Goal: Task Accomplishment & Management: Manage account settings

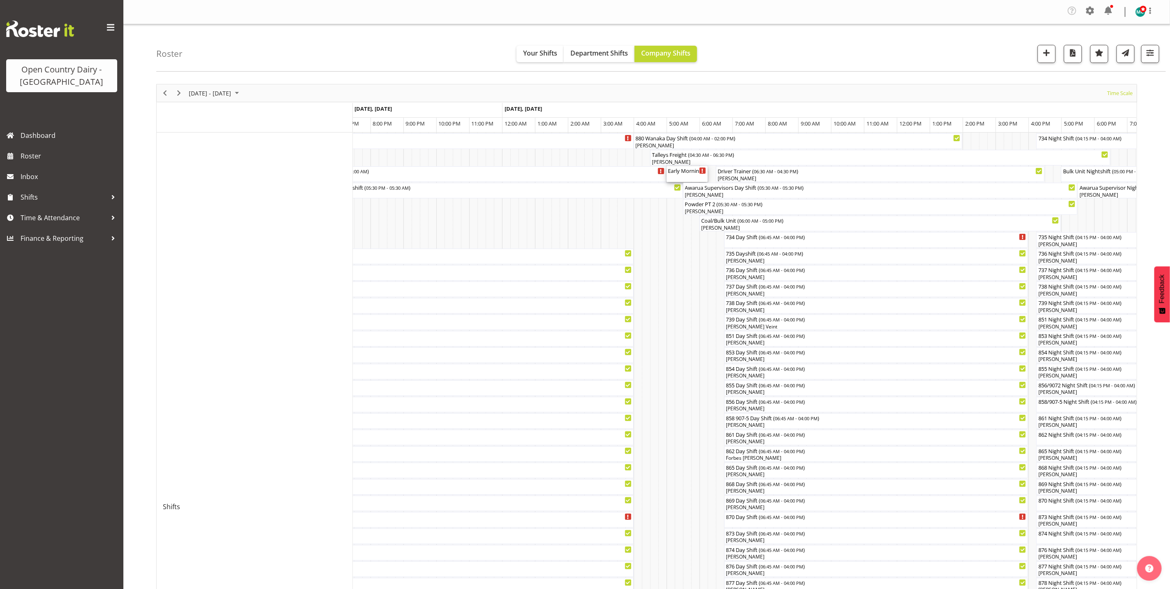
click at [692, 174] on div "Early Morning CIP ( 05:00 AM - 06:15 AM )" at bounding box center [688, 170] width 38 height 8
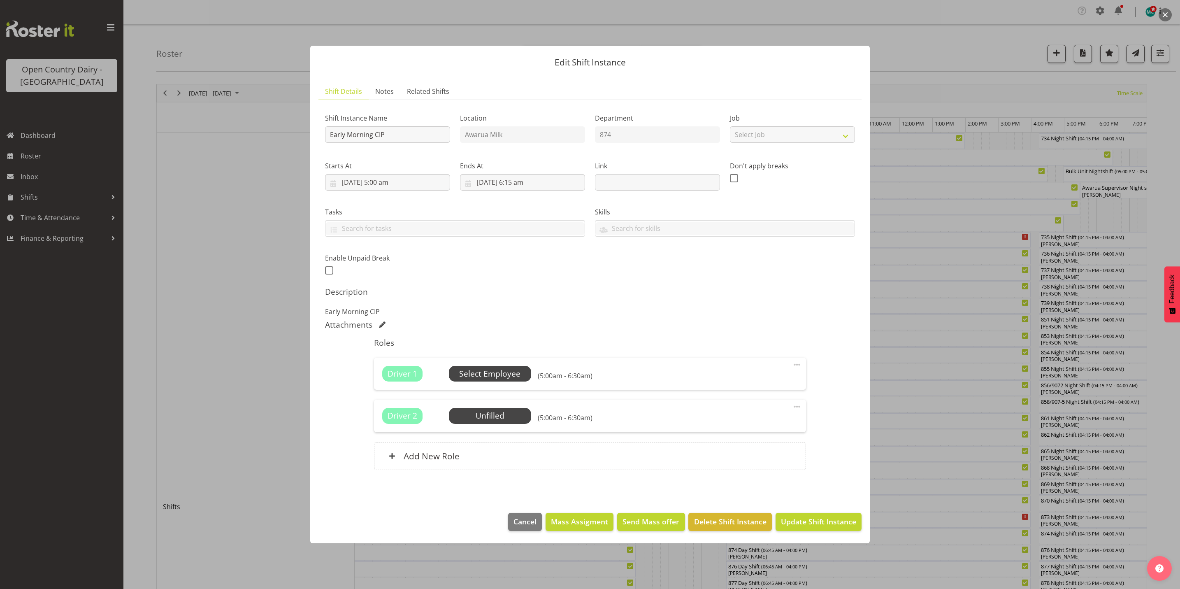
click at [472, 374] on span "Select Employee" at bounding box center [489, 374] width 61 height 12
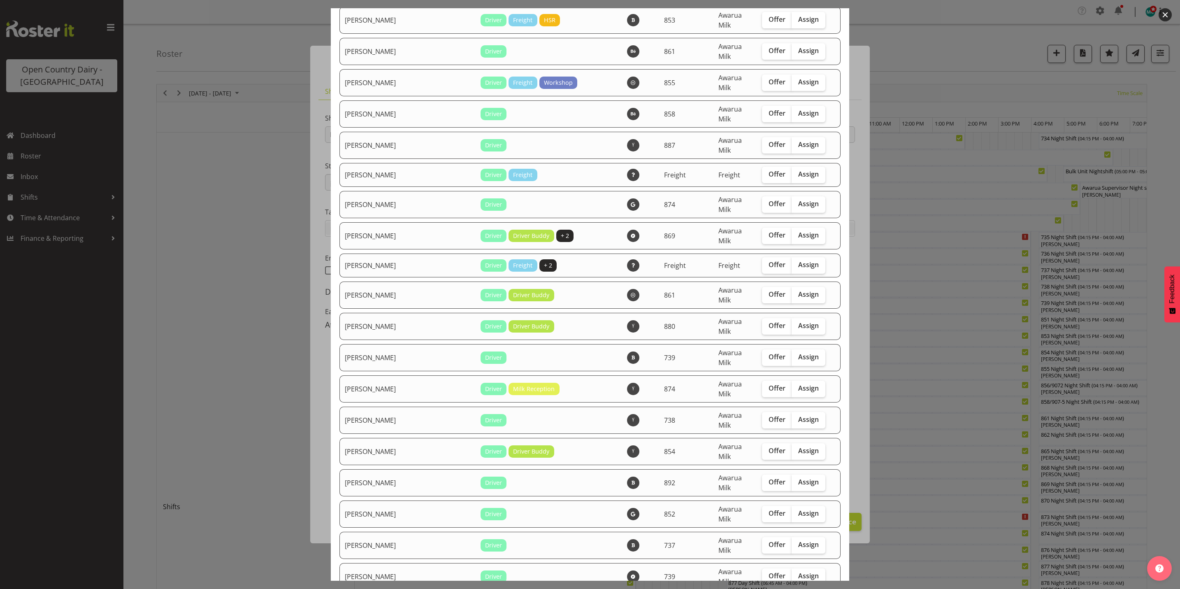
scroll to position [2530, 0]
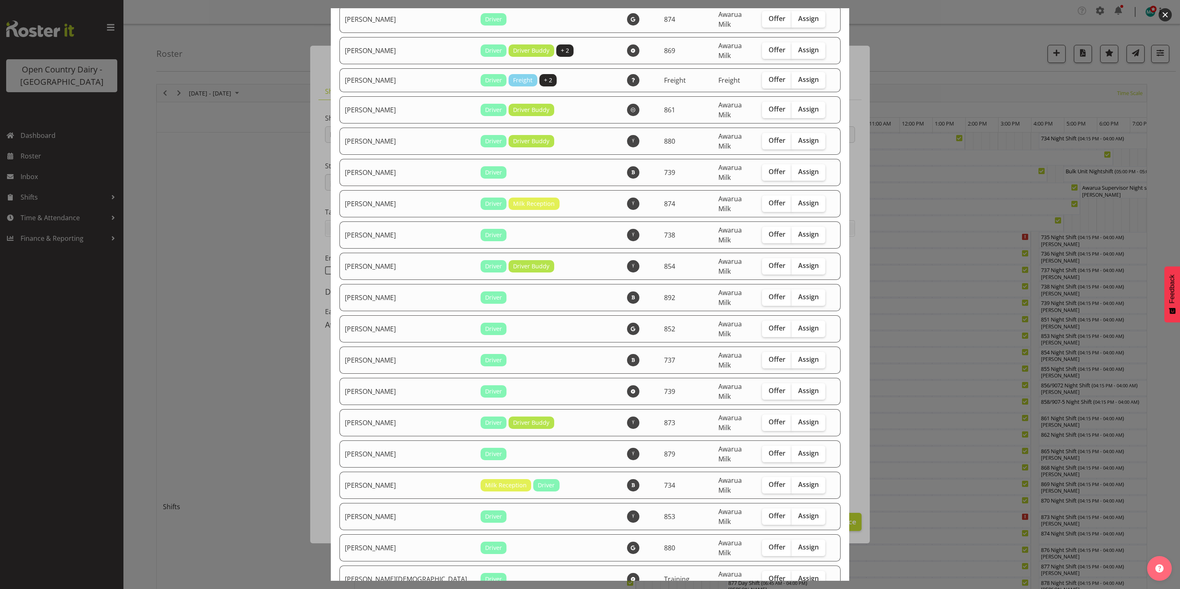
checkbox input "true"
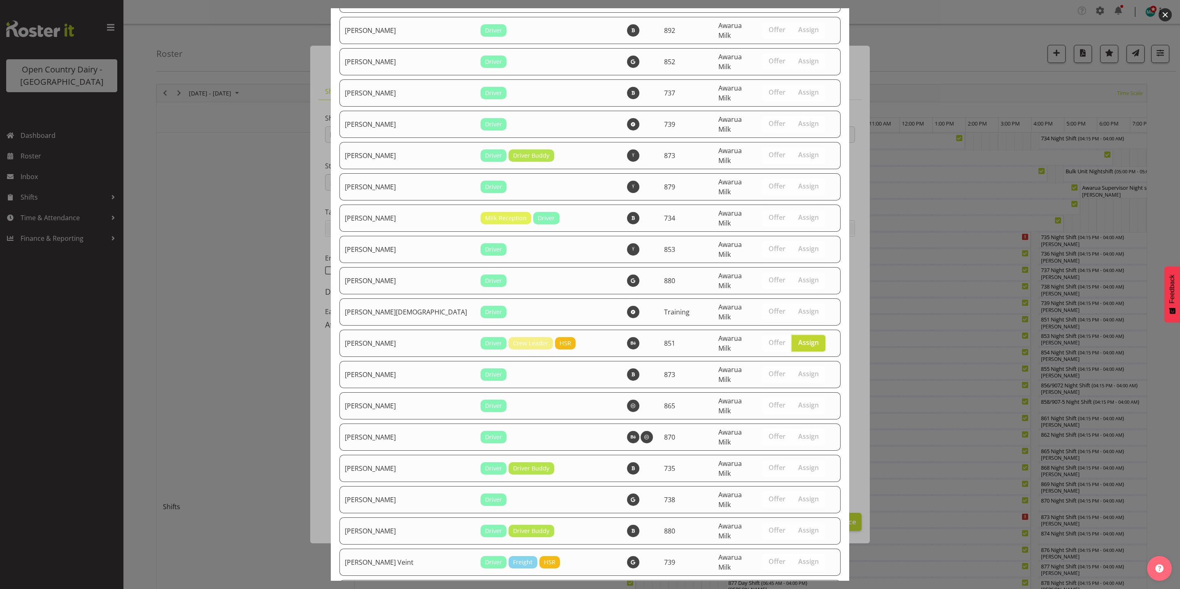
scroll to position [2840, 0]
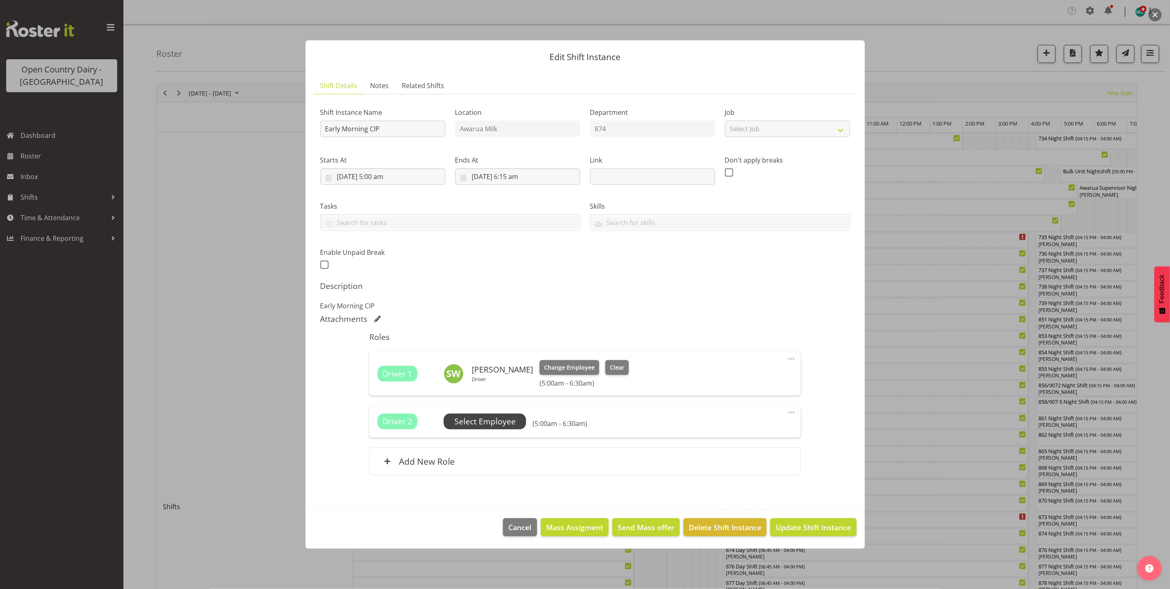
click at [492, 417] on span "Select Employee" at bounding box center [485, 422] width 61 height 12
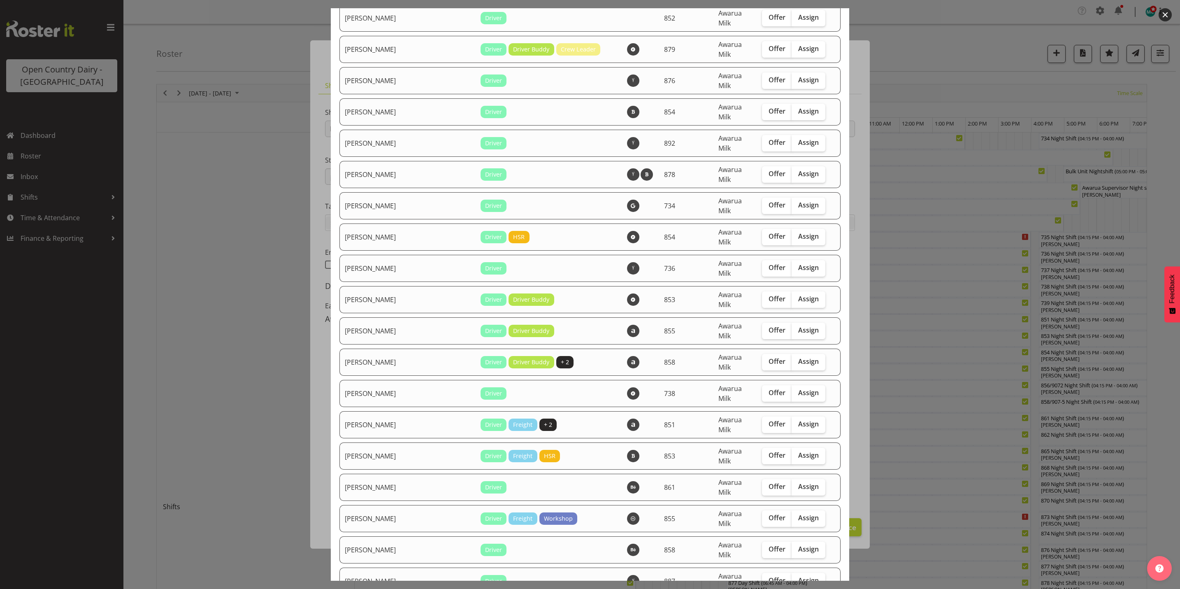
scroll to position [1913, 0]
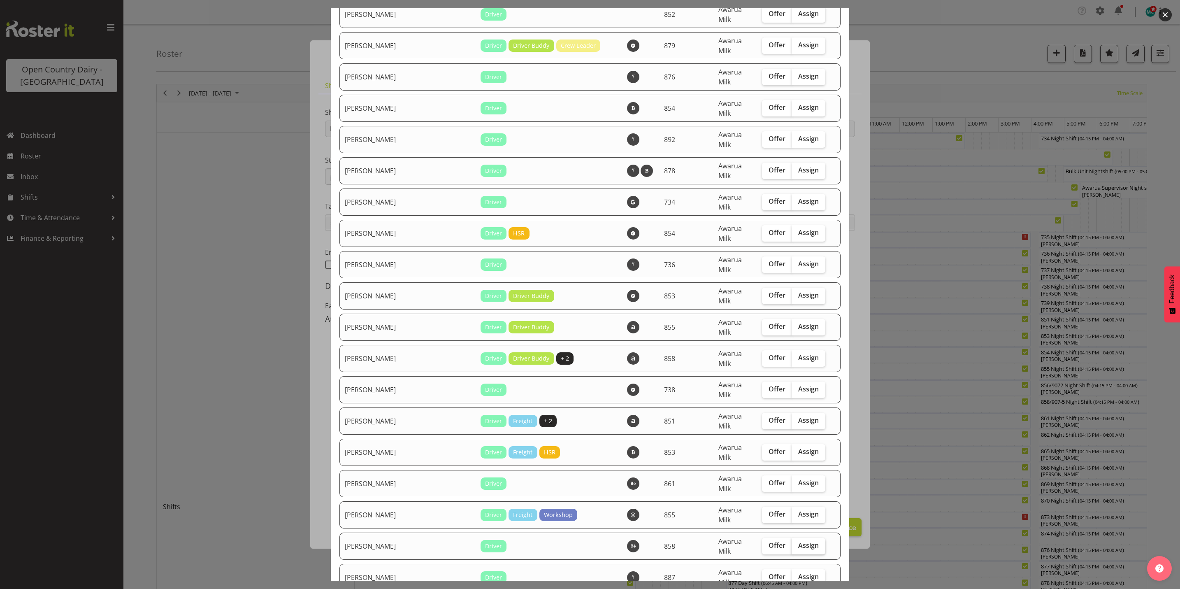
click at [798, 541] on span "Assign" at bounding box center [808, 545] width 21 height 8
click at [792, 543] on input "Assign" at bounding box center [794, 545] width 5 height 5
checkbox input "true"
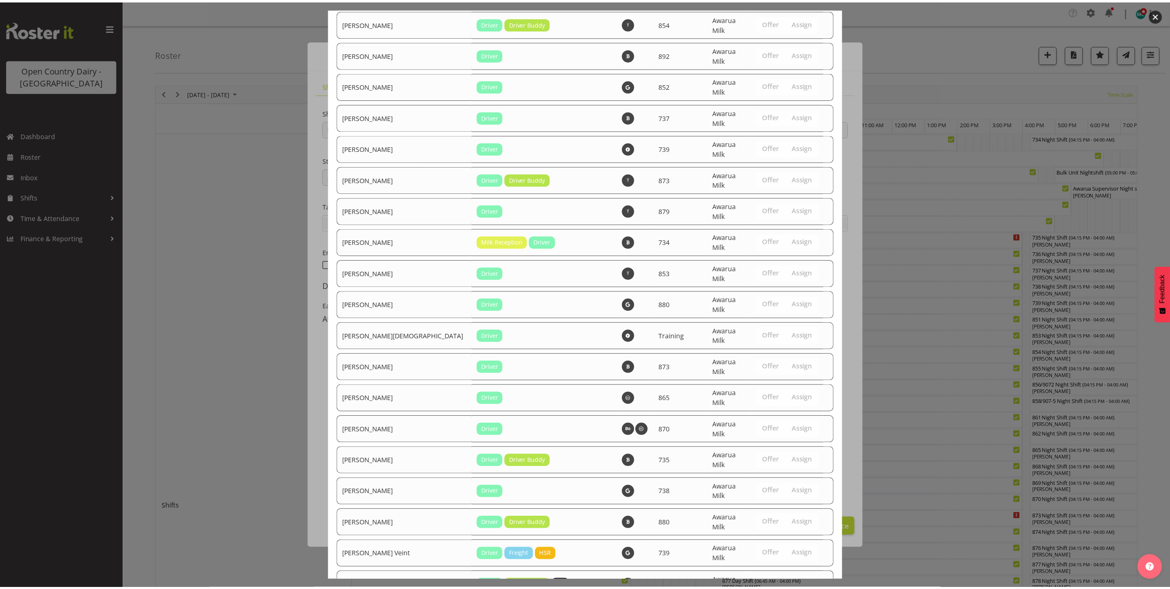
scroll to position [2812, 0]
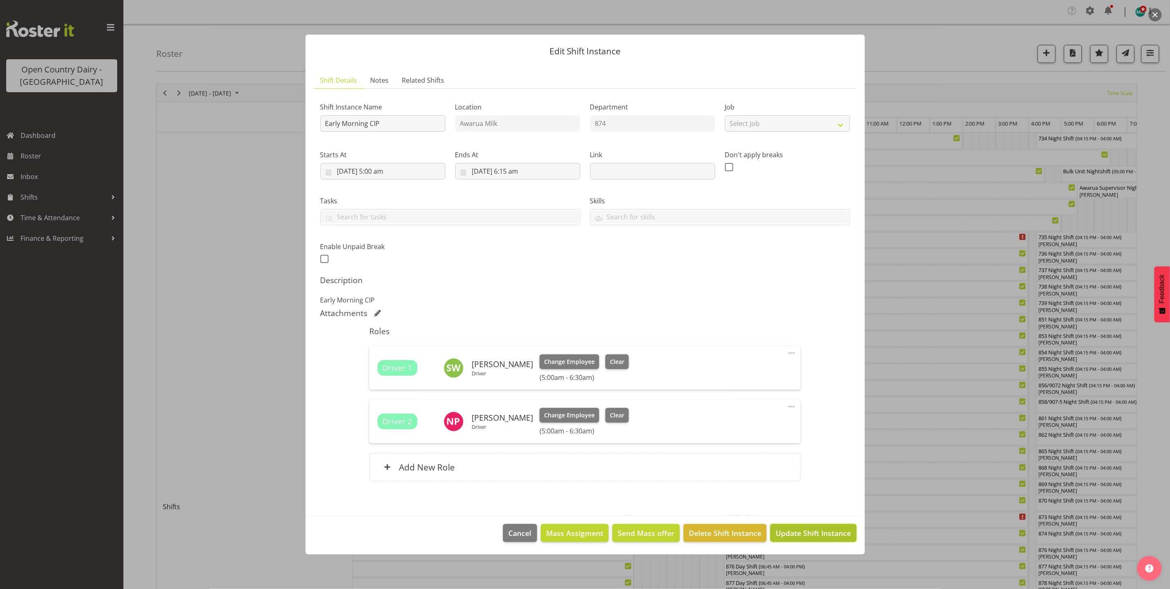
click at [809, 537] on span "Update Shift Instance" at bounding box center [813, 532] width 75 height 11
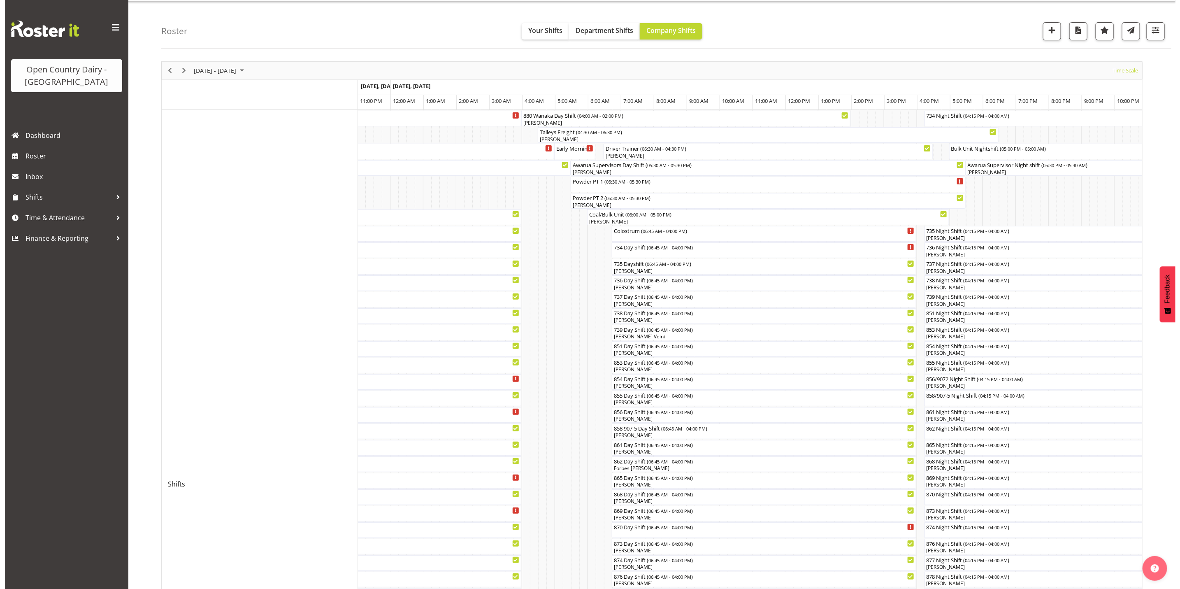
scroll to position [0, 0]
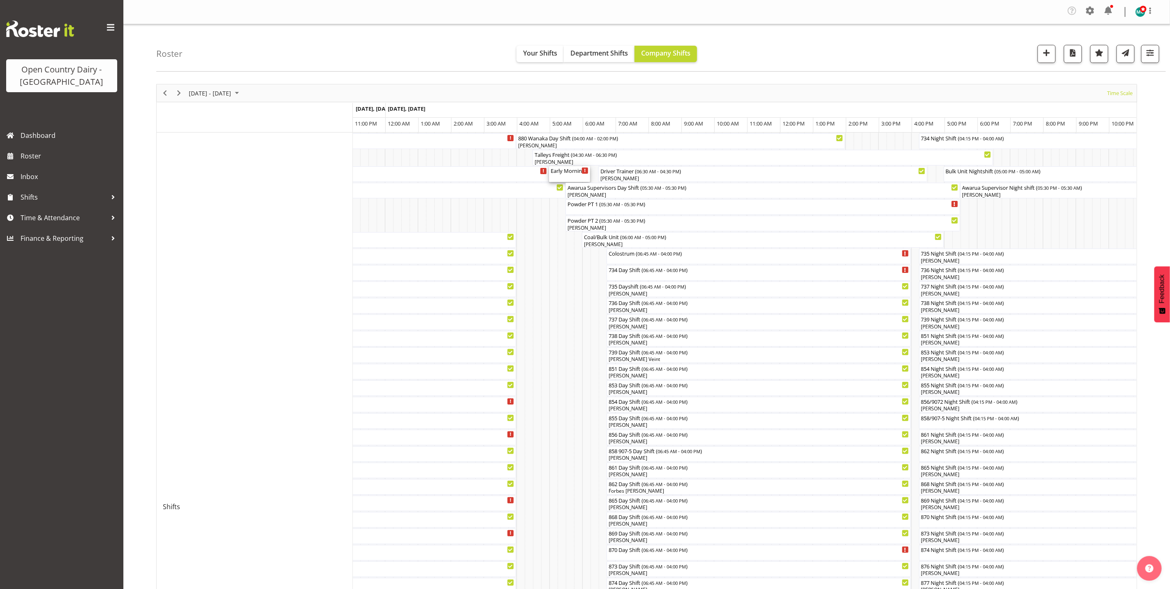
click at [571, 178] on div "Early Morning CIP ( 05:00 AM - 06:15 AM )" at bounding box center [570, 174] width 38 height 16
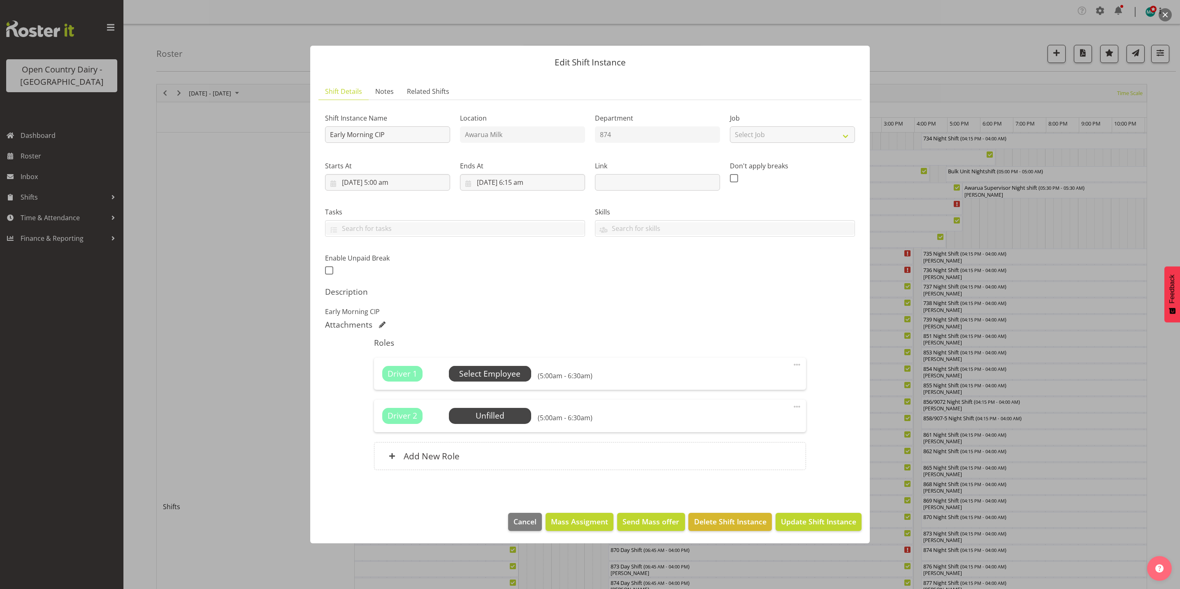
click at [479, 375] on span "Select Employee" at bounding box center [489, 374] width 61 height 12
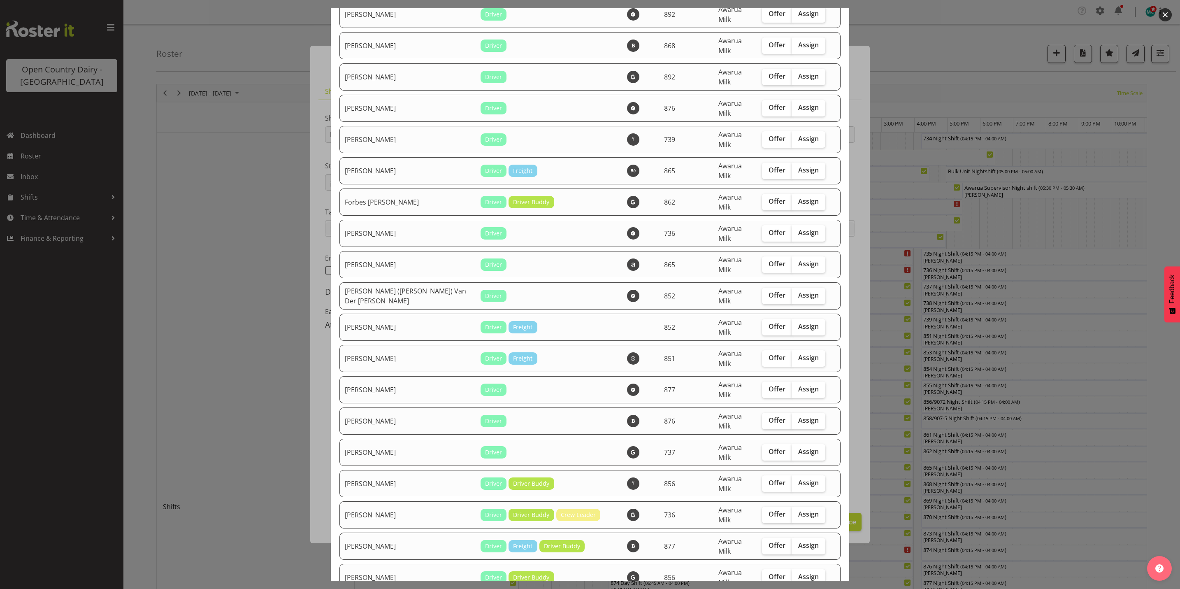
scroll to position [1296, 0]
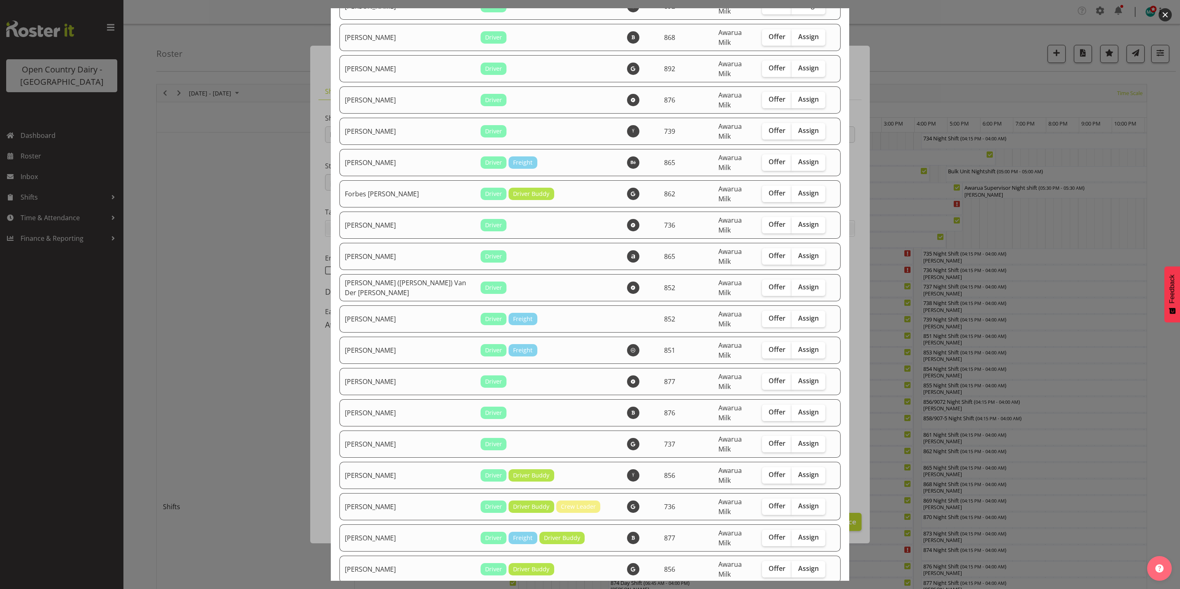
click at [798, 588] on span "Assign" at bounding box center [808, 599] width 21 height 8
click at [792, 588] on input "Assign" at bounding box center [794, 599] width 5 height 5
checkbox input "true"
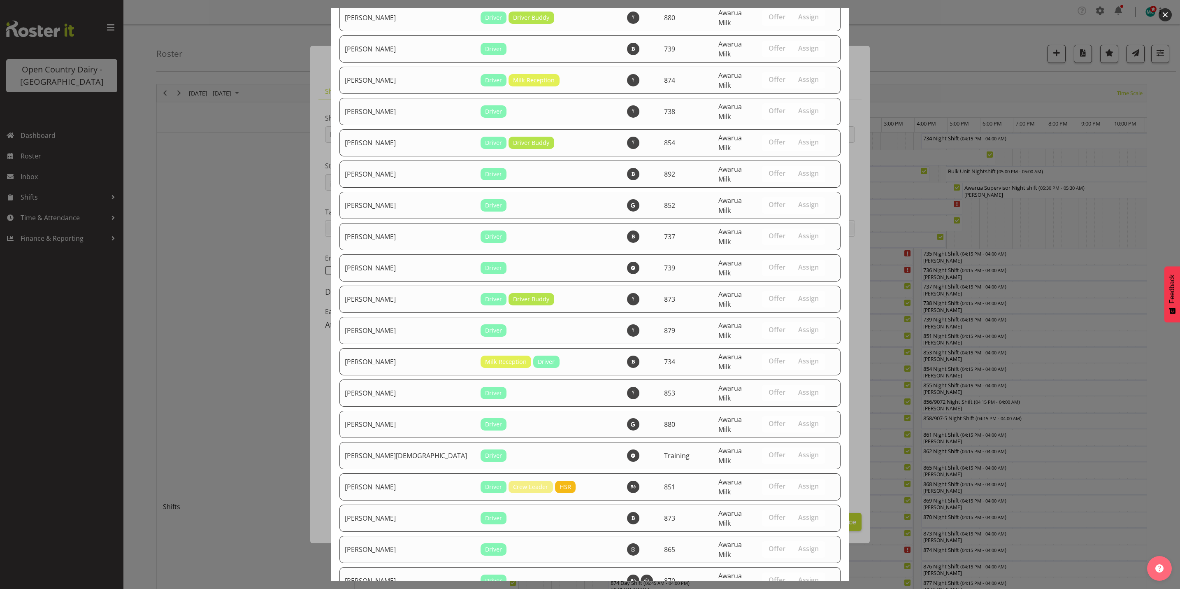
scroll to position [2840, 0]
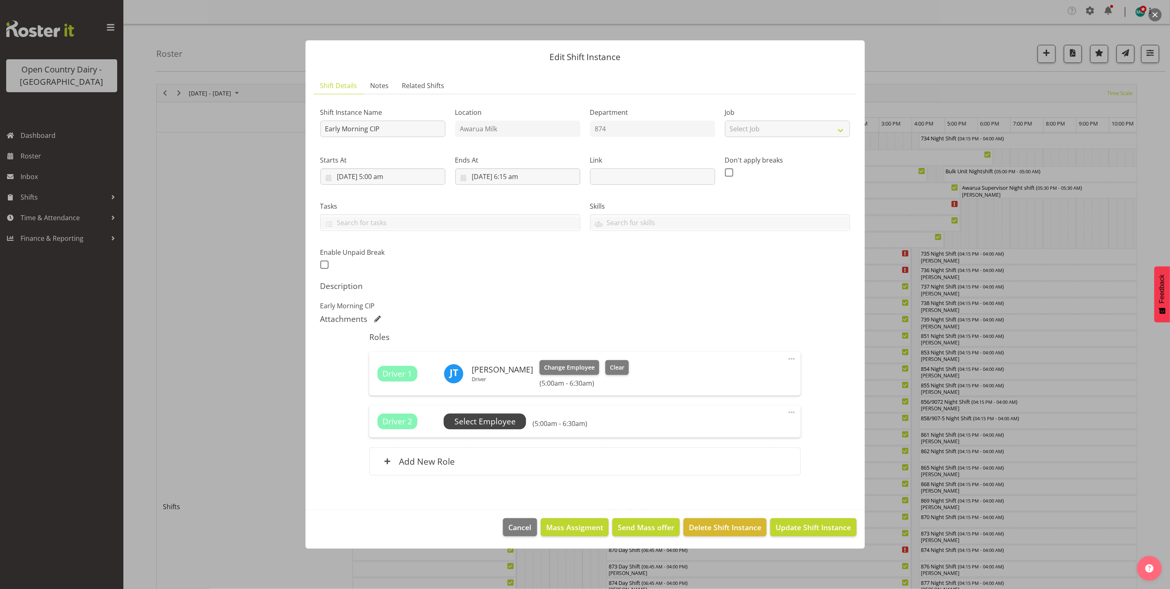
click at [502, 428] on span "Select Employee" at bounding box center [485, 421] width 82 height 16
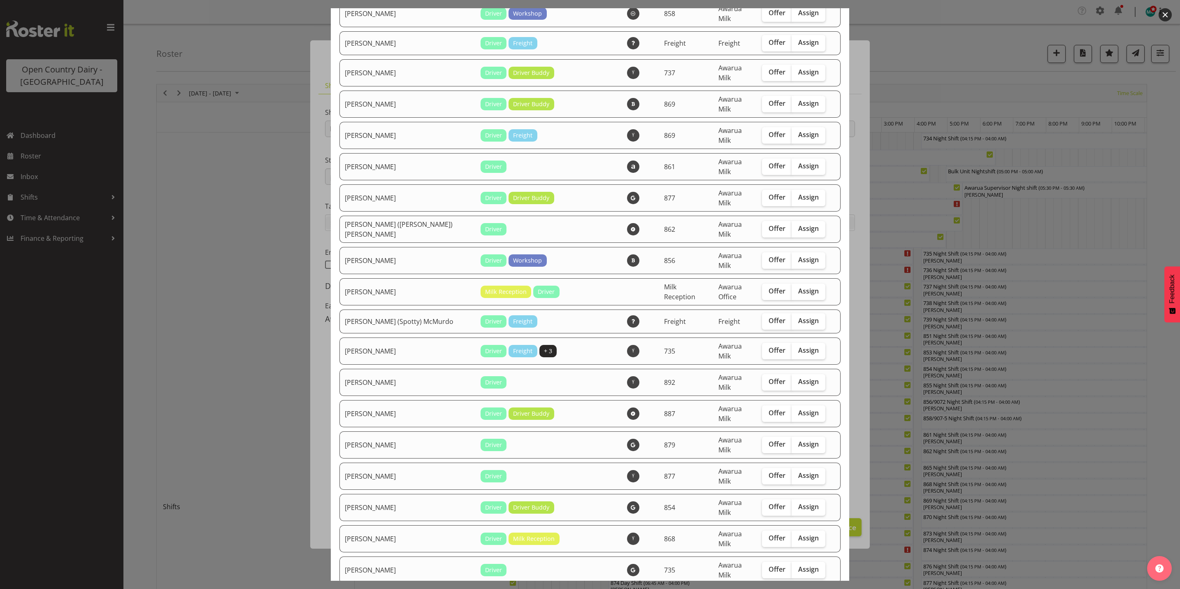
scroll to position [309, 0]
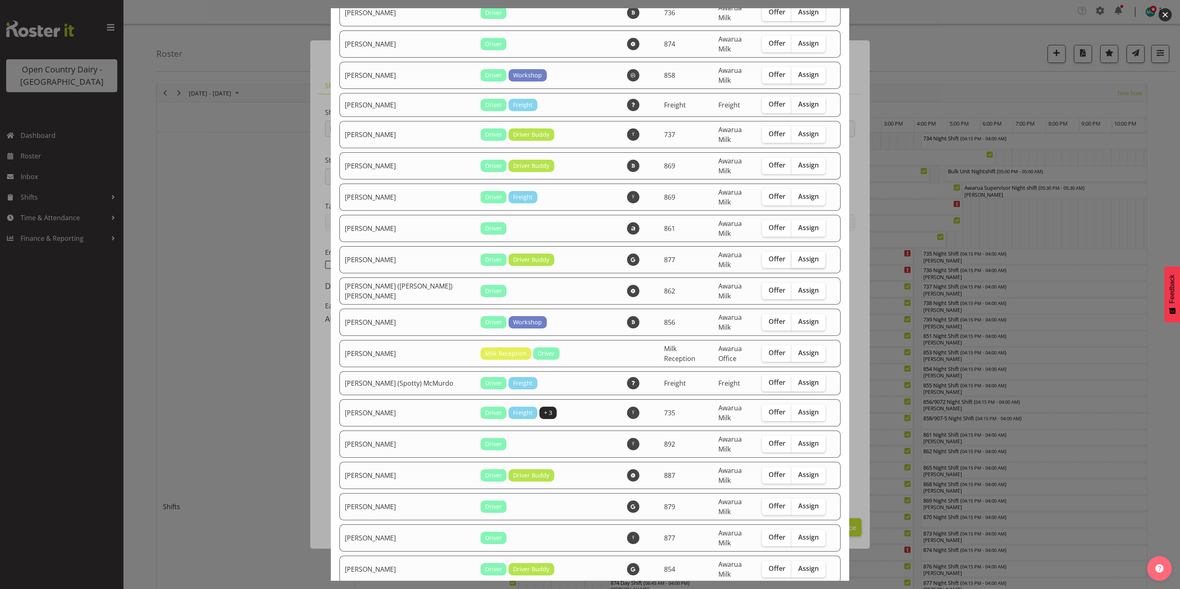
click at [801, 255] on span "Assign" at bounding box center [808, 259] width 21 height 8
click at [797, 256] on input "Assign" at bounding box center [794, 258] width 5 height 5
checkbox input "true"
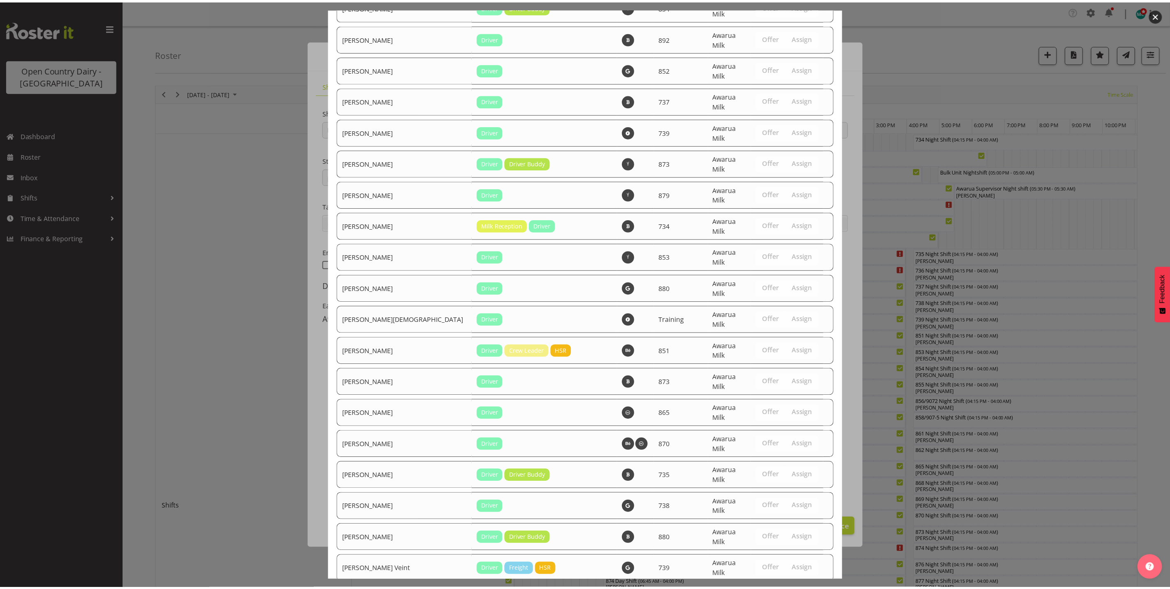
scroll to position [2812, 0]
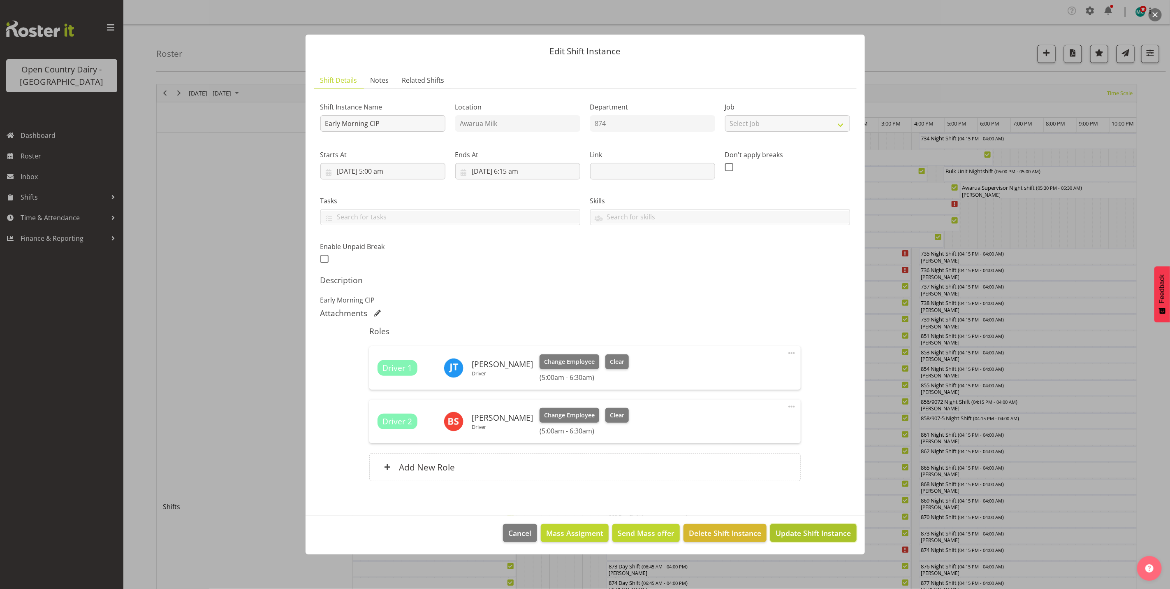
click at [801, 535] on span "Update Shift Instance" at bounding box center [813, 532] width 75 height 11
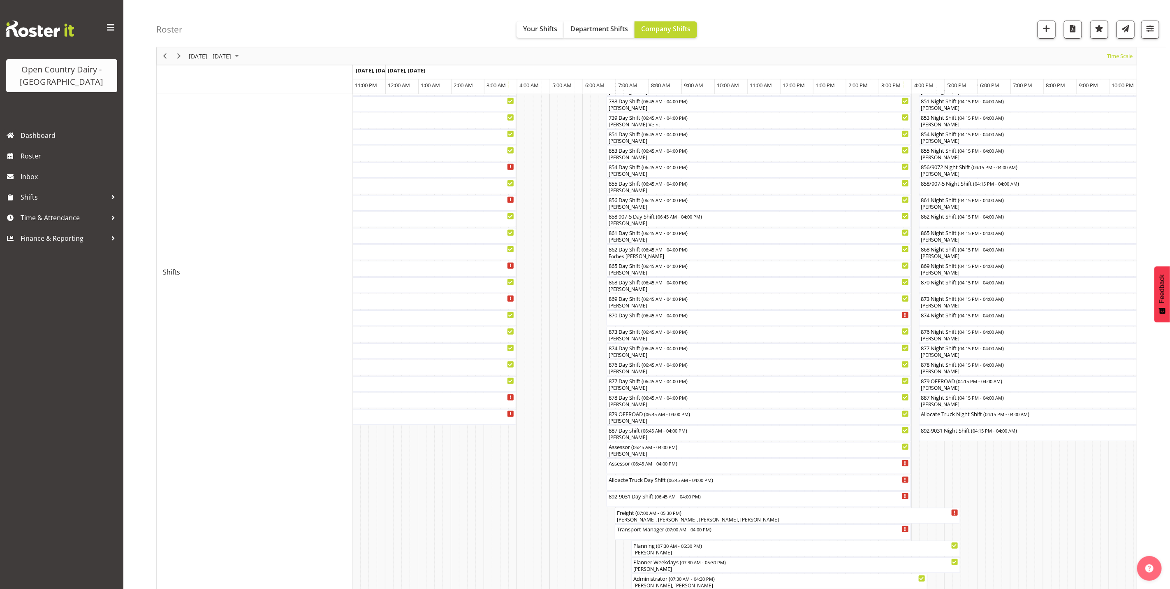
scroll to position [111, 0]
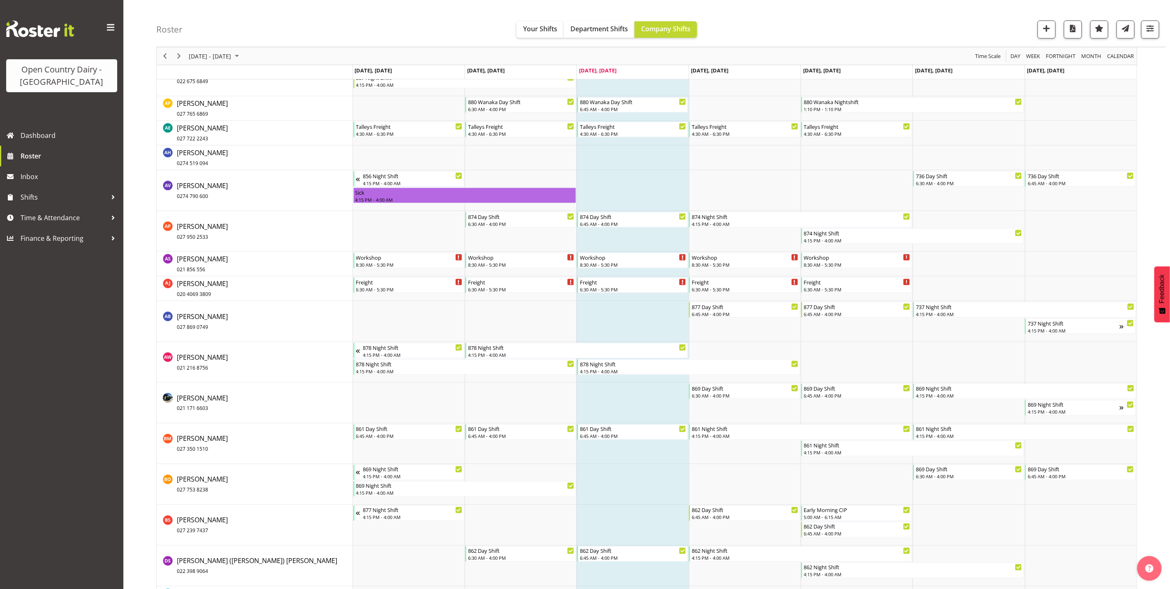
scroll to position [741, 0]
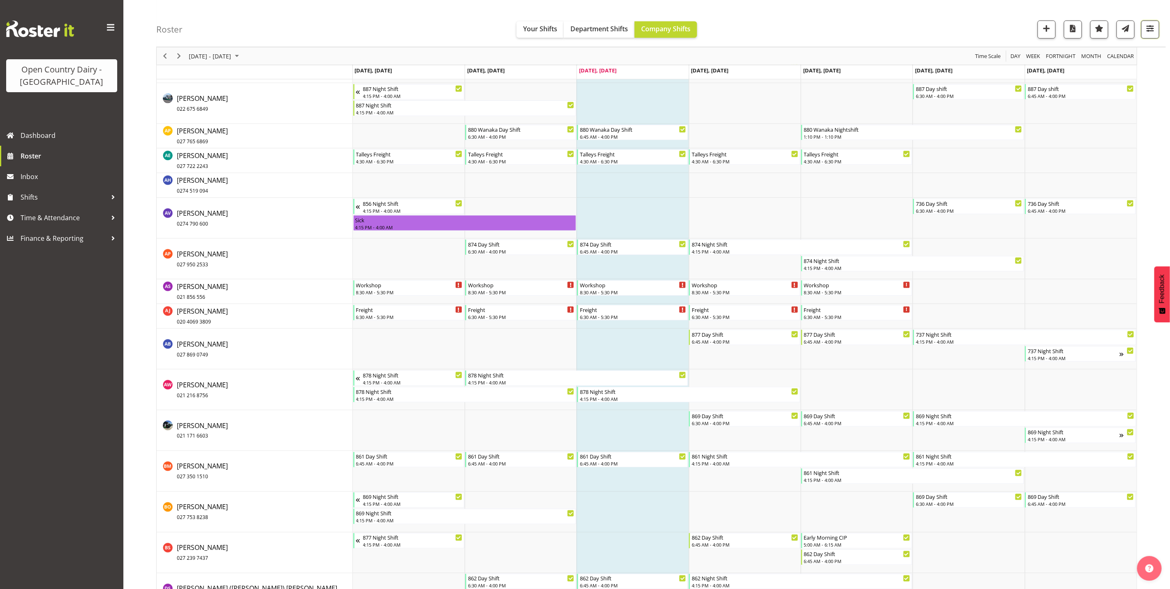
drag, startPoint x: 1153, startPoint y: 26, endPoint x: 1153, endPoint y: 35, distance: 8.6
click at [1153, 26] on span "button" at bounding box center [1150, 28] width 11 height 11
click at [1090, 186] on select "Staff Role Shift - Horizontal Shift - Vertical Staff - Location" at bounding box center [1098, 180] width 109 height 16
select select "shiftH"
click at [1044, 188] on select "Staff Role Shift - Horizontal Shift - Vertical Staff - Location" at bounding box center [1098, 180] width 109 height 16
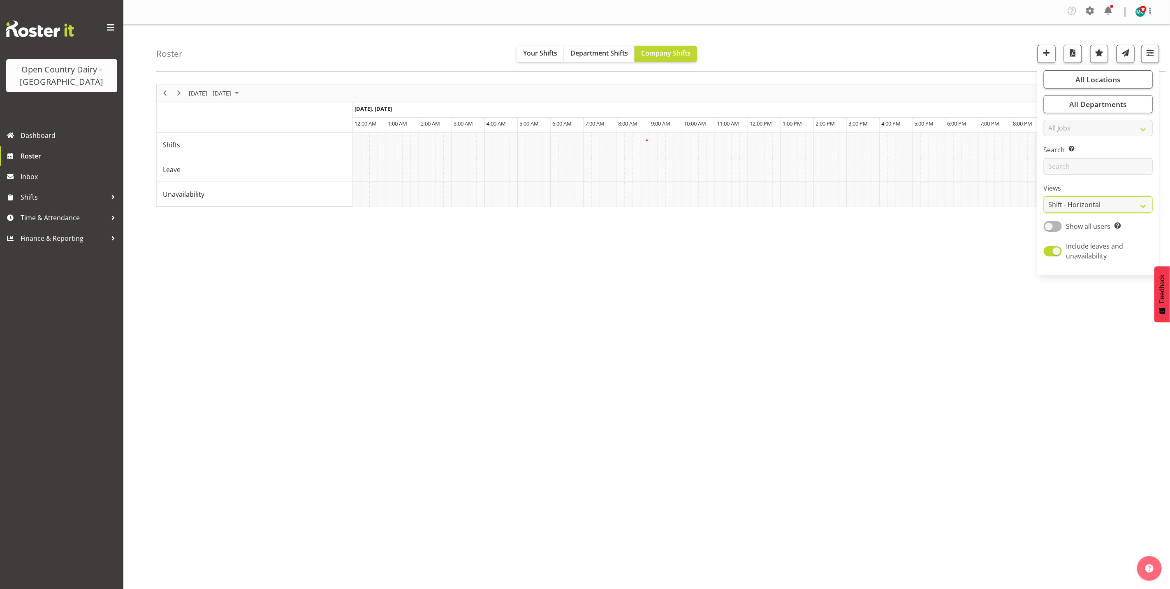
scroll to position [0, 0]
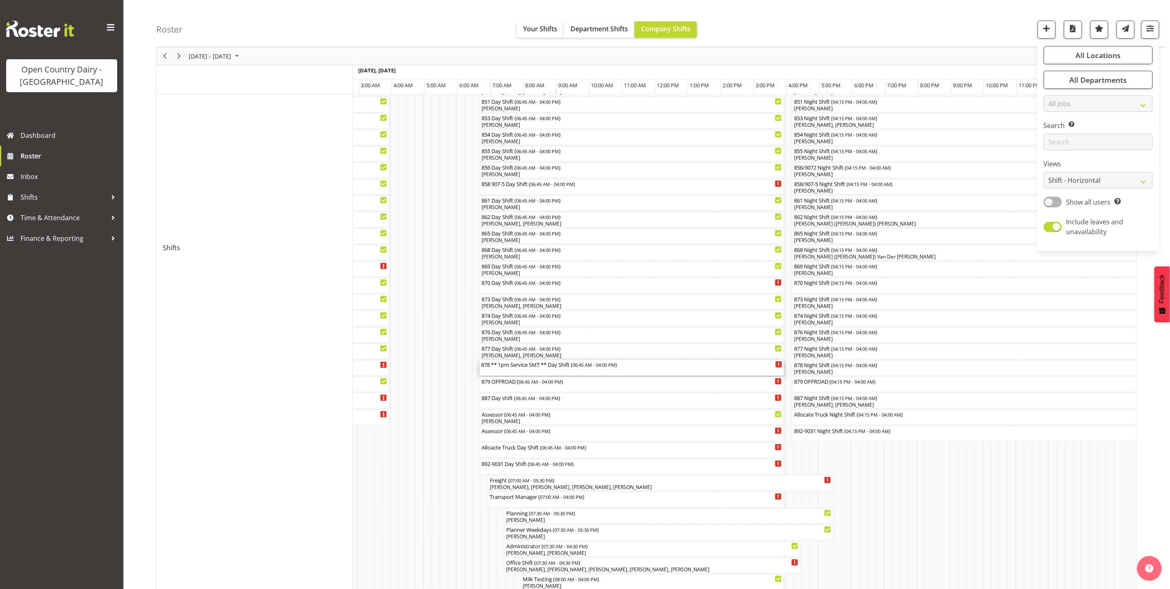
click at [558, 370] on div "878 ** 1pm Service SMT ** Day Shift ( 06:45 AM - 04:00 PM )" at bounding box center [631, 368] width 301 height 16
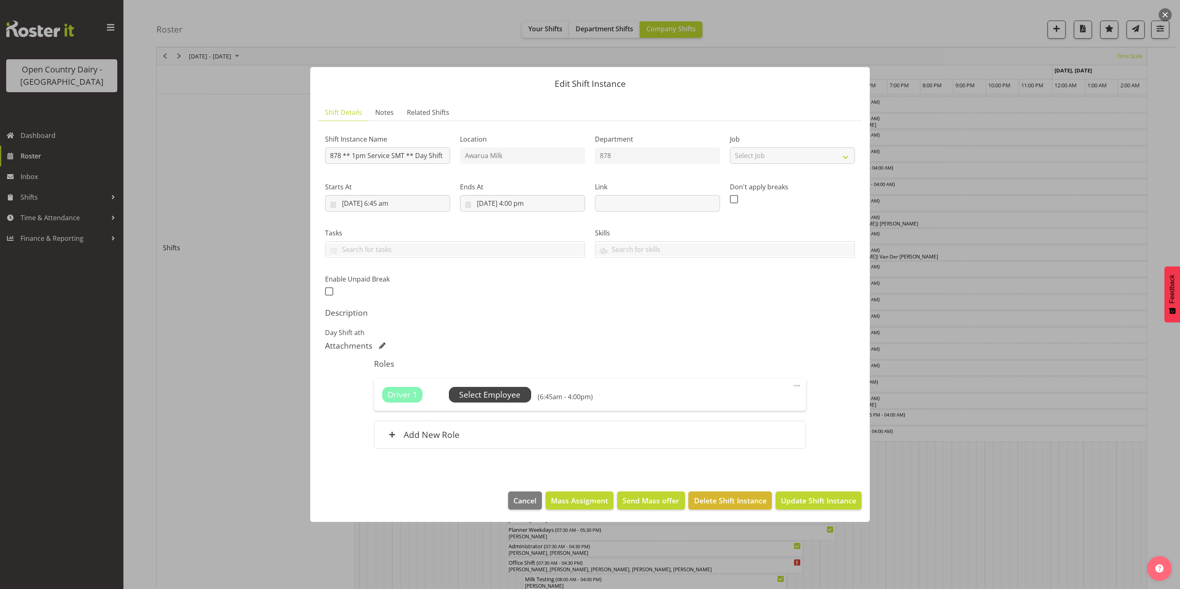
click at [497, 389] on span "Select Employee" at bounding box center [489, 395] width 61 height 12
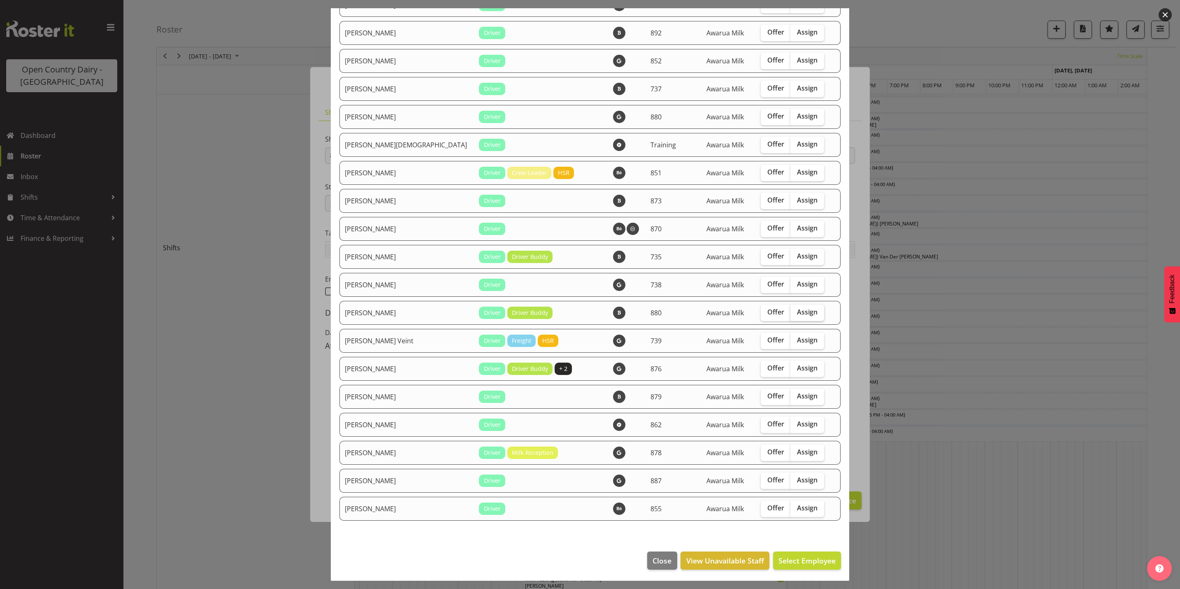
click at [797, 308] on span "Assign" at bounding box center [807, 312] width 21 height 8
click at [790, 309] on input "Assign" at bounding box center [792, 311] width 5 height 5
checkbox input "true"
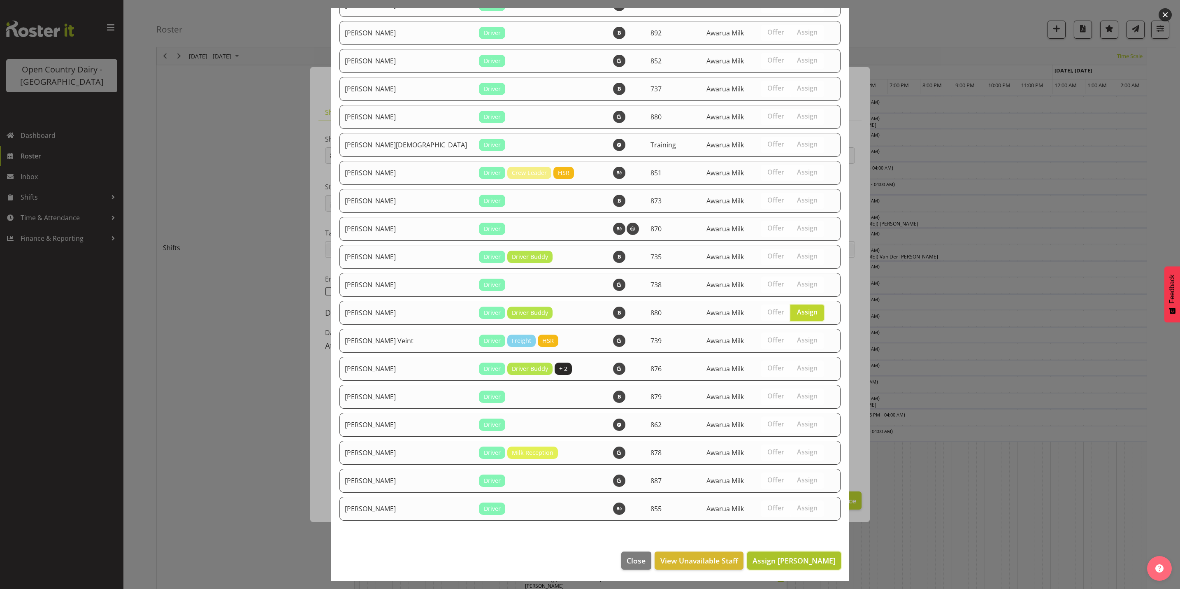
click at [793, 560] on span "Assign Tania Unahi" at bounding box center [793, 560] width 83 height 10
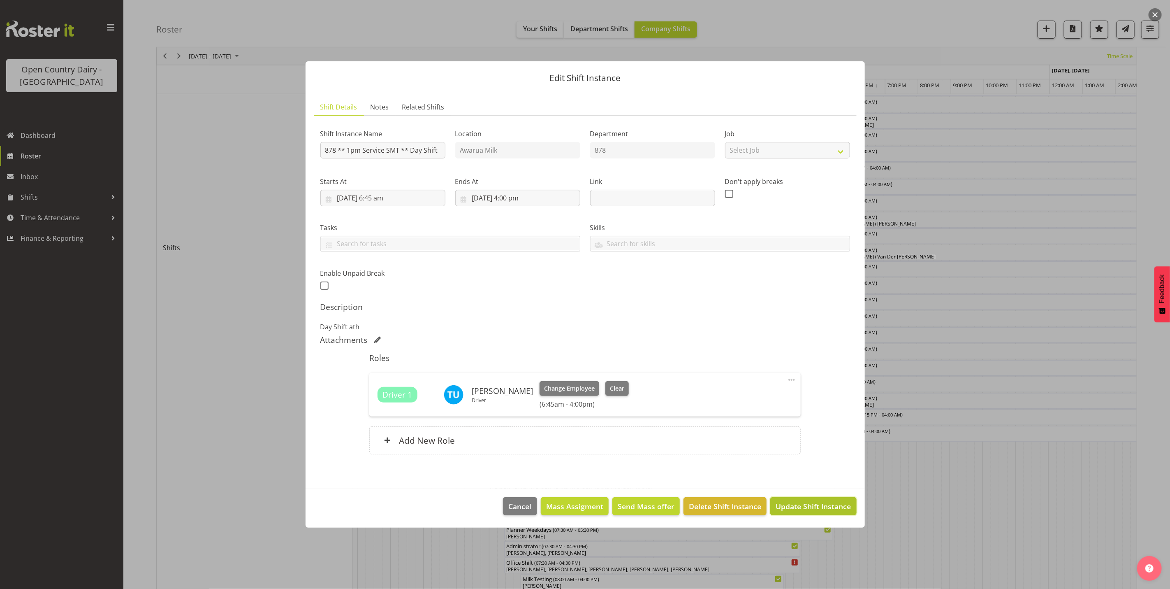
click at [817, 503] on span "Update Shift Instance" at bounding box center [813, 506] width 75 height 11
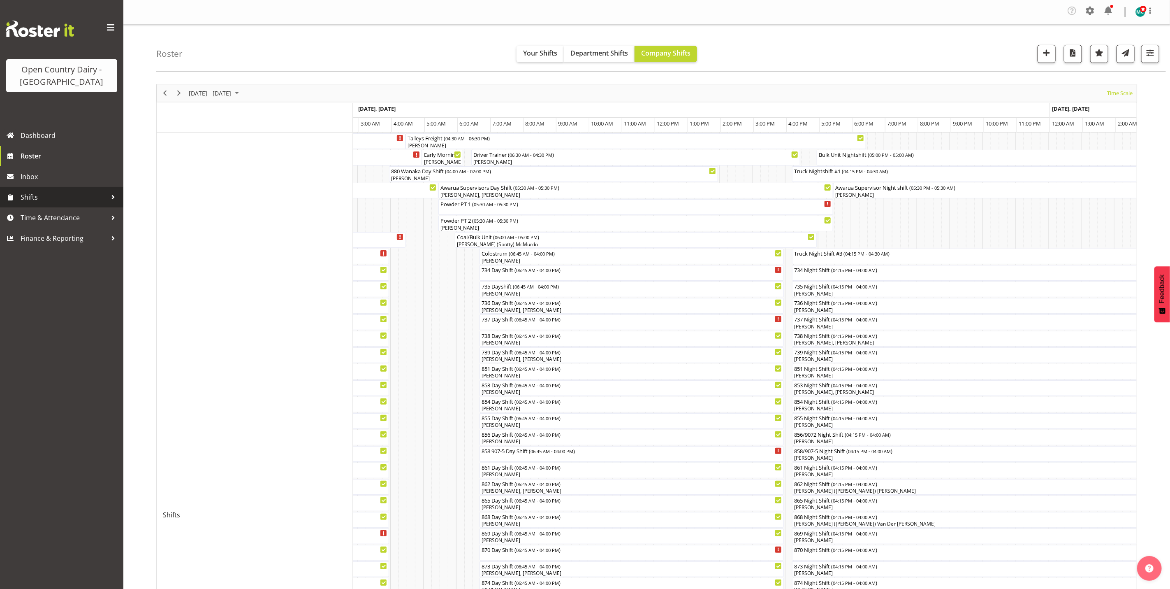
click at [35, 200] on span "Shifts" at bounding box center [64, 197] width 86 height 12
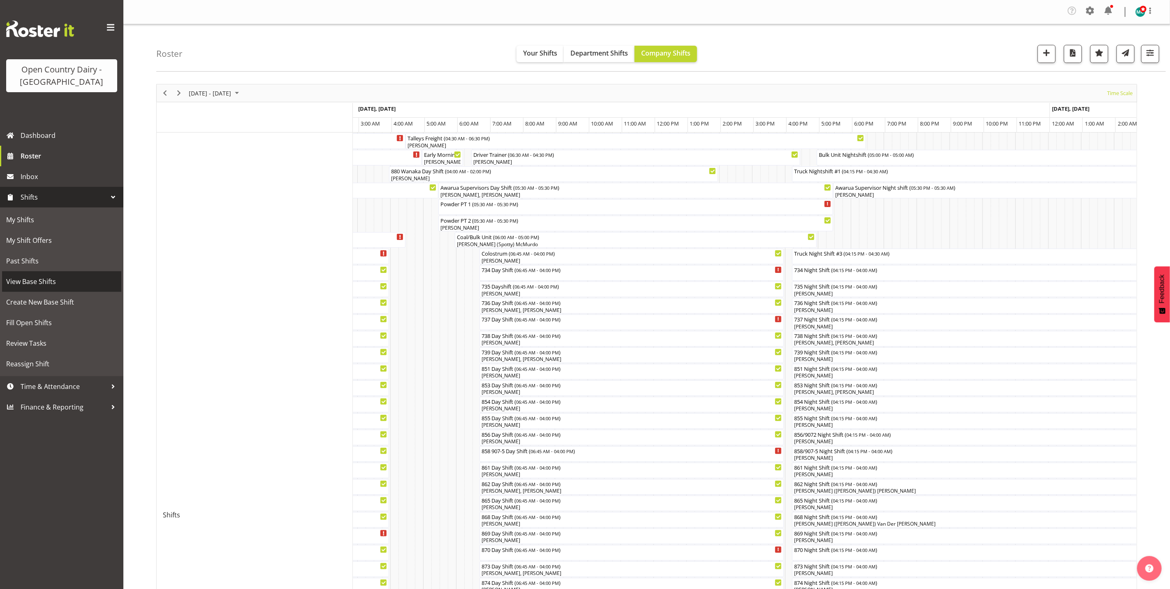
click at [53, 281] on span "View Base Shifts" at bounding box center [61, 281] width 111 height 12
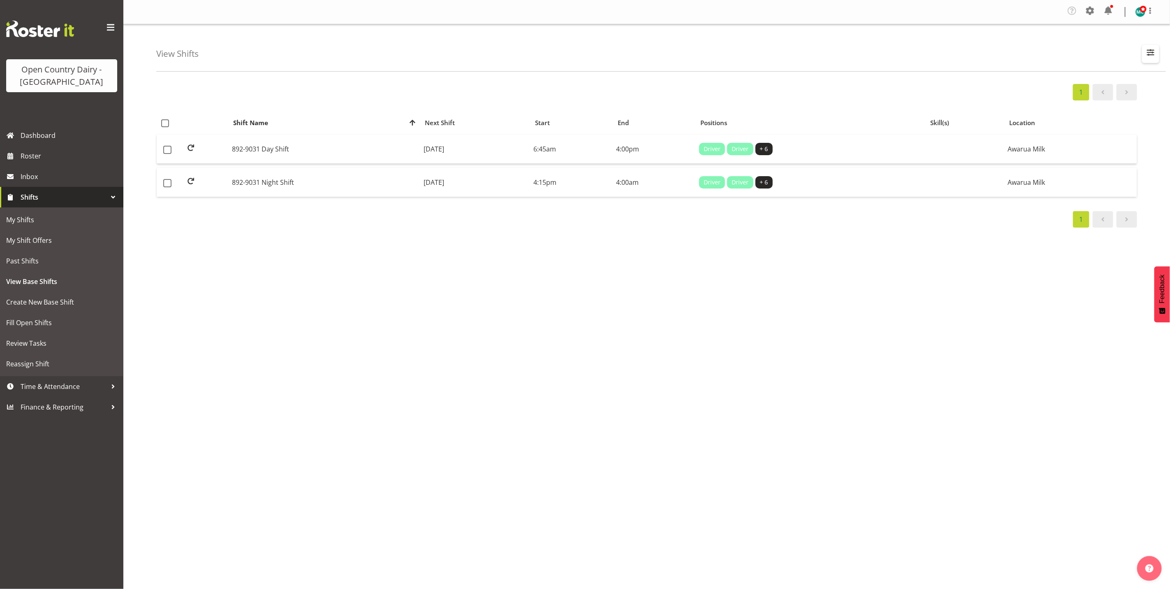
click at [1153, 53] on span "button" at bounding box center [1151, 52] width 11 height 11
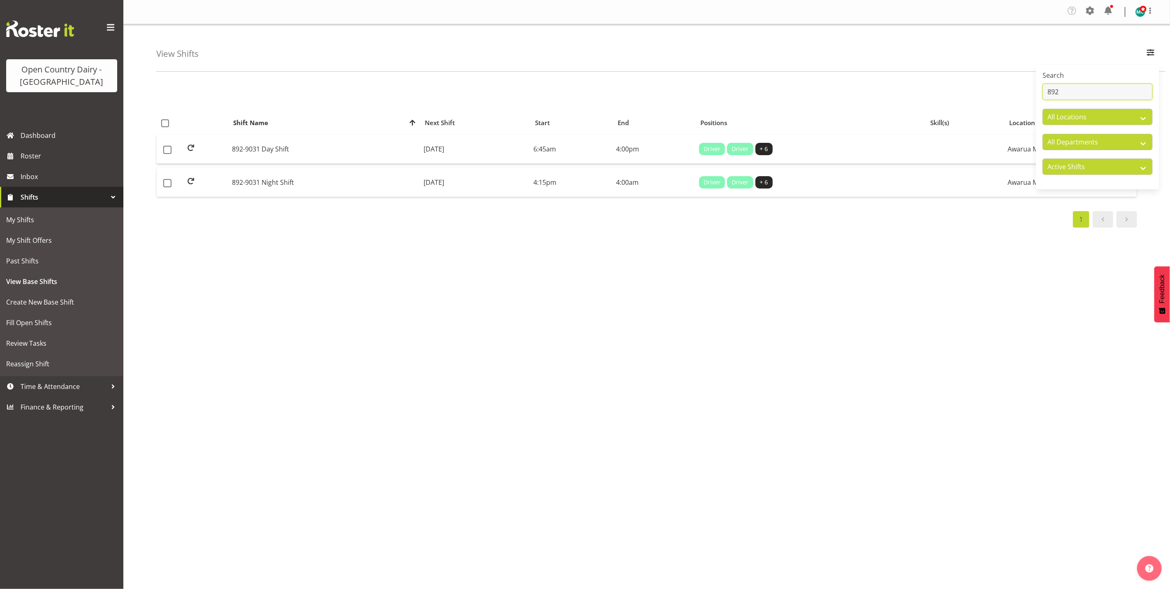
click at [1073, 99] on input "892" at bounding box center [1098, 92] width 110 height 16
type input "8"
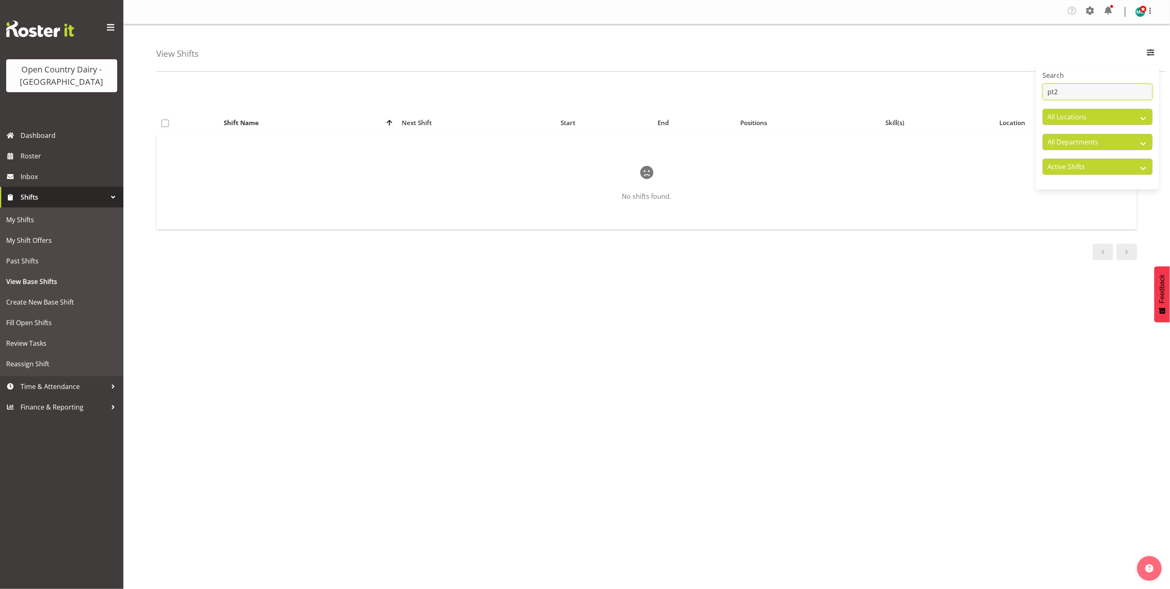
click at [1071, 94] on input "pt2" at bounding box center [1098, 92] width 110 height 16
click at [263, 155] on td "Powder PT 1" at bounding box center [320, 149] width 159 height 29
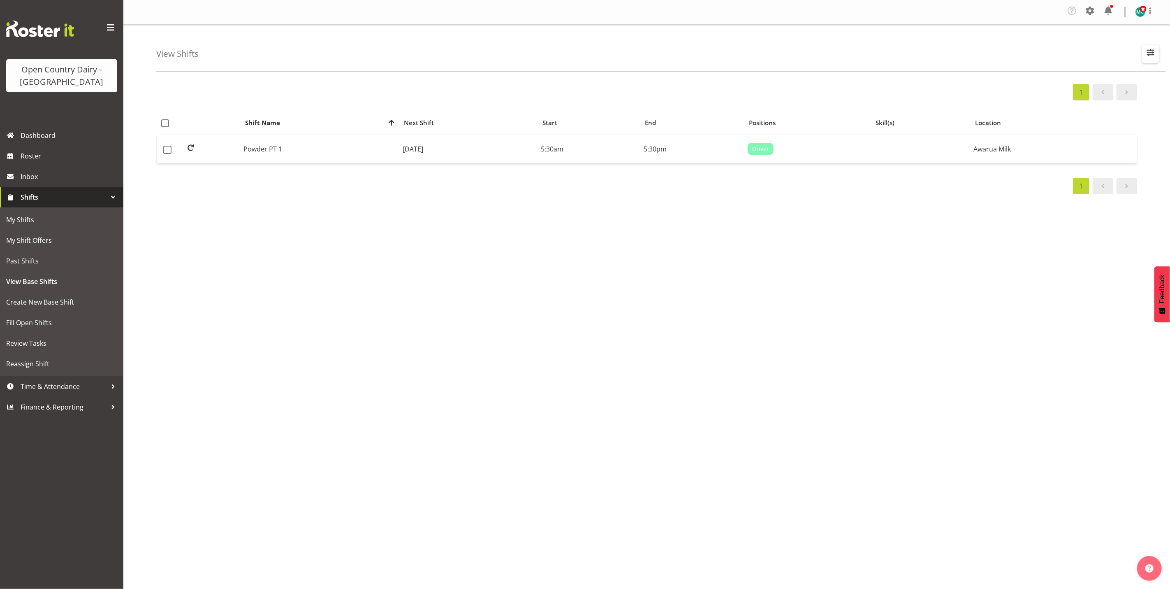
click at [1149, 57] on span "button" at bounding box center [1151, 52] width 11 height 11
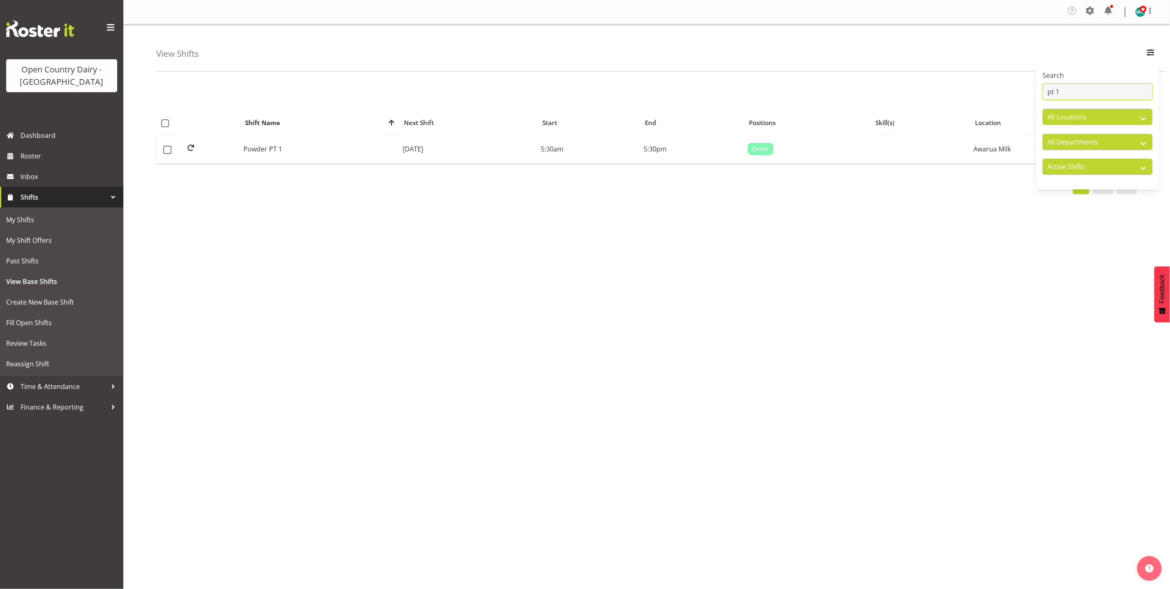
click at [1090, 91] on input "pt 1" at bounding box center [1098, 92] width 110 height 16
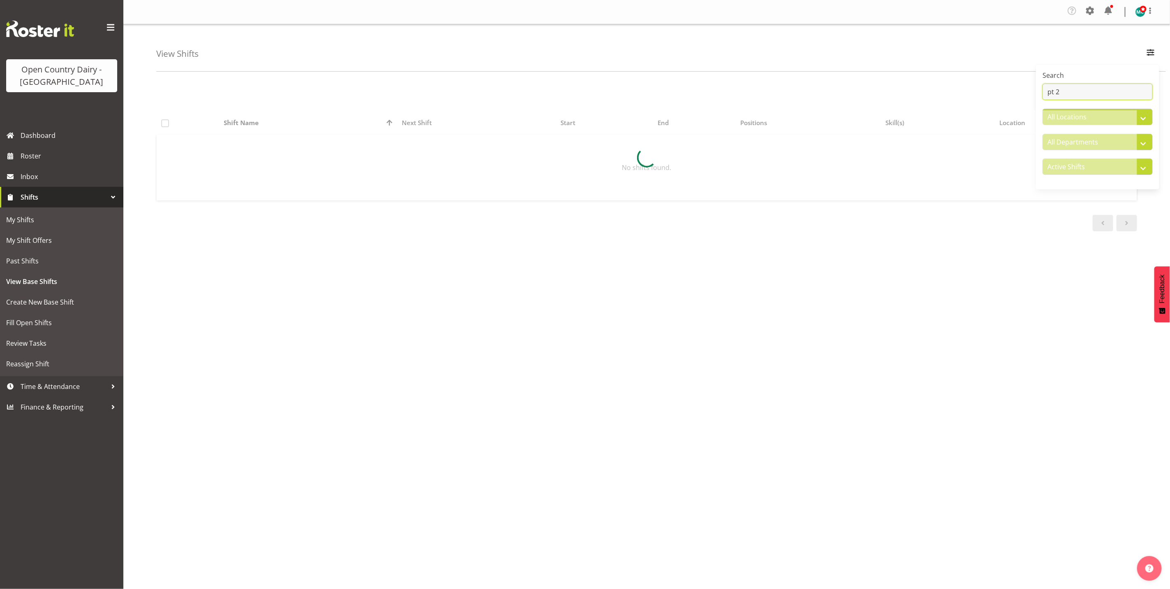
type input "pt 2"
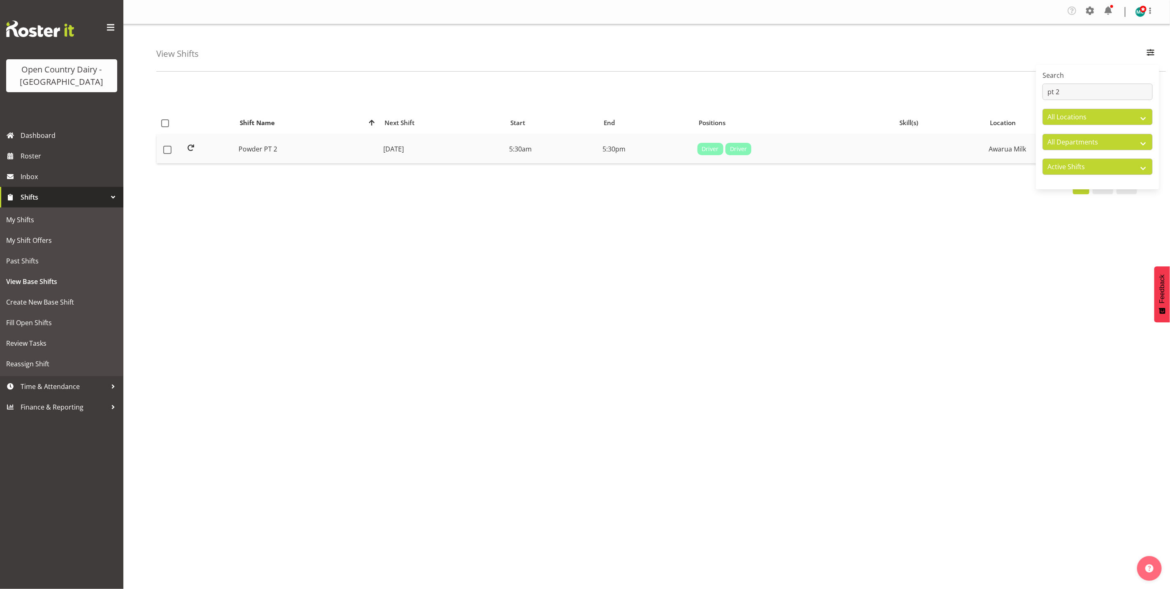
click at [253, 151] on td "Powder PT 2" at bounding box center [307, 149] width 145 height 29
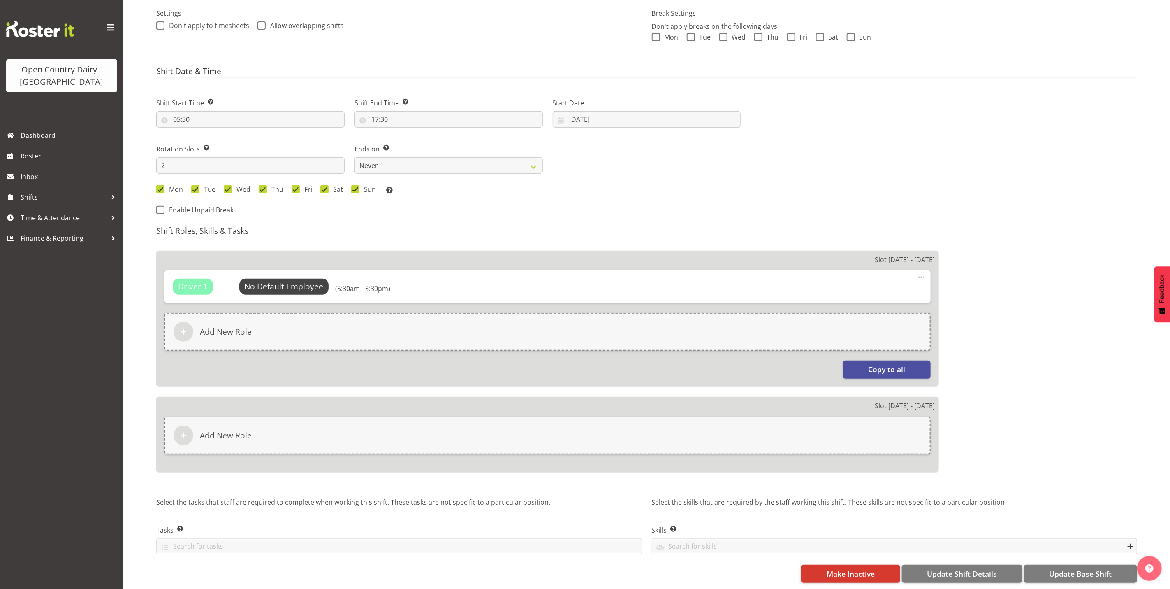
select select
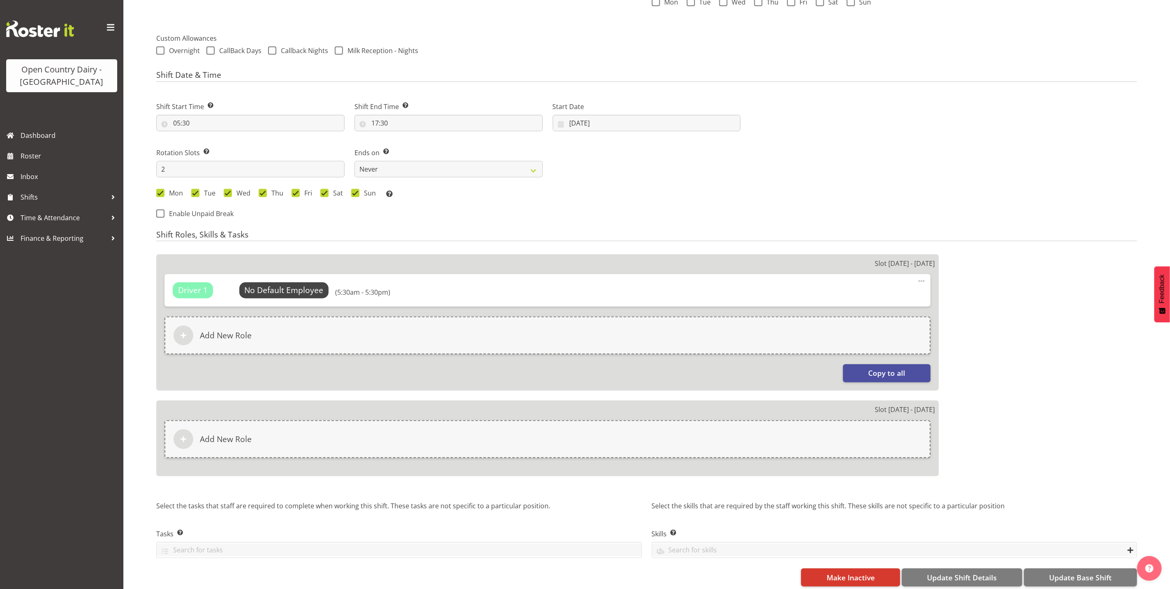
select select
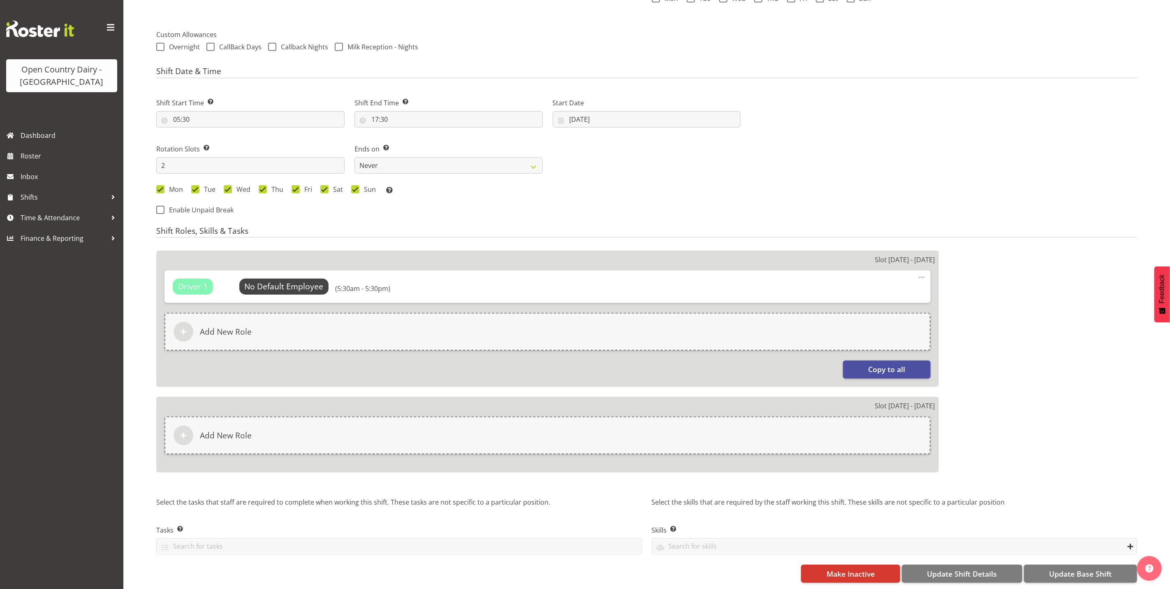
select select
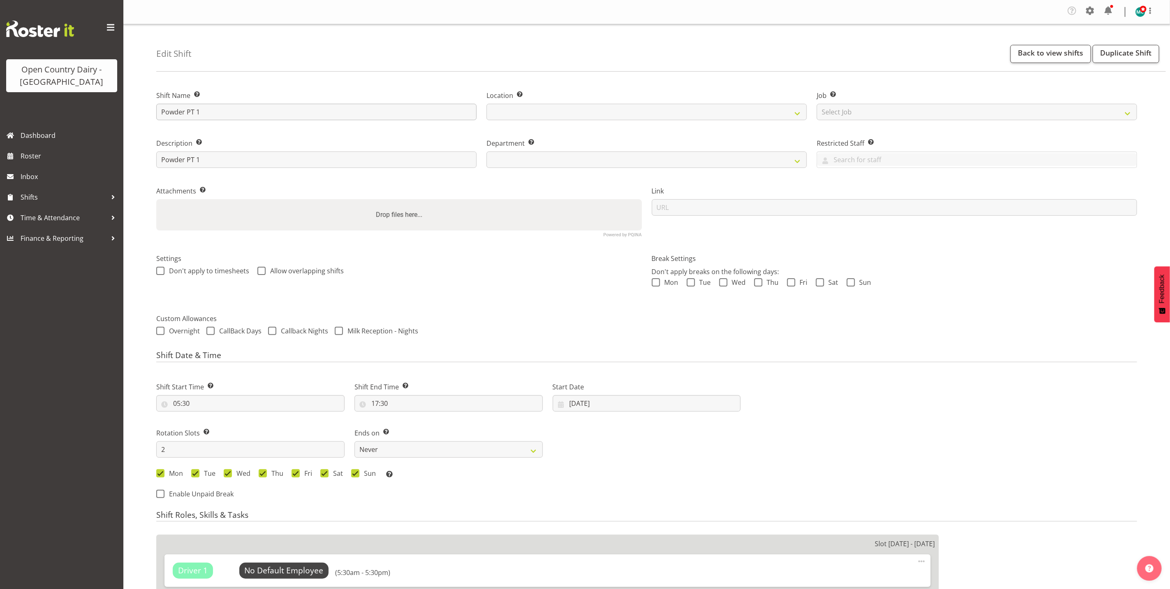
select select
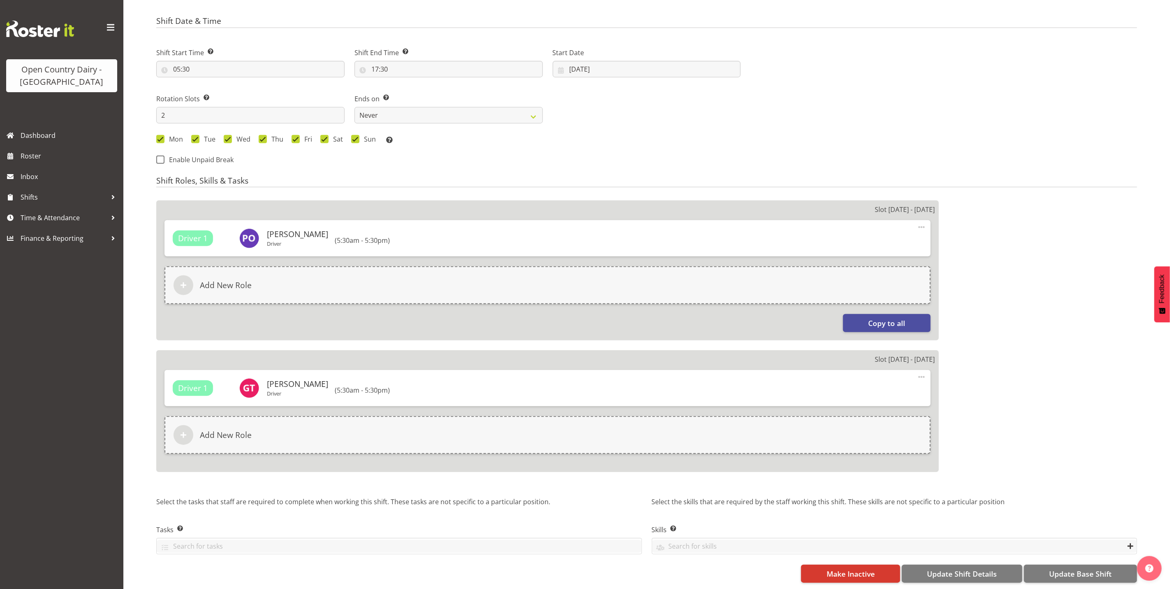
scroll to position [305, 0]
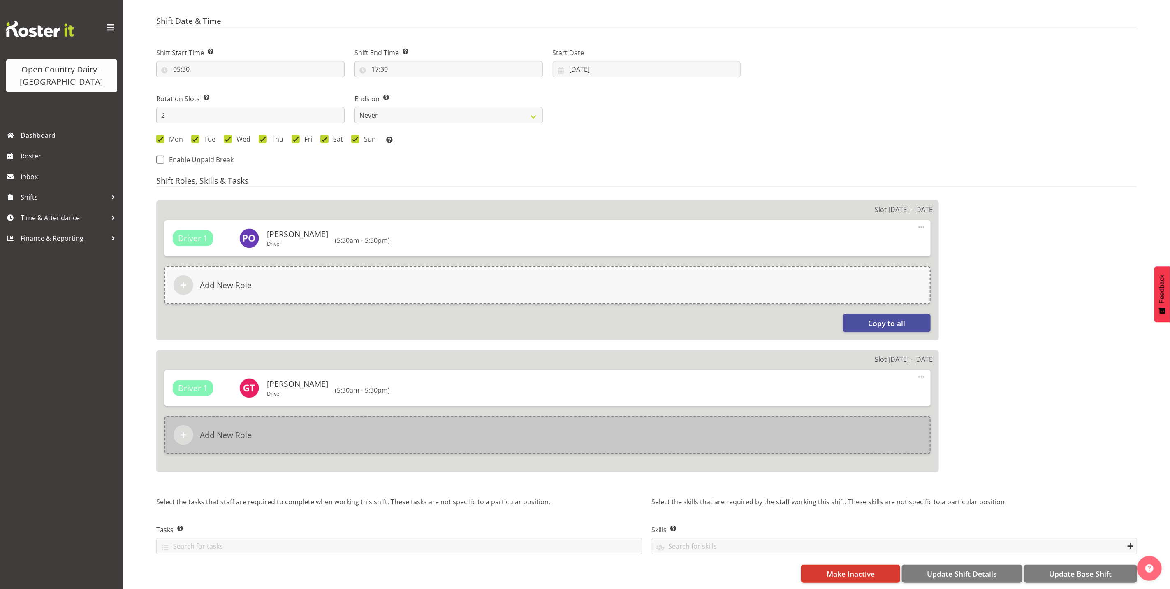
select select
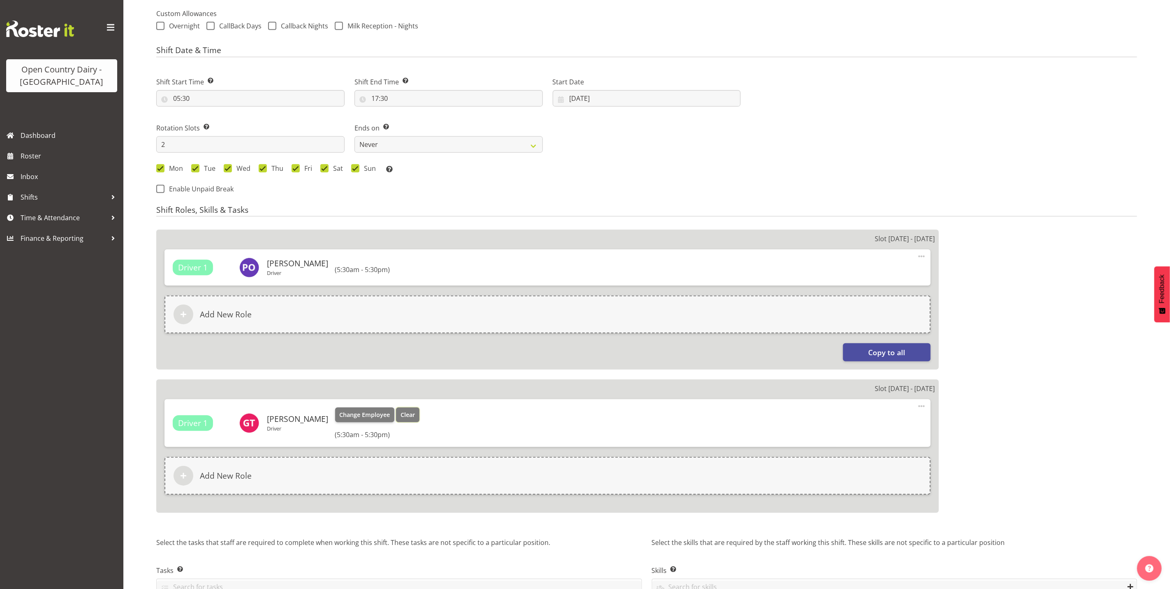
click at [401, 412] on span "Clear" at bounding box center [408, 414] width 14 height 9
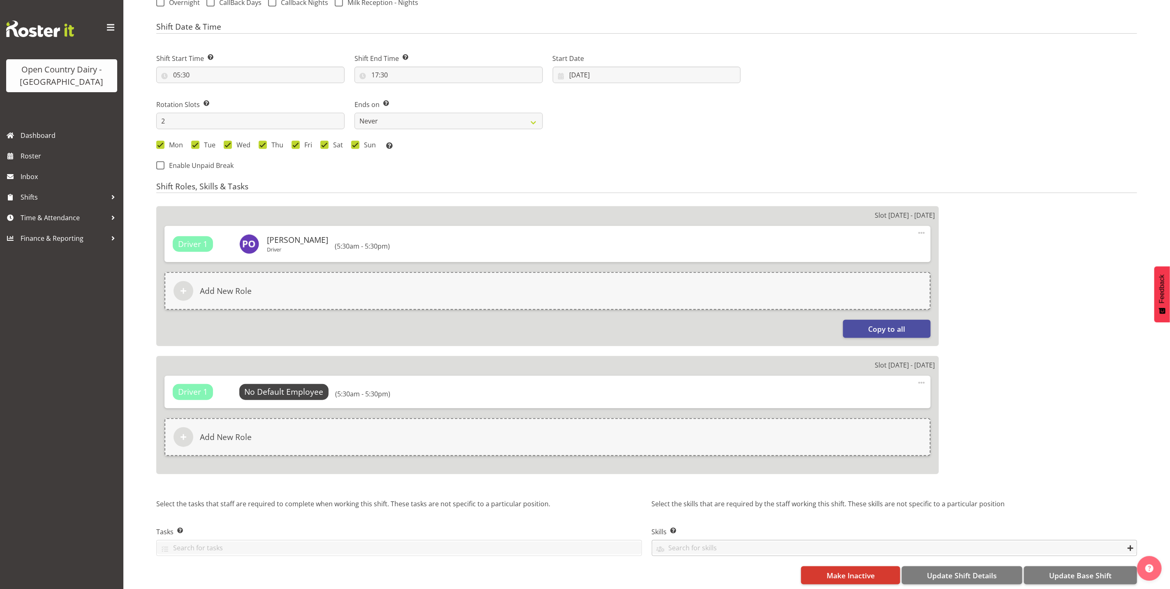
scroll to position [339, 0]
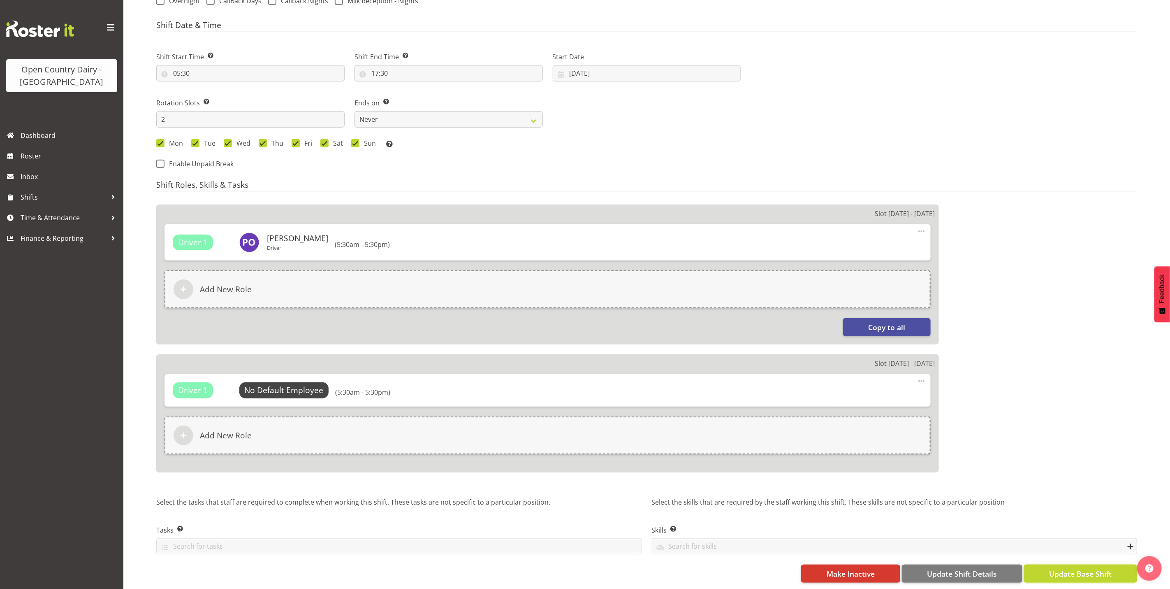
click at [1082, 568] on span "Update Base Shift" at bounding box center [1080, 573] width 63 height 11
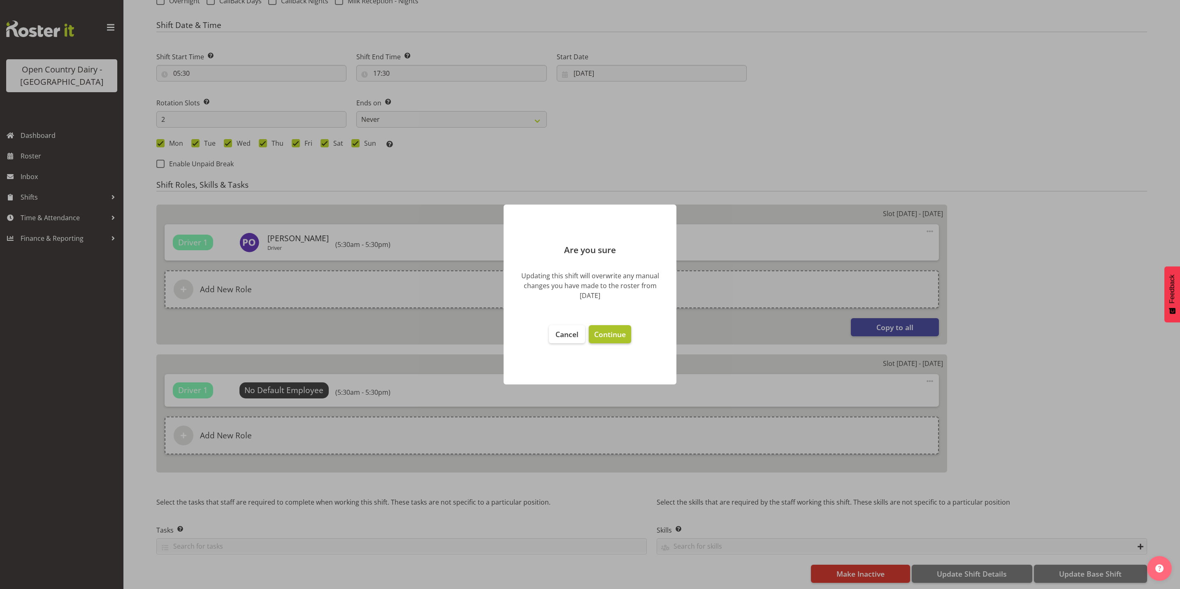
select select "702"
click at [610, 333] on span "Continue" at bounding box center [610, 334] width 32 height 10
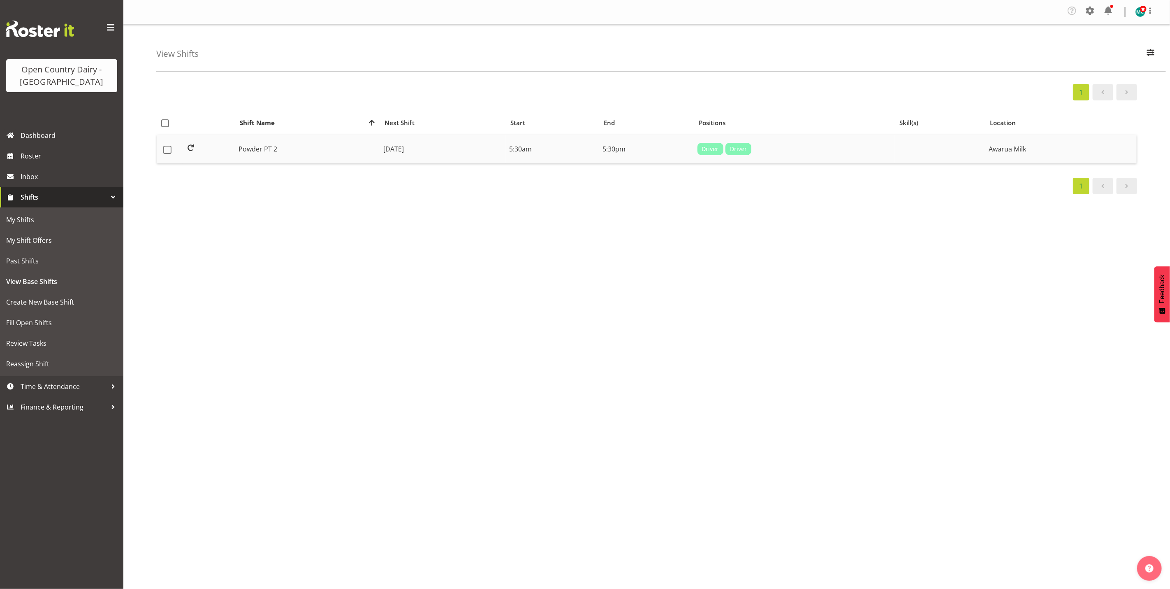
click at [250, 151] on td "Powder PT 2" at bounding box center [307, 149] width 145 height 29
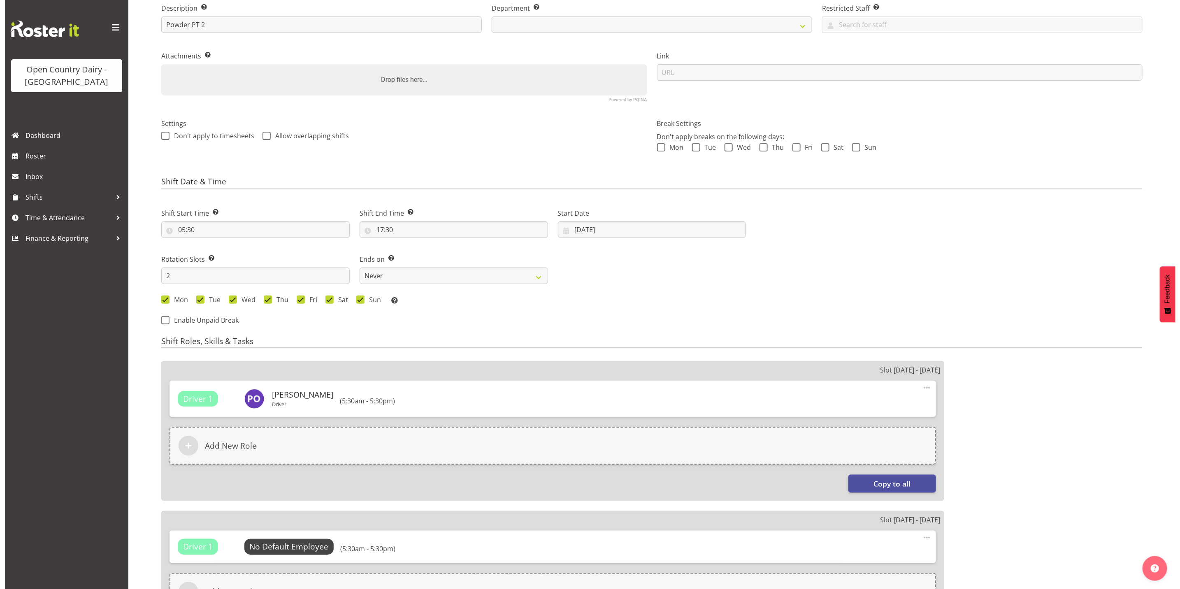
scroll to position [300, 0]
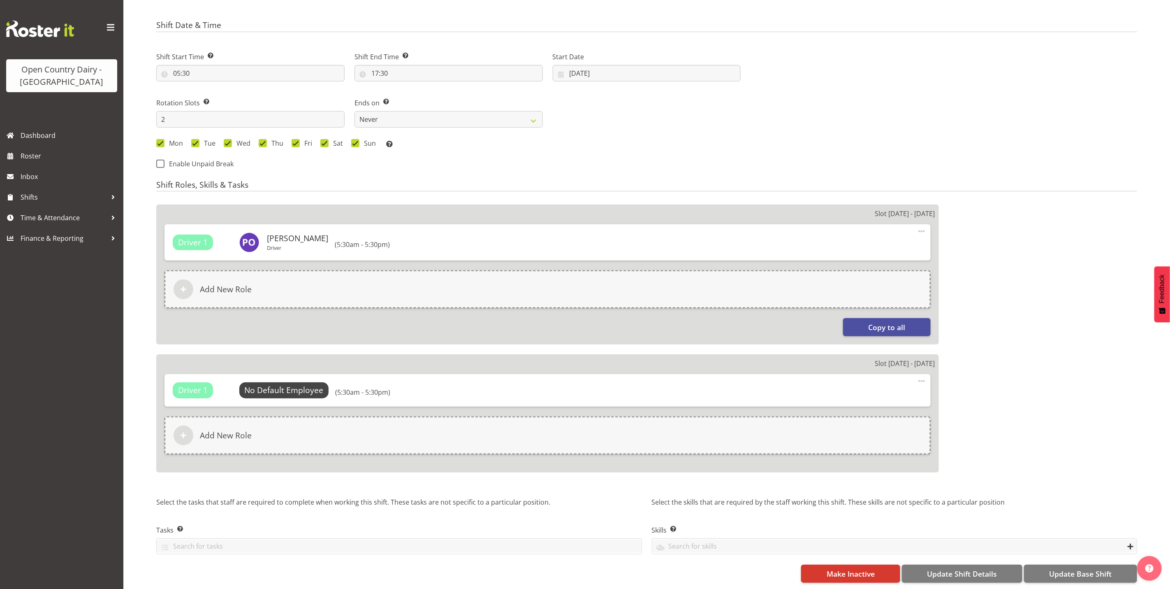
select select
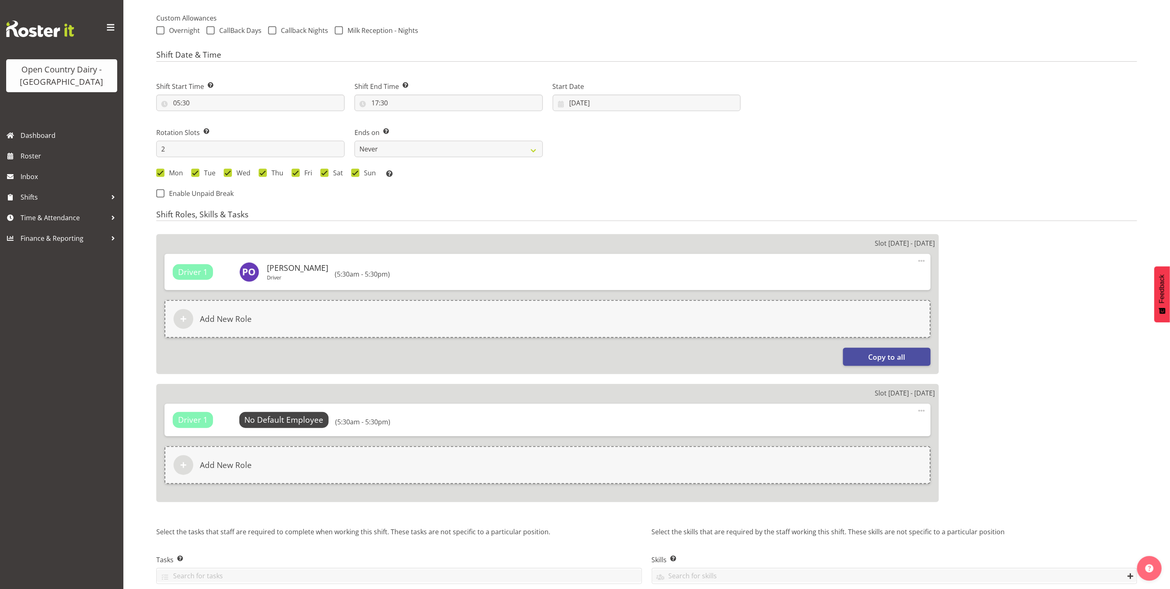
click at [282, 379] on div "Slot 1 - Mon 25th Aug Driver 1 Patrick O'Neill Driver Change Employee Clear (5:…" at bounding box center [547, 367] width 783 height 267
click at [278, 418] on span "Select Employee" at bounding box center [283, 420] width 61 height 12
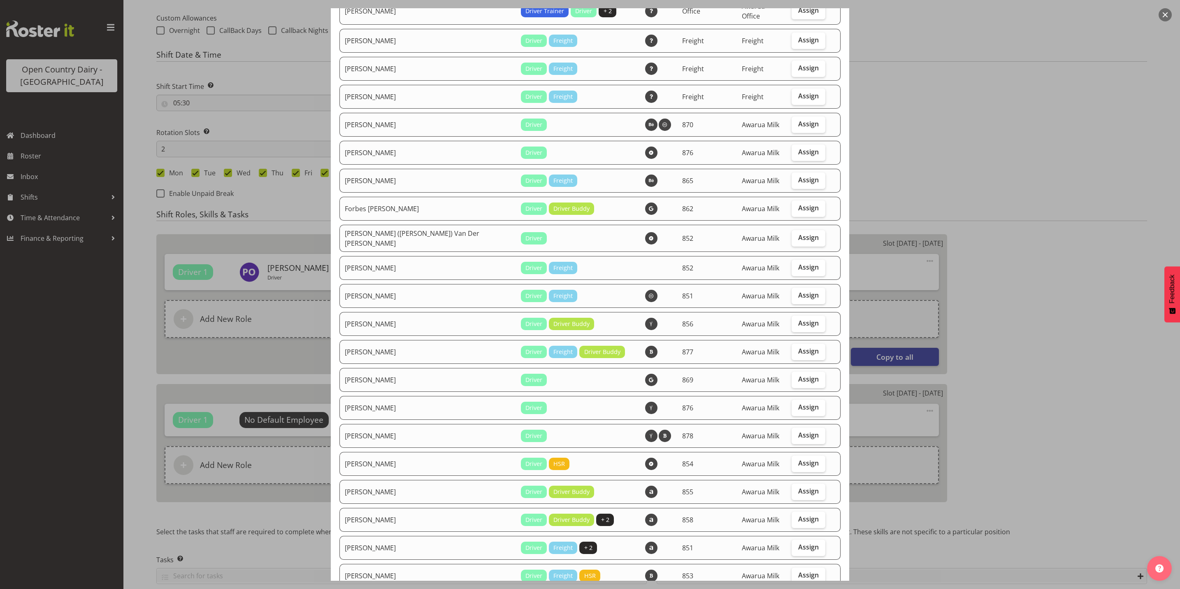
scroll to position [590, 0]
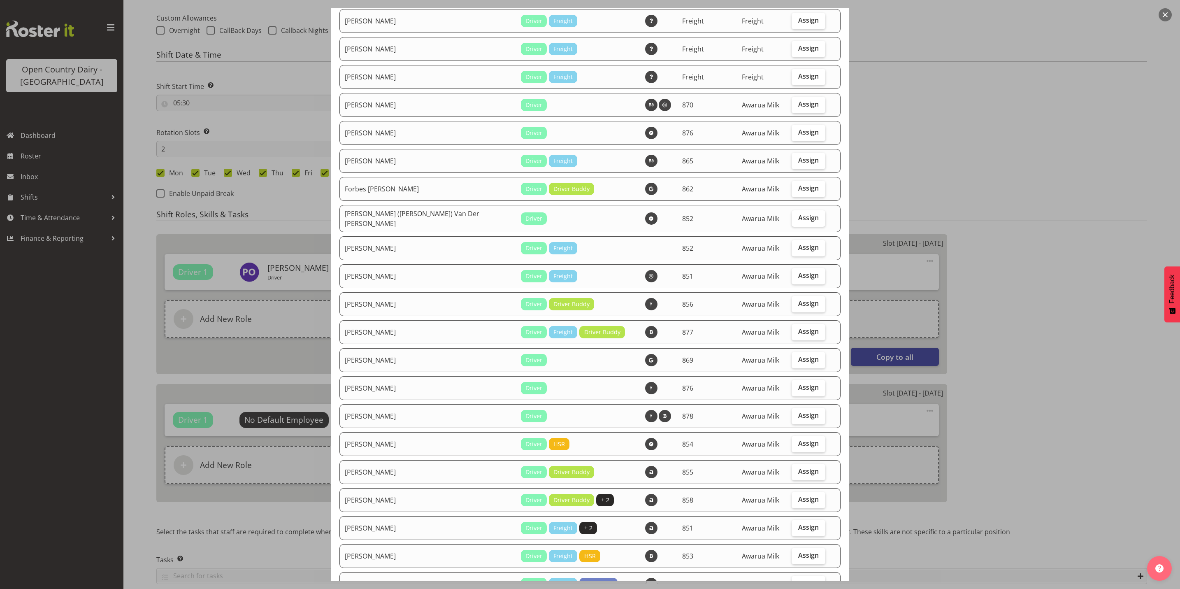
select select "702"
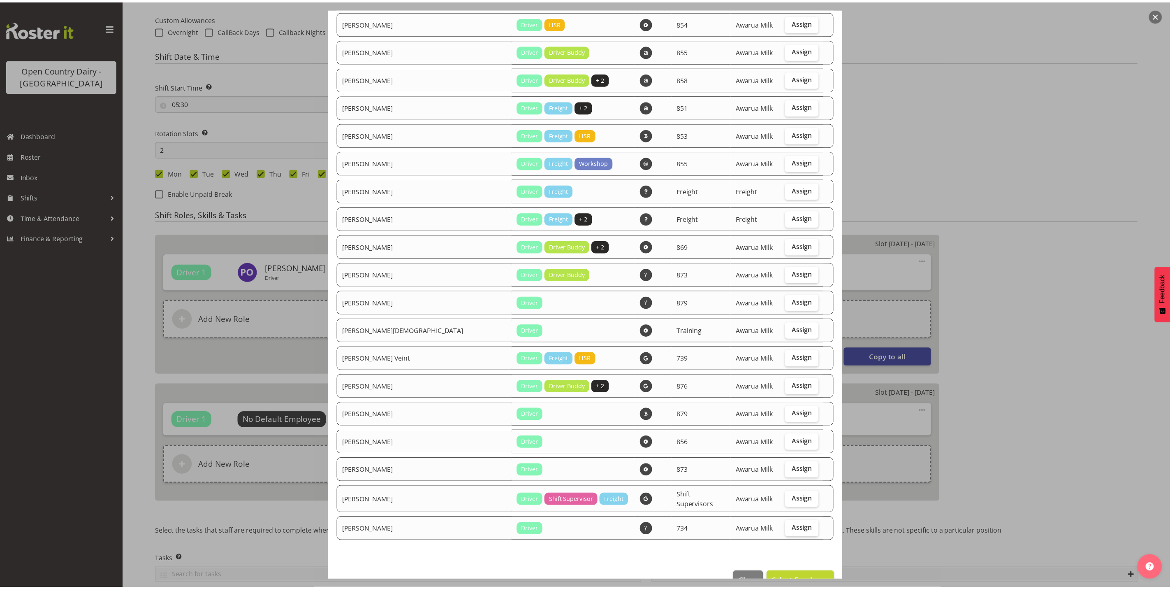
scroll to position [1022, 0]
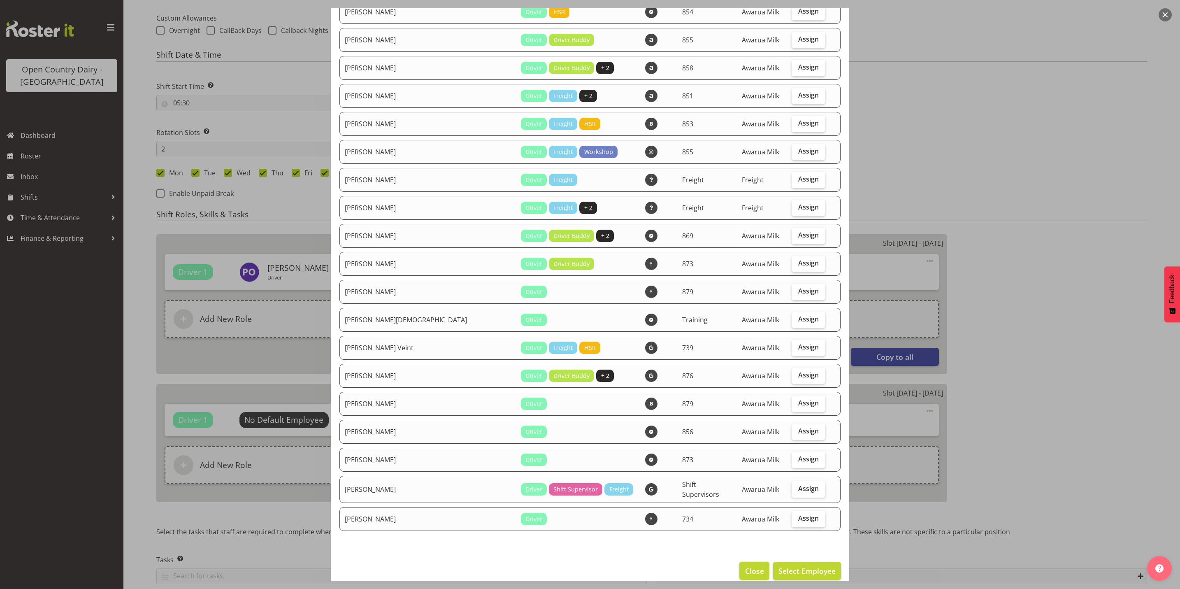
click at [745, 565] on span "Close" at bounding box center [754, 570] width 19 height 11
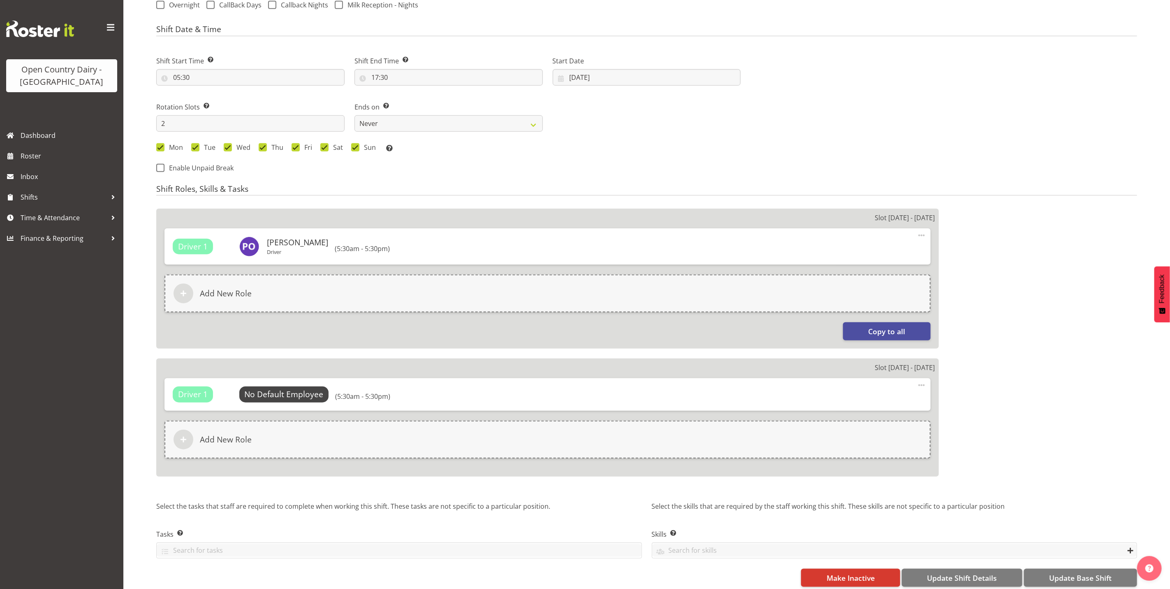
scroll to position [339, 0]
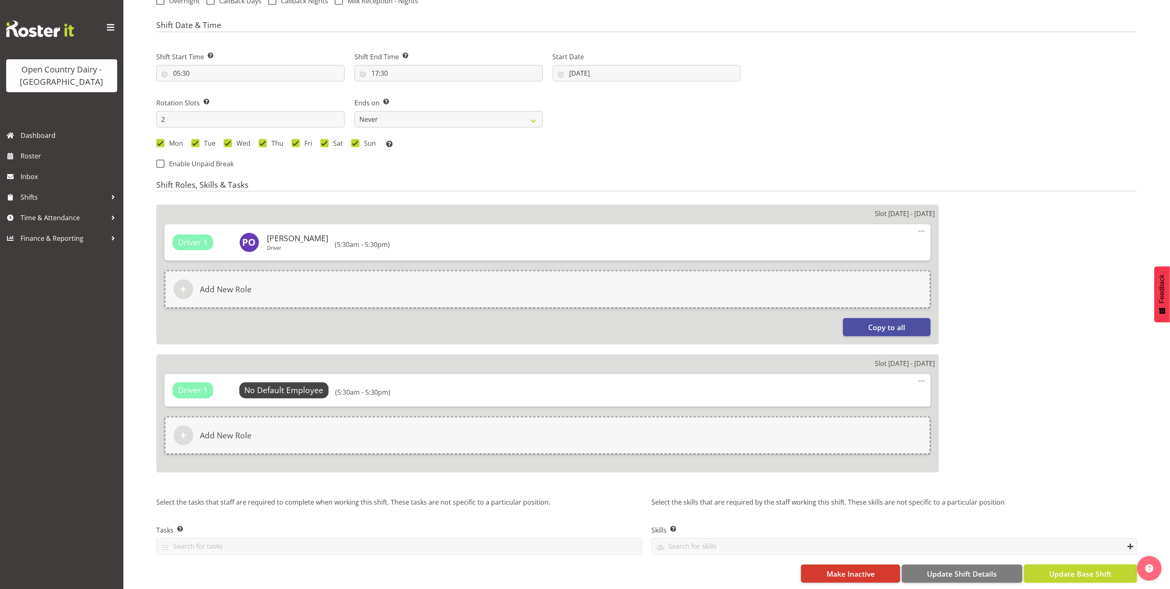
click at [1077, 568] on span "Update Base Shift" at bounding box center [1080, 573] width 63 height 11
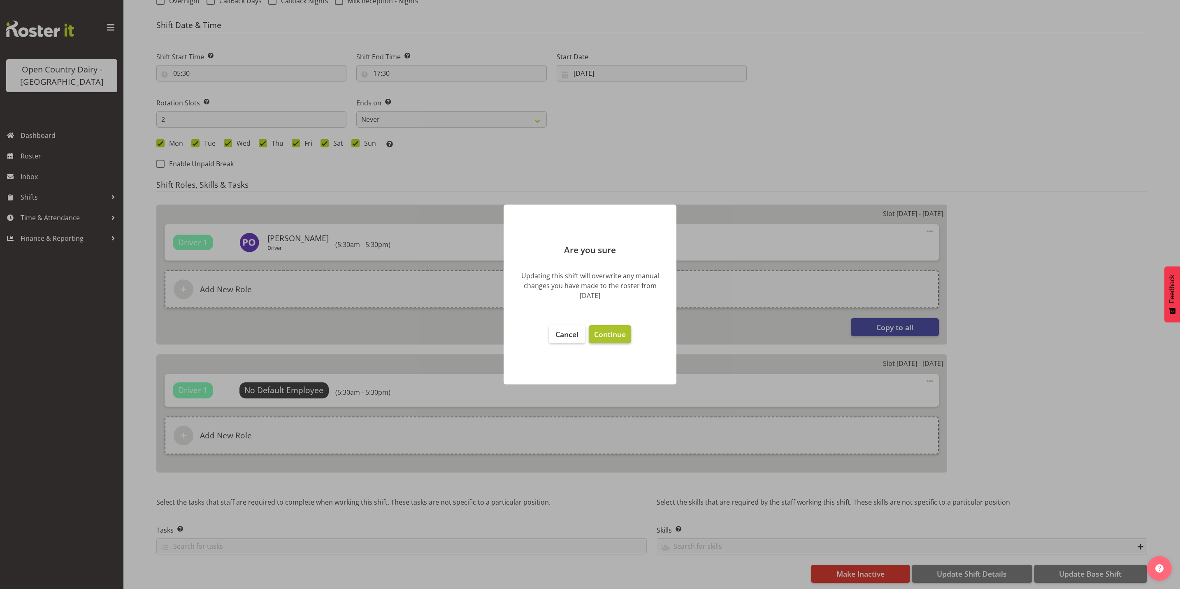
click at [602, 332] on span "Continue" at bounding box center [610, 334] width 32 height 10
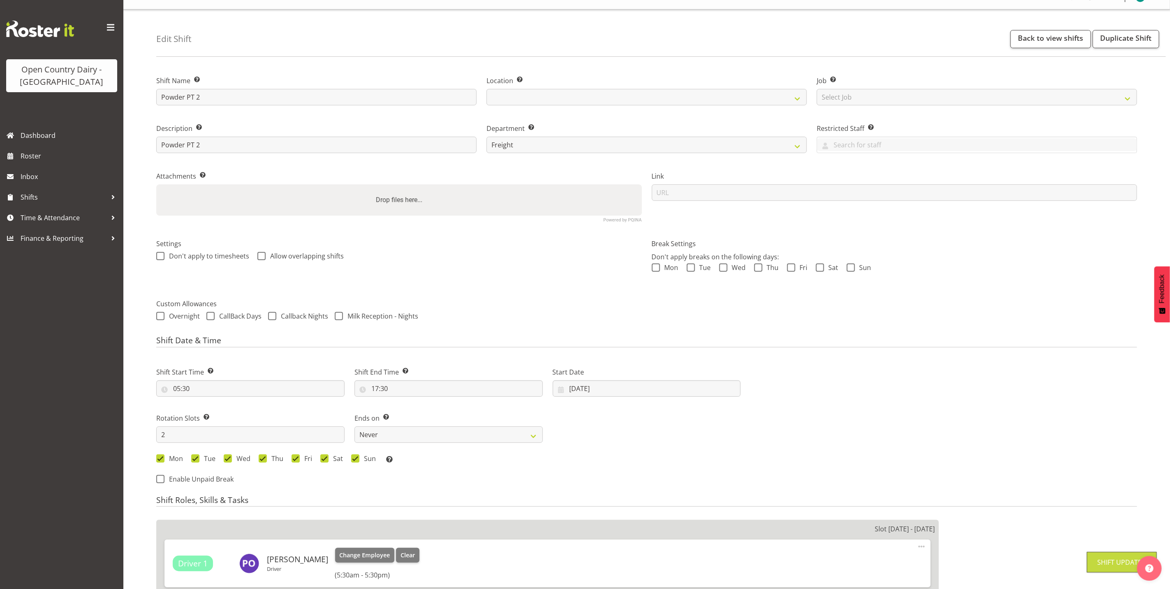
scroll to position [0, 0]
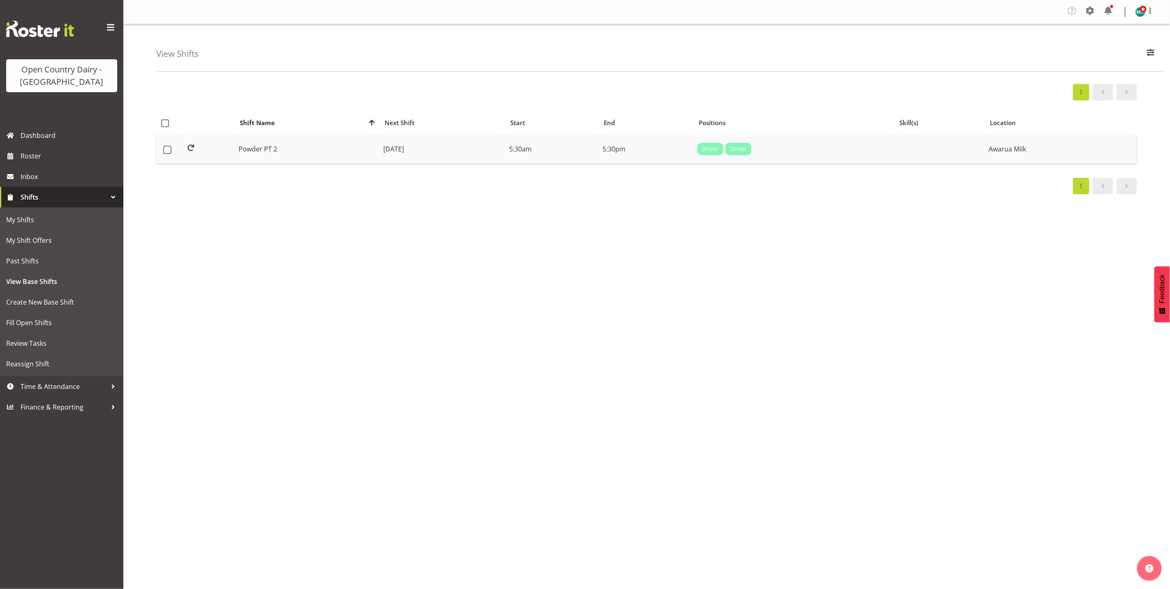
click at [242, 144] on td "Powder PT 2" at bounding box center [307, 149] width 145 height 29
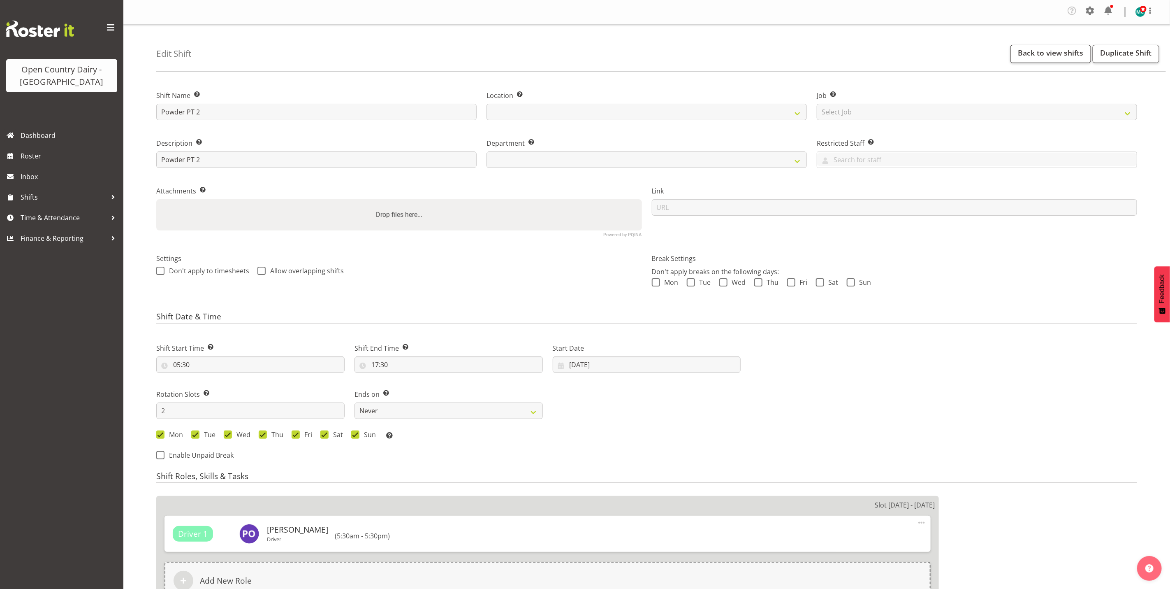
select select
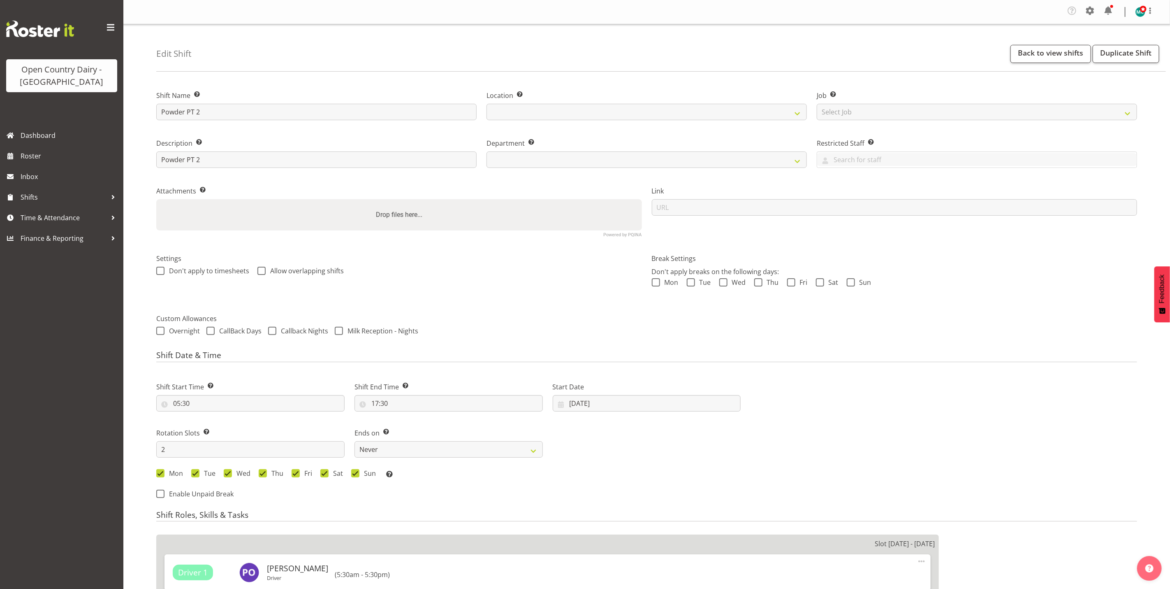
select select
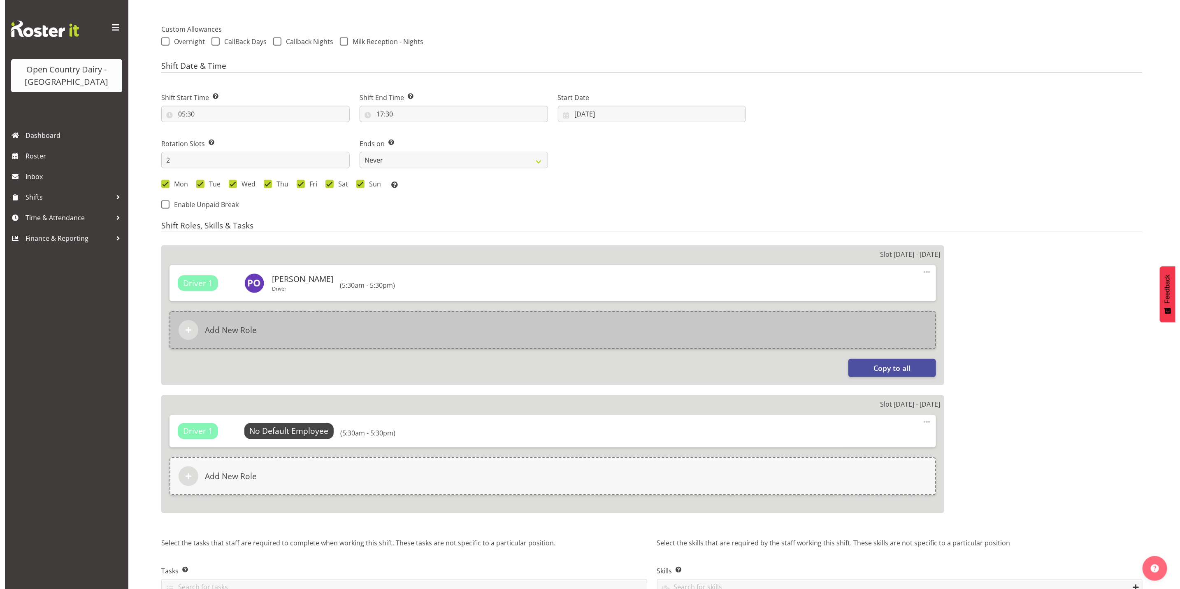
scroll to position [309, 0]
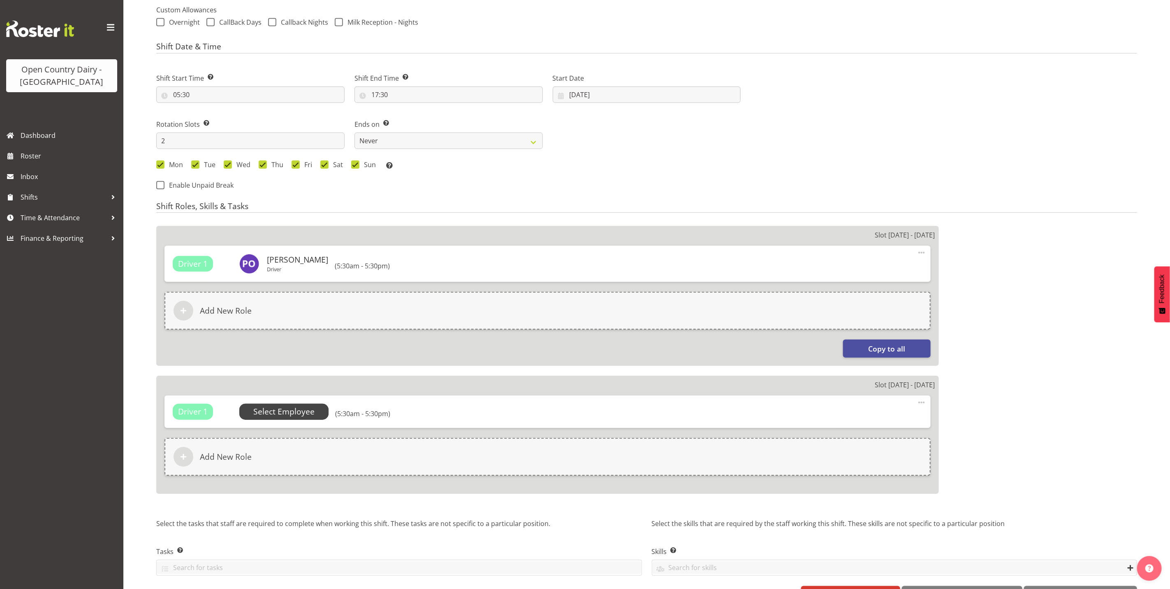
select select "702"
click at [272, 415] on span "Select Employee" at bounding box center [283, 412] width 61 height 12
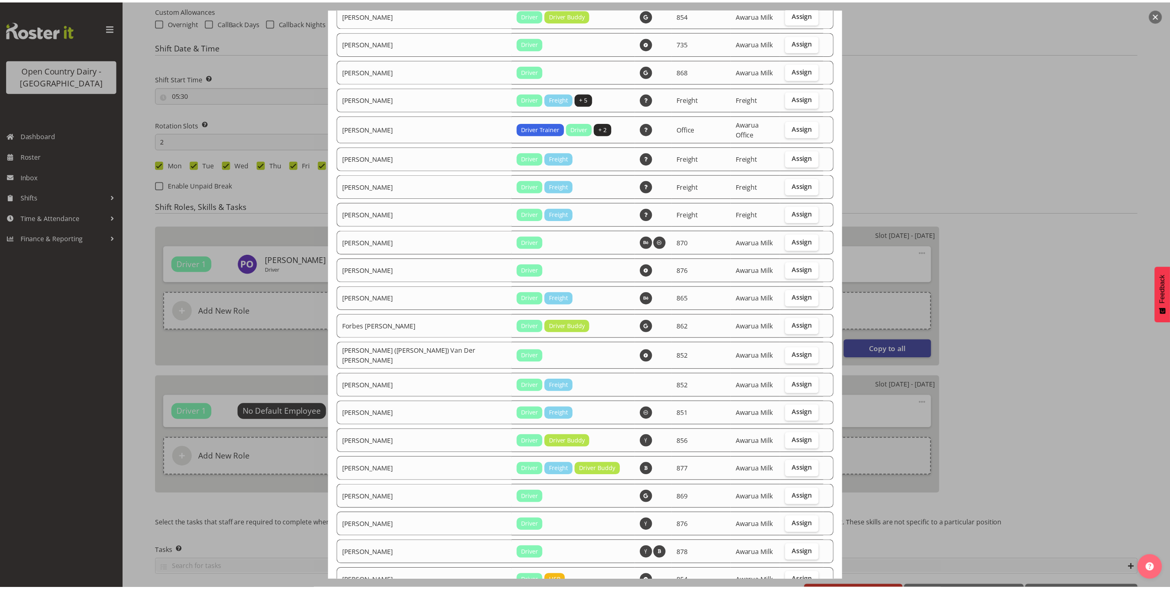
scroll to position [432, 0]
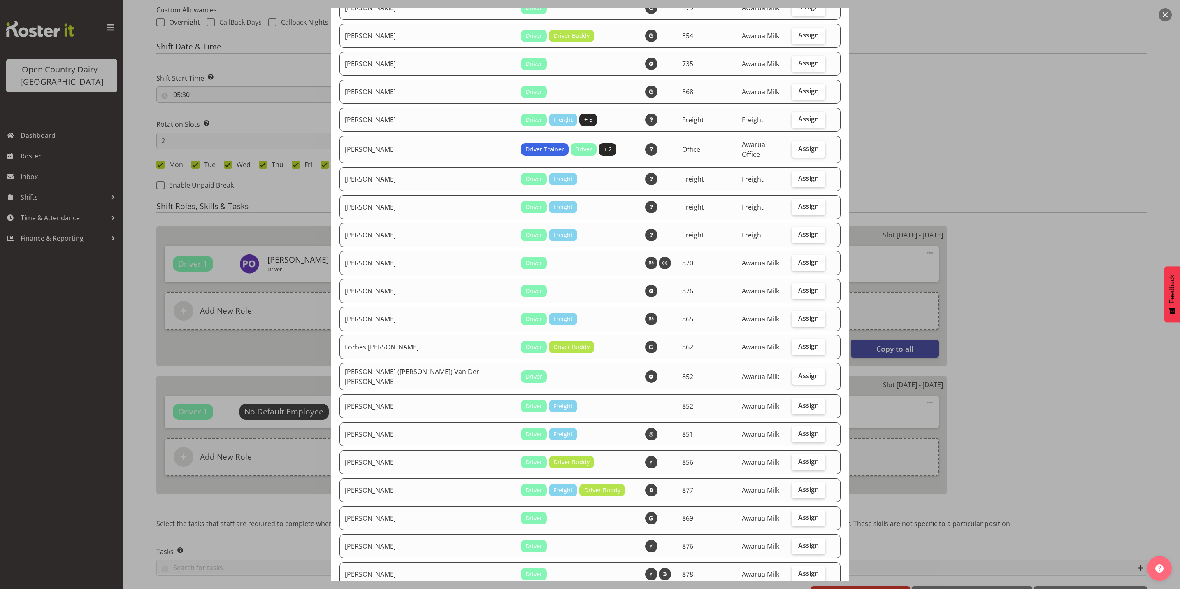
click at [282, 362] on div at bounding box center [590, 294] width 1180 height 589
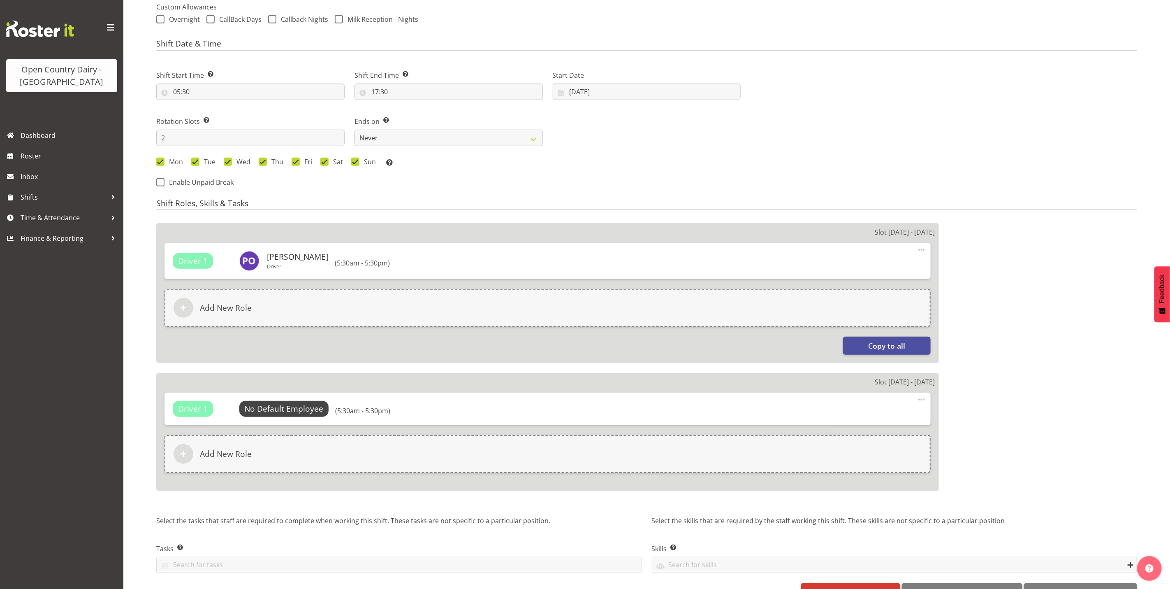
scroll to position [339, 0]
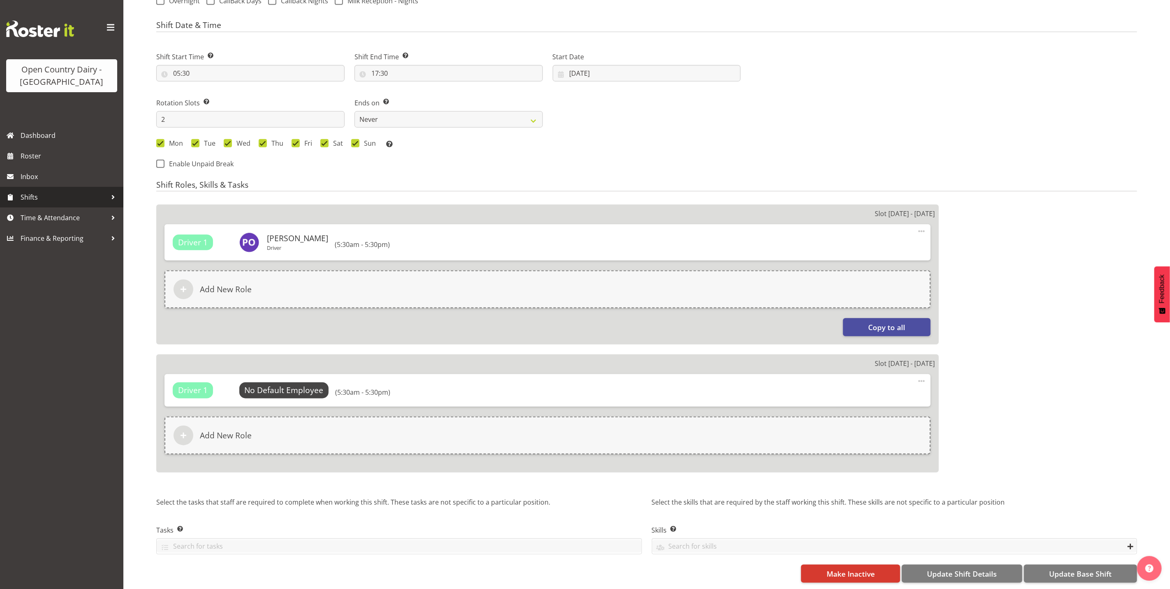
click at [32, 197] on span "Shifts" at bounding box center [64, 197] width 86 height 12
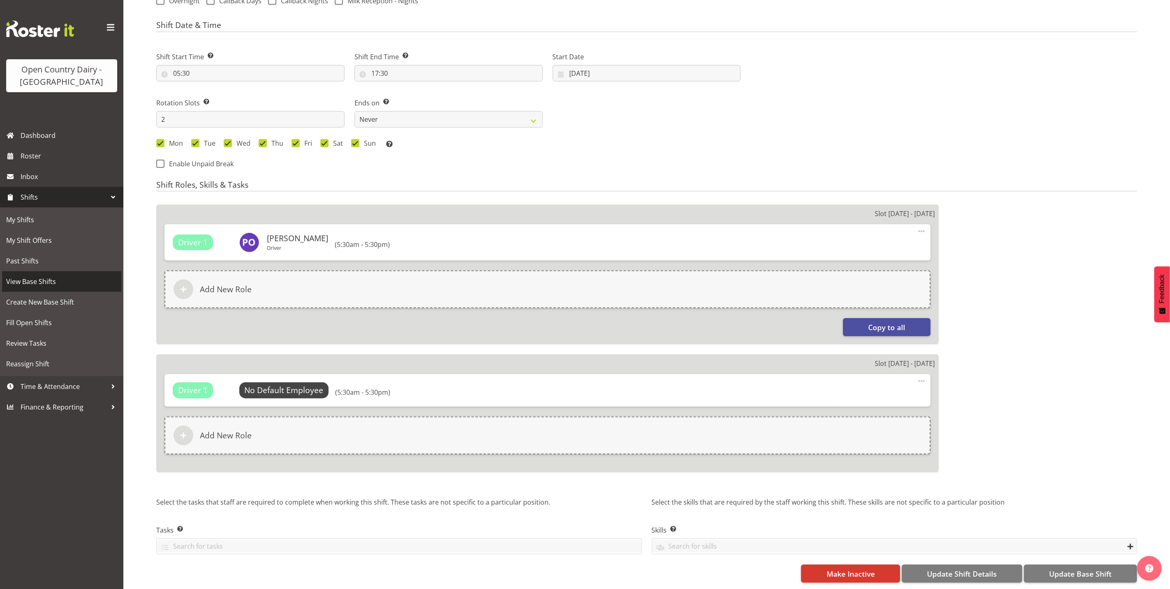
click at [30, 283] on span "View Base Shifts" at bounding box center [61, 281] width 111 height 12
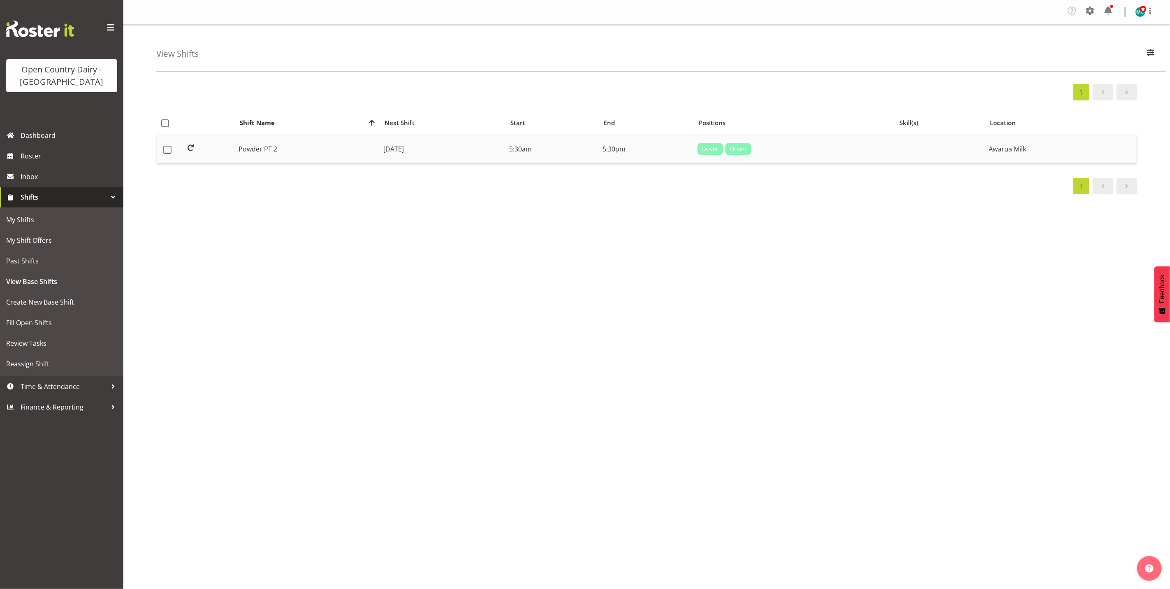
click at [291, 149] on td "Powder PT 2" at bounding box center [307, 149] width 145 height 29
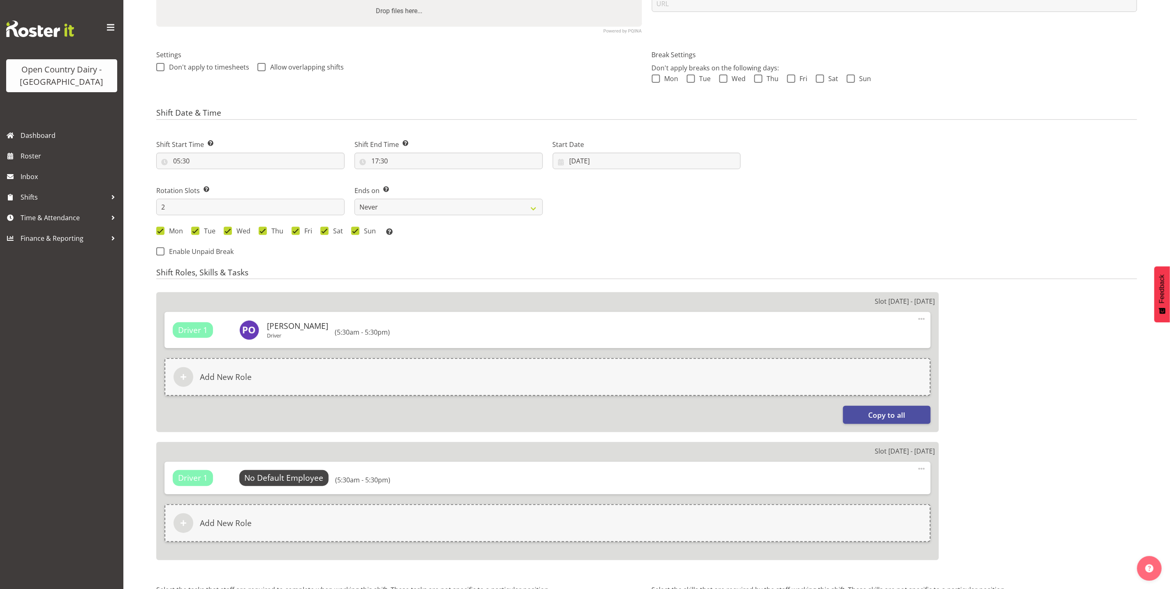
select select
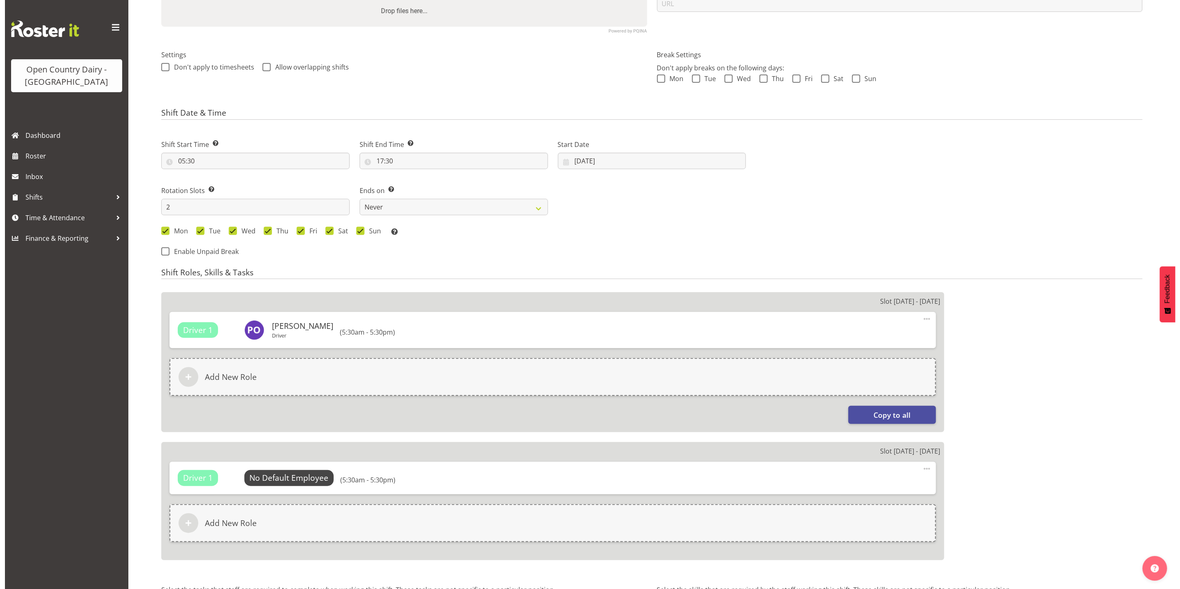
scroll to position [300, 0]
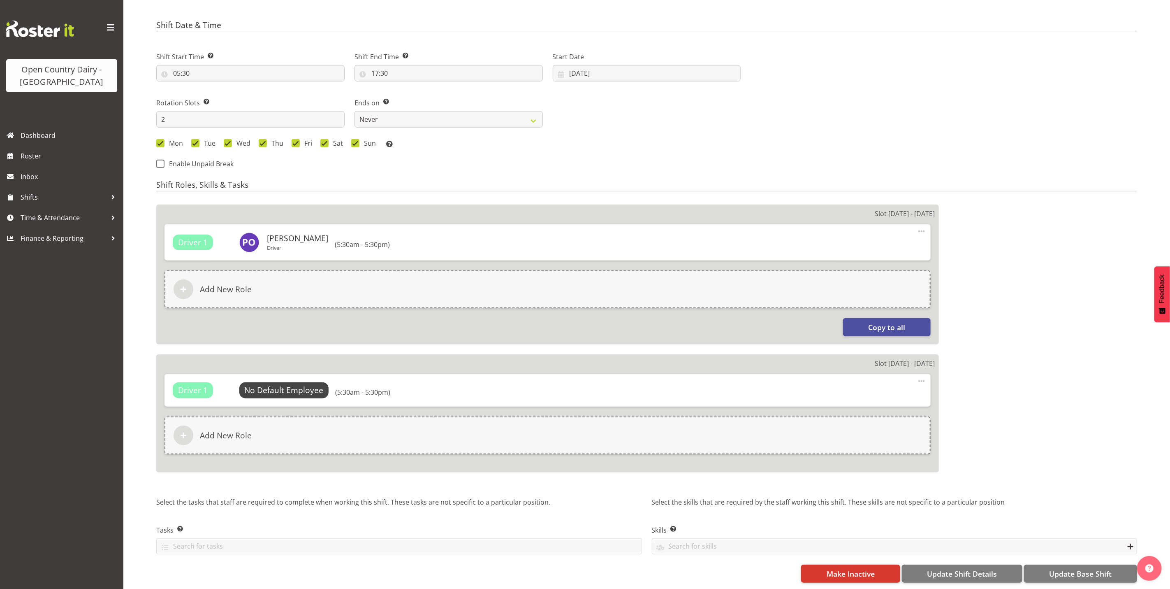
select select
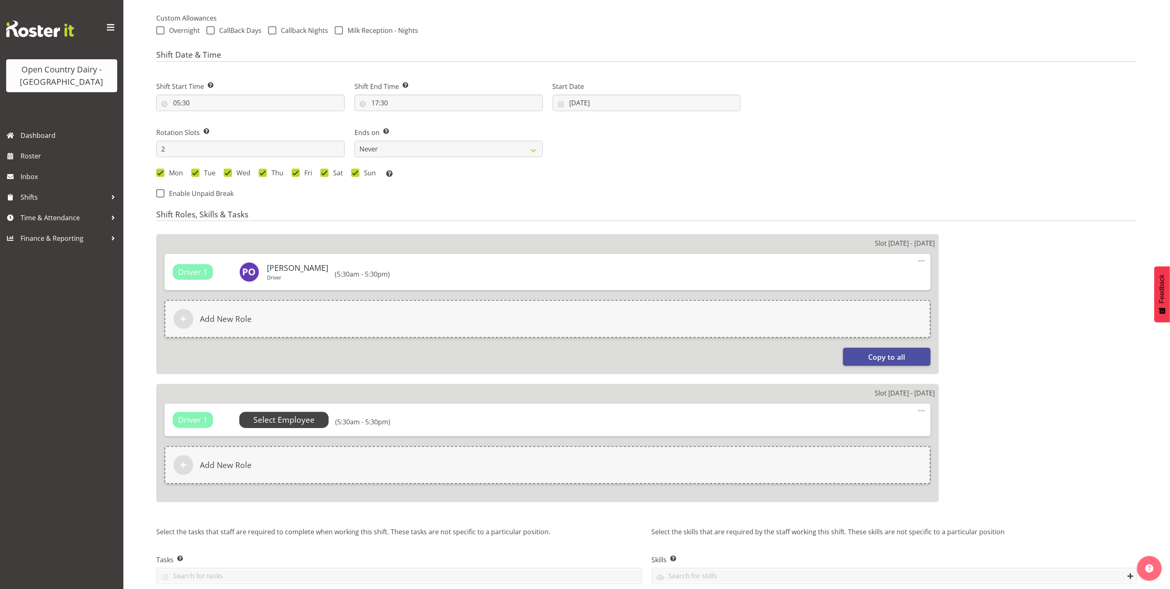
click at [282, 385] on div "Slot [DATE] - [DATE] Driver 1 No Default Employee Select Employee (5:30am - 5:3…" at bounding box center [547, 443] width 783 height 118
select select
click at [284, 421] on span "Select Employee" at bounding box center [283, 420] width 61 height 12
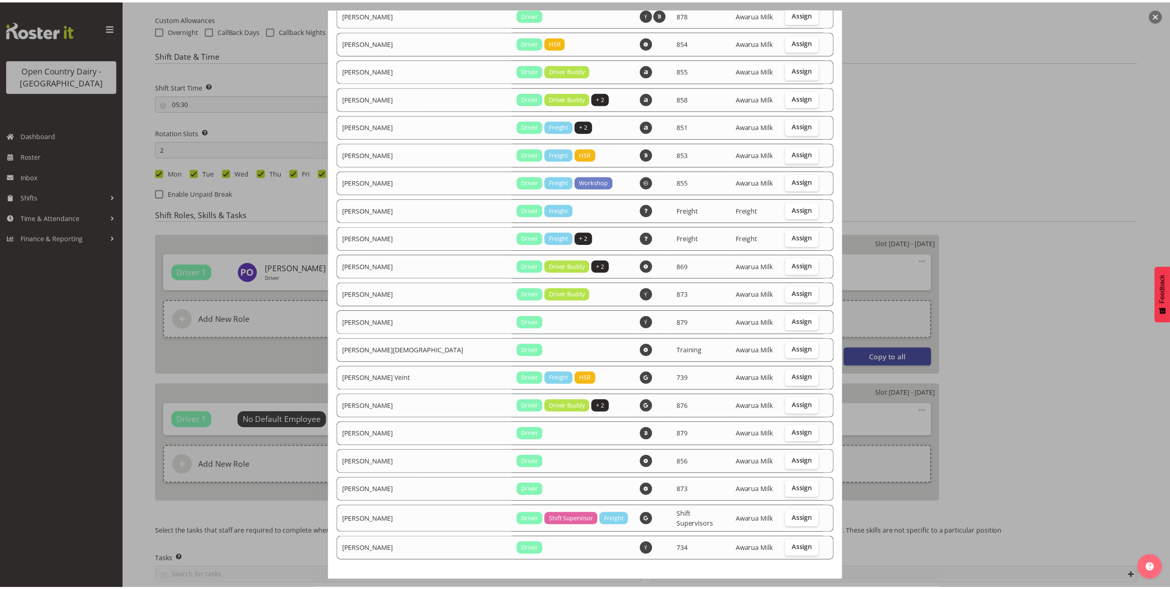
scroll to position [1022, 0]
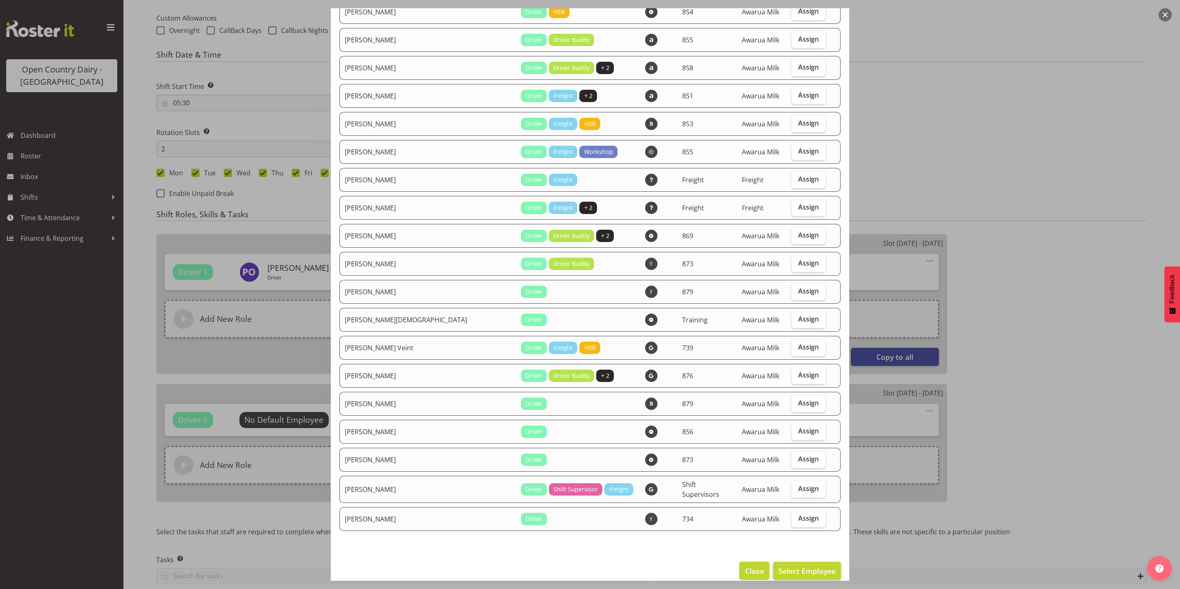
click at [748, 565] on span "Close" at bounding box center [754, 570] width 19 height 11
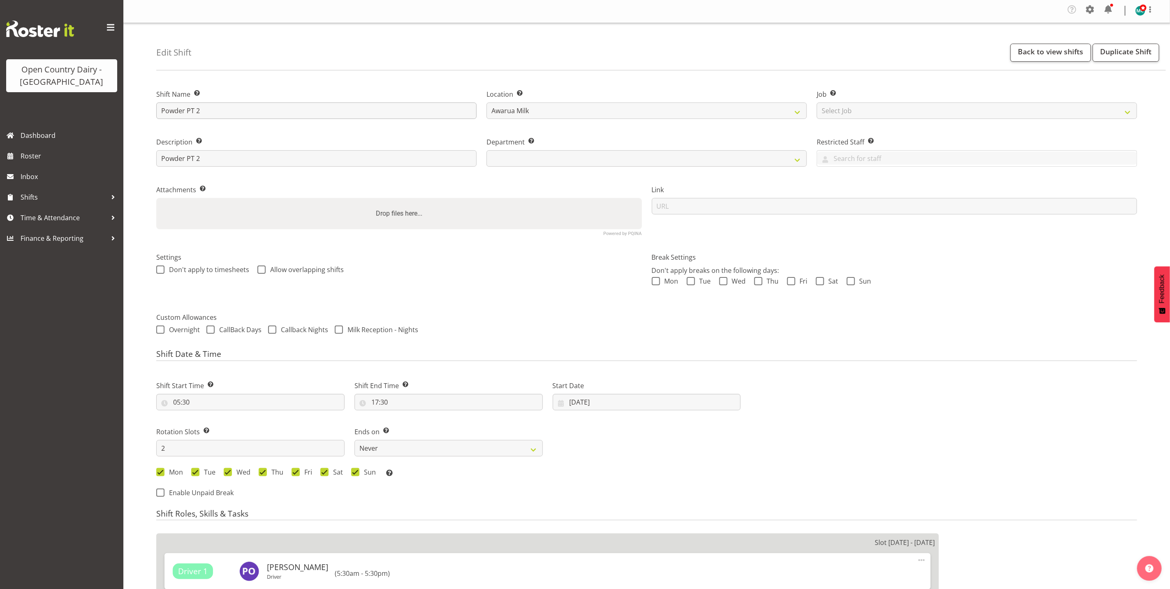
scroll to position [0, 0]
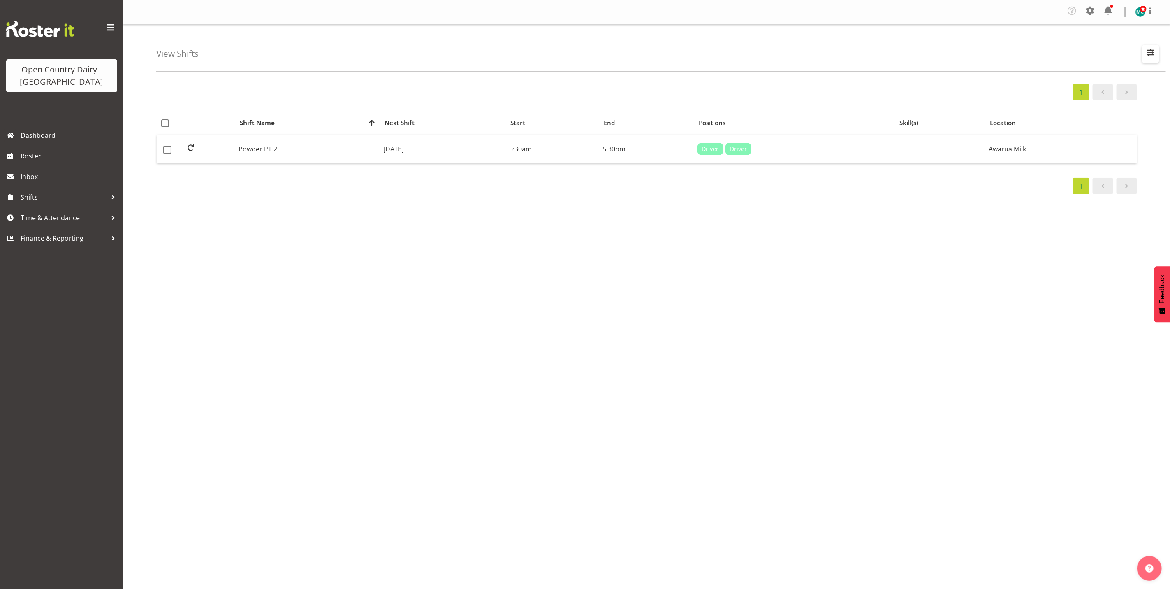
click at [1152, 49] on span "button" at bounding box center [1151, 52] width 11 height 11
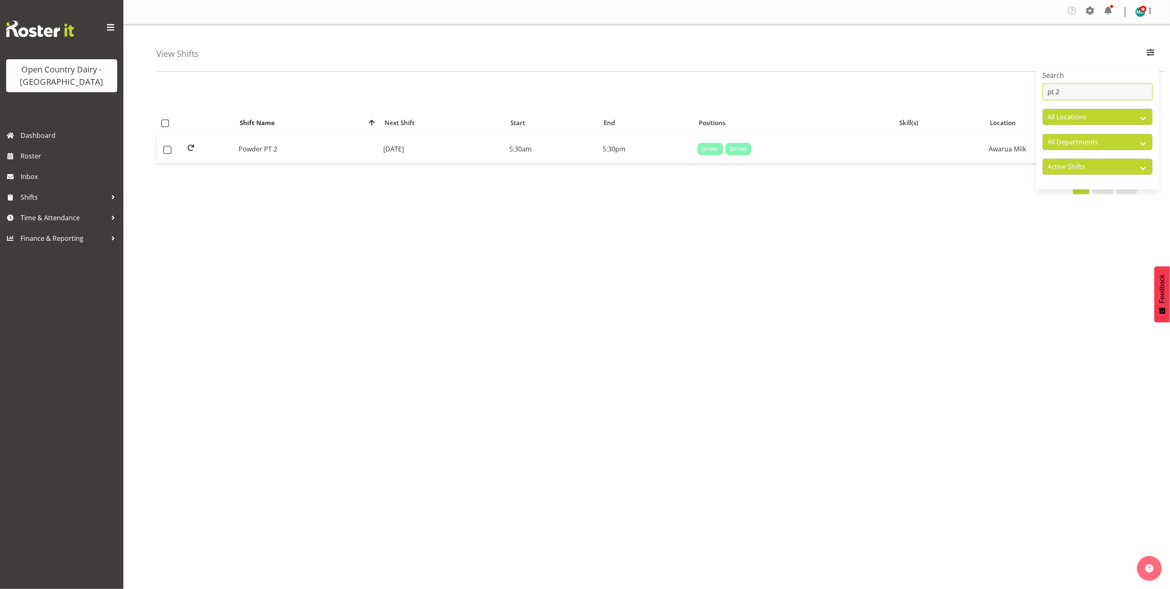
click at [1067, 91] on input "pt 2" at bounding box center [1098, 92] width 110 height 16
type input "pt 1"
click at [311, 148] on td "Powder PT 1" at bounding box center [320, 149] width 159 height 29
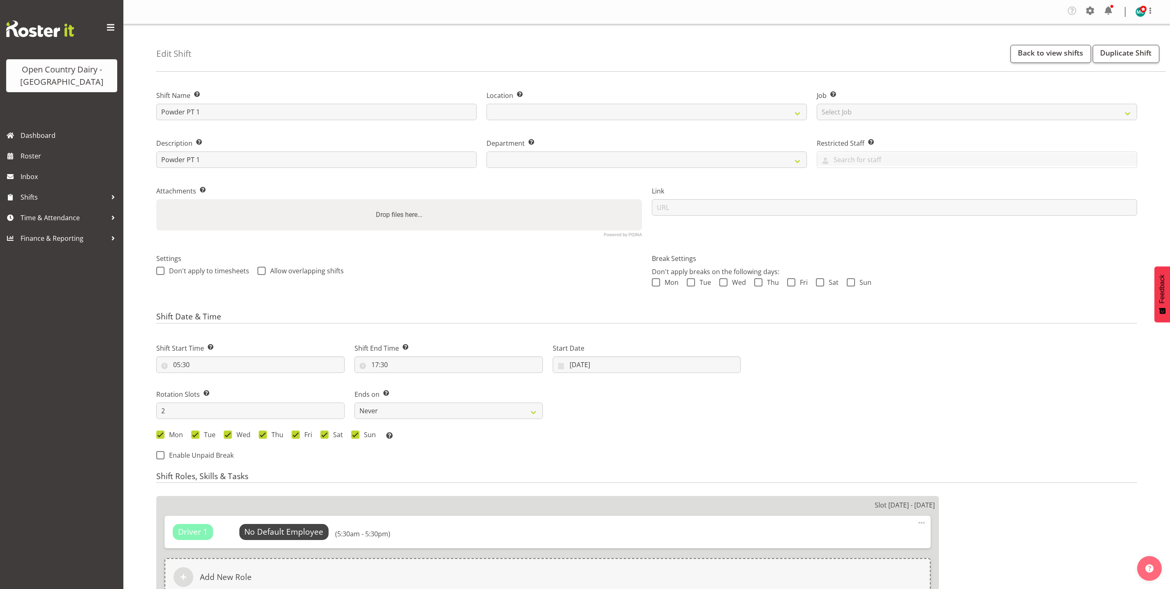
select select
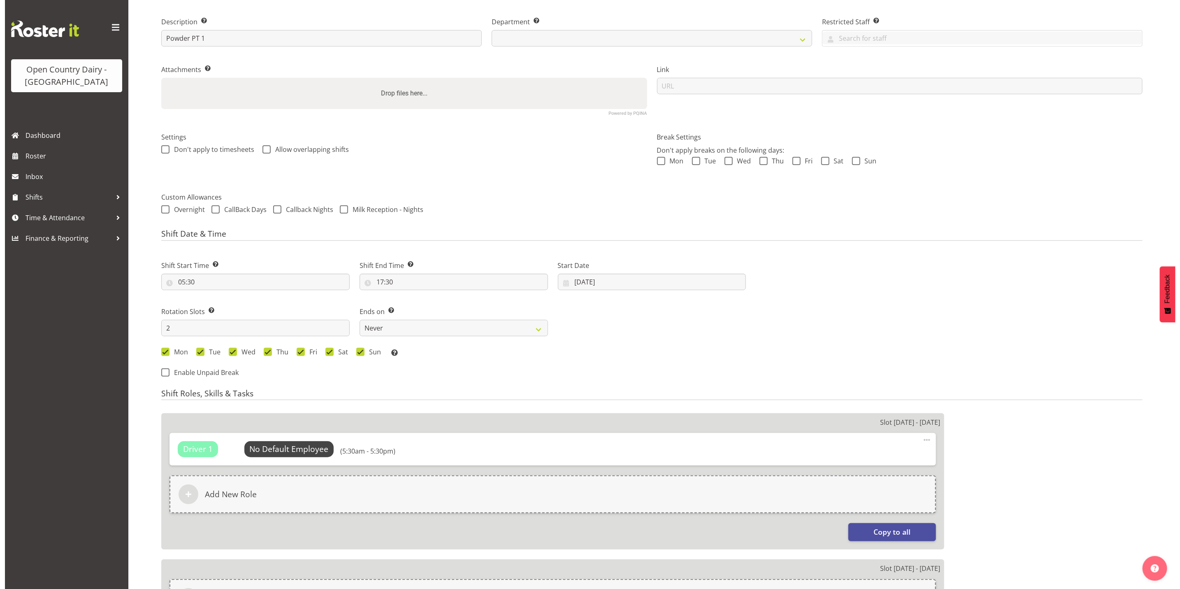
scroll to position [293, 0]
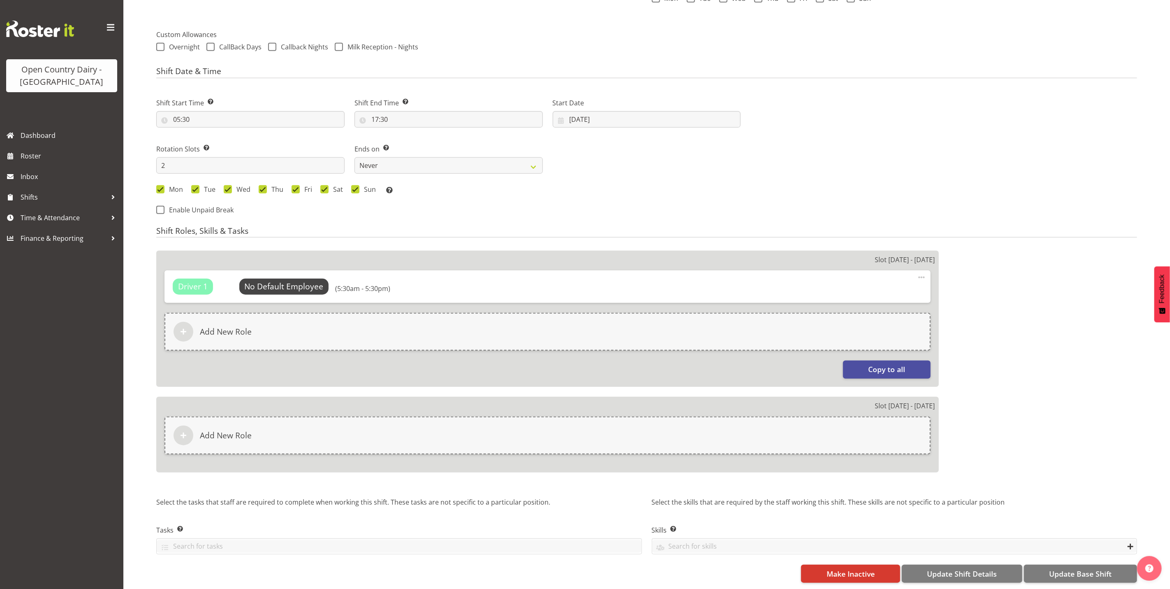
select select
click at [274, 281] on span "Select Employee" at bounding box center [283, 287] width 61 height 12
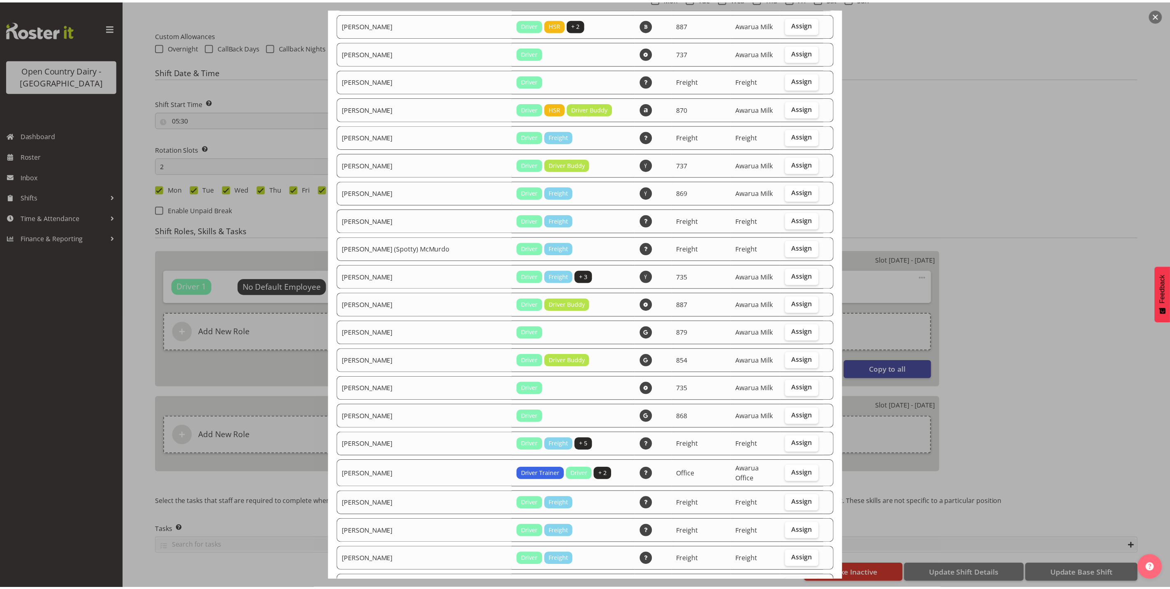
scroll to position [0, 0]
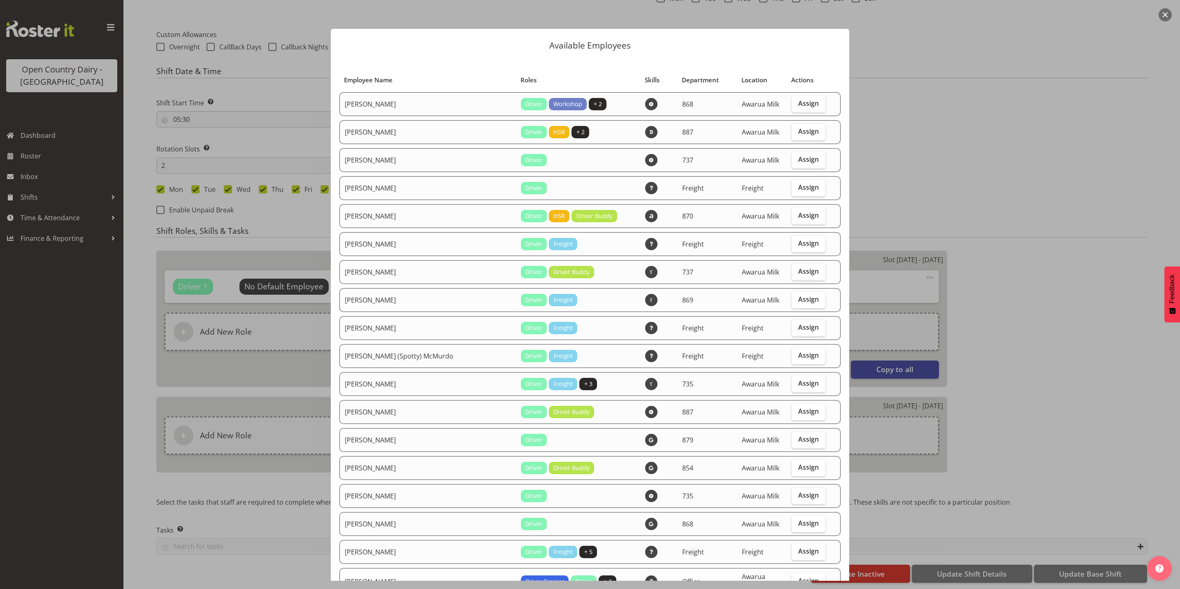
click at [30, 157] on div at bounding box center [590, 294] width 1180 height 589
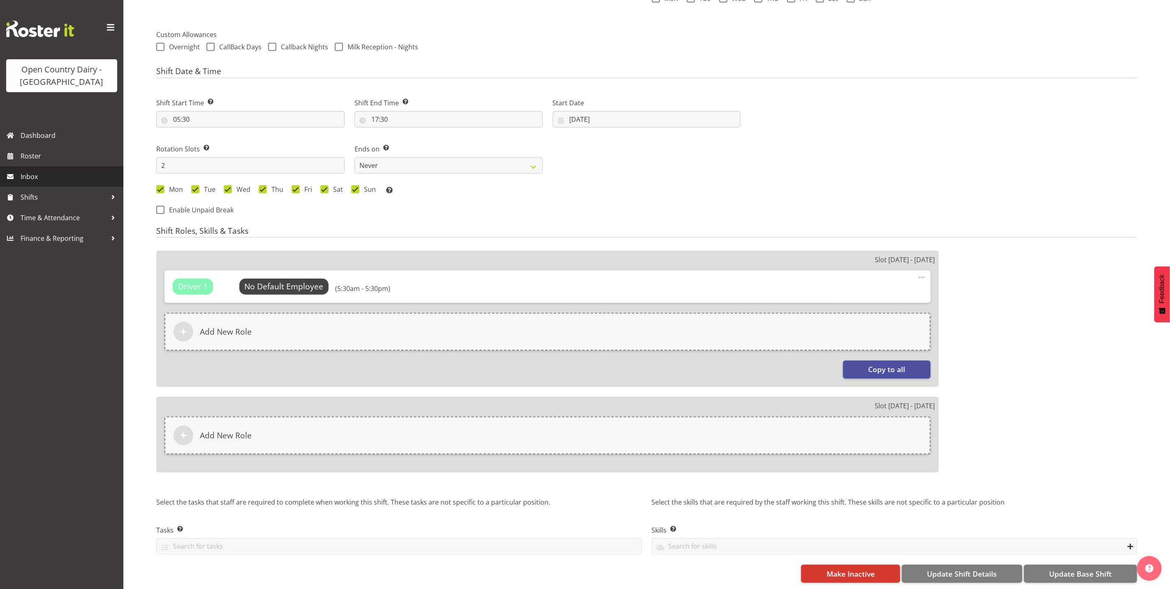
select select "702"
click at [31, 160] on span "Roster" at bounding box center [70, 156] width 99 height 12
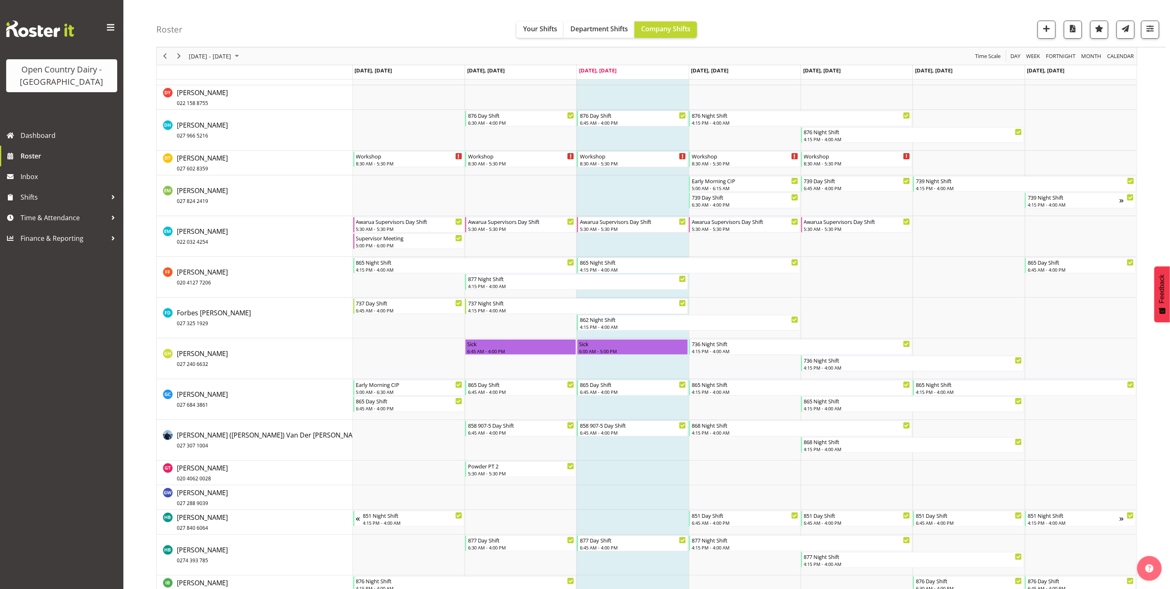
scroll to position [2222, 0]
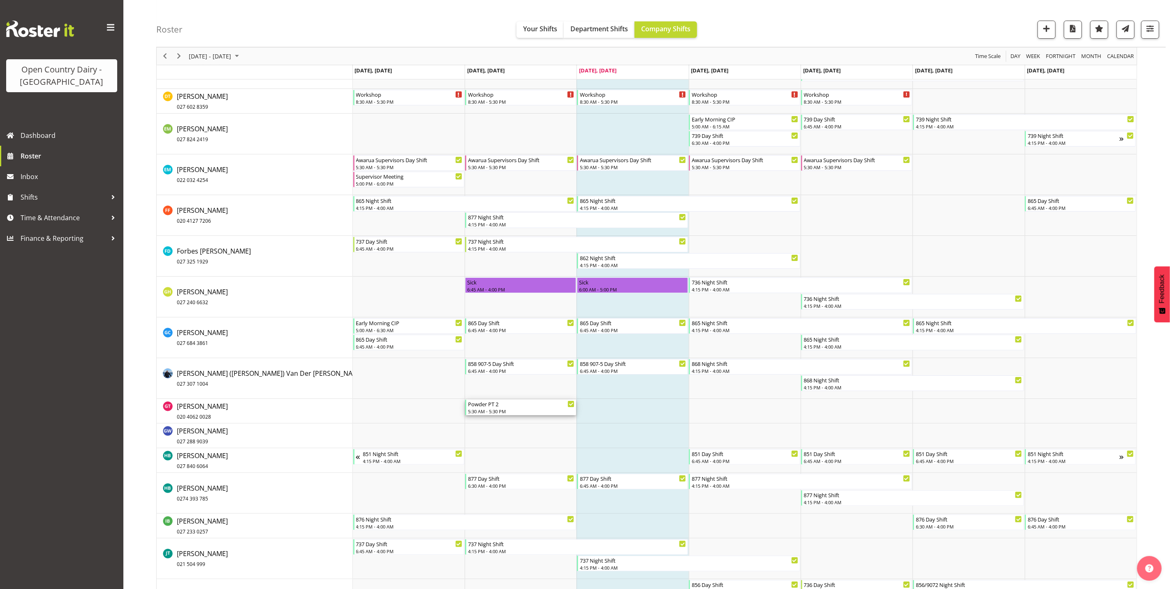
click at [494, 406] on div "Powder PT 2" at bounding box center [521, 403] width 107 height 8
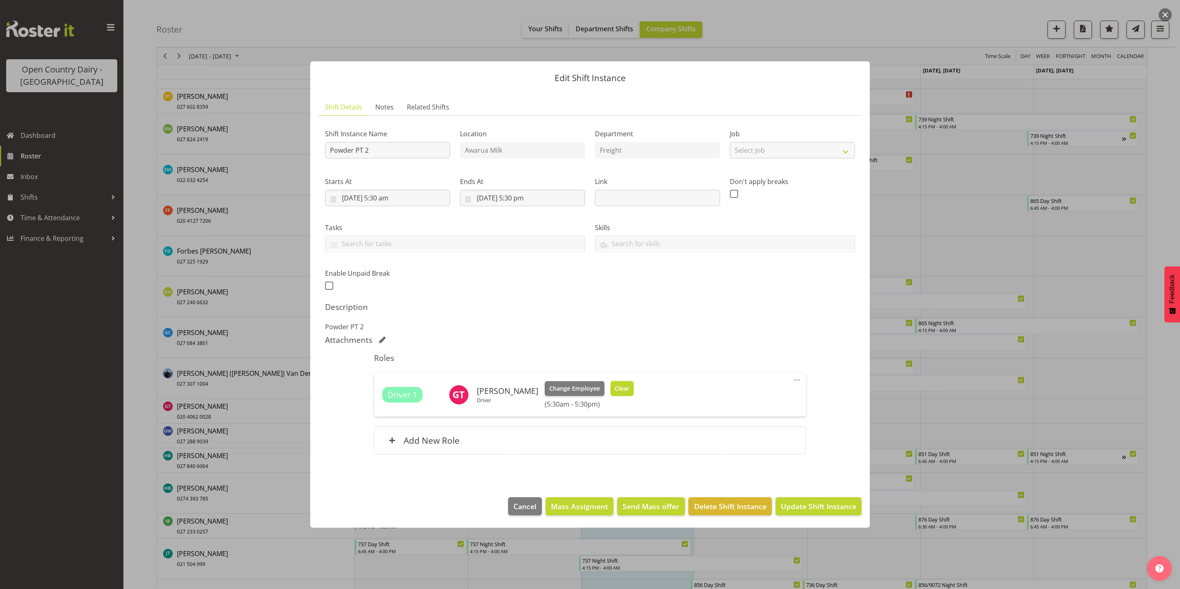
click at [615, 390] on span "Clear" at bounding box center [622, 388] width 14 height 9
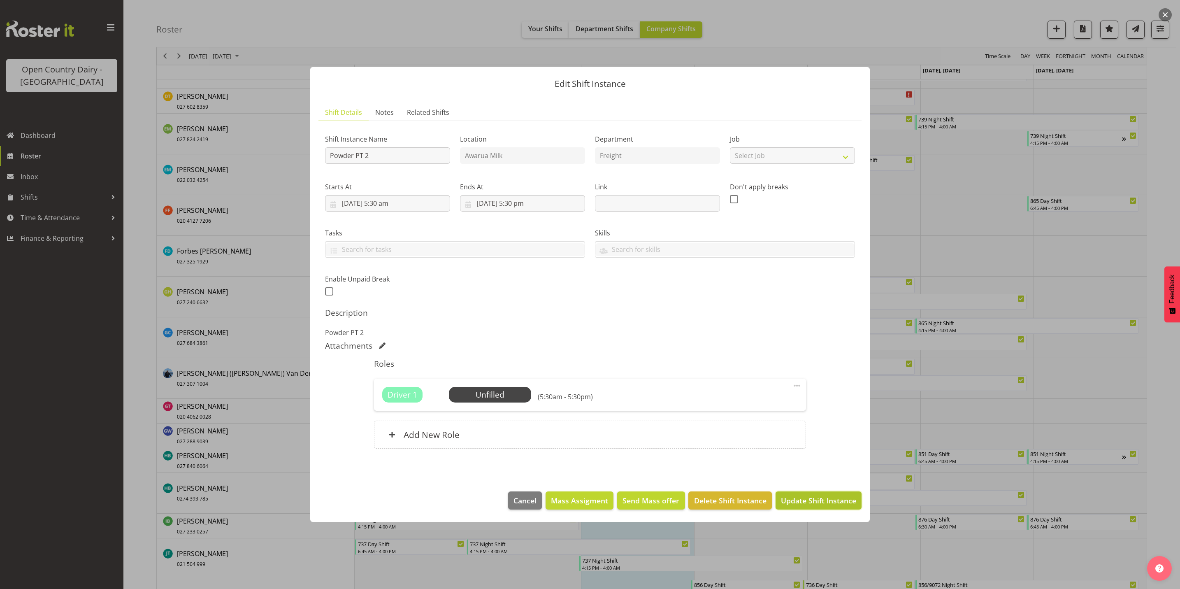
click at [802, 496] on span "Update Shift Instance" at bounding box center [818, 500] width 75 height 11
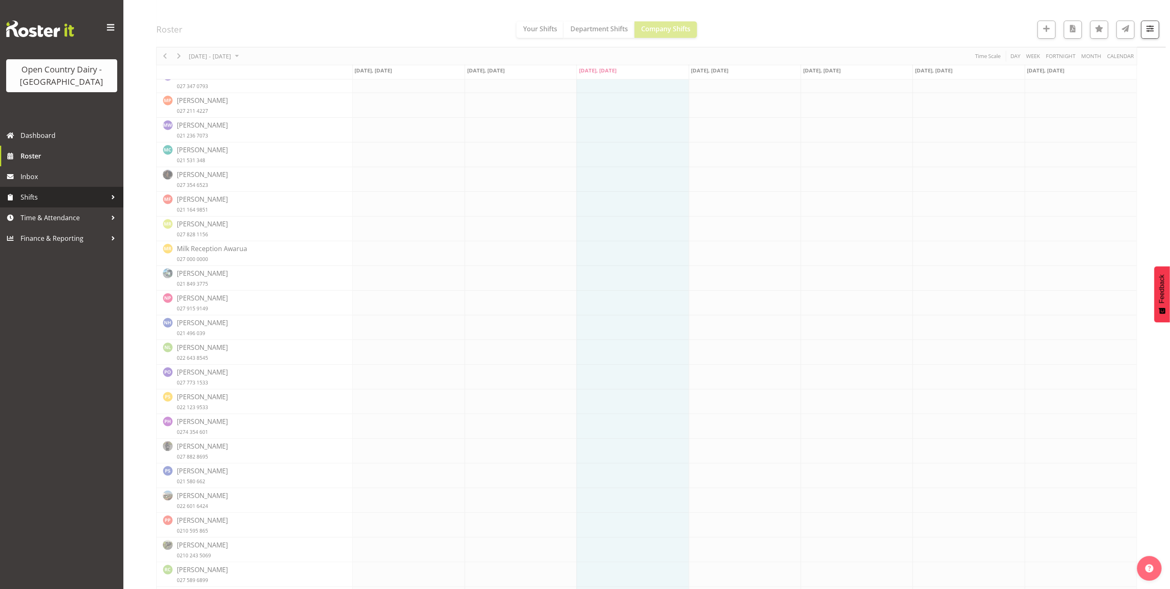
click at [36, 199] on span "Shifts" at bounding box center [64, 197] width 86 height 12
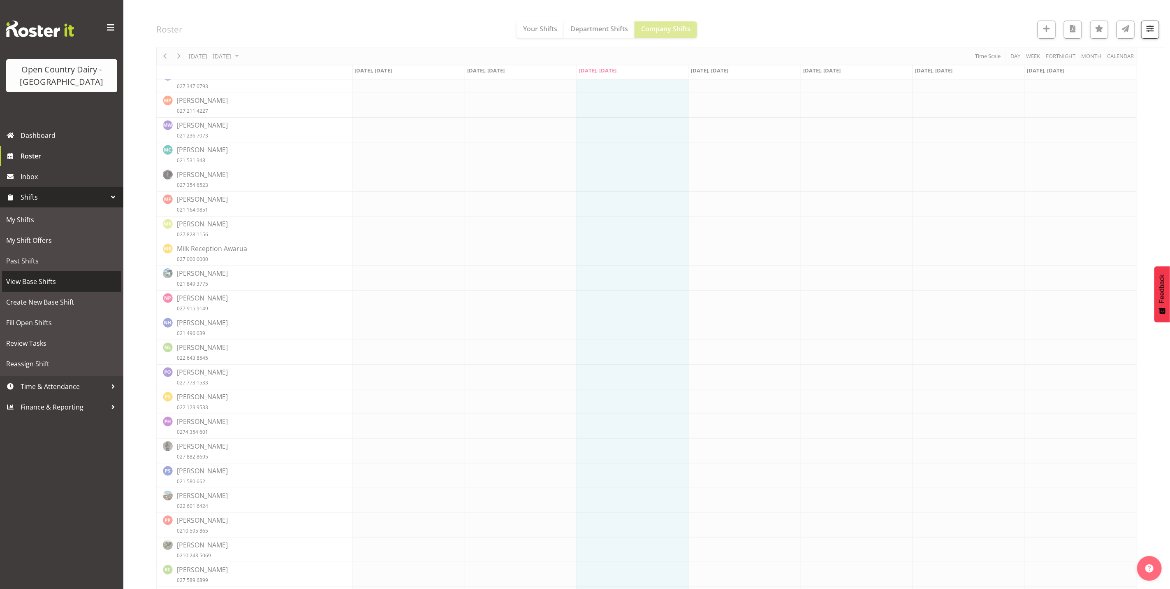
click at [27, 279] on span "View Base Shifts" at bounding box center [61, 281] width 111 height 12
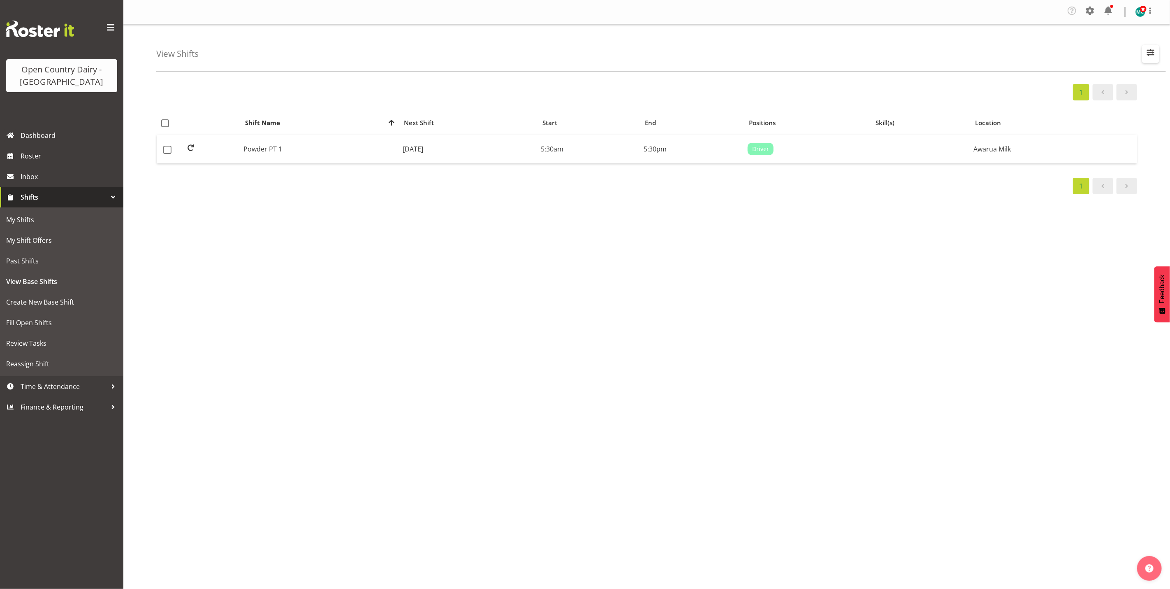
click at [1148, 52] on span "button" at bounding box center [1151, 52] width 11 height 11
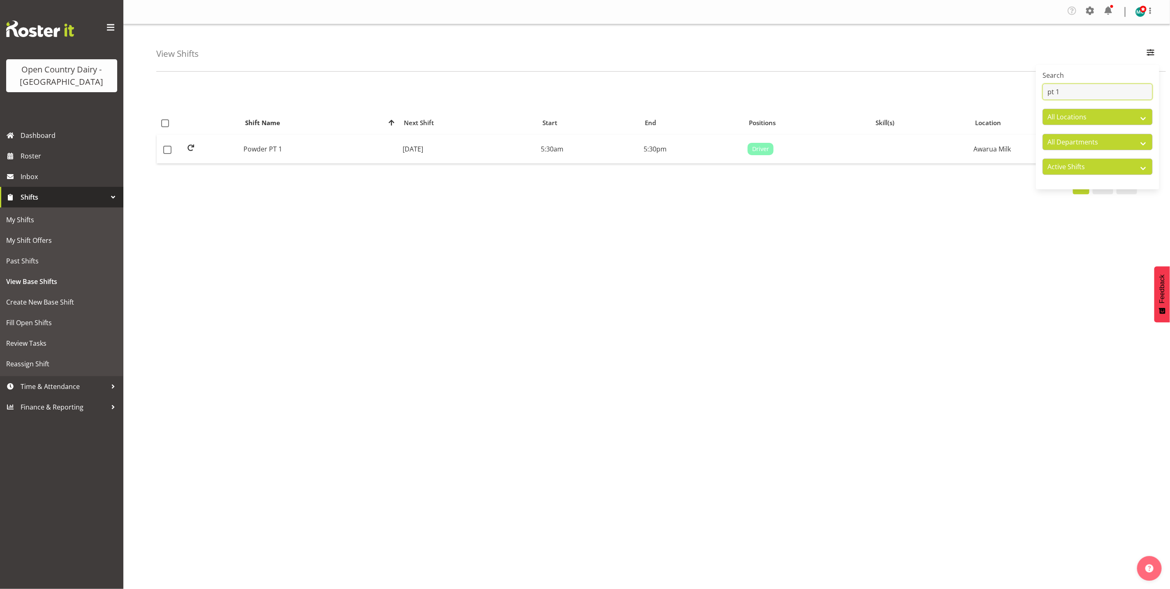
click at [1073, 88] on input "pt 1" at bounding box center [1098, 92] width 110 height 16
type input "pt 2"
click at [380, 147] on td "[DATE]" at bounding box center [443, 149] width 126 height 29
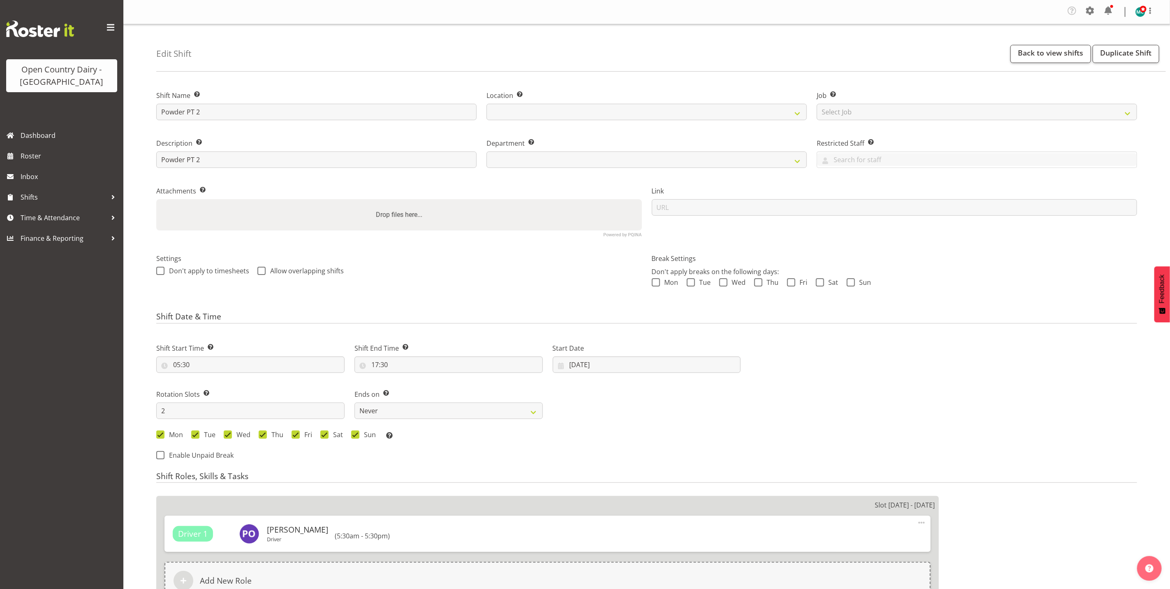
select select
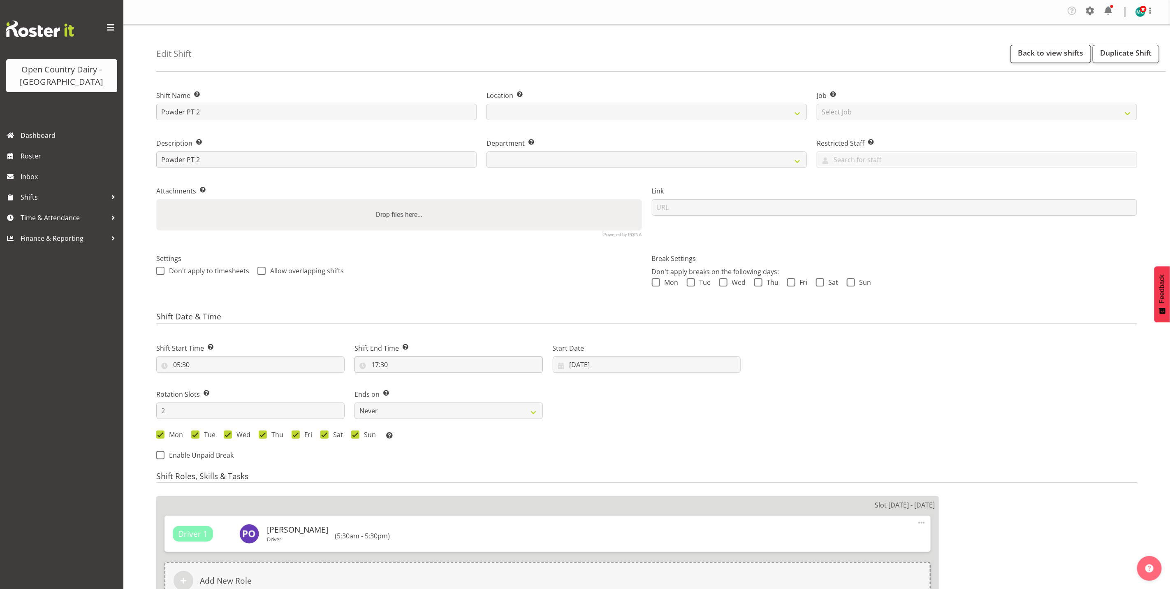
select select
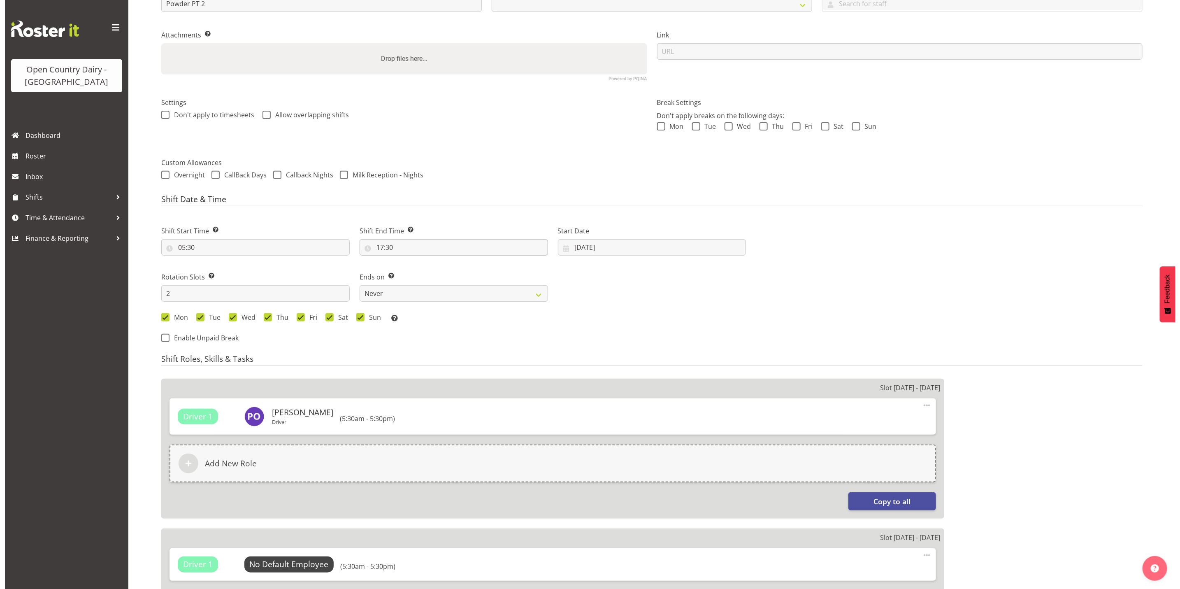
scroll to position [309, 0]
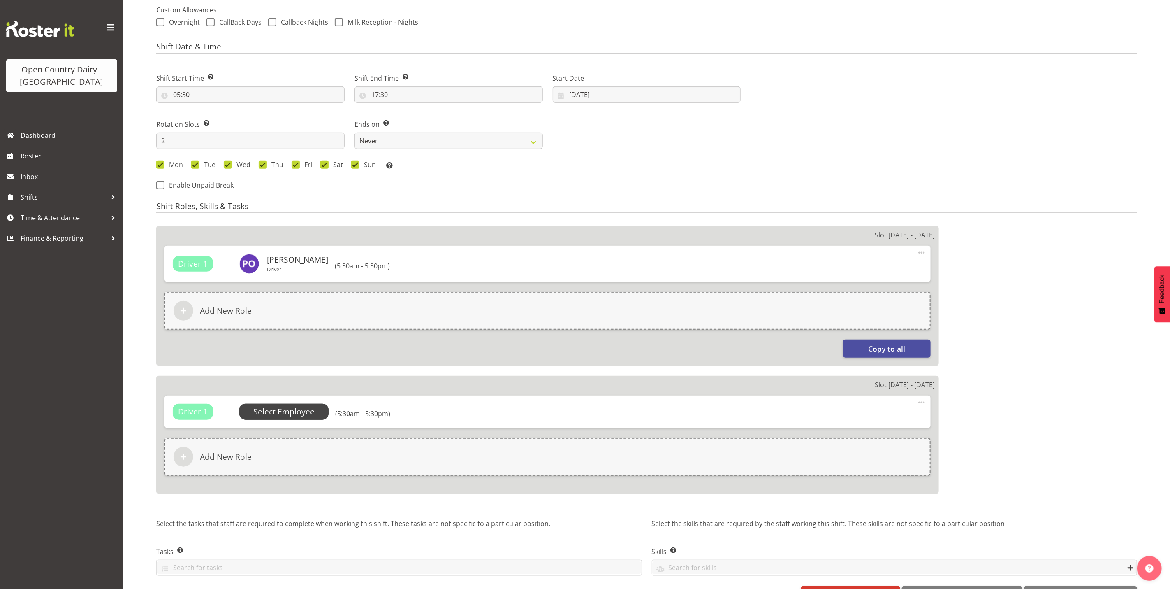
select select
click at [293, 412] on span "Select Employee" at bounding box center [283, 412] width 61 height 12
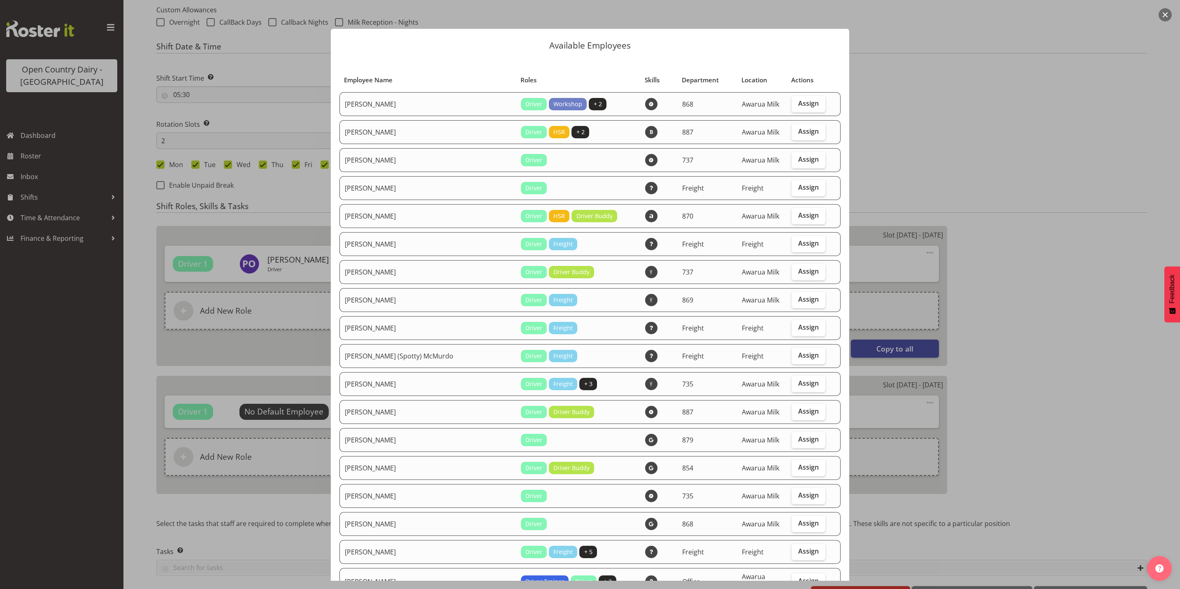
click at [1163, 11] on button "button" at bounding box center [1165, 14] width 13 height 13
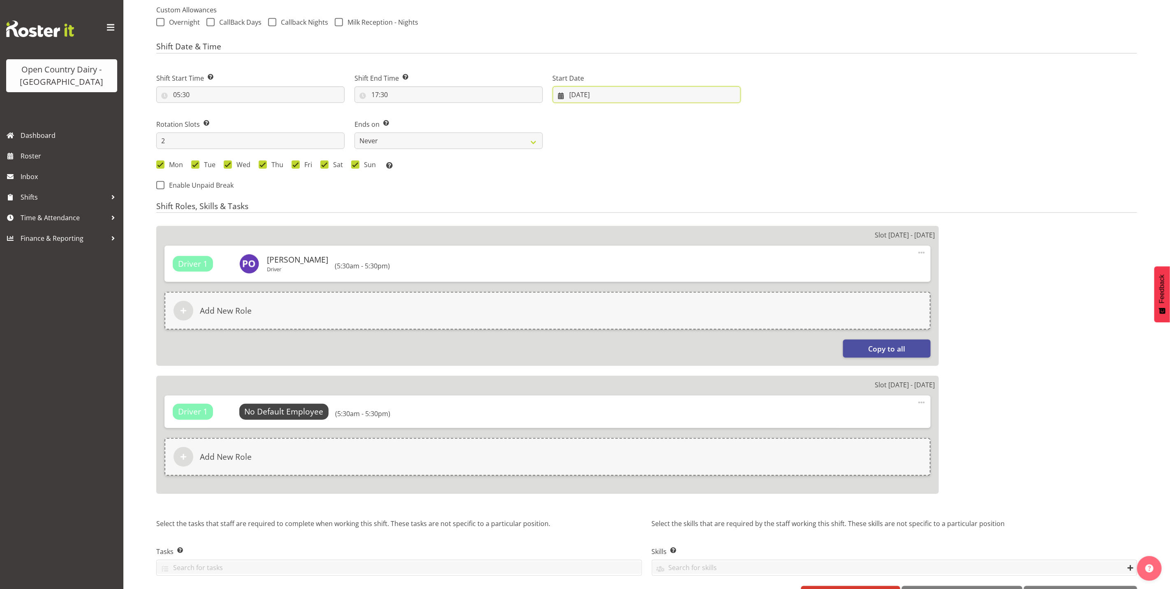
click at [582, 94] on input "[DATE]" at bounding box center [647, 94] width 188 height 16
click at [632, 224] on link "27" at bounding box center [627, 223] width 17 height 16
select select
type input "[DATE]"
select select "702"
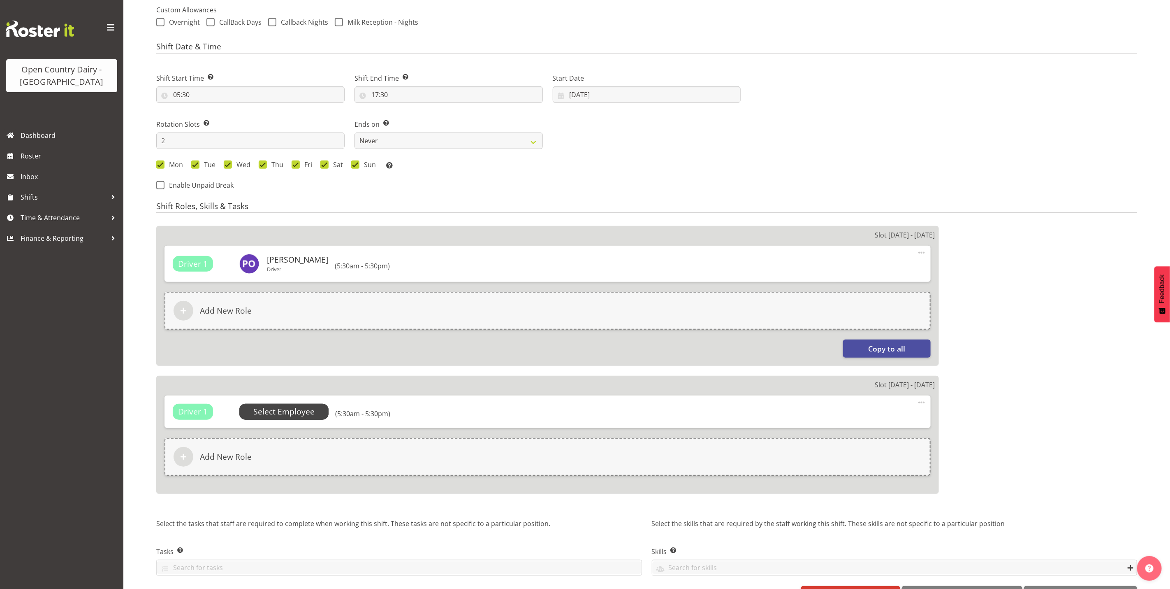
click at [274, 412] on span "Select Employee" at bounding box center [283, 412] width 61 height 12
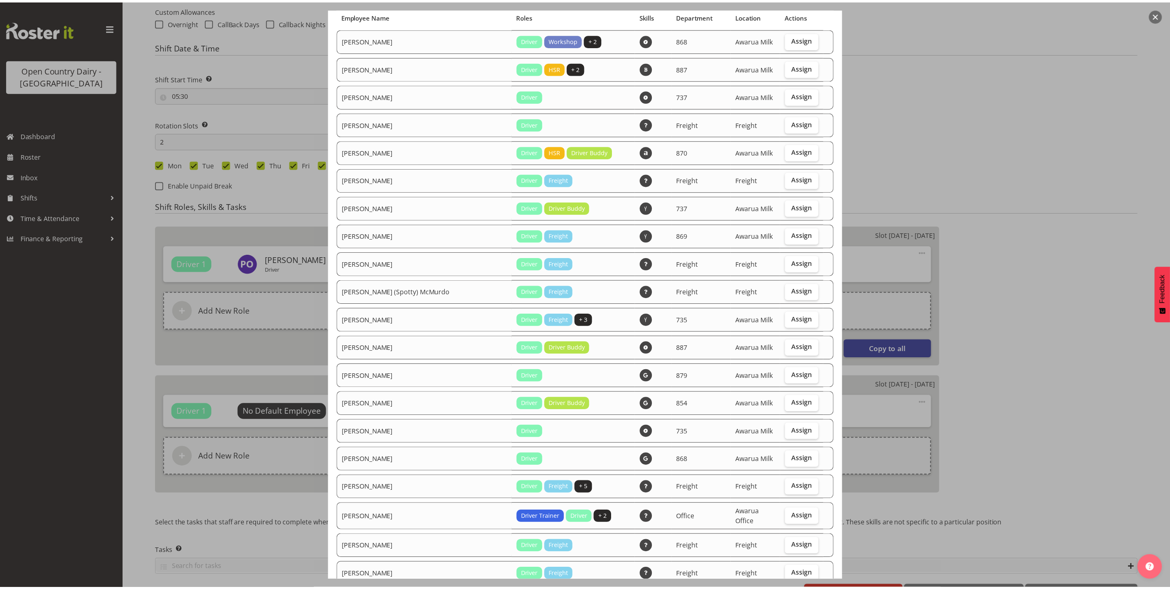
scroll to position [0, 0]
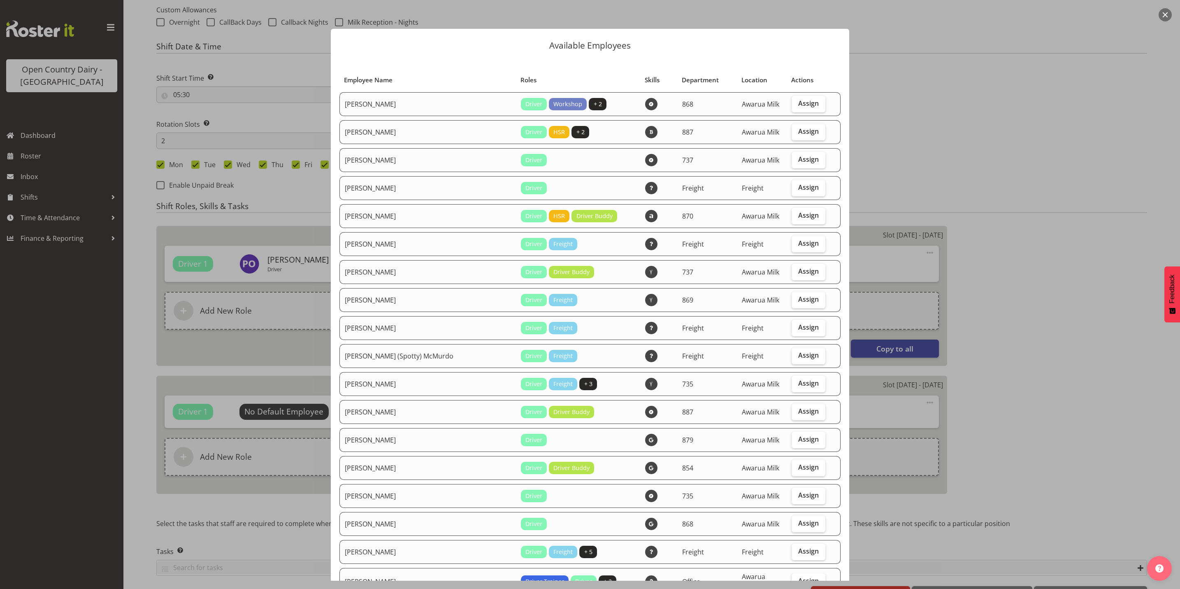
click at [37, 204] on div at bounding box center [590, 294] width 1180 height 589
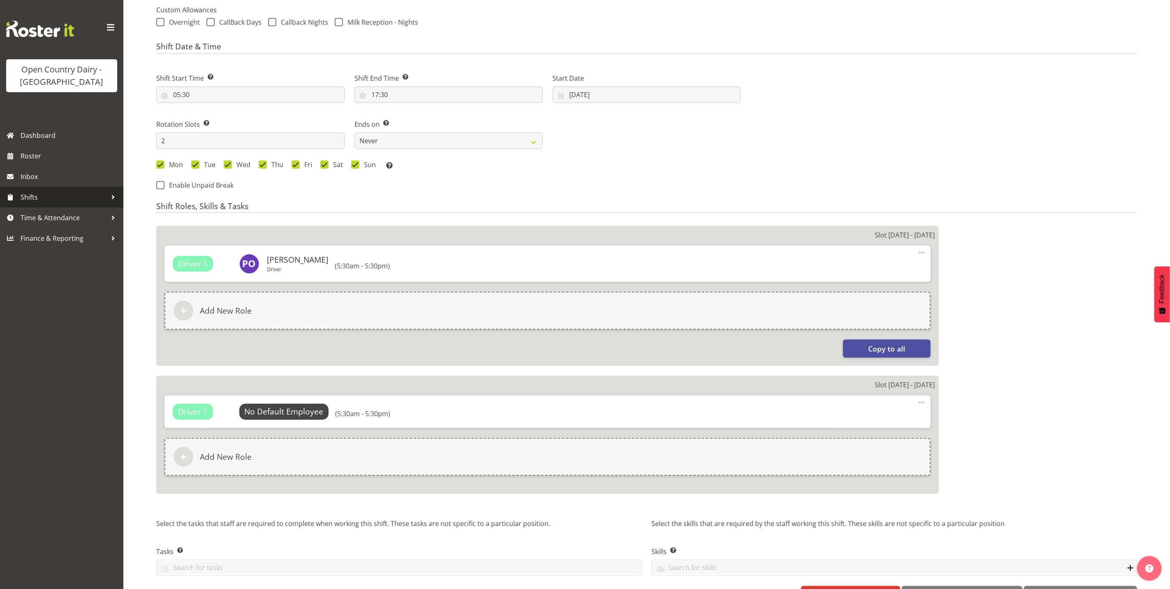
click at [41, 200] on span "Shifts" at bounding box center [64, 197] width 86 height 12
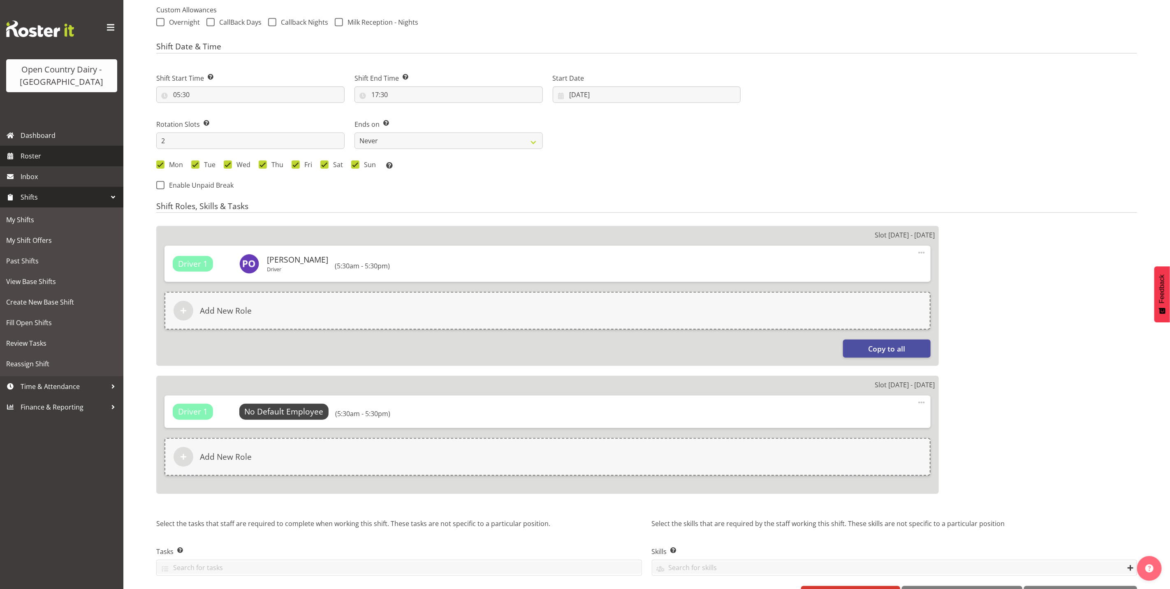
click at [31, 153] on span "Roster" at bounding box center [70, 156] width 99 height 12
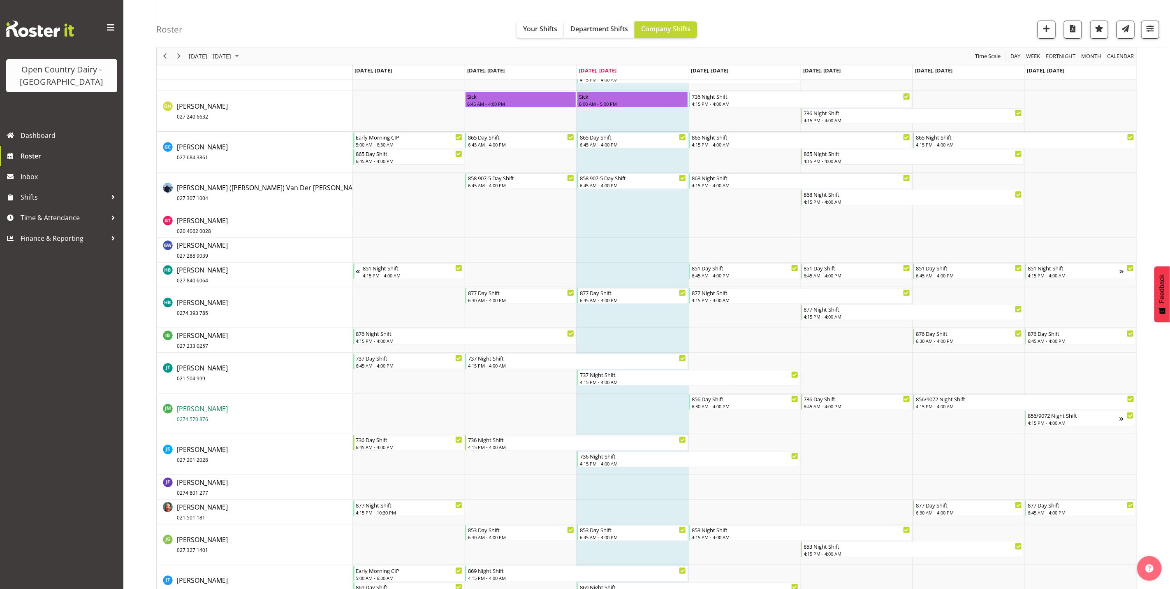
scroll to position [2407, 0]
click at [189, 246] on span "[PERSON_NAME] 027 288 9039" at bounding box center [202, 250] width 51 height 19
click at [28, 157] on span "Roster" at bounding box center [70, 156] width 99 height 12
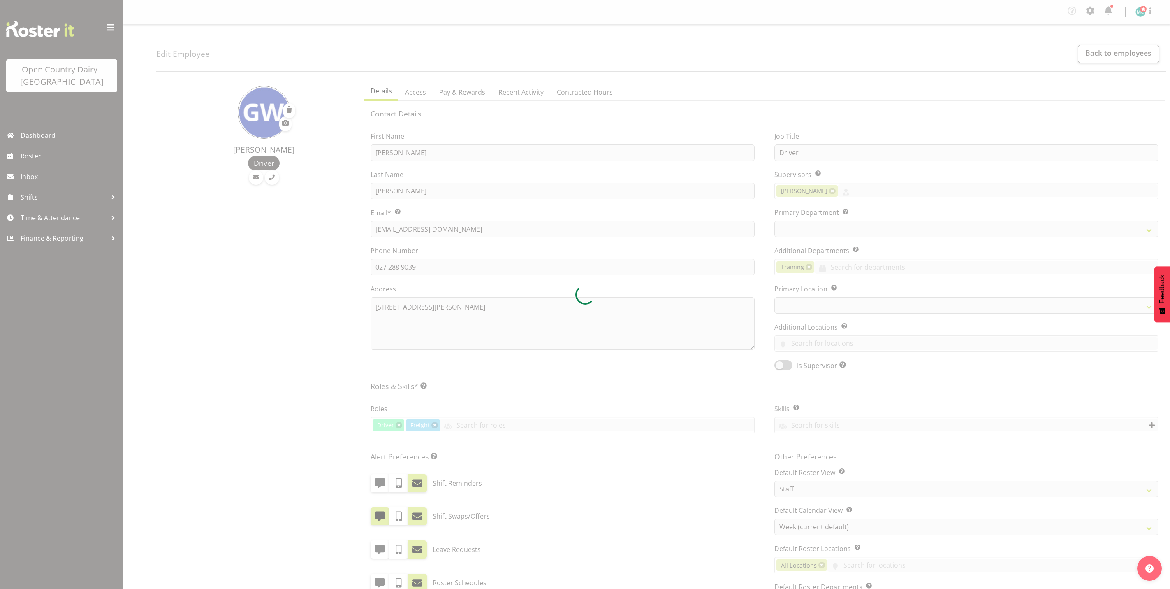
select select "TimelineWeek"
select select
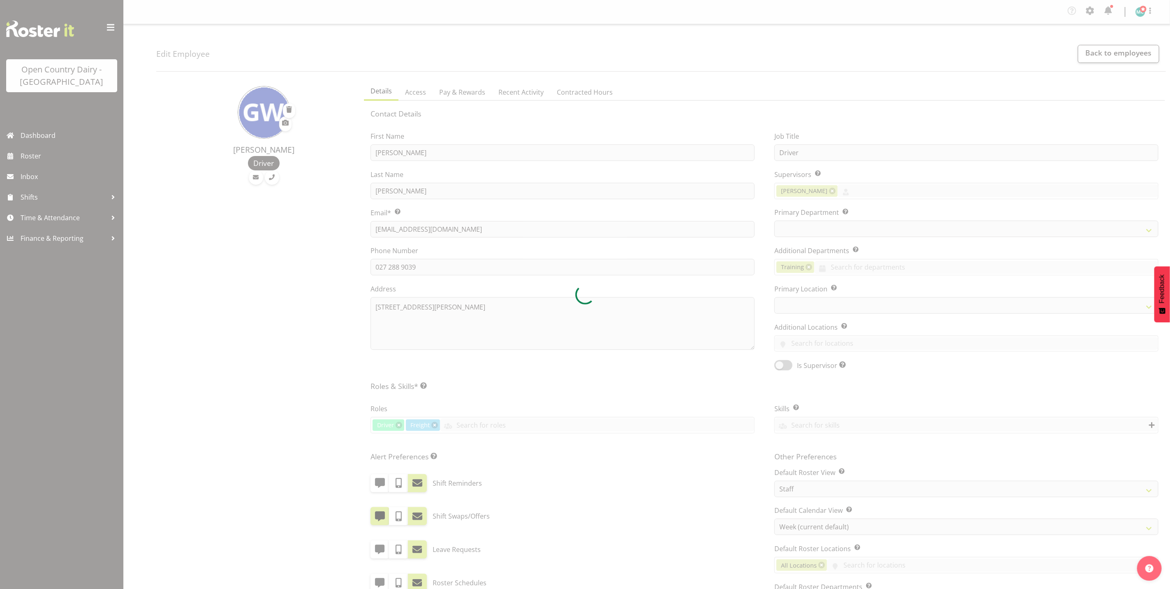
select select
select select "993"
select select "702"
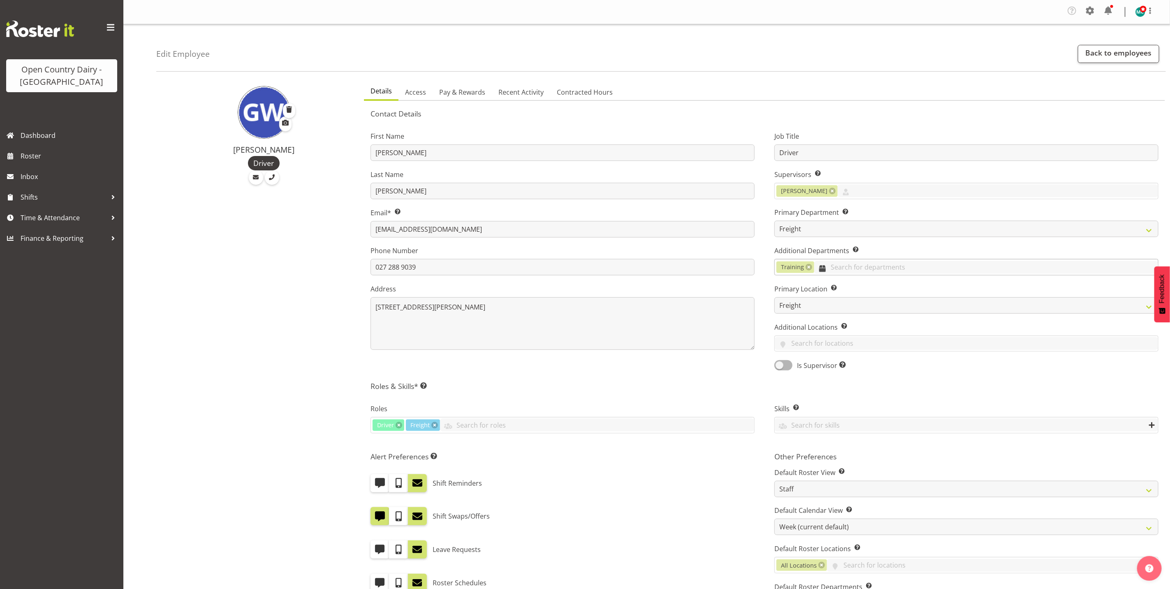
click at [857, 268] on input "text" at bounding box center [987, 267] width 344 height 13
click at [796, 326] on span "Freight" at bounding box center [793, 323] width 22 height 9
click at [808, 266] on link at bounding box center [809, 267] width 7 height 7
click at [757, 250] on div "First Name Glenn Last Name Wylie Email* This is a required field. glennwylie80@…" at bounding box center [563, 248] width 404 height 257
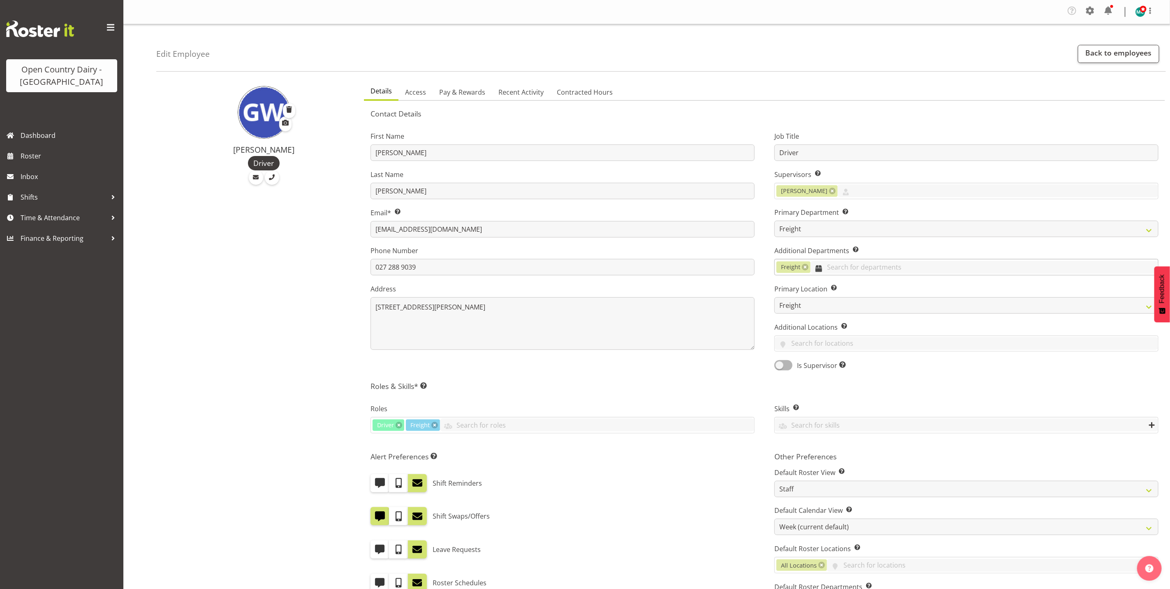
click at [842, 272] on input "text" at bounding box center [985, 267] width 348 height 13
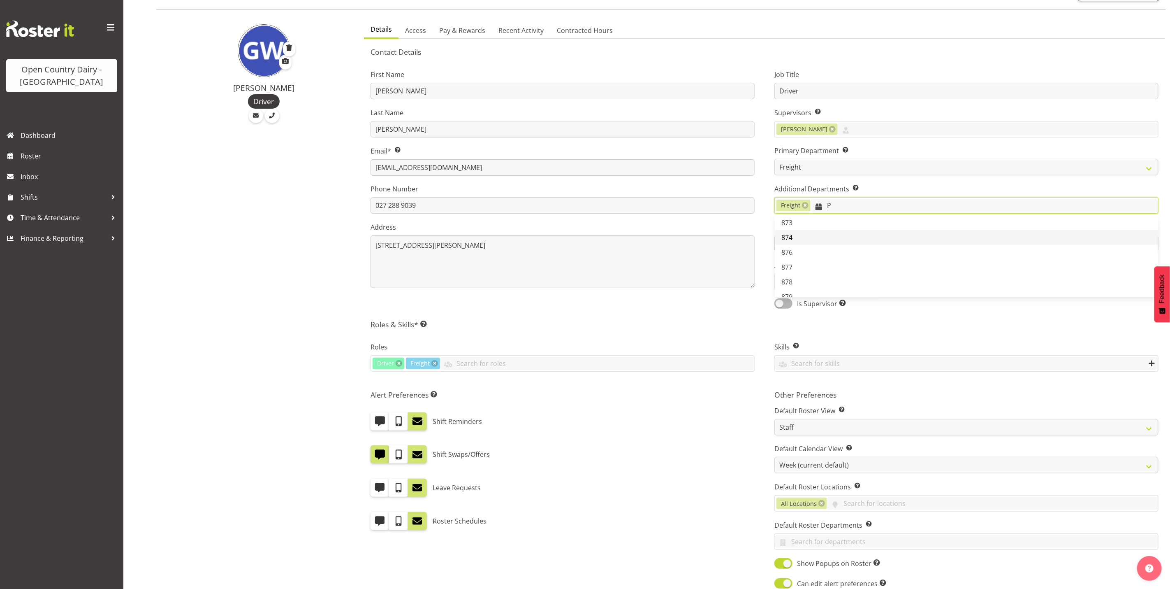
scroll to position [0, 0]
type input "P"
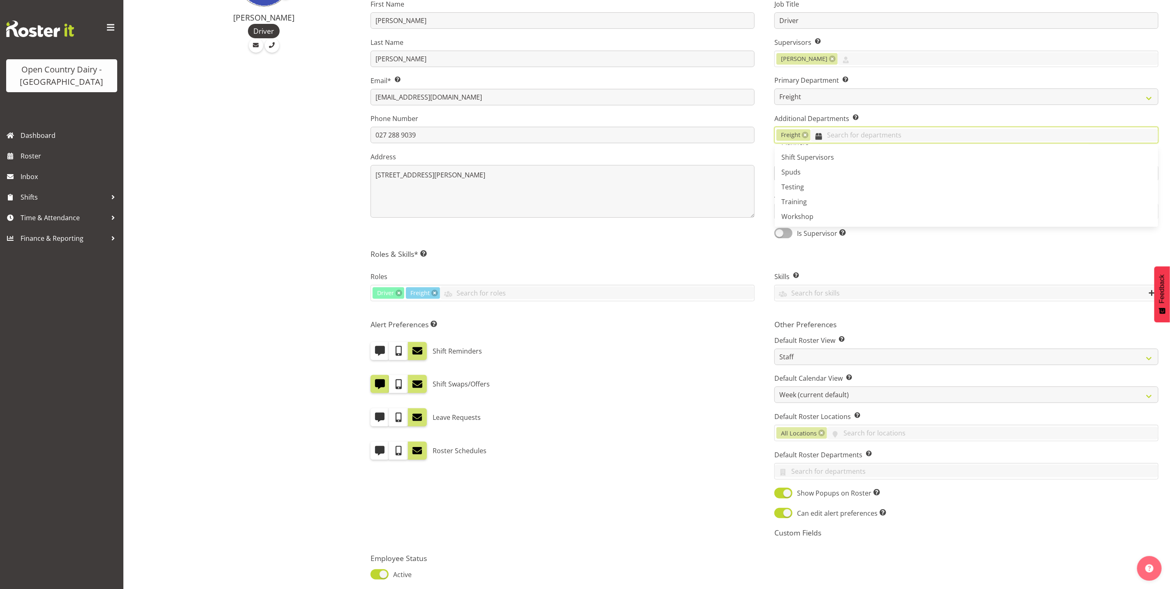
scroll to position [202, 0]
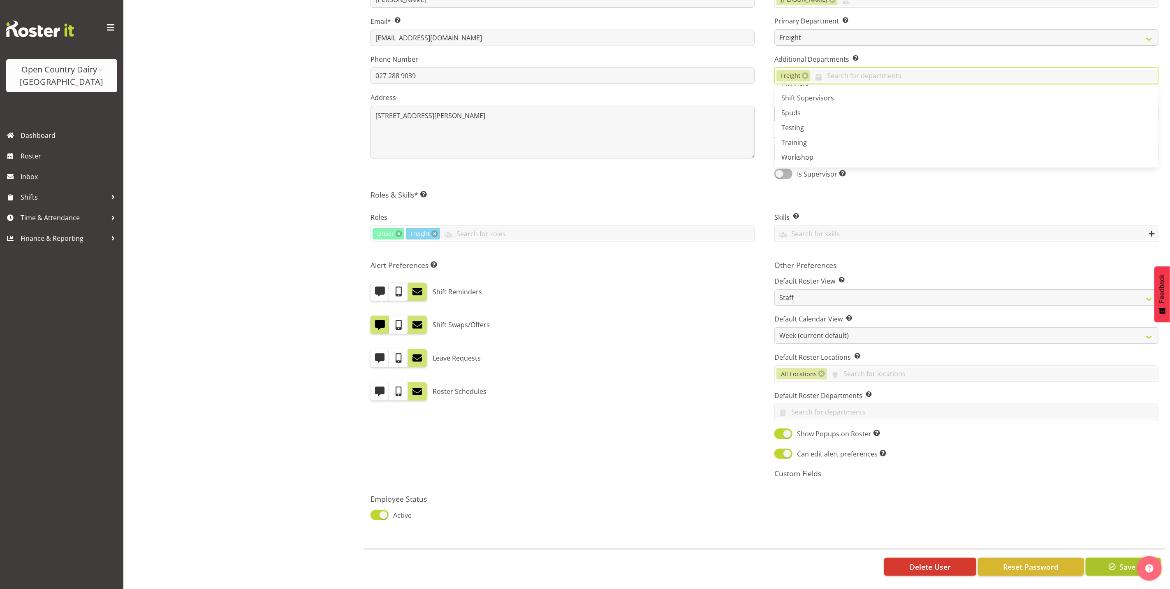
click at [1121, 561] on span "Save" at bounding box center [1128, 566] width 16 height 11
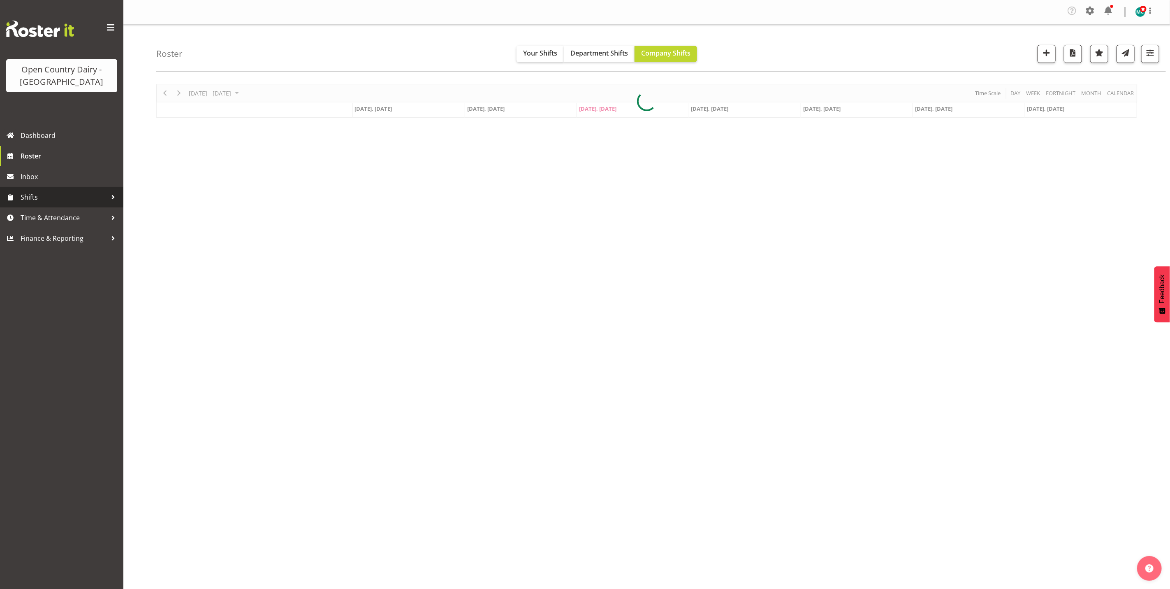
click at [25, 200] on span "Shifts" at bounding box center [64, 197] width 86 height 12
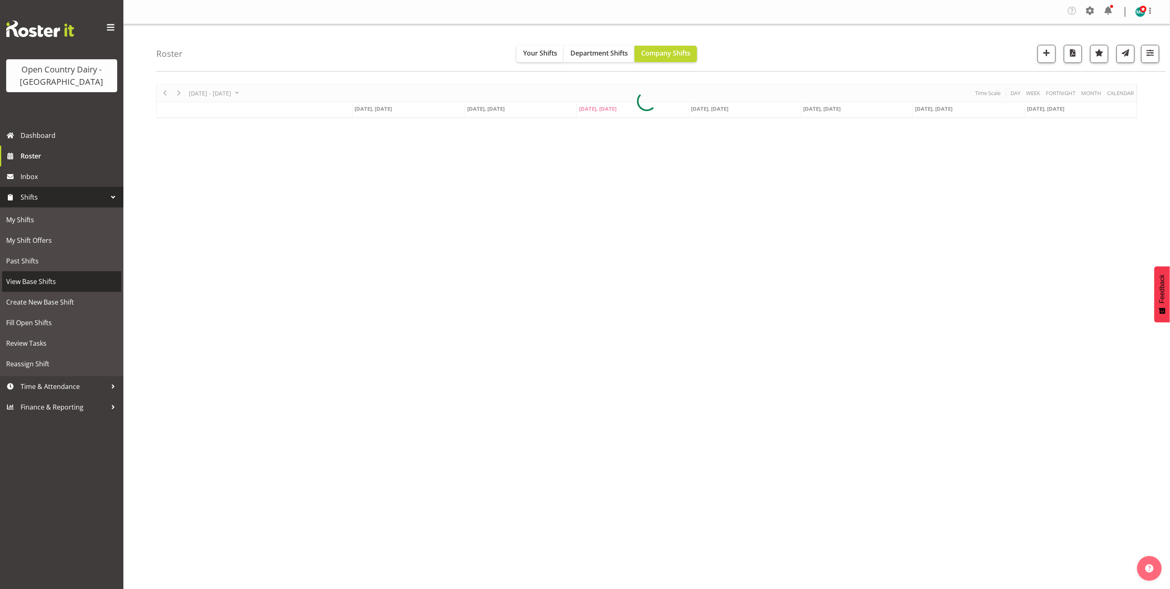
click at [41, 286] on span "View Base Shifts" at bounding box center [61, 281] width 111 height 12
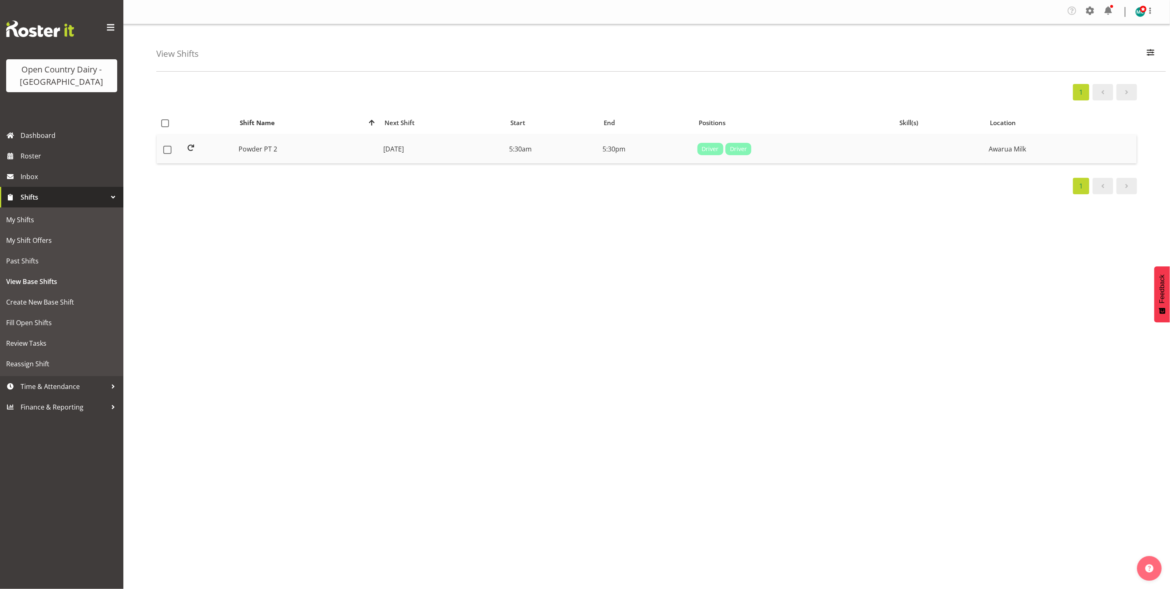
click at [265, 156] on td "Powder PT 2" at bounding box center [307, 149] width 145 height 29
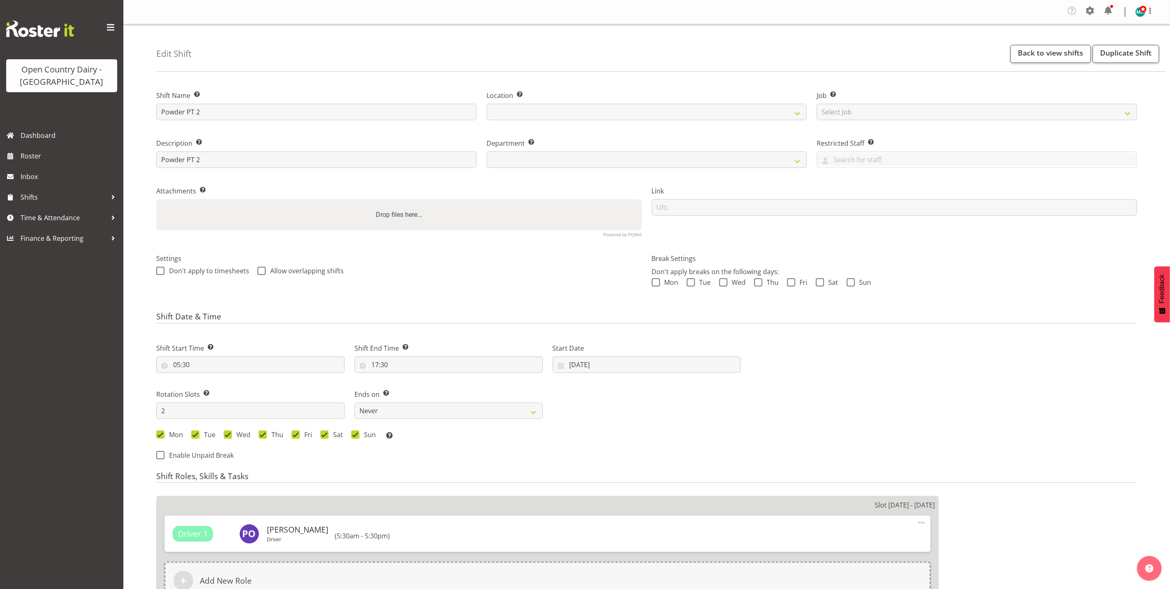
select select
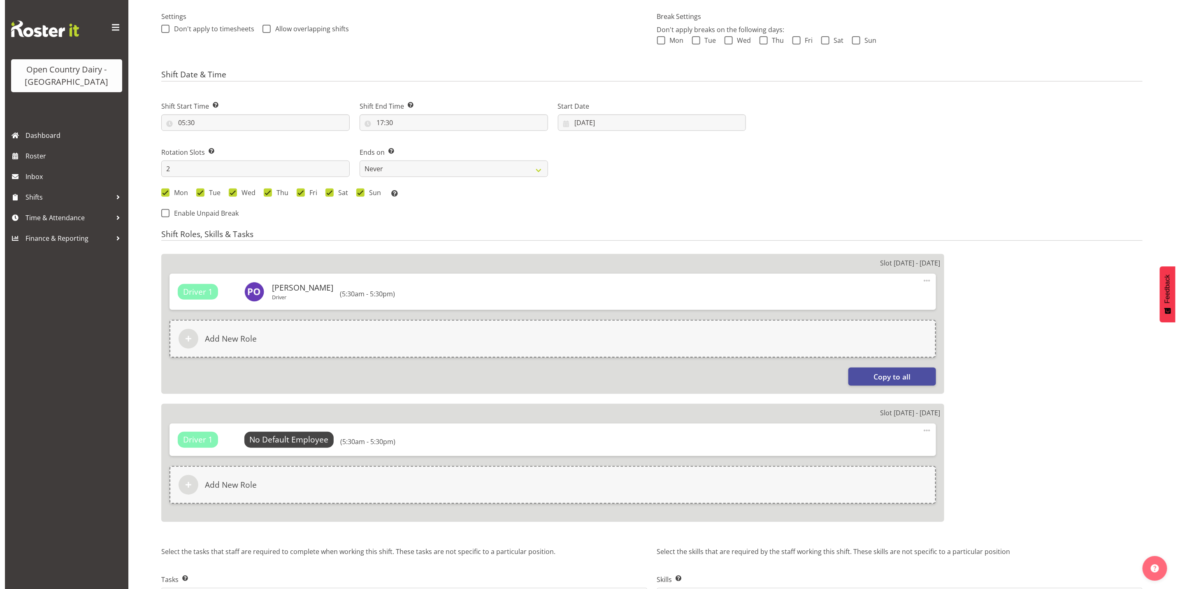
scroll to position [247, 0]
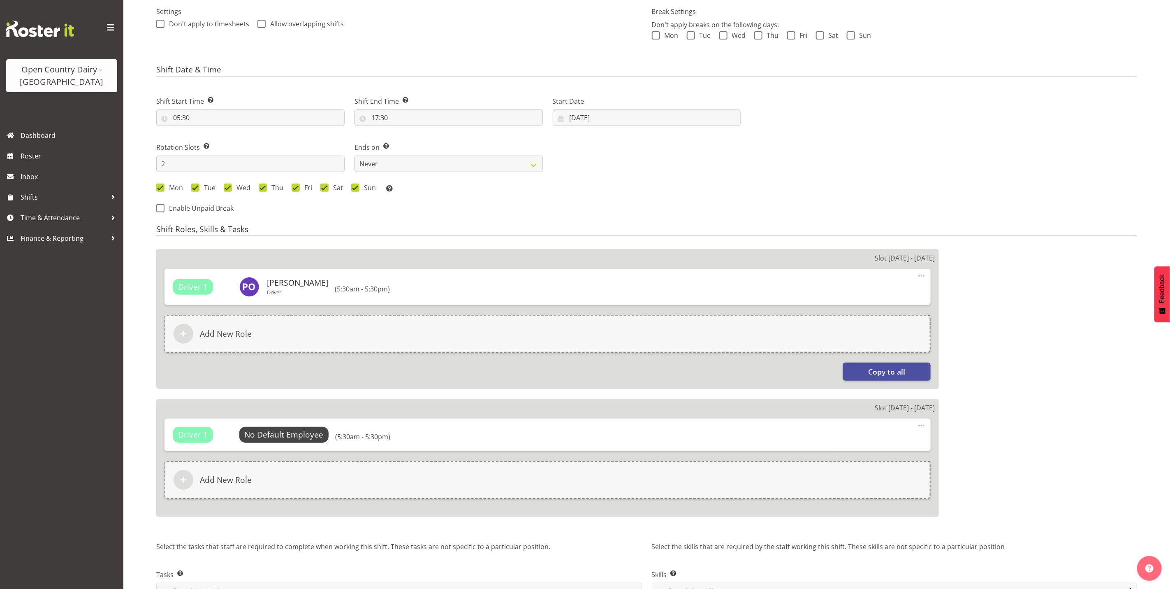
select select
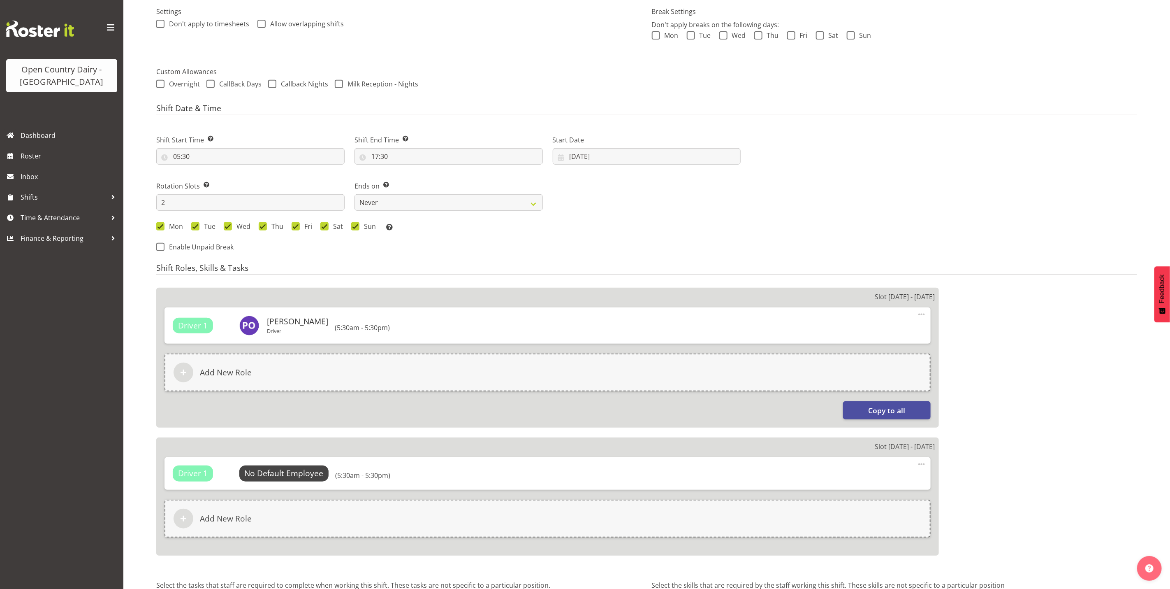
click at [293, 432] on div "Slot 1 - Mon 25th Aug Driver 1 Patrick O'Neill Driver Change Employee Clear (5:…" at bounding box center [547, 421] width 783 height 267
click at [282, 473] on span "Select Employee" at bounding box center [283, 473] width 61 height 12
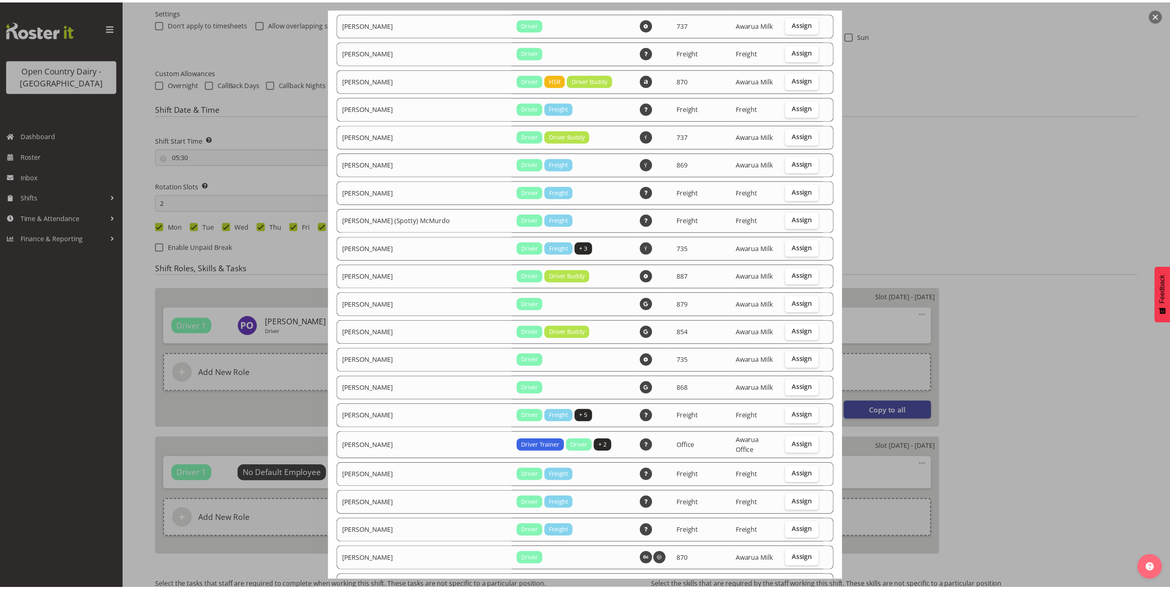
scroll to position [0, 0]
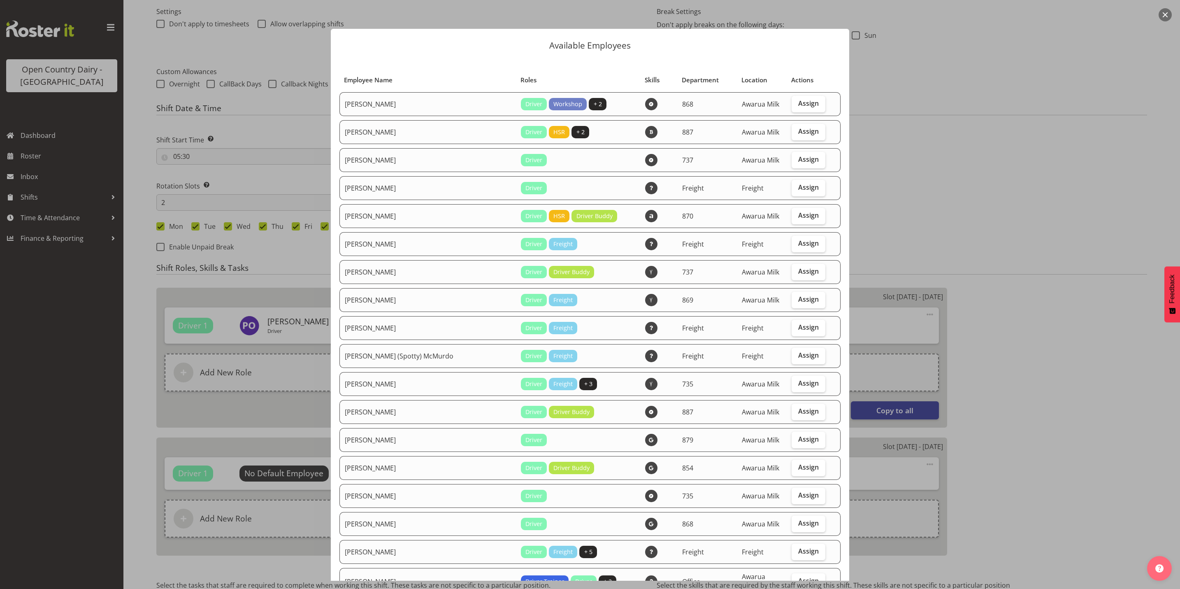
click at [1164, 14] on button "button" at bounding box center [1165, 14] width 13 height 13
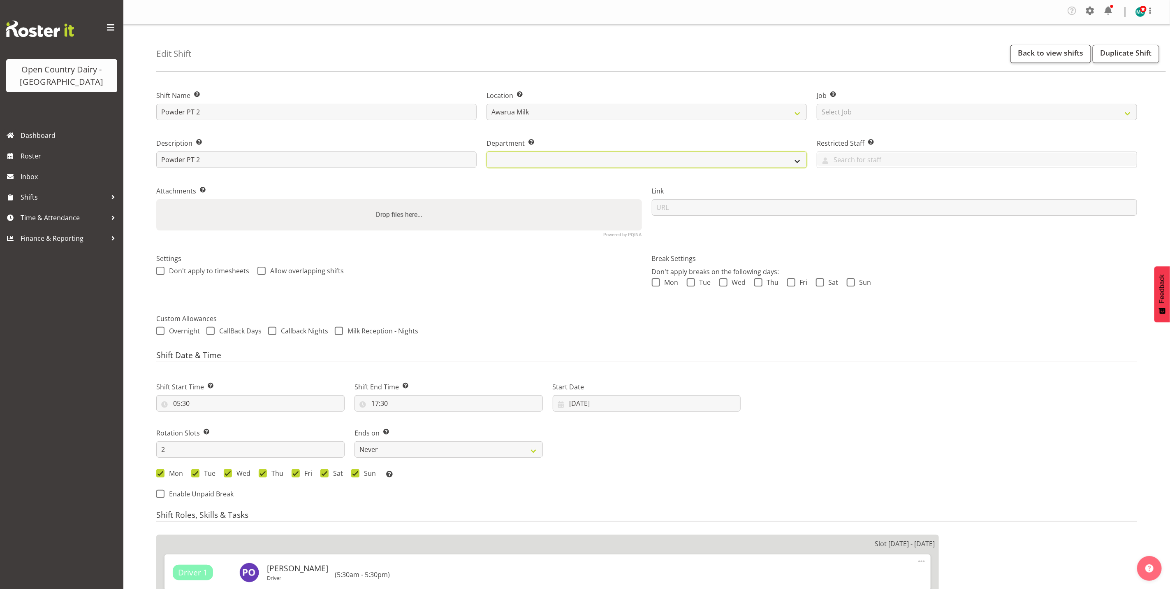
click at [727, 160] on select at bounding box center [647, 159] width 320 height 16
click at [793, 156] on select at bounding box center [647, 159] width 320 height 16
click at [797, 160] on select at bounding box center [647, 159] width 320 height 16
click at [575, 406] on input "25/08/2025" at bounding box center [647, 403] width 188 height 16
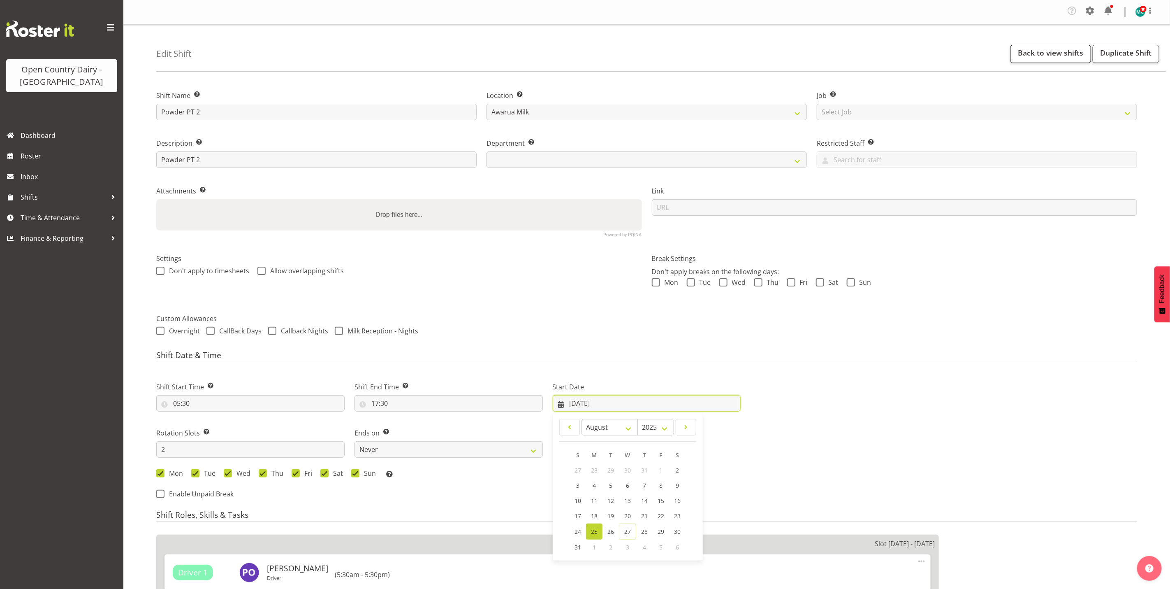
select select "702"
click at [629, 536] on link "27" at bounding box center [627, 531] width 17 height 16
type input "27/08/2025"
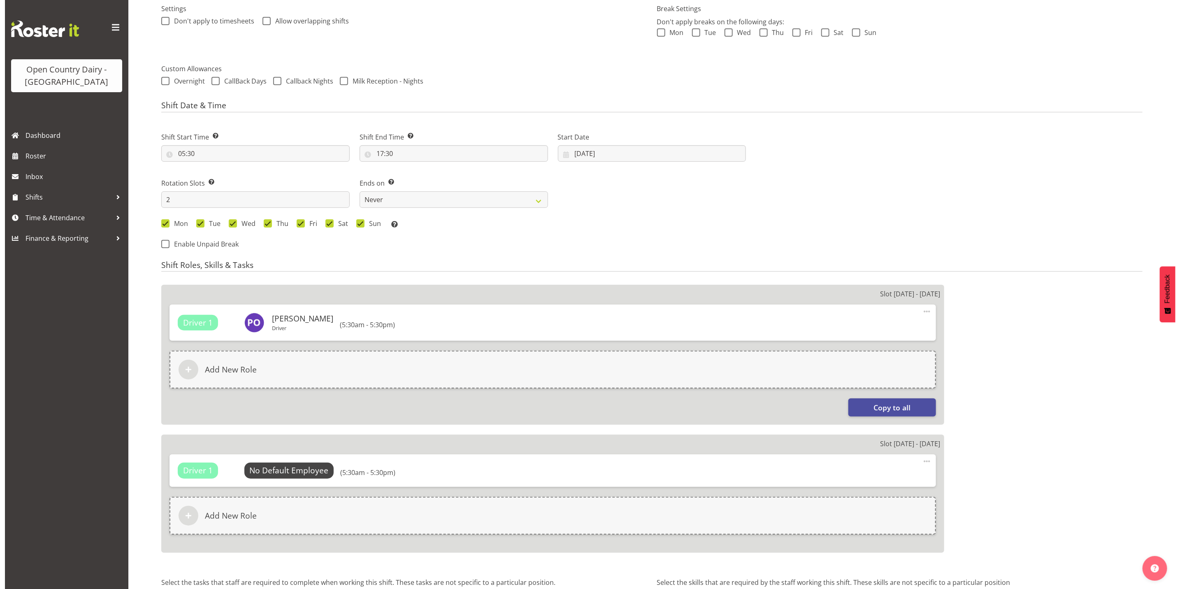
scroll to position [339, 0]
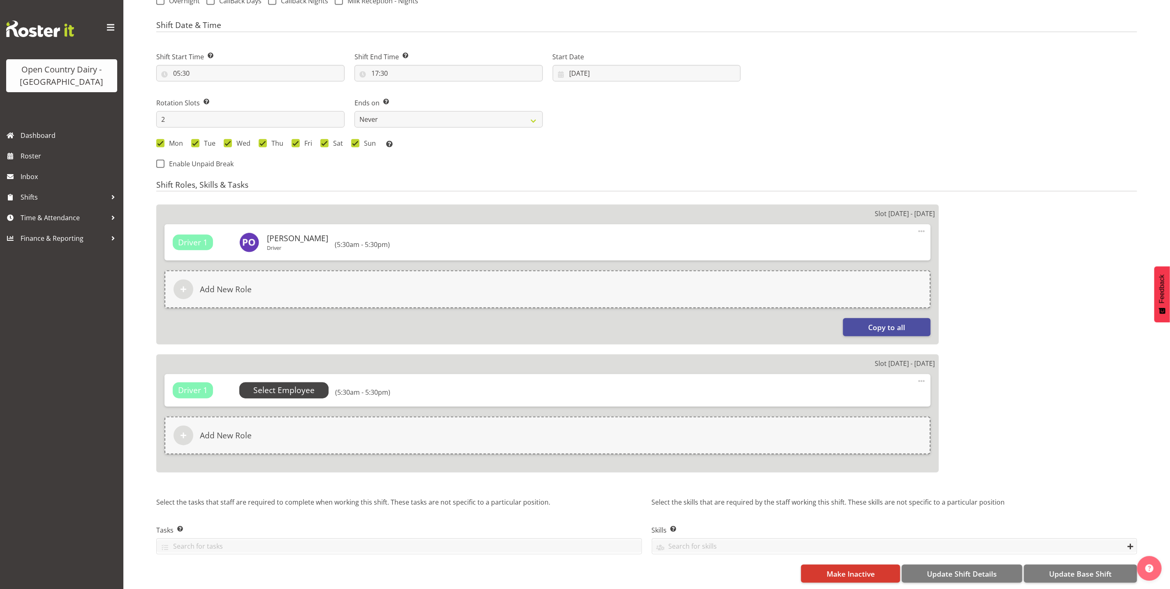
click at [275, 384] on span "Select Employee" at bounding box center [283, 390] width 61 height 12
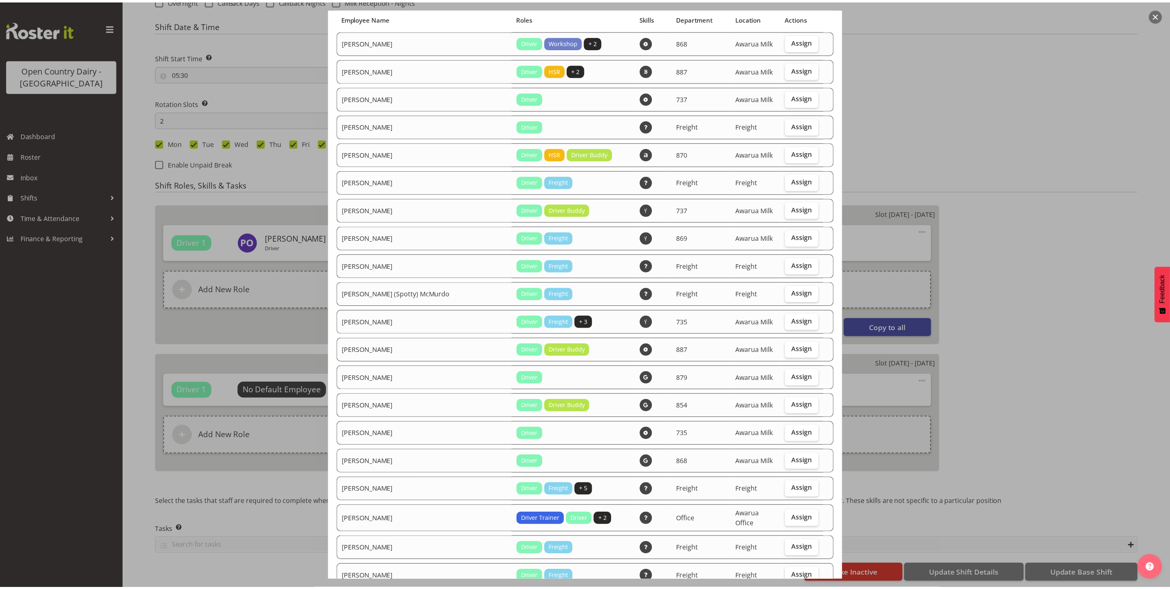
scroll to position [62, 0]
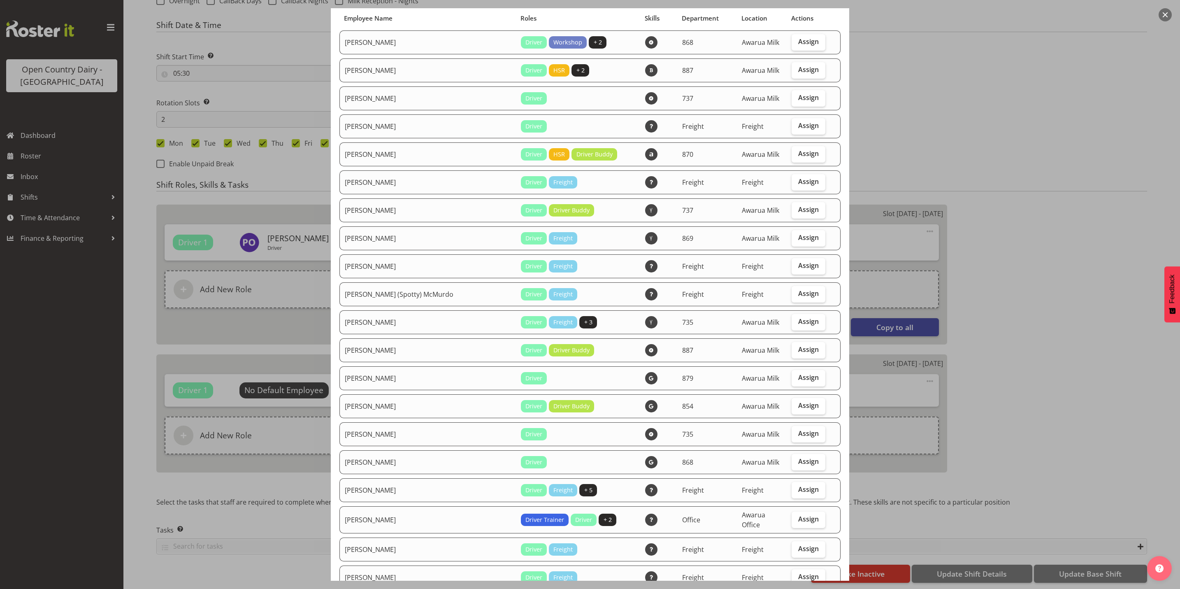
click at [1164, 10] on button "button" at bounding box center [1165, 14] width 13 height 13
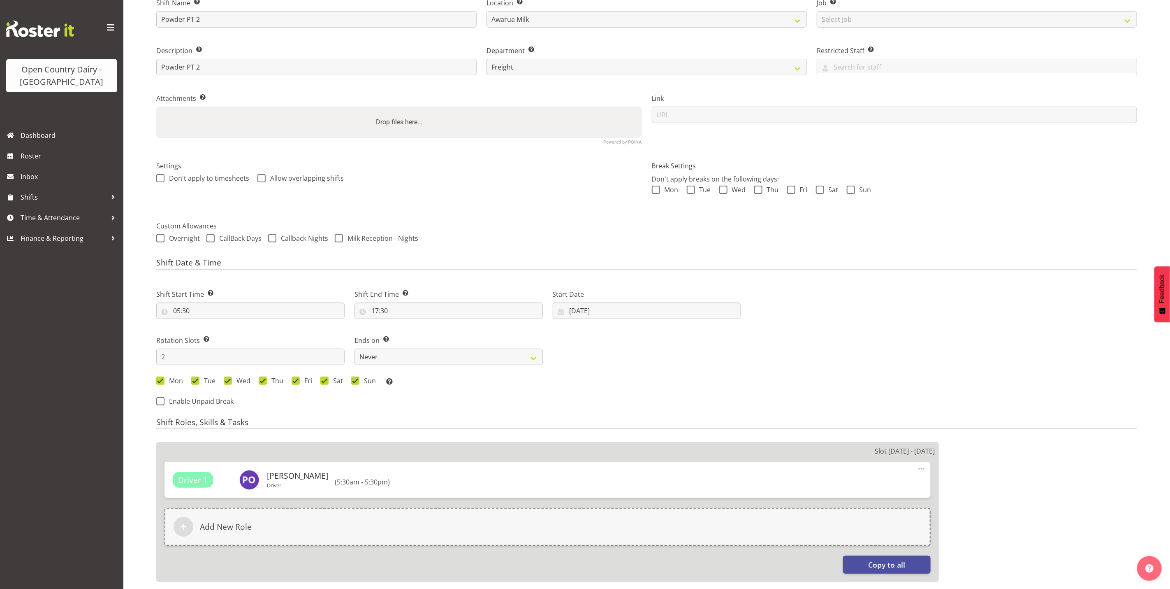
scroll to position [0, 0]
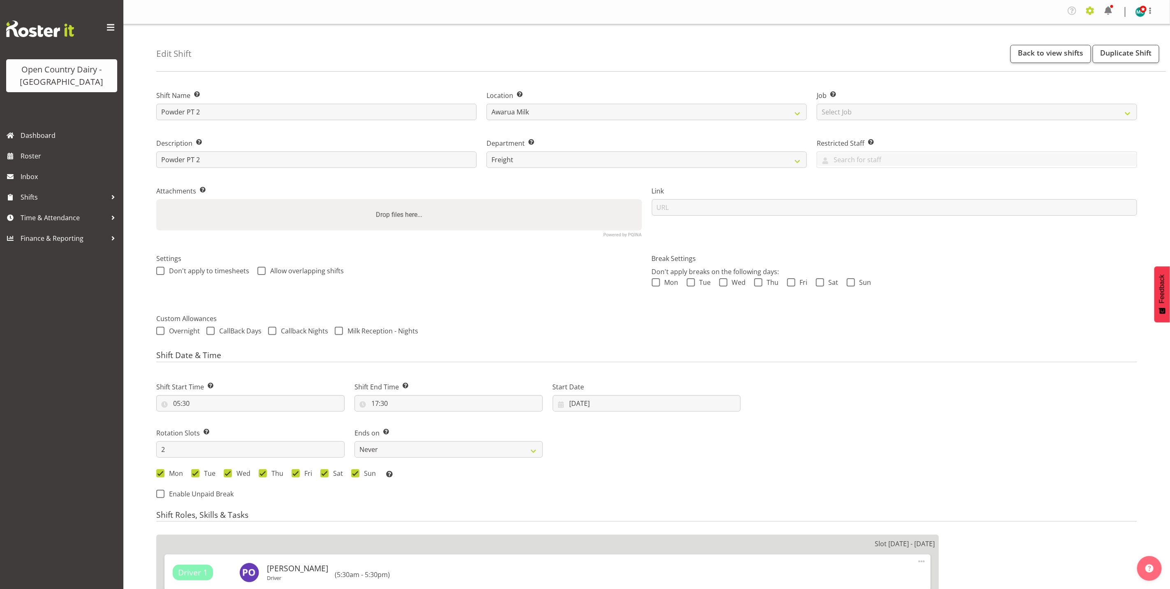
click at [1094, 13] on span at bounding box center [1090, 10] width 13 height 13
click at [1048, 89] on link "Employees" at bounding box center [1040, 91] width 114 height 15
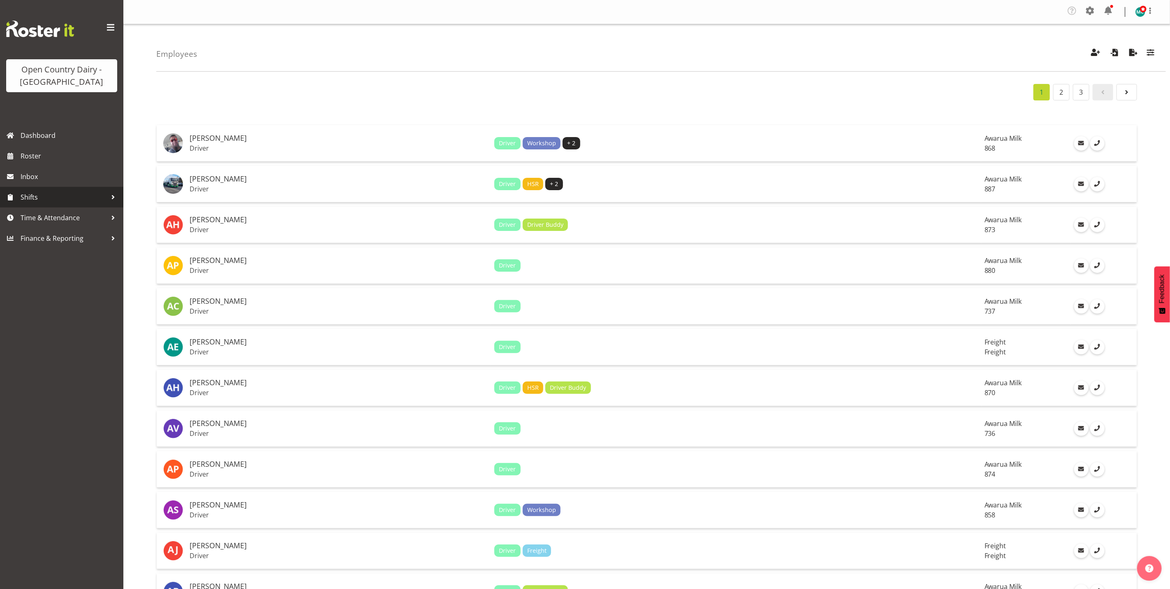
click at [38, 197] on span "Shifts" at bounding box center [64, 197] width 86 height 12
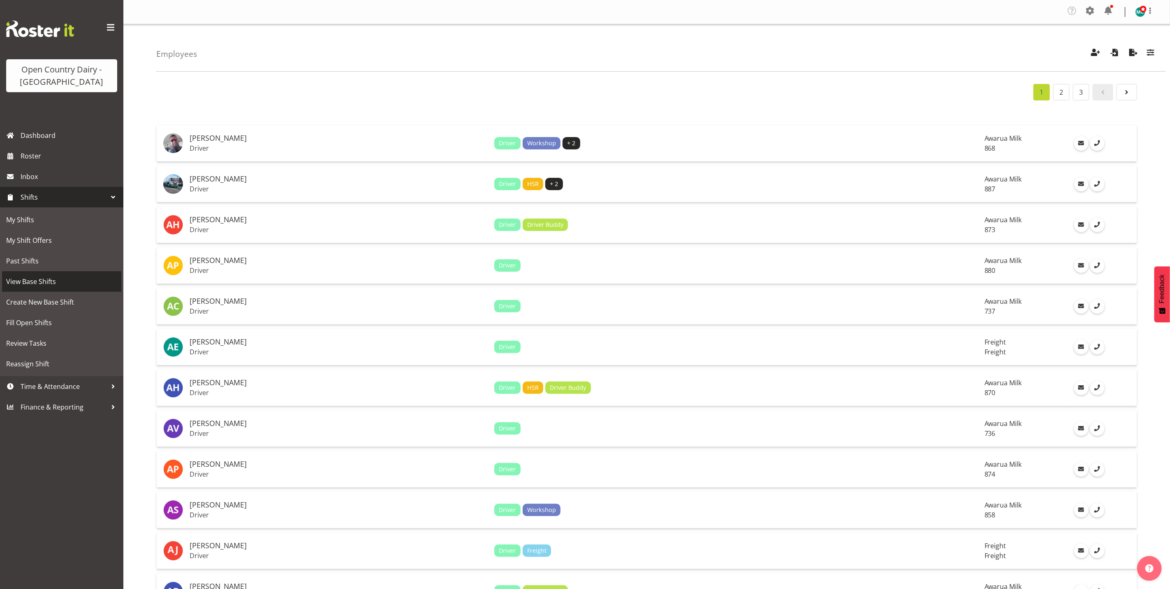
click at [33, 284] on span "View Base Shifts" at bounding box center [61, 281] width 111 height 12
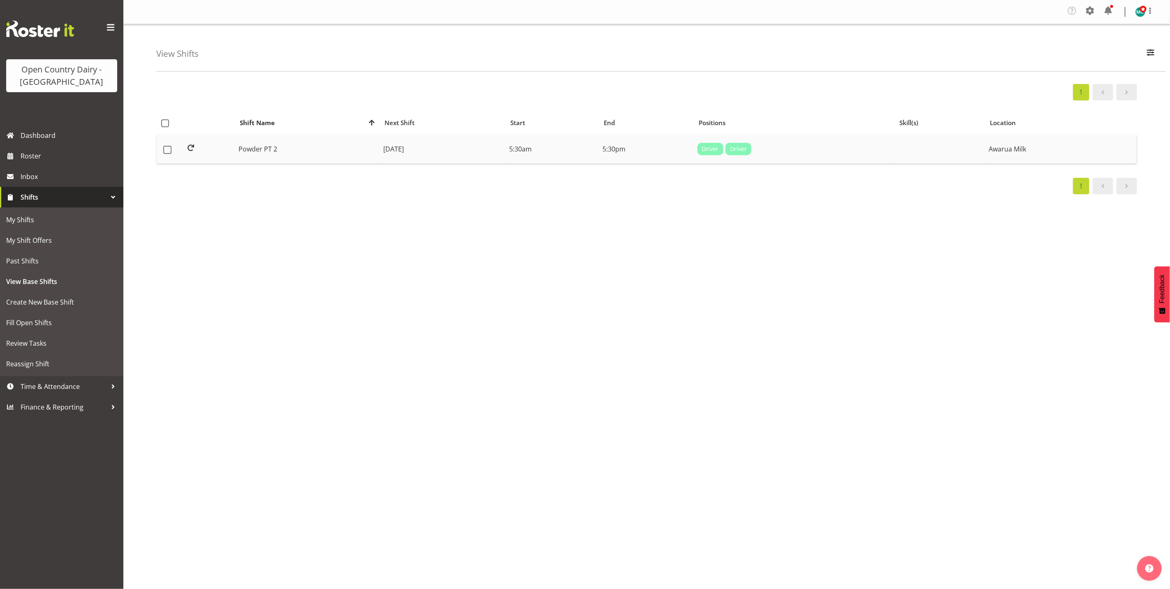
click at [275, 152] on td "Powder PT 2" at bounding box center [307, 149] width 145 height 29
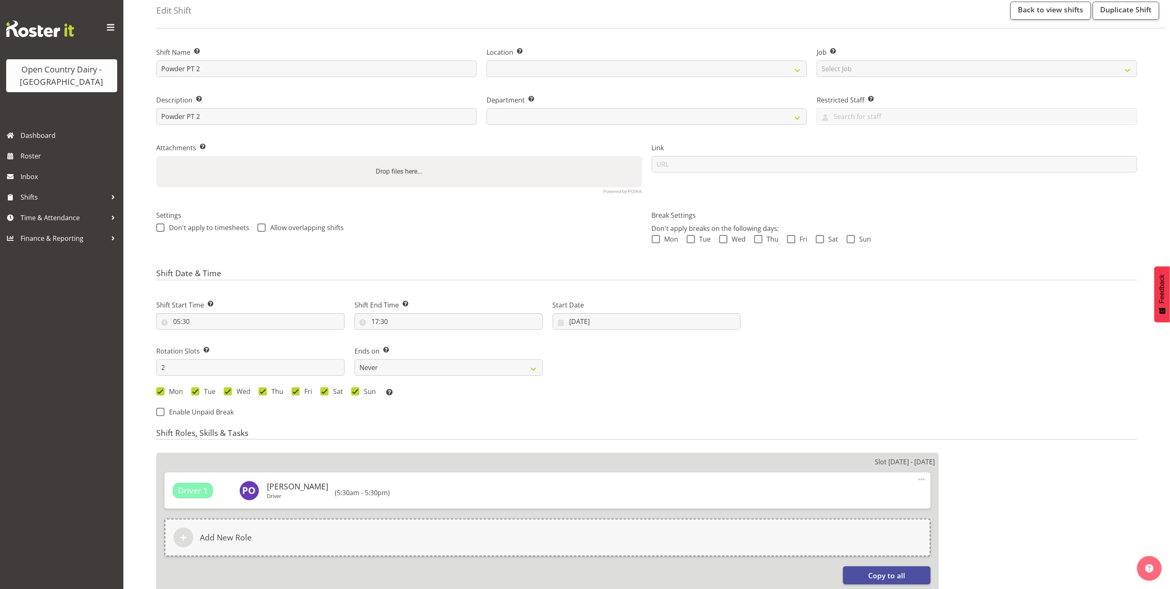
select select
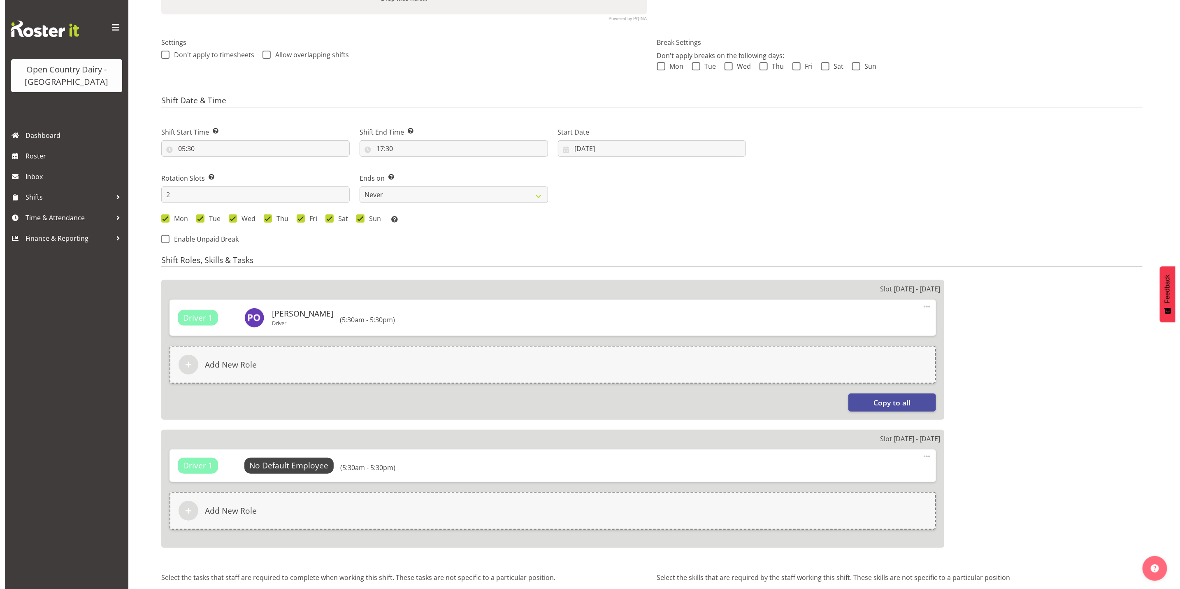
scroll to position [247, 0]
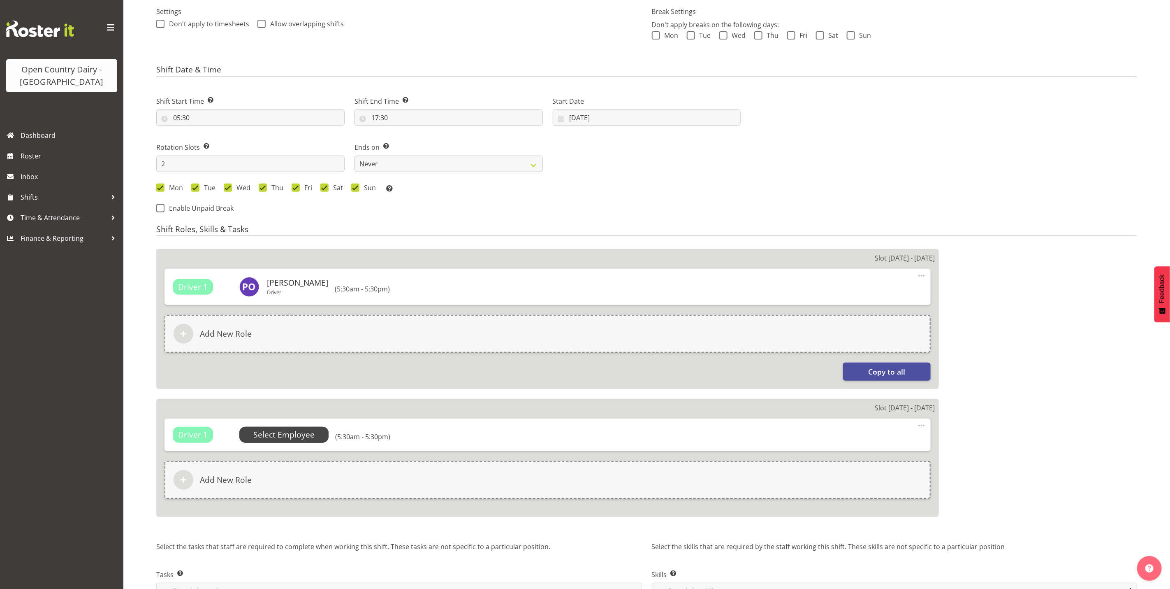
click at [278, 435] on span "Select Employee" at bounding box center [283, 435] width 61 height 12
select select
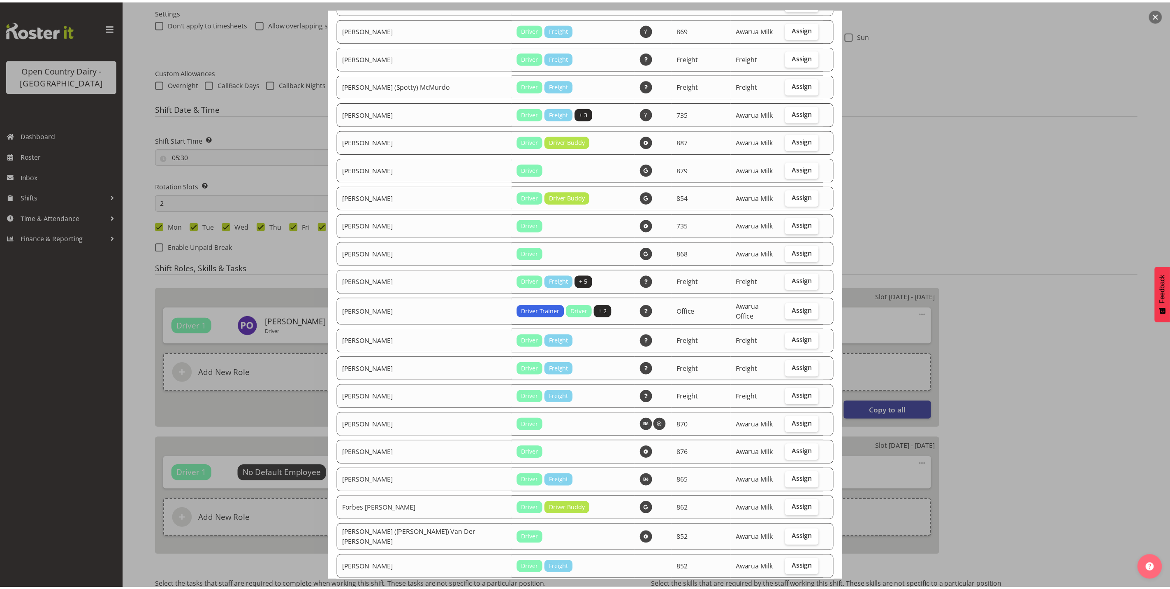
scroll to position [309, 0]
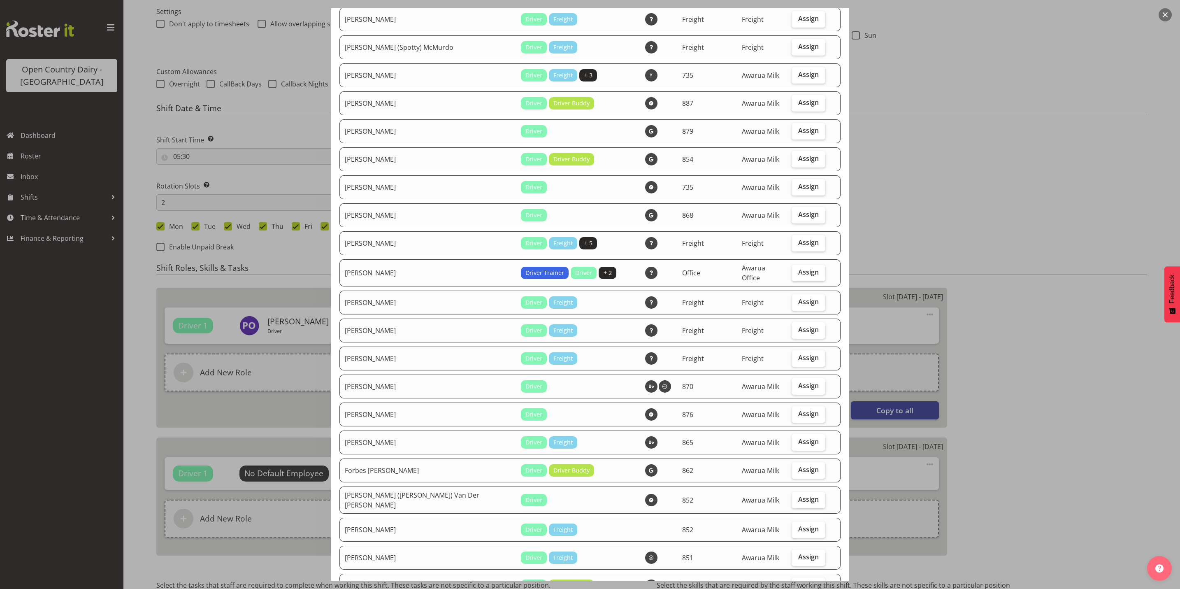
click at [982, 230] on div at bounding box center [590, 294] width 1180 height 589
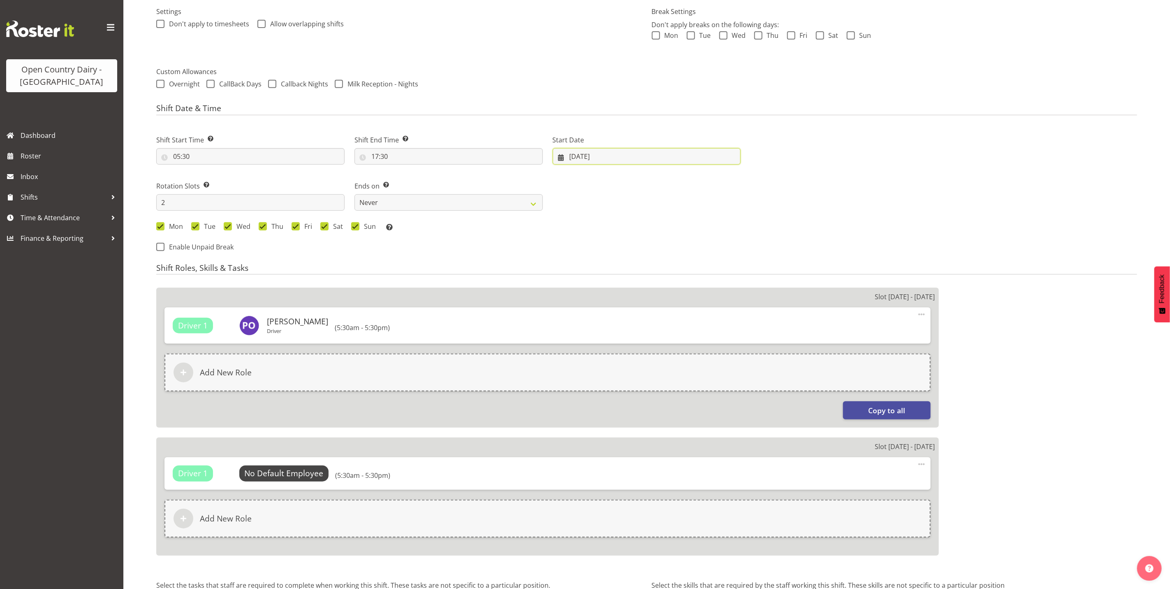
click at [571, 156] on input "[DATE]" at bounding box center [647, 156] width 188 height 16
click at [612, 288] on span "26" at bounding box center [611, 285] width 7 height 8
select select
type input "[DATE]"
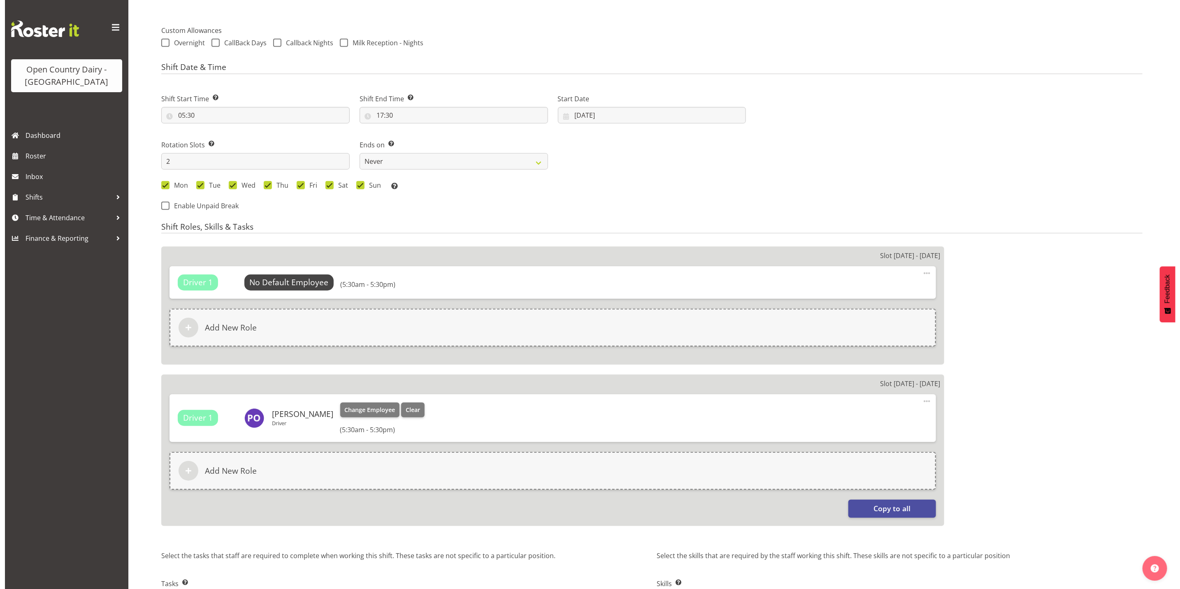
scroll to position [339, 0]
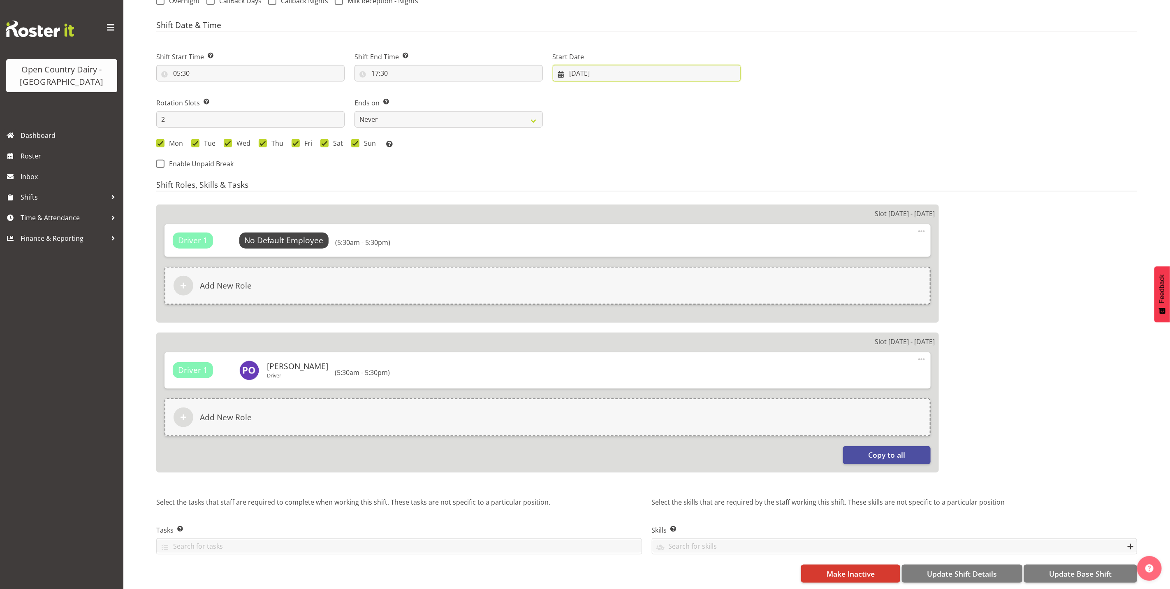
click at [576, 65] on input "[DATE]" at bounding box center [647, 73] width 188 height 16
click at [631, 197] on span "27" at bounding box center [628, 201] width 7 height 8
select select
type input "[DATE]"
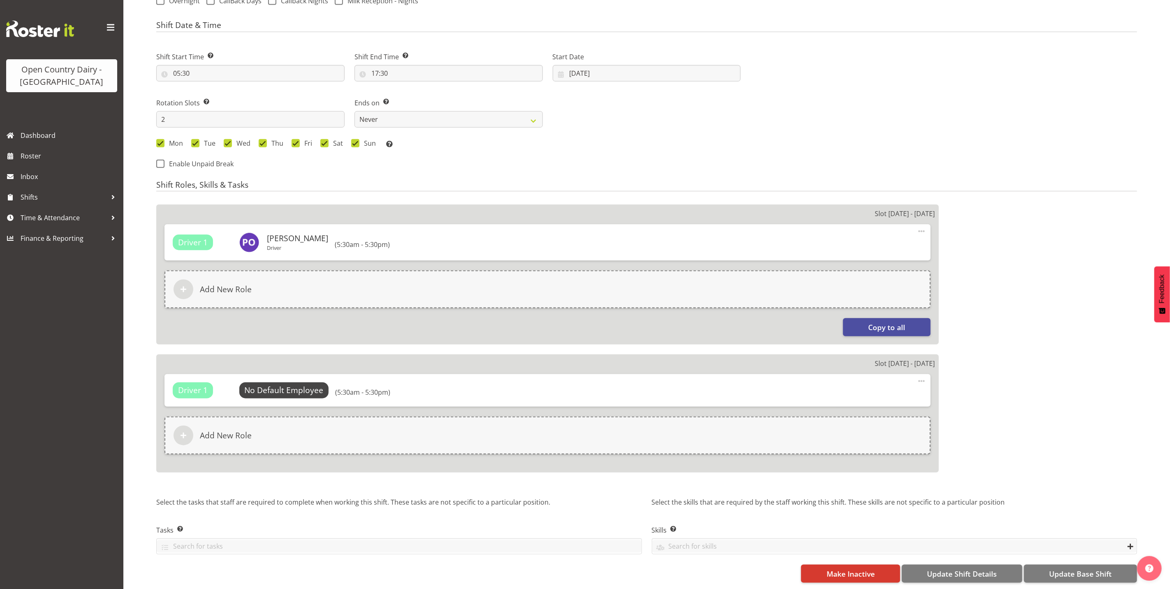
select select "702"
click at [283, 384] on span "Select Employee" at bounding box center [283, 390] width 61 height 12
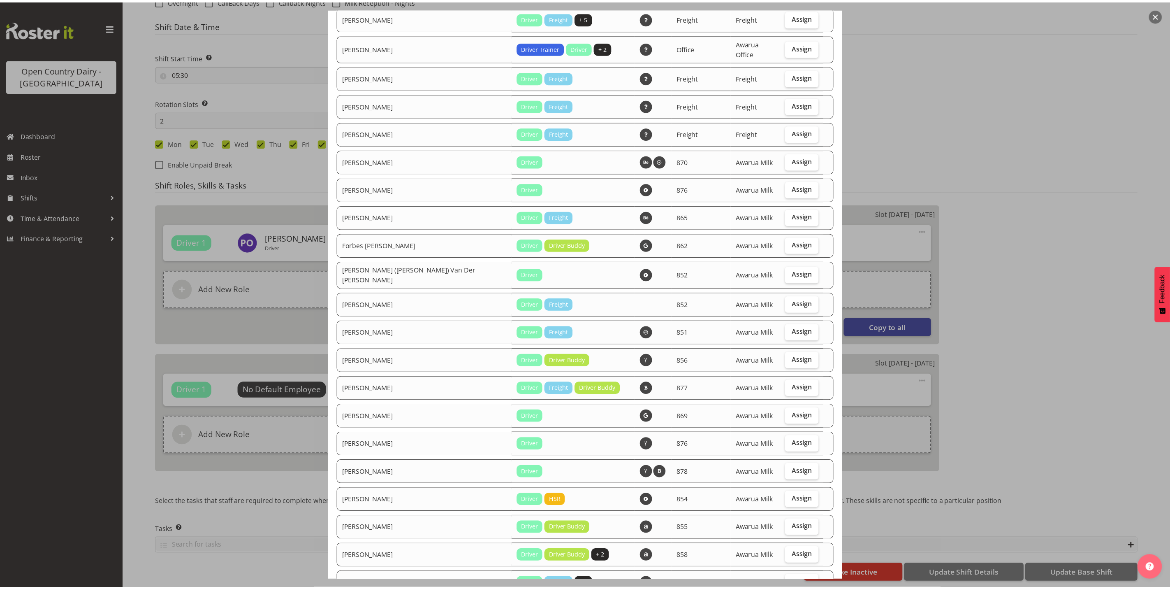
scroll to position [555, 0]
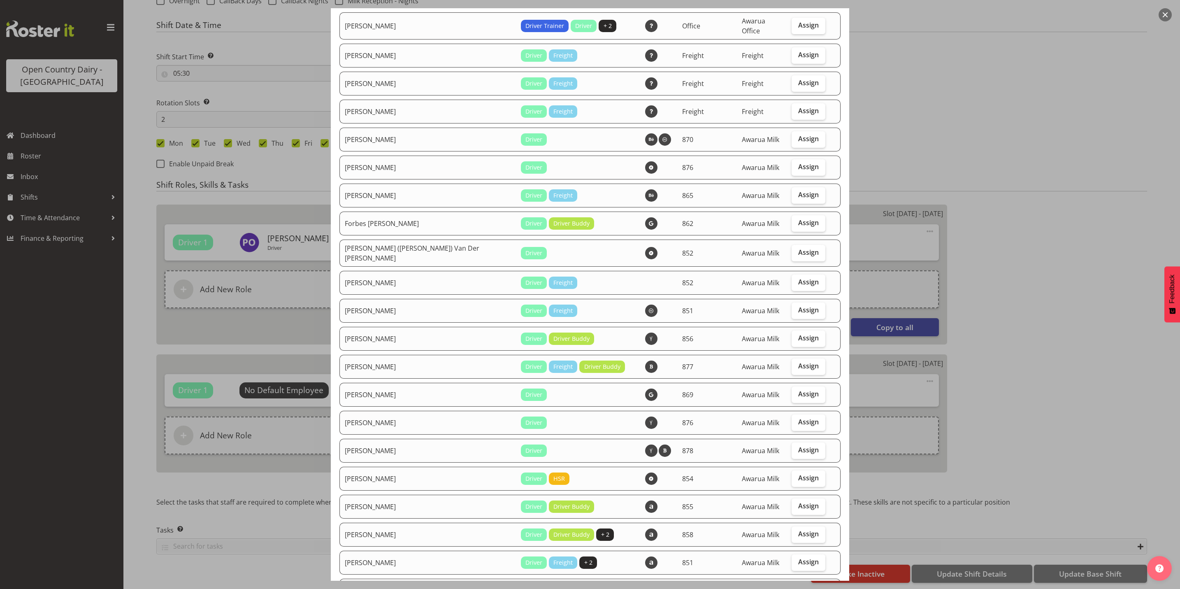
click at [947, 112] on div at bounding box center [590, 294] width 1180 height 589
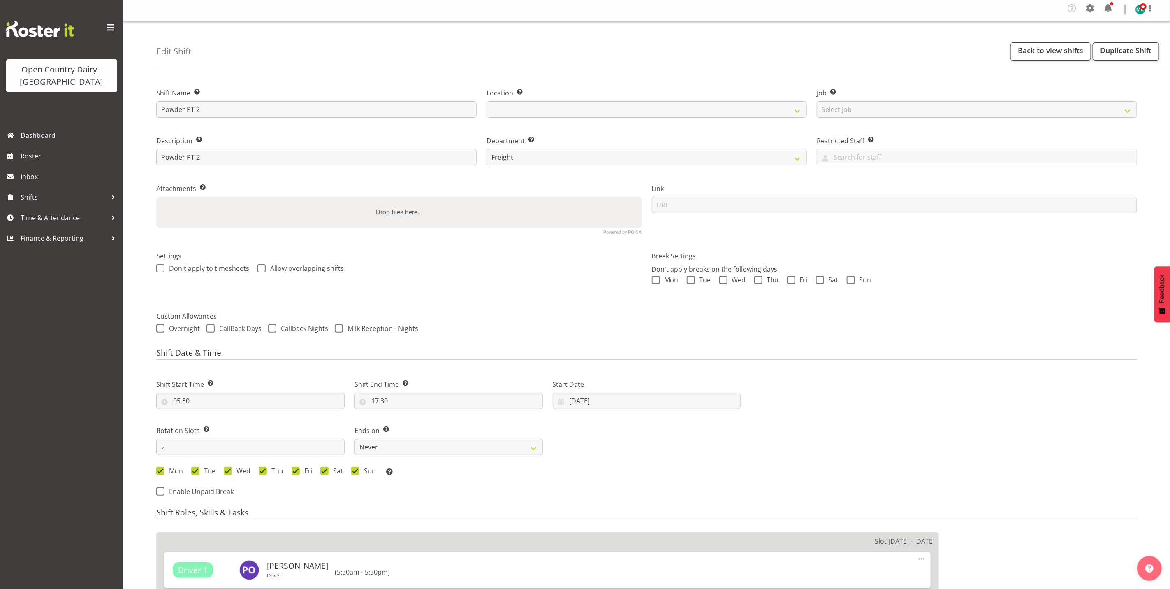
scroll to position [0, 0]
click at [1090, 19] on div at bounding box center [1090, 12] width 13 height 16
click at [1089, 16] on span at bounding box center [1090, 10] width 13 height 13
click at [1089, 15] on span at bounding box center [1090, 10] width 13 height 13
click at [1065, 90] on link "Employees" at bounding box center [1040, 91] width 114 height 15
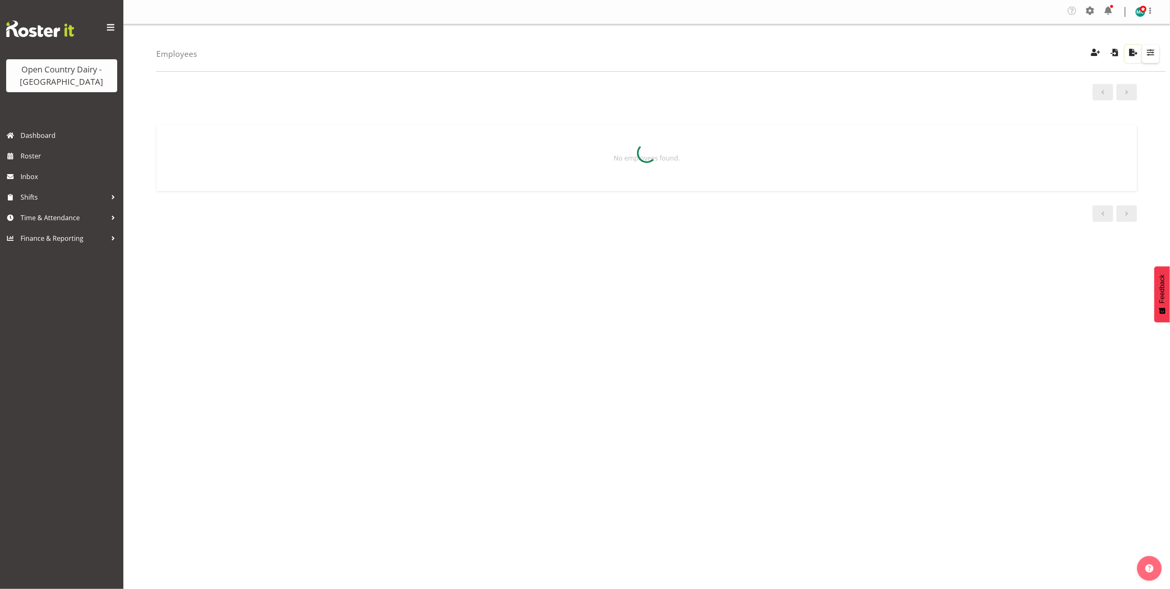
drag, startPoint x: 1141, startPoint y: 58, endPoint x: 1147, endPoint y: 53, distance: 7.9
click at [1145, 54] on div "Showing active users Search Has Skills Enter any skills required for this shift…" at bounding box center [1123, 54] width 72 height 18
click at [1153, 52] on span "button" at bounding box center [1151, 52] width 11 height 11
click at [1133, 111] on div at bounding box center [646, 152] width 981 height 85
click at [1144, 52] on button "button" at bounding box center [1150, 54] width 17 height 18
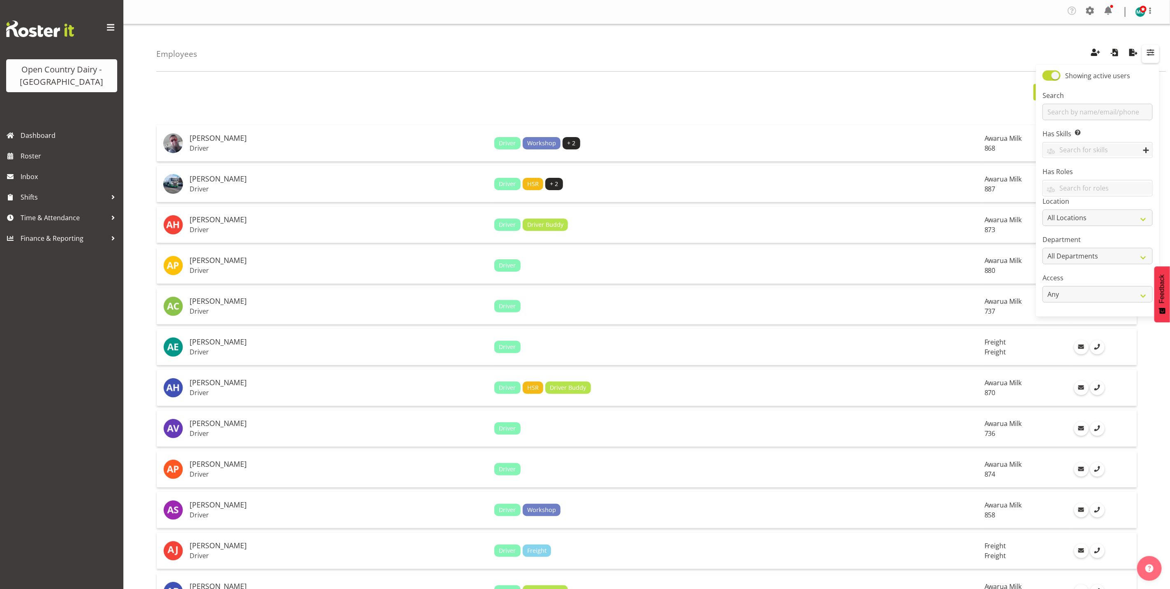
click at [1151, 57] on span "button" at bounding box center [1151, 52] width 11 height 11
click at [1154, 56] on span "button" at bounding box center [1151, 52] width 11 height 11
click at [1135, 109] on input "text" at bounding box center [1098, 112] width 110 height 16
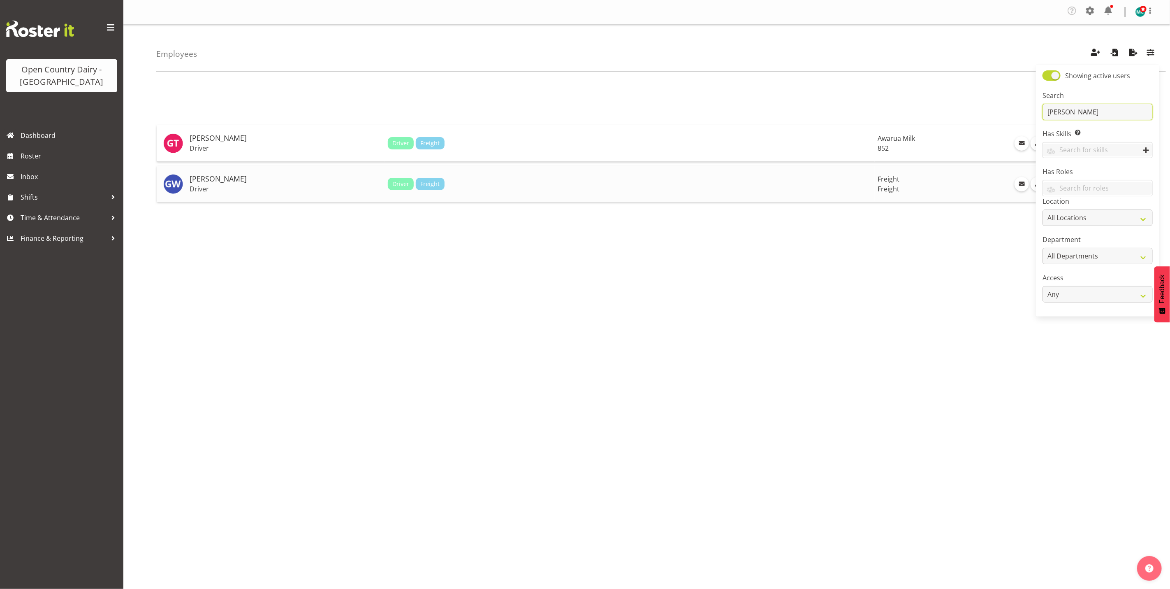
type input "glen"
click at [341, 190] on p "Driver" at bounding box center [286, 189] width 192 height 8
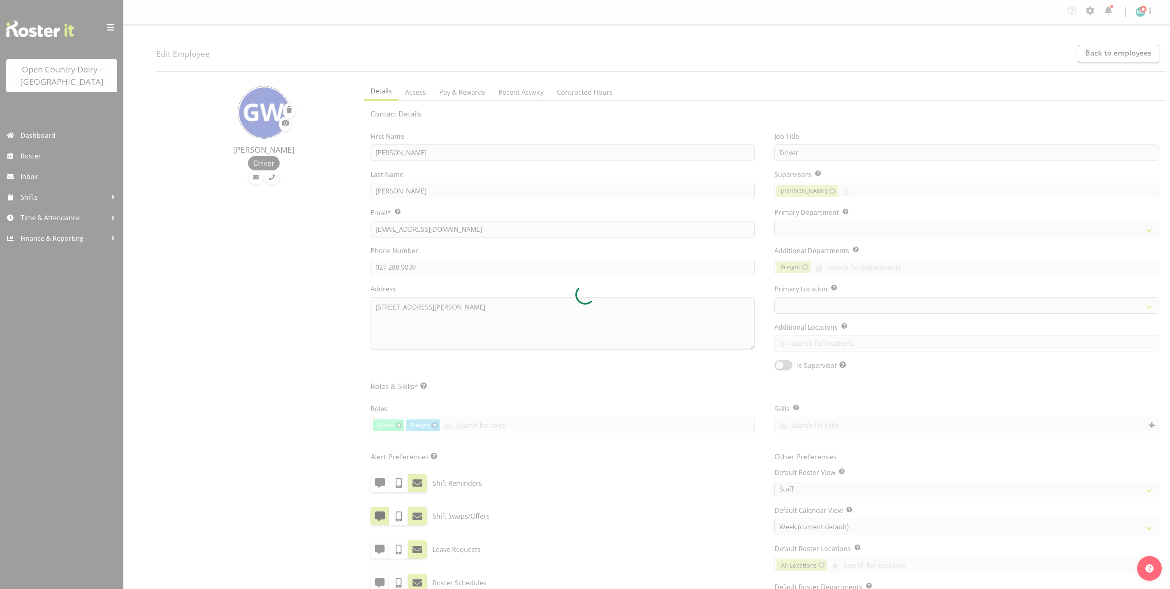
select select "TimelineWeek"
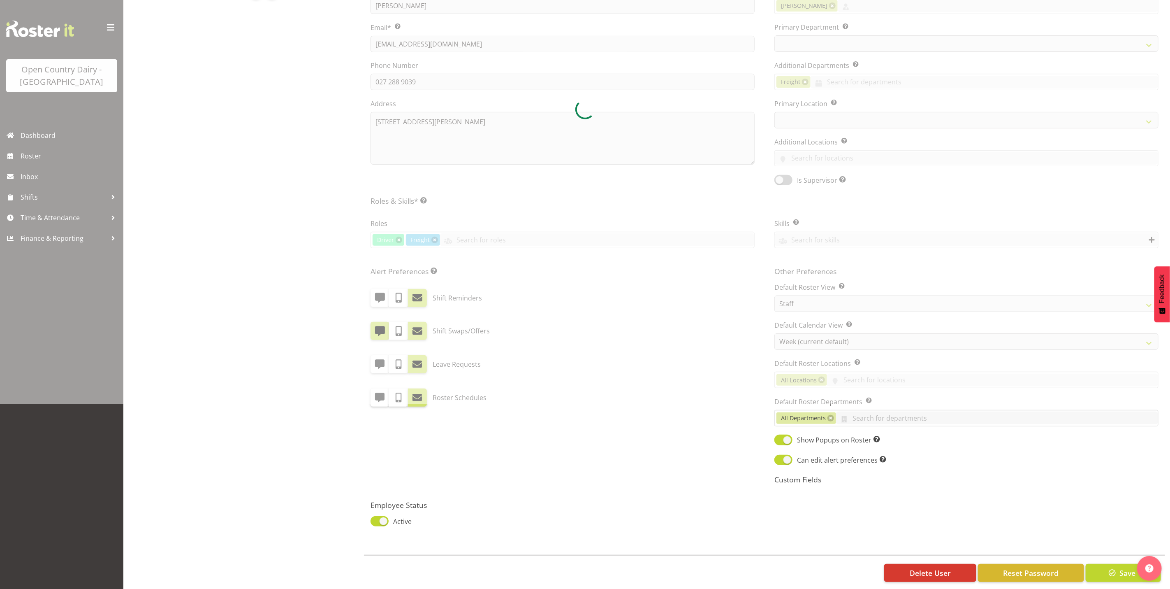
select select
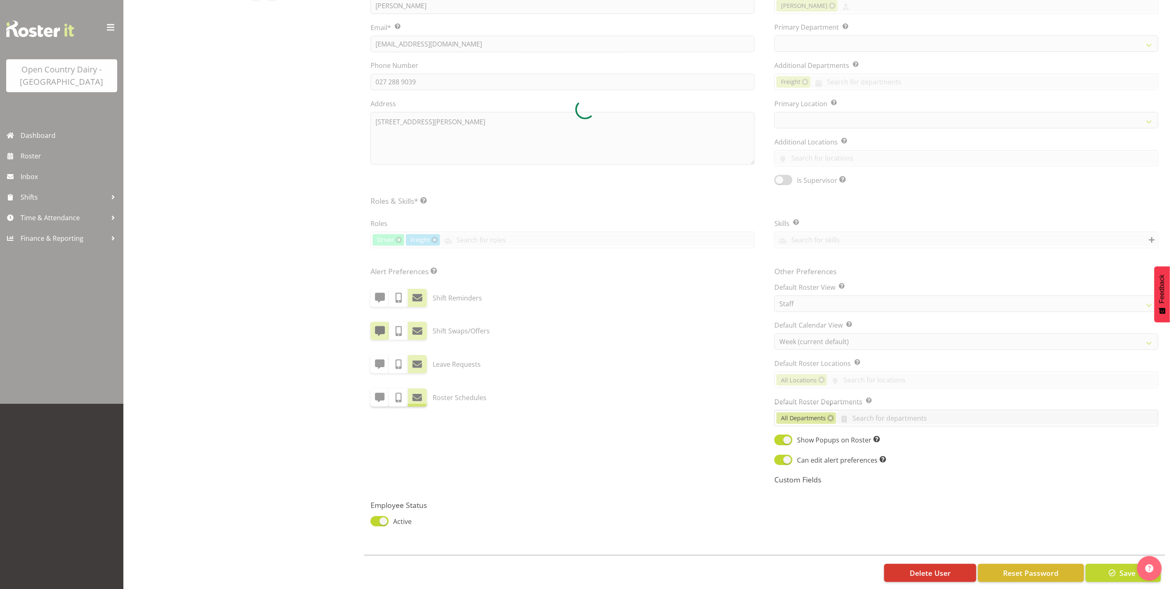
select select "993"
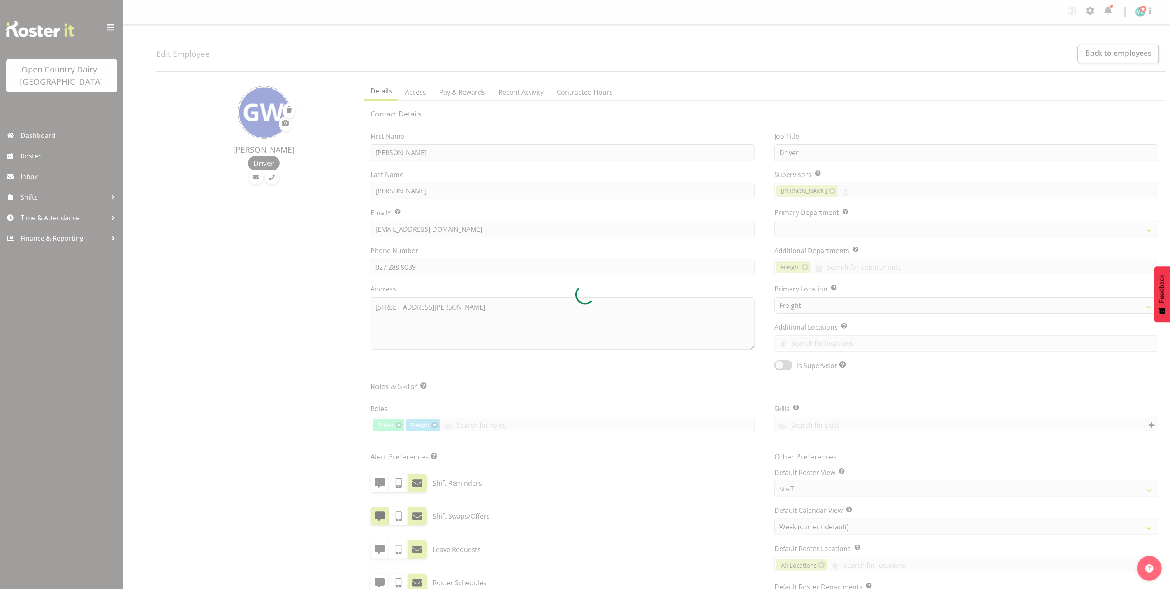
select select "702"
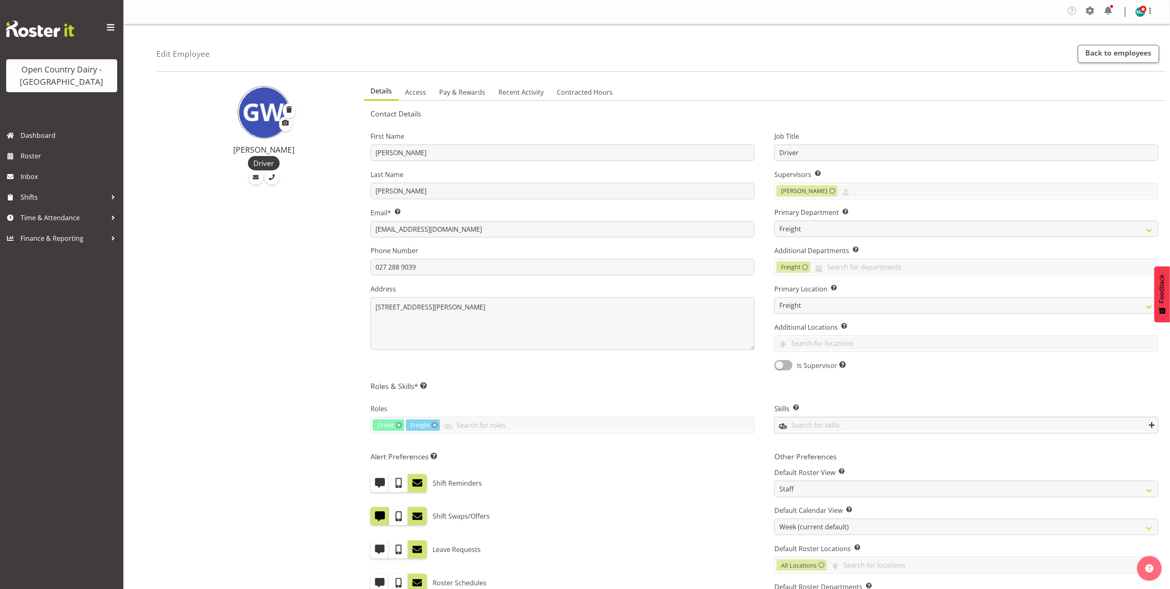
click at [827, 424] on input "text" at bounding box center [966, 424] width 383 height 13
click at [821, 499] on link "Freight" at bounding box center [966, 502] width 383 height 15
click at [315, 287] on div "[PERSON_NAME]" at bounding box center [257, 429] width 203 height 702
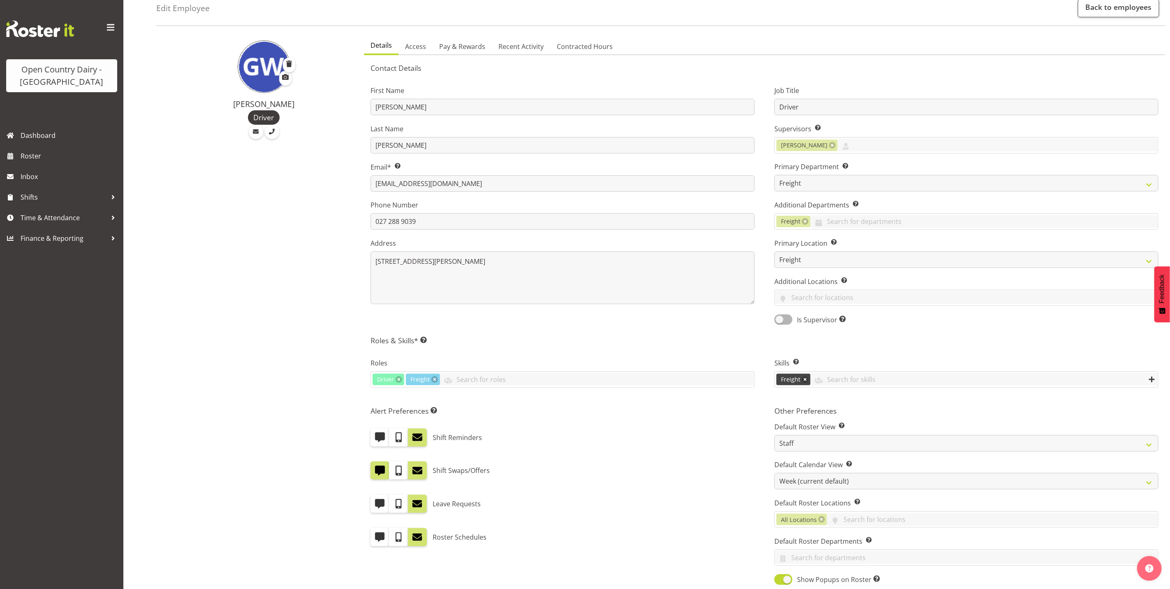
scroll to position [123, 0]
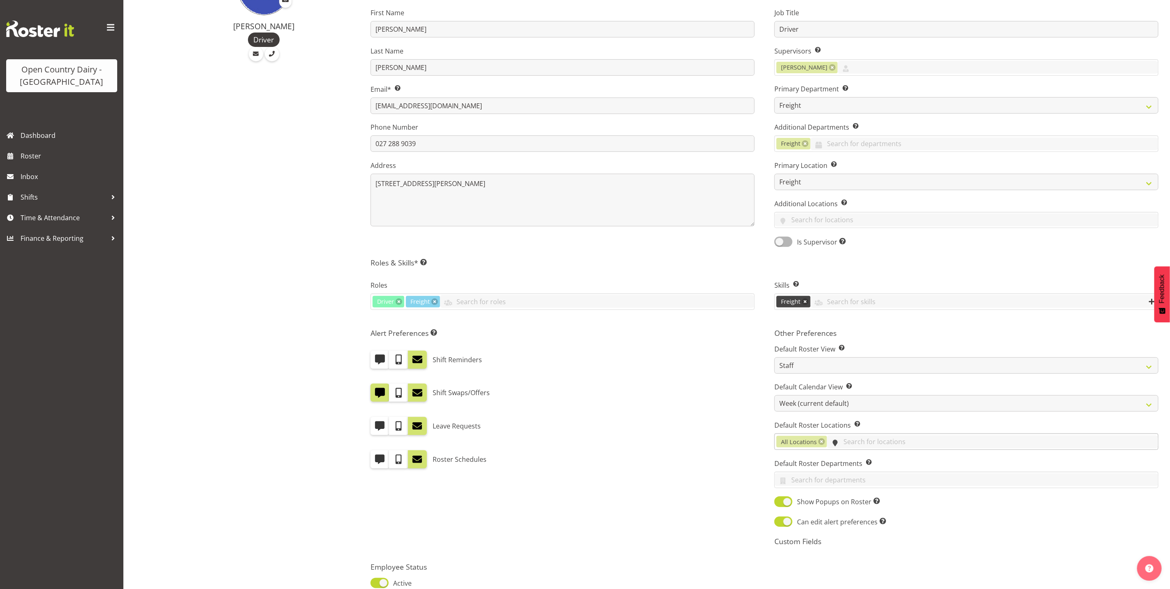
click at [853, 439] on input "text" at bounding box center [992, 441] width 331 height 13
click at [832, 503] on link "Freight" at bounding box center [966, 506] width 383 height 15
drag, startPoint x: 724, startPoint y: 477, endPoint x: 731, endPoint y: 479, distance: 6.5
click at [724, 478] on div "Alert Preferences Specifies what type(s) of communication the employee will rec…" at bounding box center [563, 440] width 404 height 234
click at [847, 447] on input "text" at bounding box center [992, 441] width 331 height 13
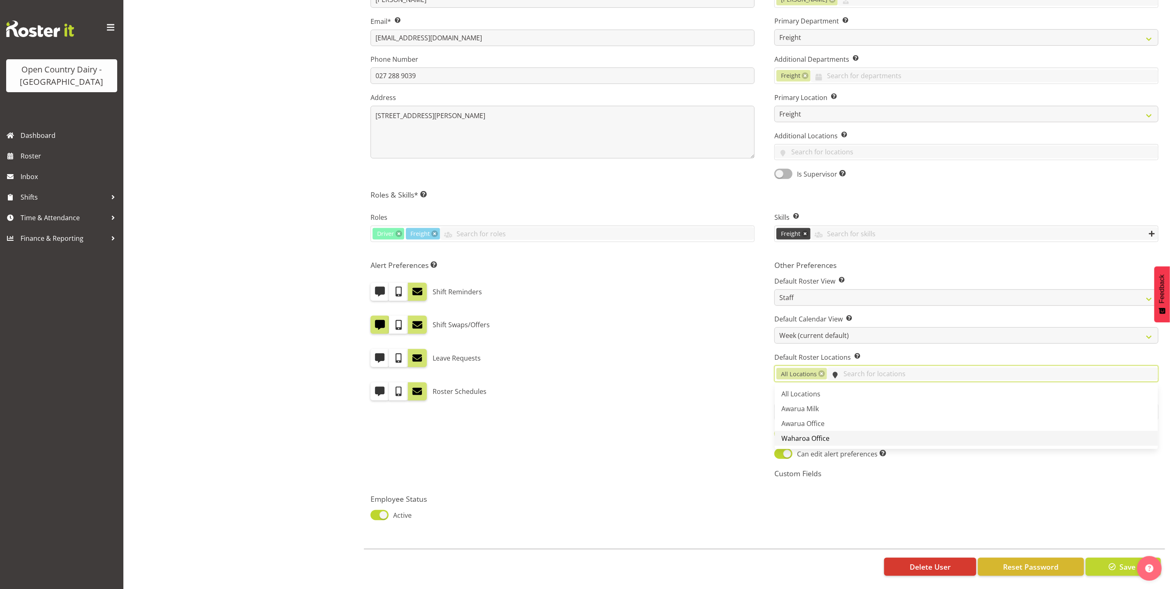
scroll to position [202, 0]
click at [743, 387] on div "Roster Schedules" at bounding box center [563, 391] width 384 height 18
click at [843, 405] on input "text" at bounding box center [966, 411] width 383 height 13
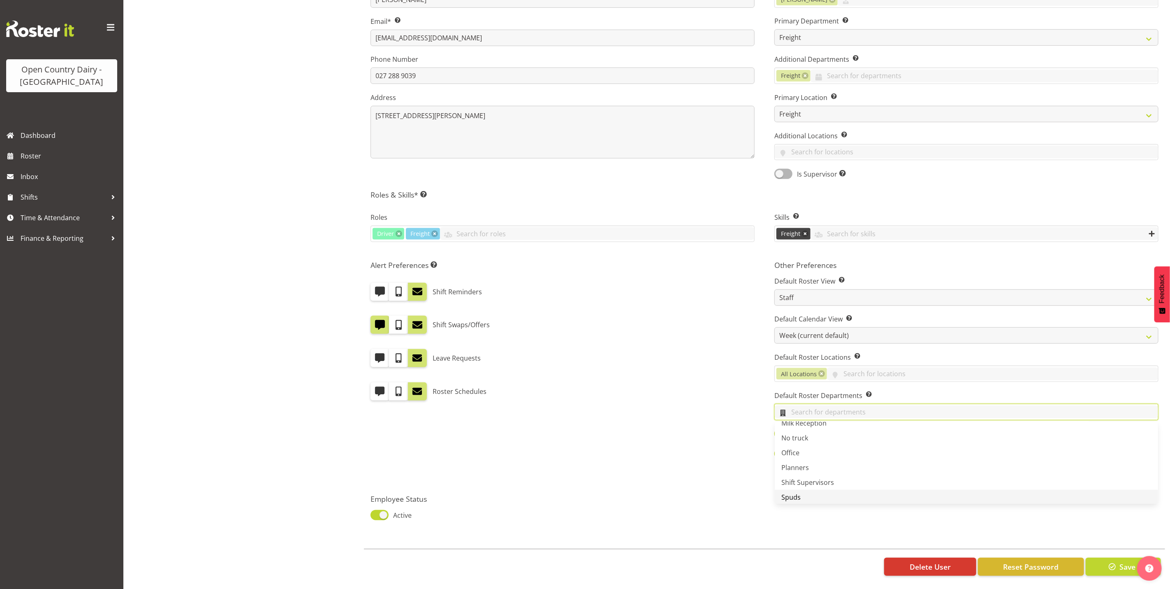
scroll to position [511, 0]
click at [723, 426] on div "Alert Preferences Specifies what type(s) of communication the employee will rec…" at bounding box center [563, 372] width 404 height 234
click at [385, 286] on span at bounding box center [380, 291] width 11 height 11
click at [376, 289] on input "checkbox" at bounding box center [373, 291] width 5 height 5
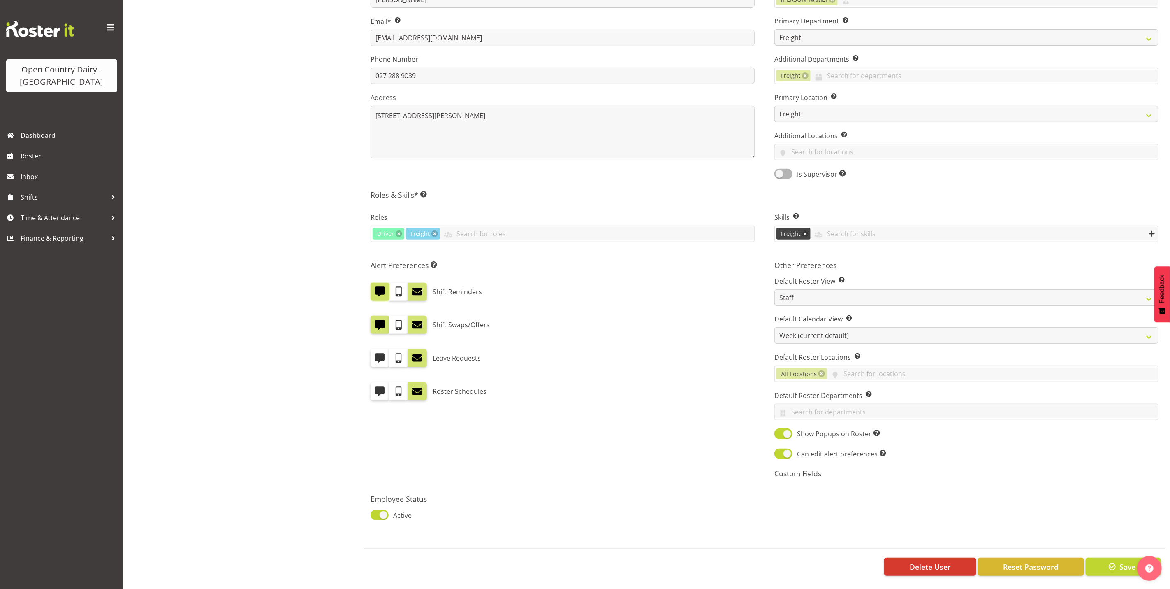
click at [376, 286] on span at bounding box center [380, 291] width 11 height 11
click at [376, 289] on input "checkbox" at bounding box center [373, 291] width 5 height 5
checkbox input "false"
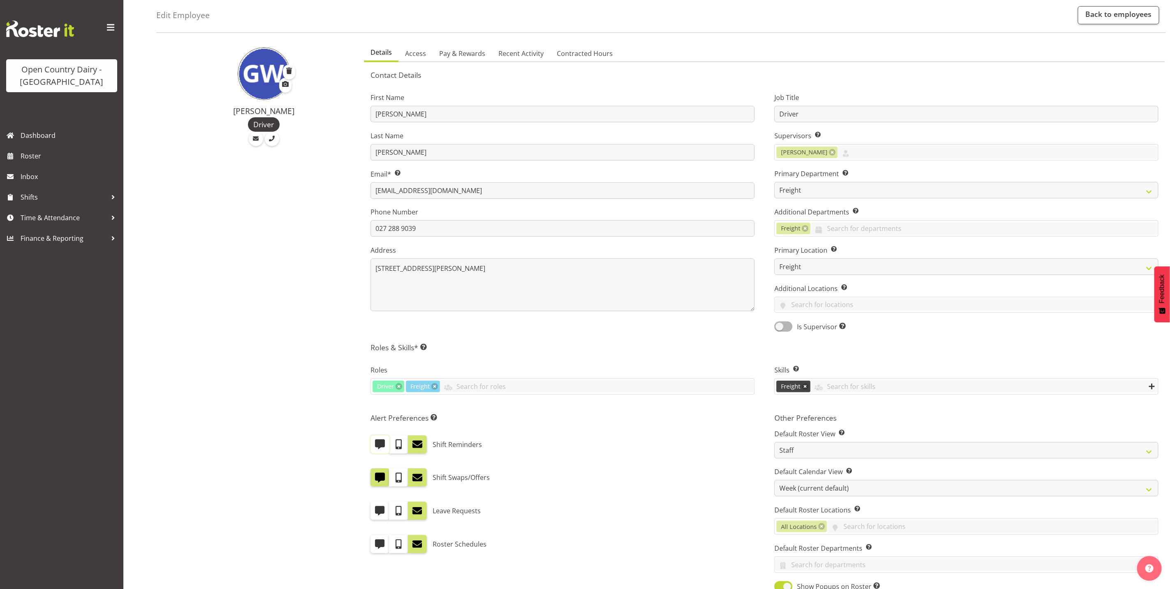
scroll to position [17, 0]
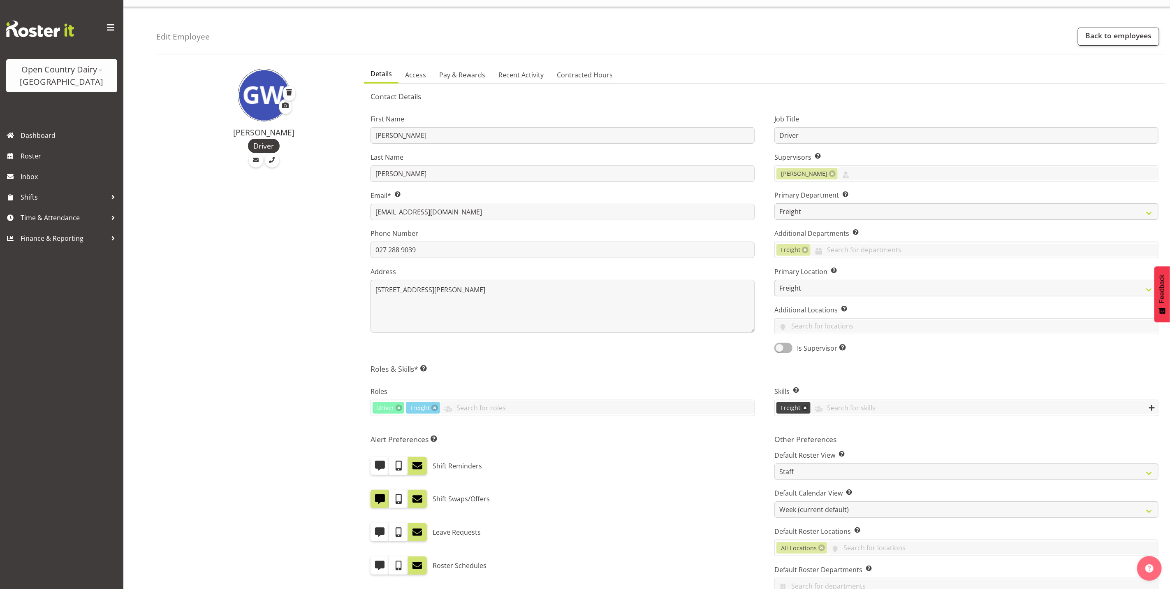
click at [891, 313] on label "Additional Locations Allow the use of cross-location resource sharing. You can …" at bounding box center [967, 310] width 384 height 10
click at [891, 325] on input "text" at bounding box center [966, 326] width 383 height 13
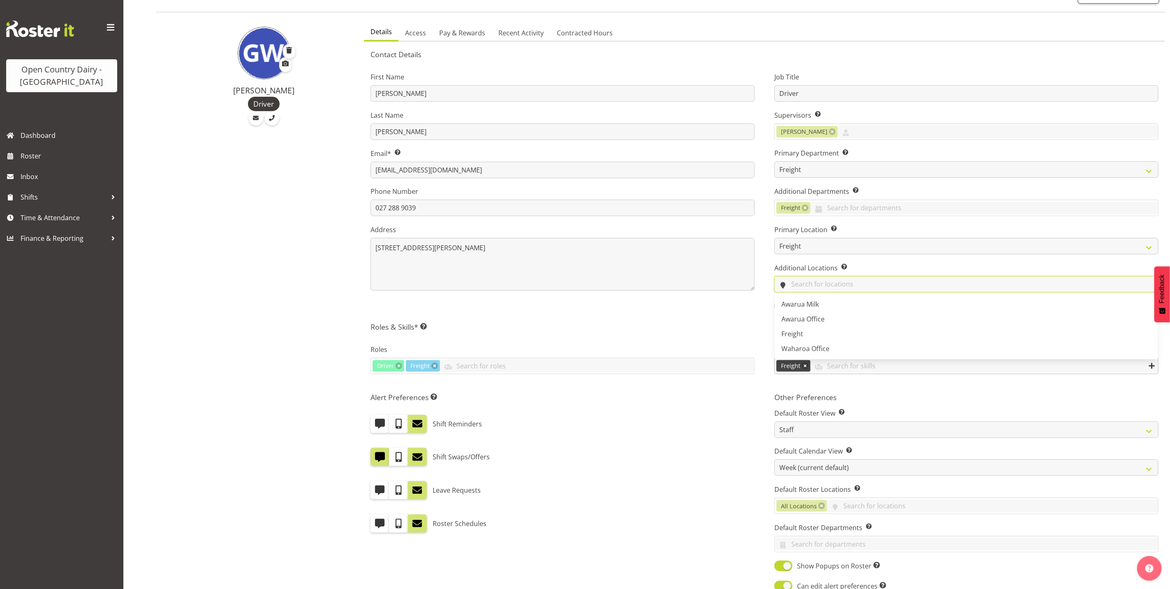
scroll to position [79, 0]
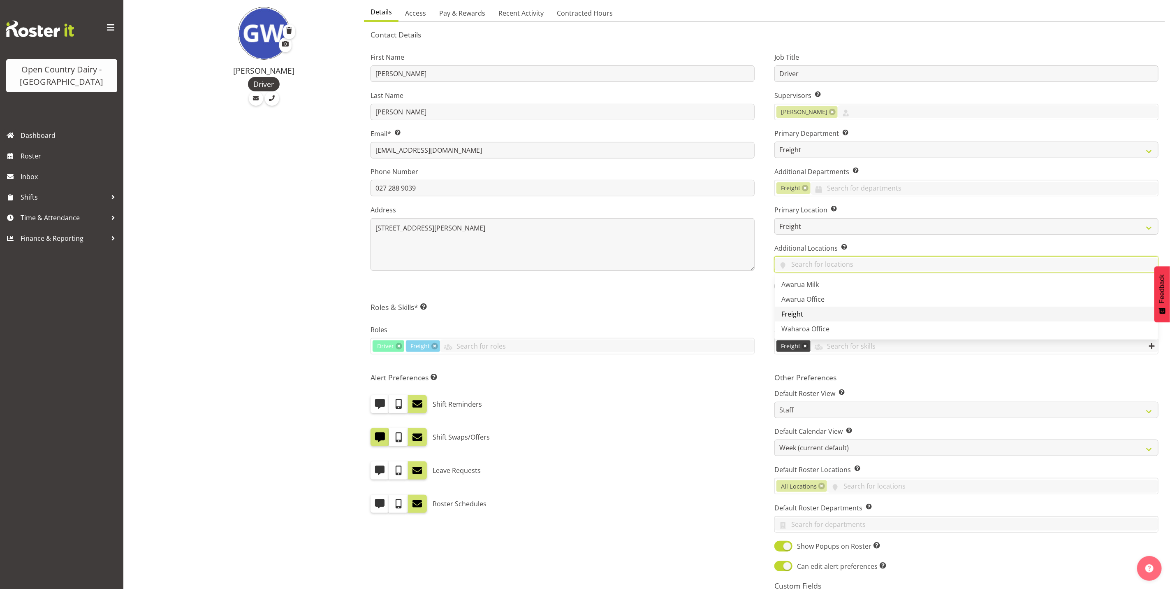
click at [846, 315] on link "Freight" at bounding box center [966, 313] width 383 height 15
click at [742, 304] on h5 "Roles & Skills* This is a required field. Add as many roles and skills as requi…" at bounding box center [765, 306] width 788 height 9
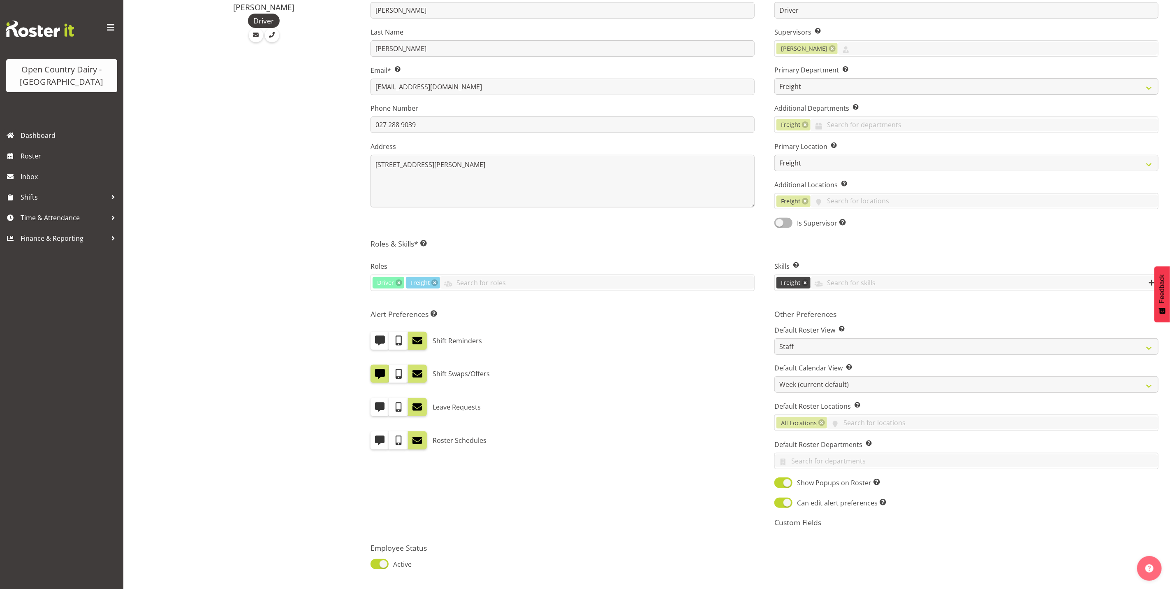
scroll to position [202, 0]
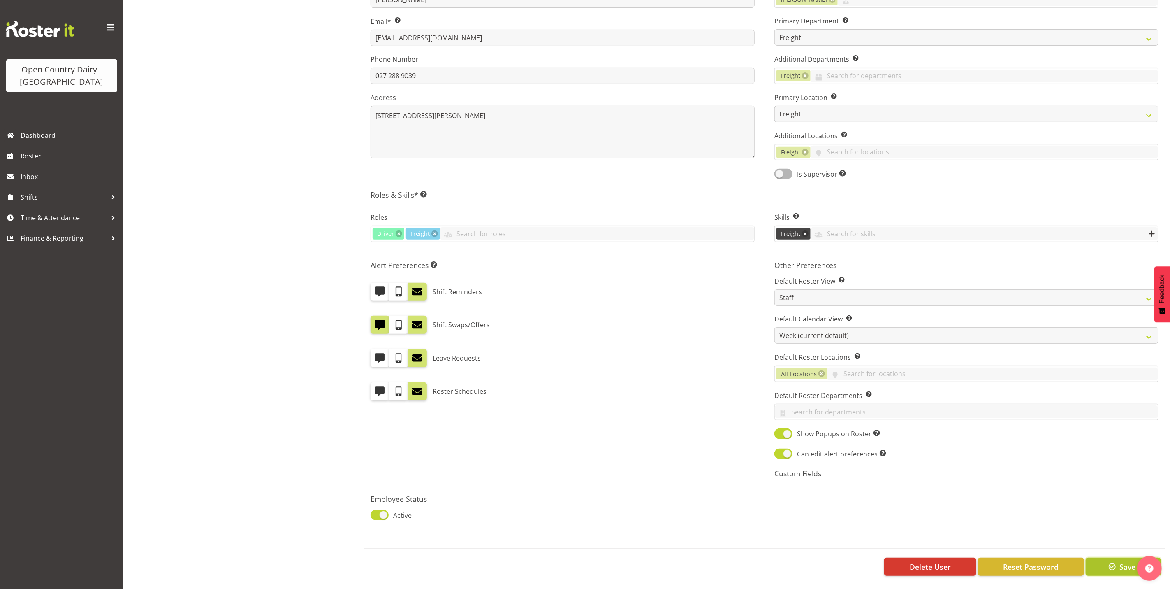
click at [1113, 562] on span "button" at bounding box center [1112, 566] width 11 height 11
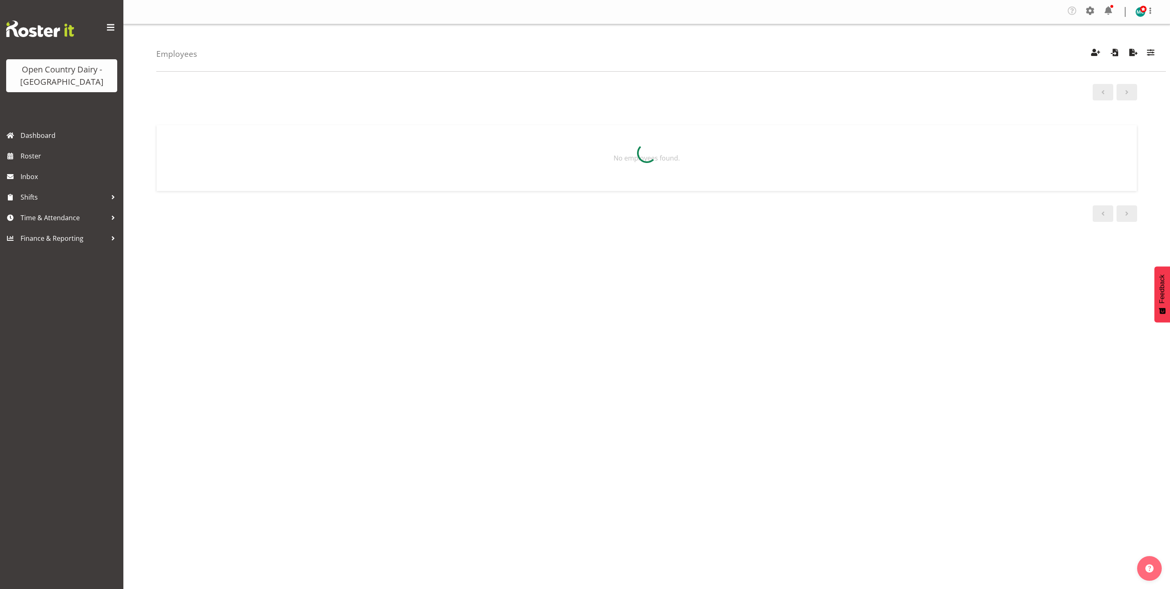
click at [1147, 53] on span "button" at bounding box center [1151, 52] width 11 height 11
click at [1131, 109] on input "text" at bounding box center [1098, 112] width 110 height 16
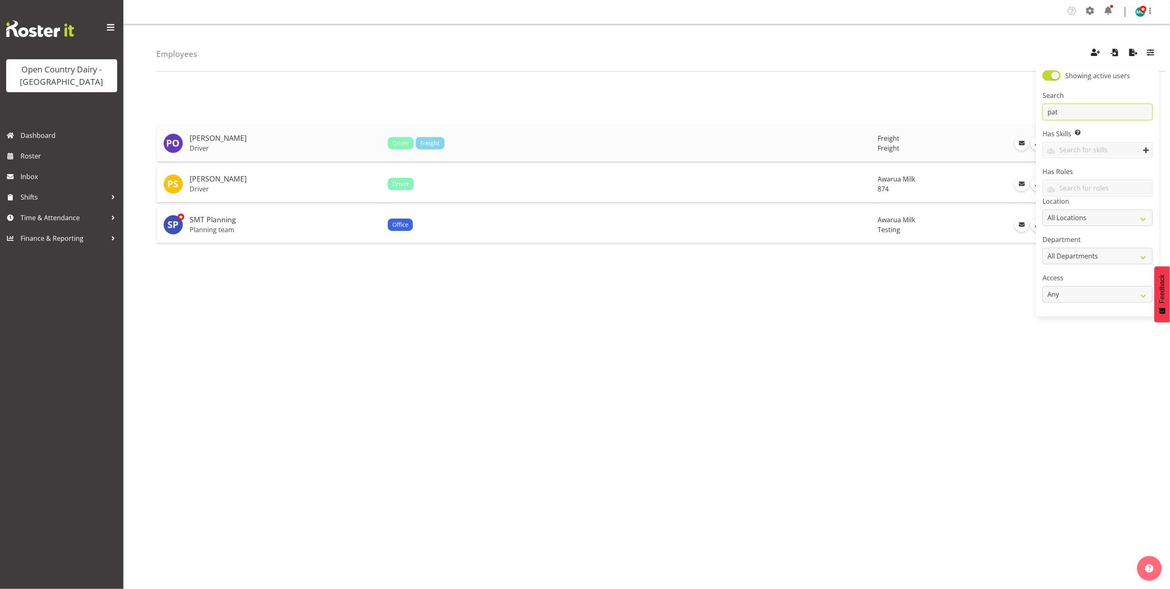
type input "pat"
click at [218, 147] on p "Driver" at bounding box center [286, 148] width 192 height 8
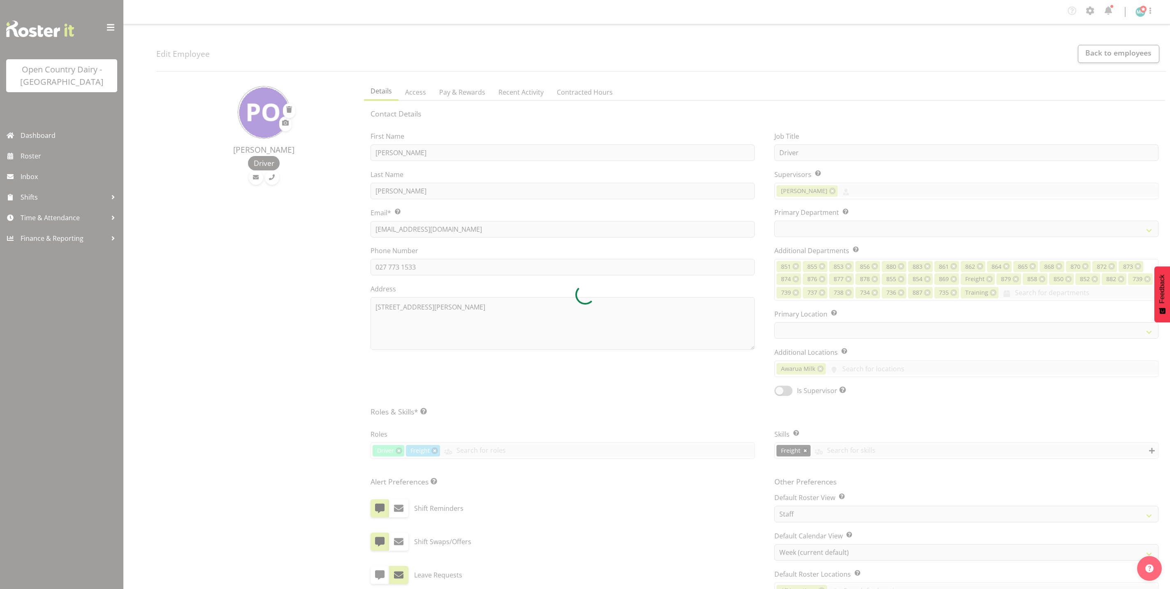
select select "TimelineWeek"
select select
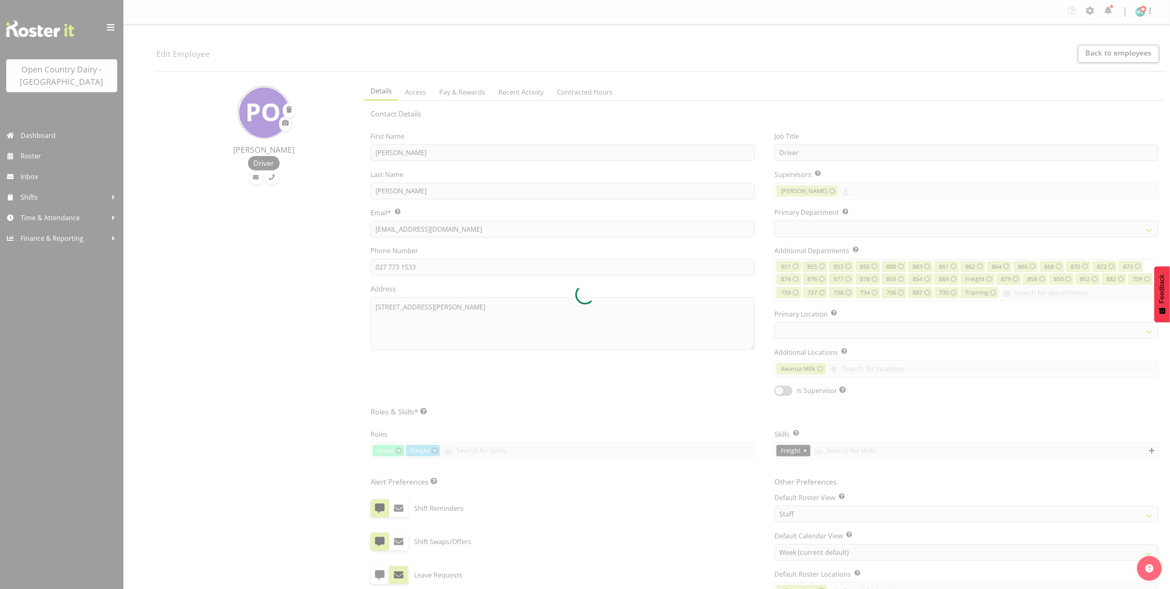
select select
select select "993"
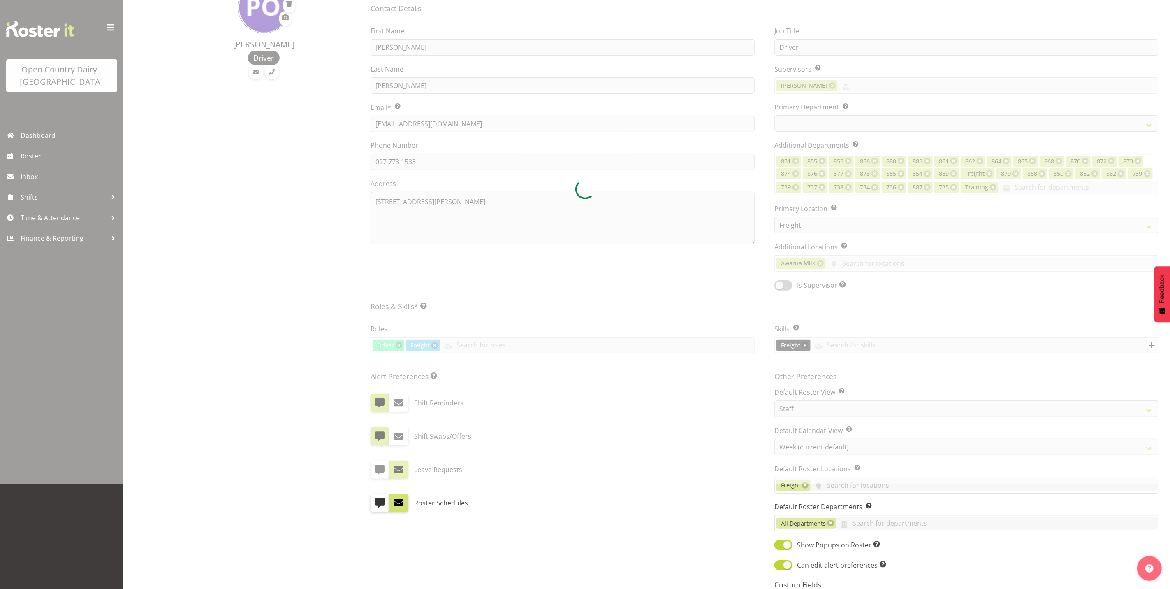
scroll to position [123, 0]
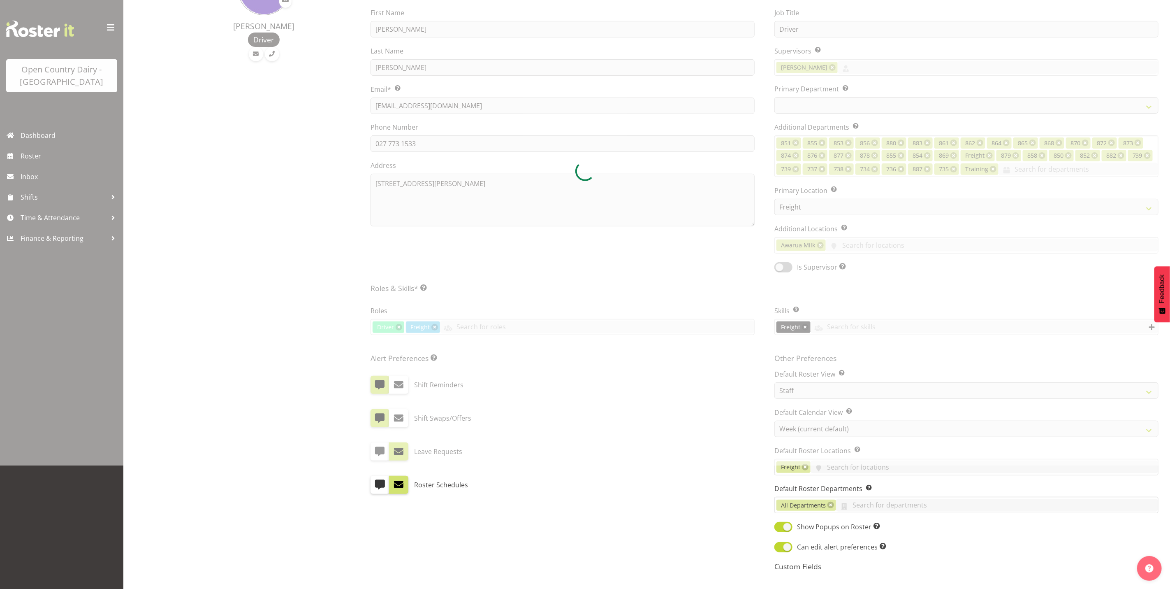
select select "702"
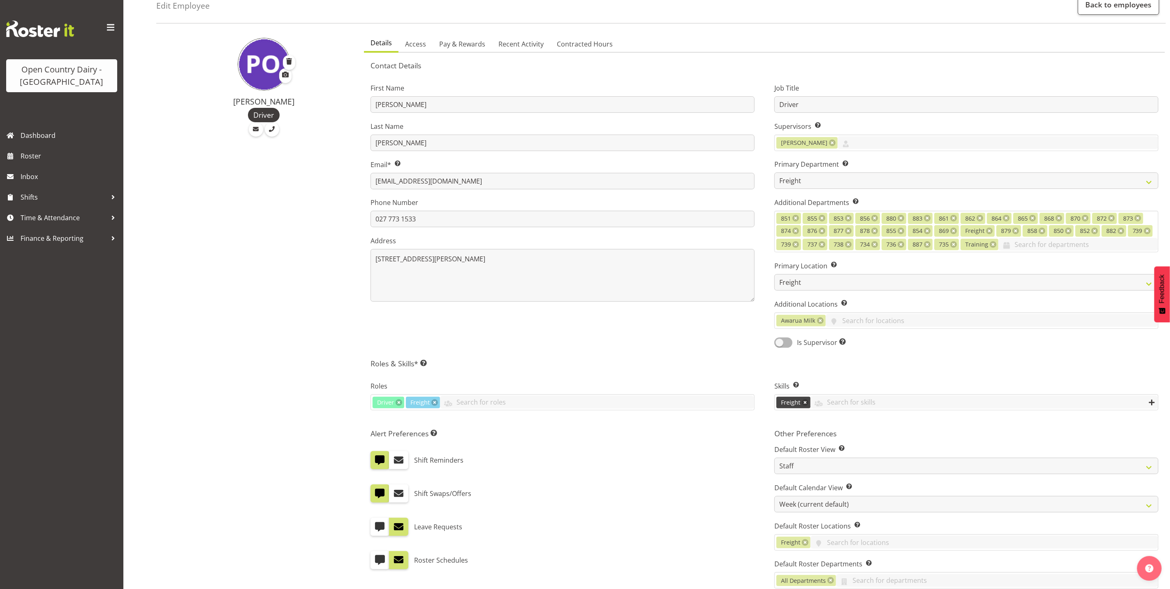
scroll to position [0, 0]
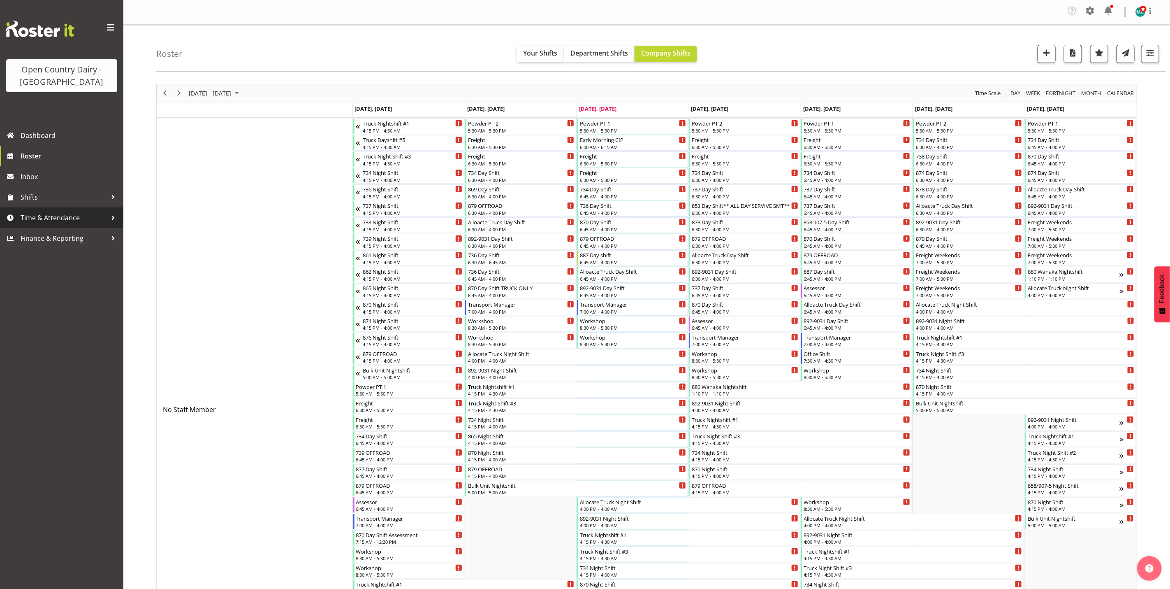
click at [34, 209] on link "Time & Attendance" at bounding box center [61, 217] width 123 height 21
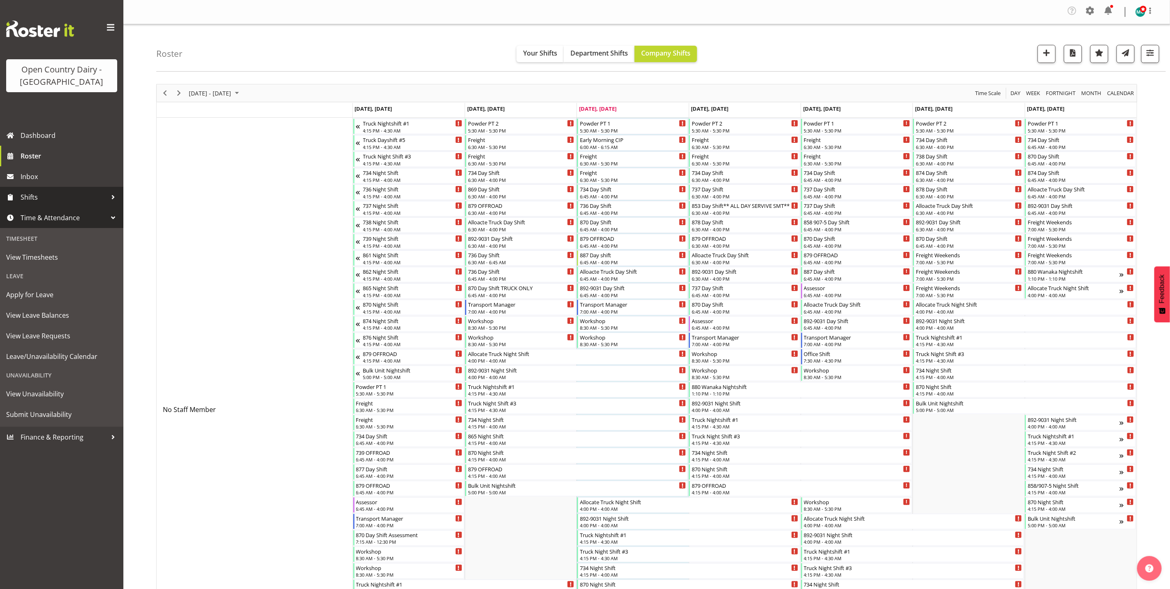
click at [31, 193] on span "Shifts" at bounding box center [64, 197] width 86 height 12
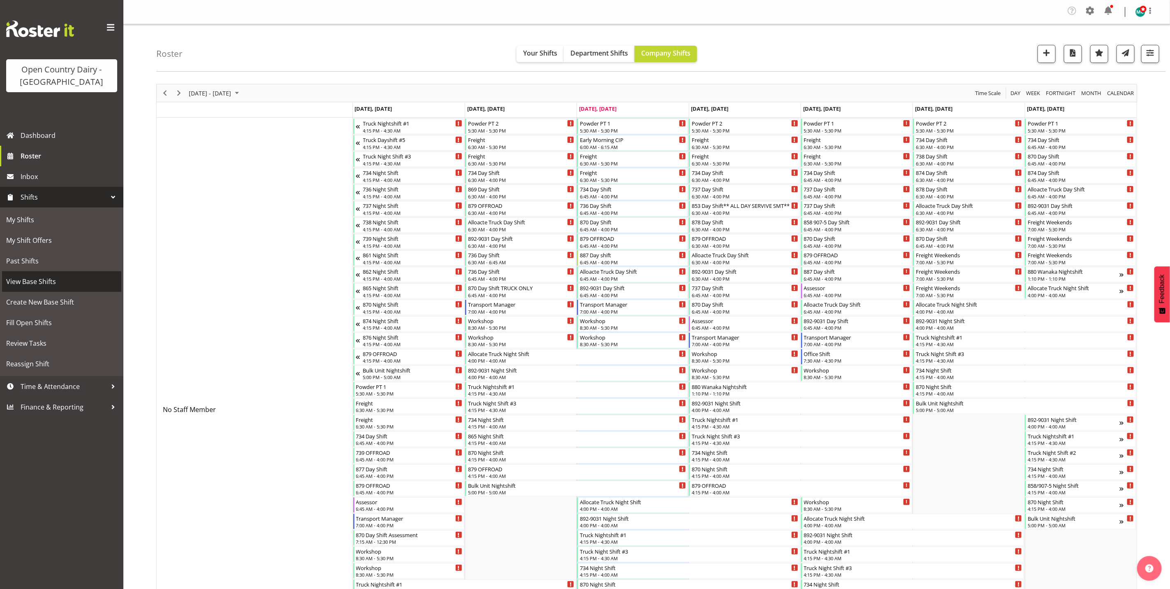
click at [72, 276] on span "View Base Shifts" at bounding box center [61, 281] width 111 height 12
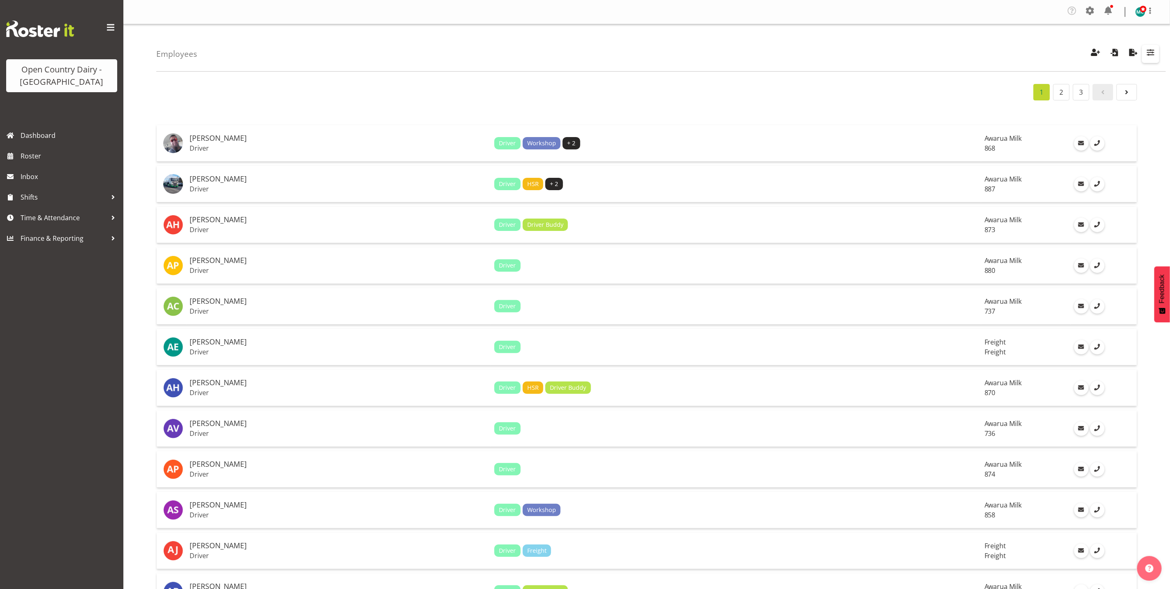
click at [1155, 55] on span "button" at bounding box center [1151, 52] width 11 height 11
click at [1131, 114] on input "text" at bounding box center [1098, 112] width 110 height 16
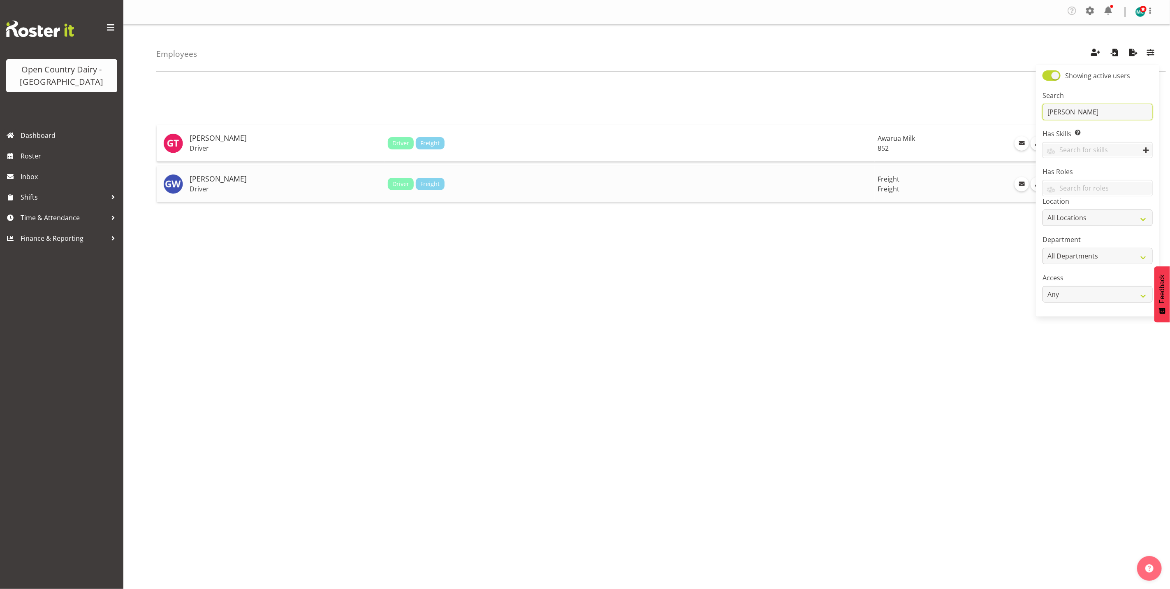
type input "[PERSON_NAME]"
click at [315, 199] on td "[PERSON_NAME]" at bounding box center [285, 184] width 198 height 36
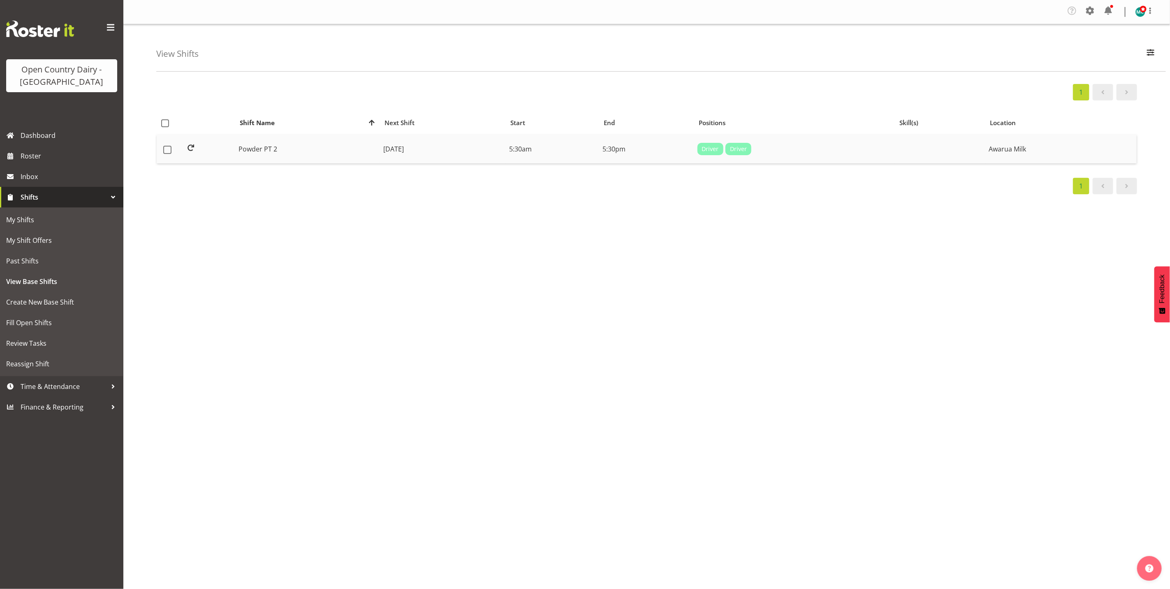
click at [380, 156] on td "[DATE]" at bounding box center [443, 149] width 126 height 29
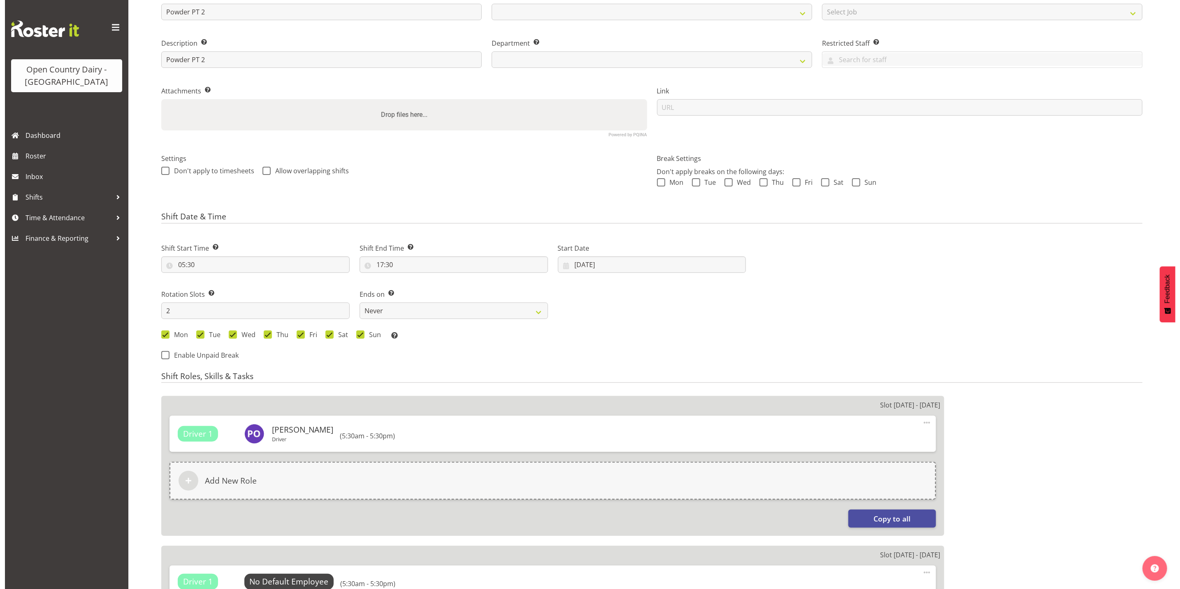
scroll to position [247, 0]
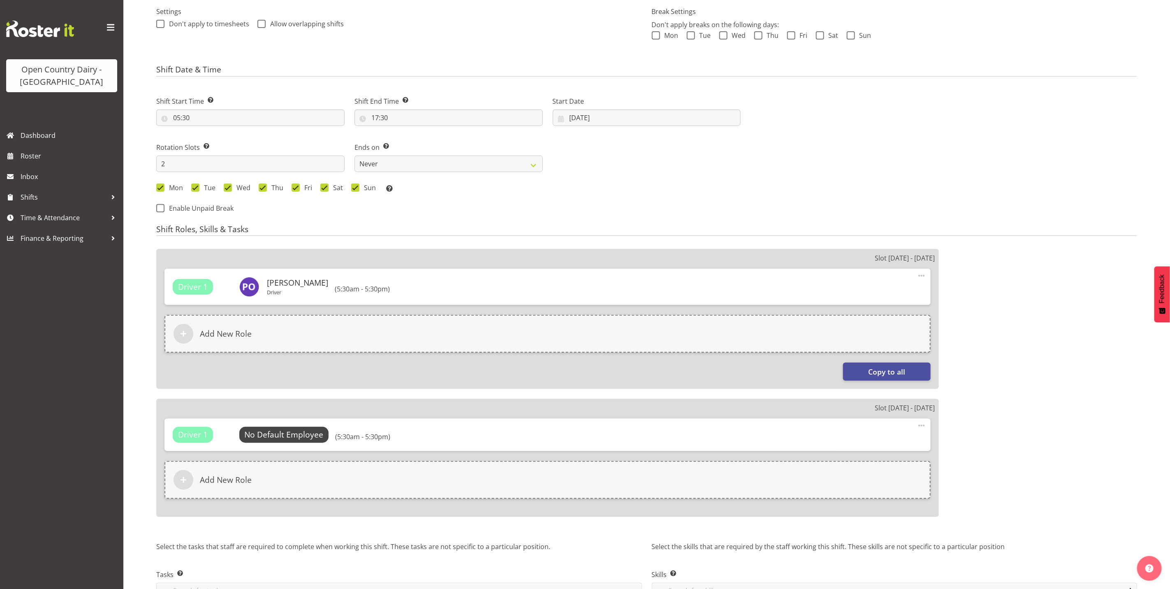
select select
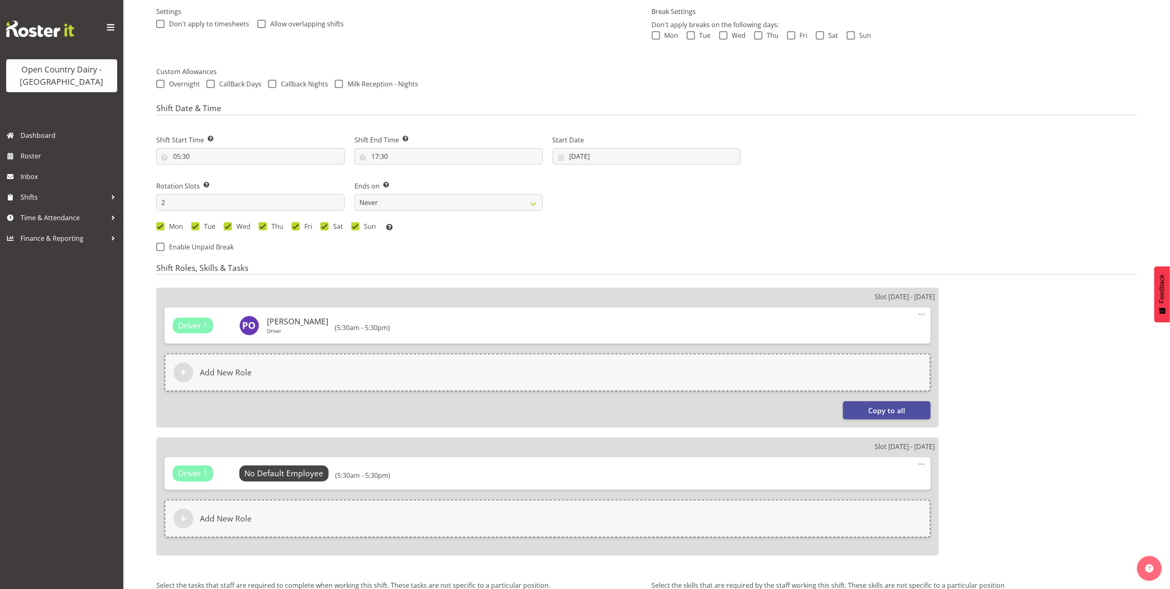
select select
click at [268, 473] on span "Select Employee" at bounding box center [283, 473] width 61 height 12
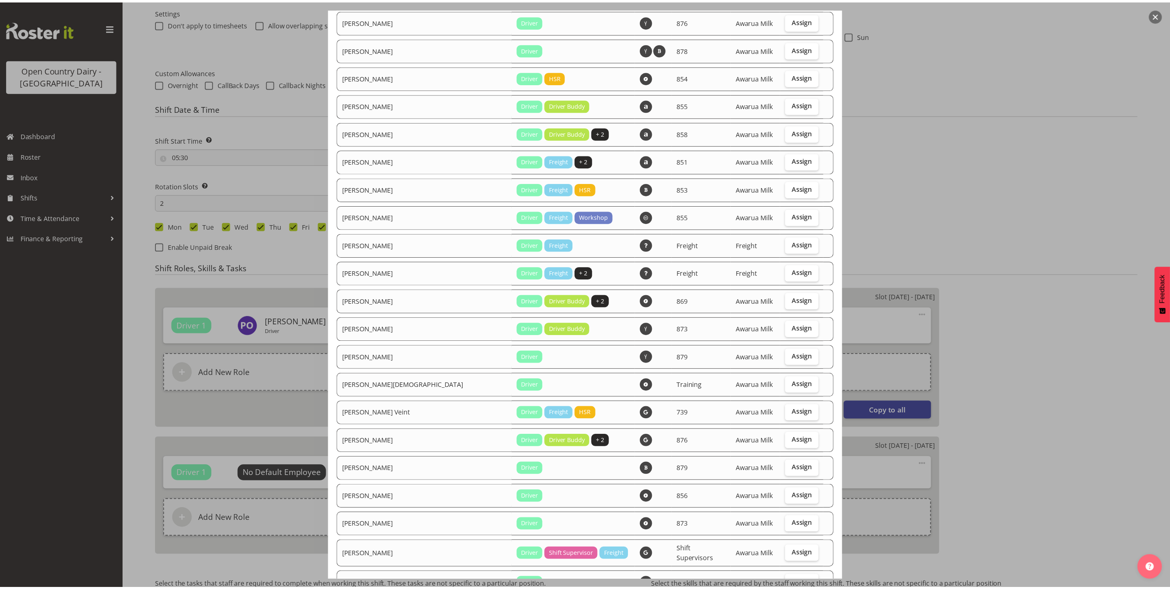
scroll to position [1022, 0]
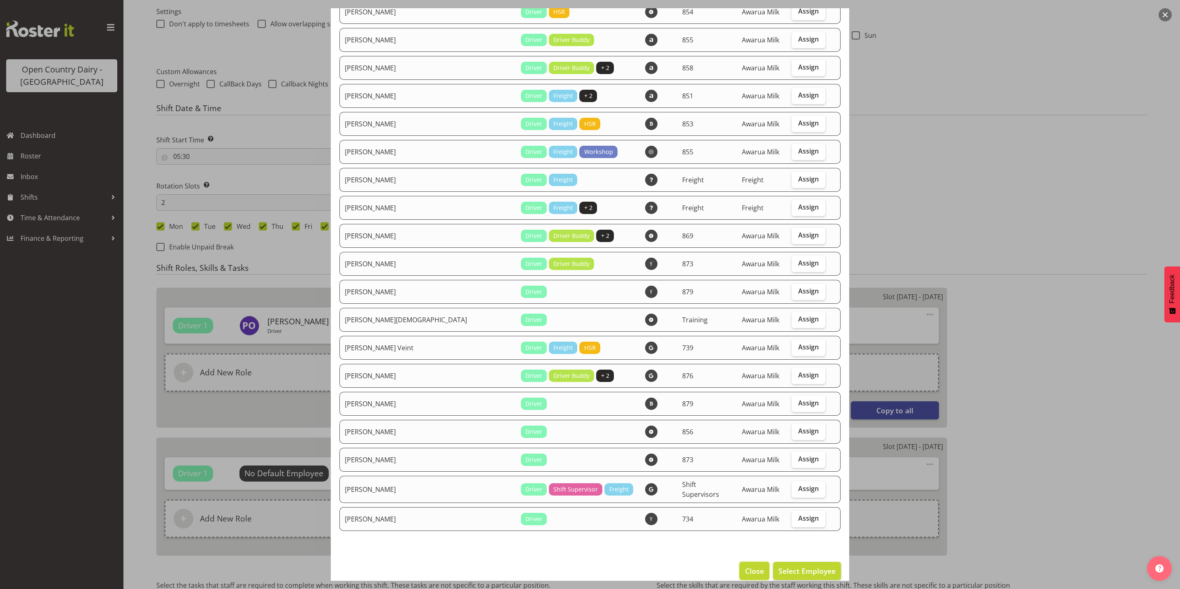
click at [747, 565] on span "Close" at bounding box center [754, 570] width 19 height 11
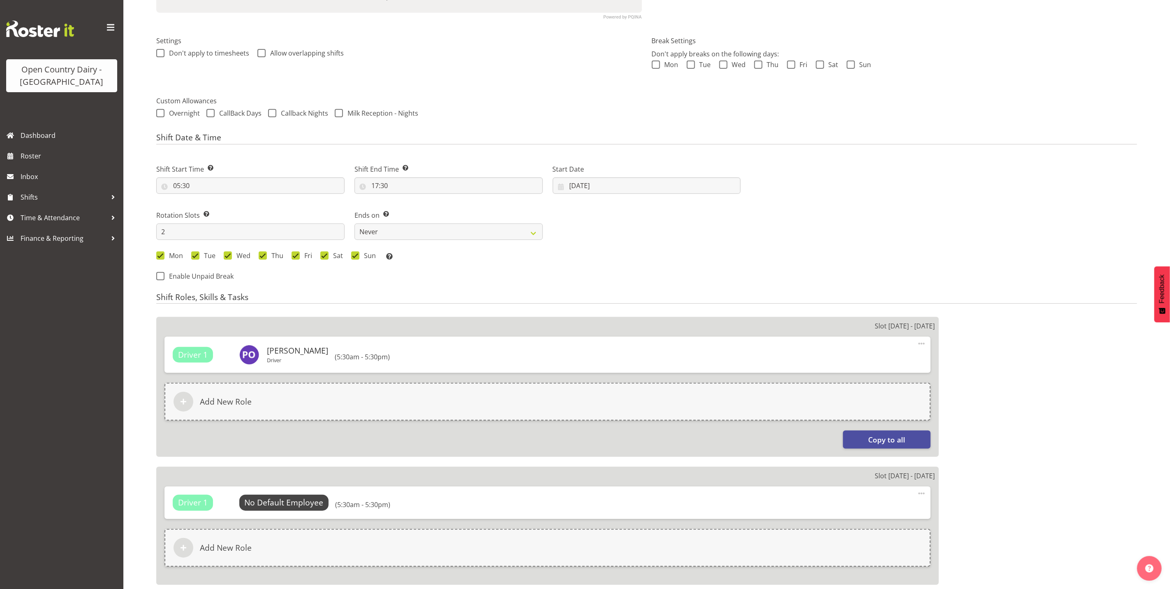
scroll to position [185, 0]
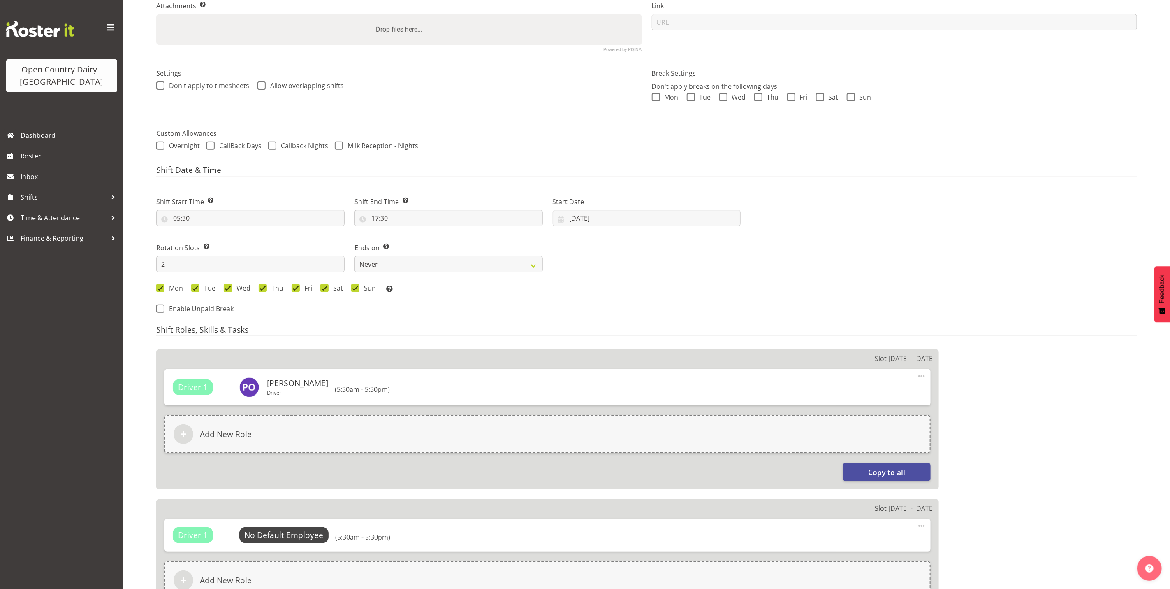
select select "702"
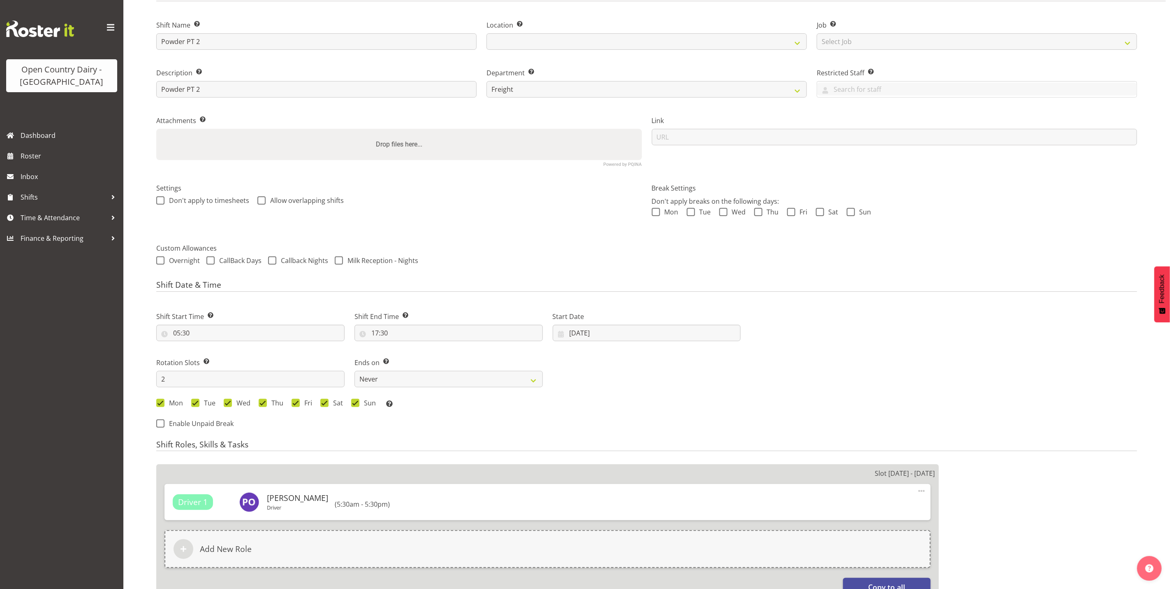
scroll to position [0, 0]
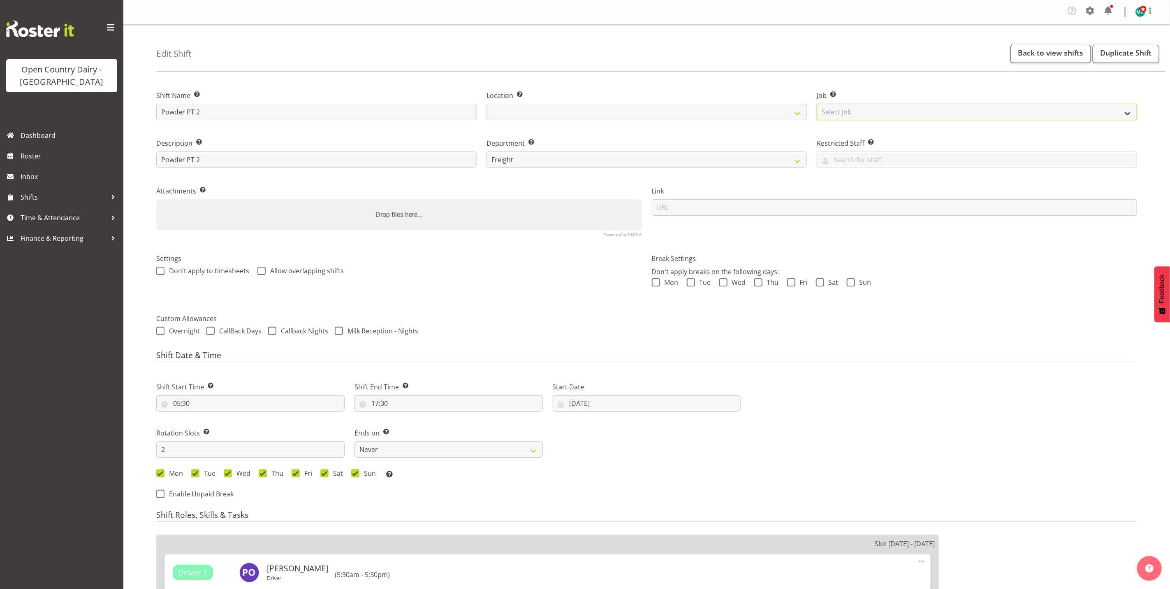
click at [919, 105] on select "Select Job Create new job Connecting /unconnecting Trailers" at bounding box center [977, 112] width 320 height 16
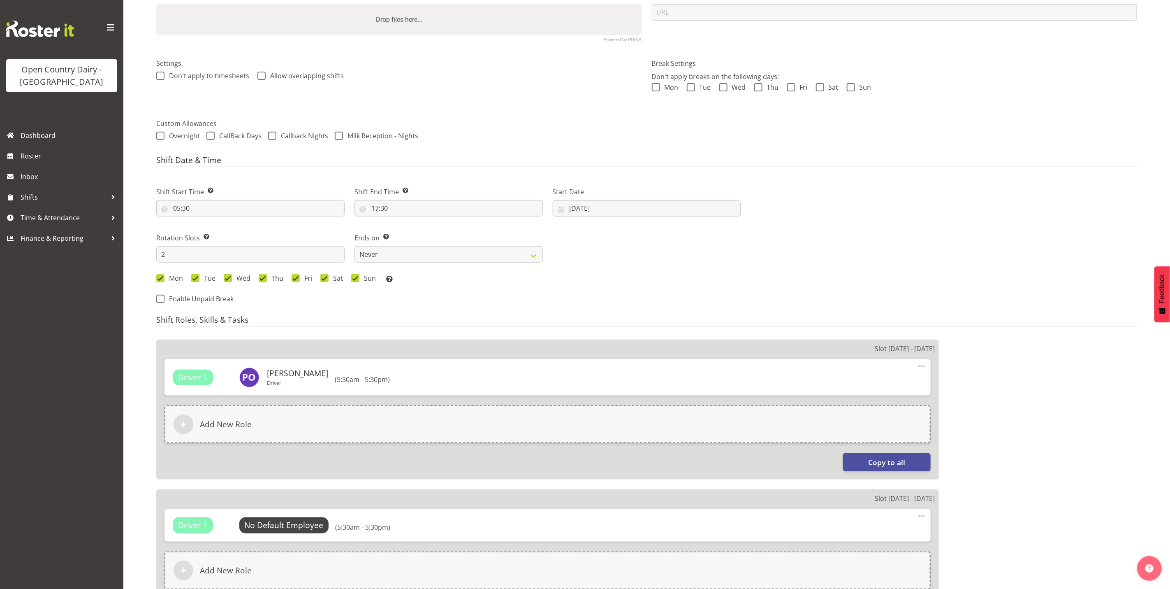
scroll to position [123, 0]
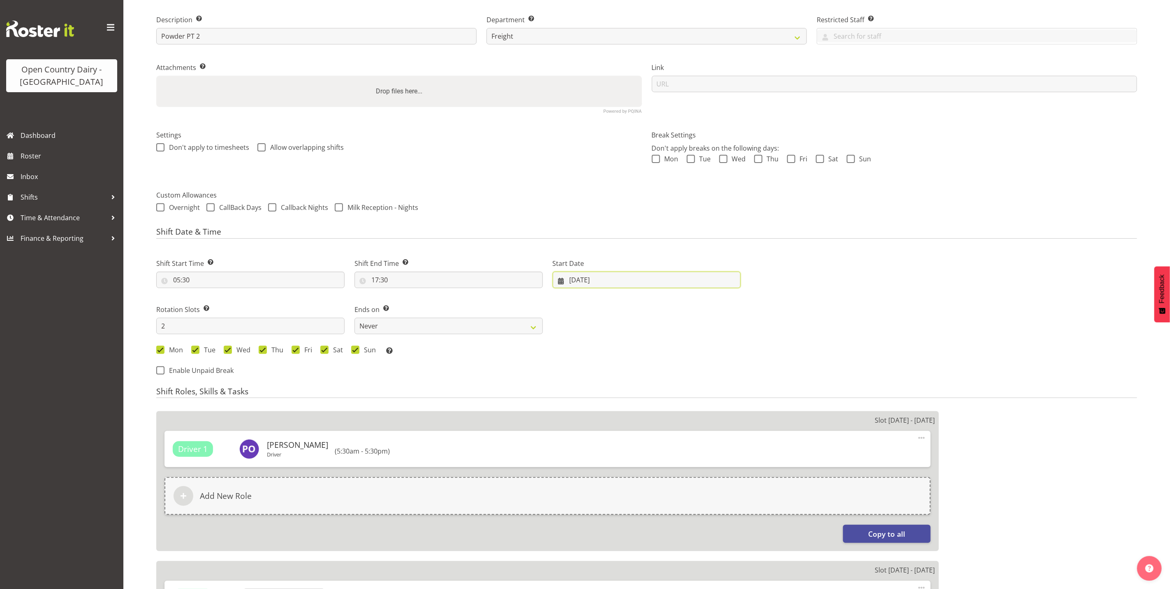
click at [652, 273] on input "25/08/2025" at bounding box center [647, 280] width 188 height 16
click at [645, 404] on span "28" at bounding box center [644, 408] width 7 height 8
type input "28/08/2025"
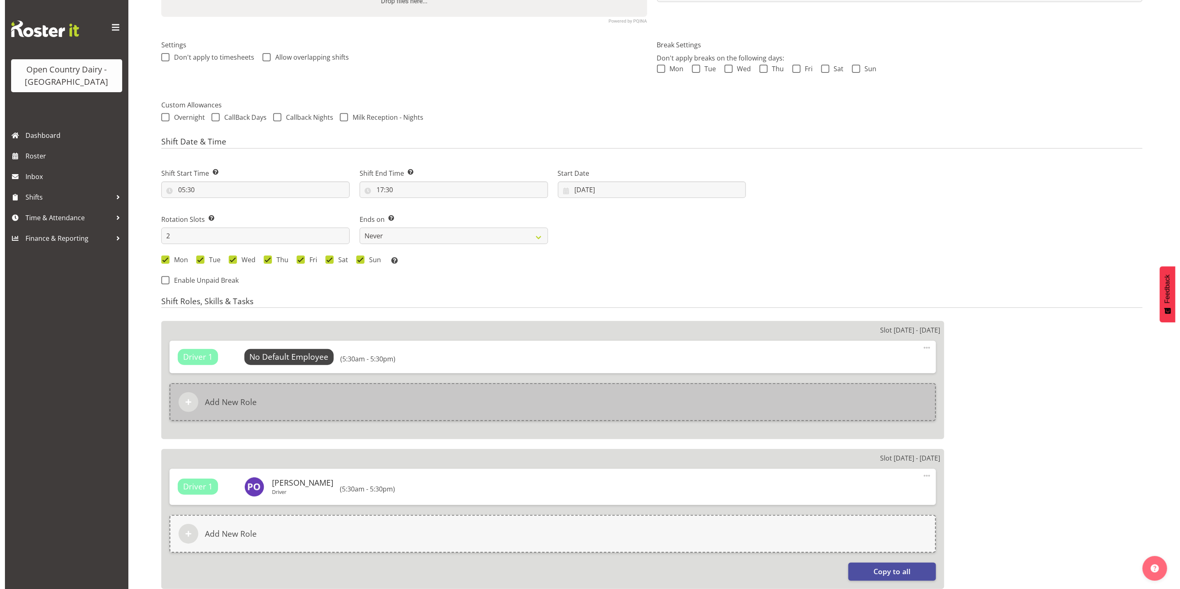
scroll to position [309, 0]
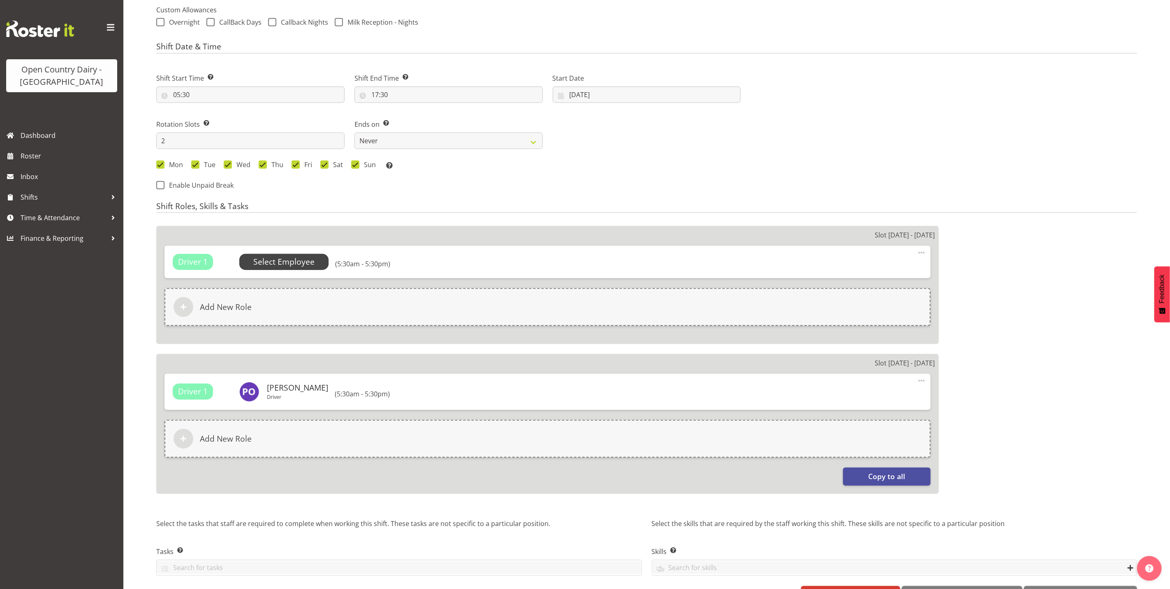
click at [258, 261] on span "Select Employee" at bounding box center [283, 262] width 61 height 12
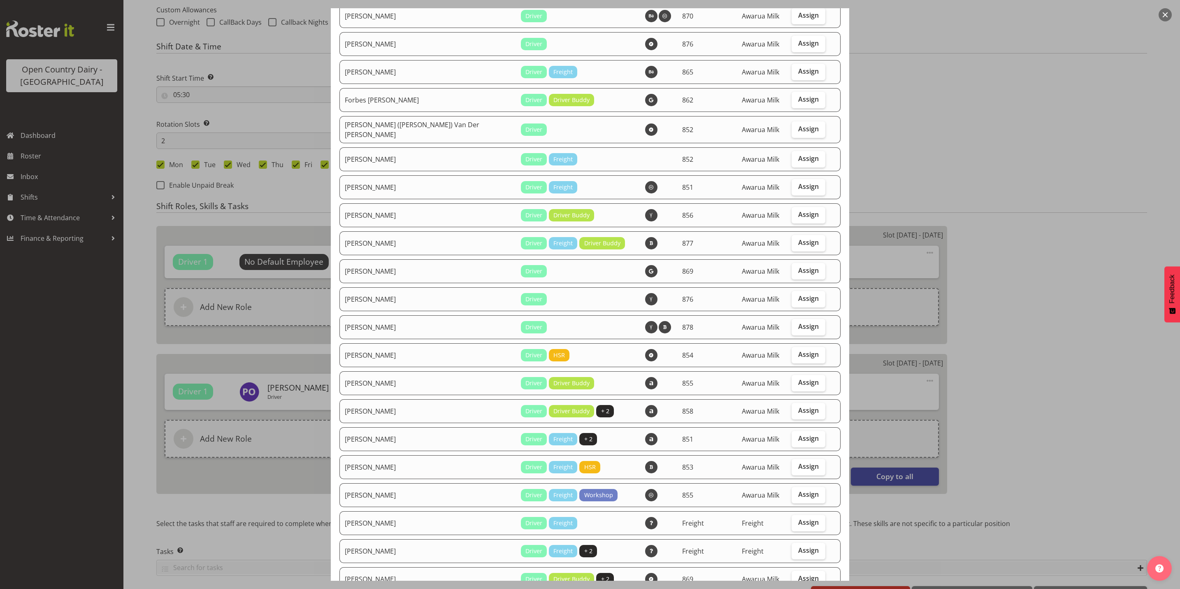
scroll to position [1022, 0]
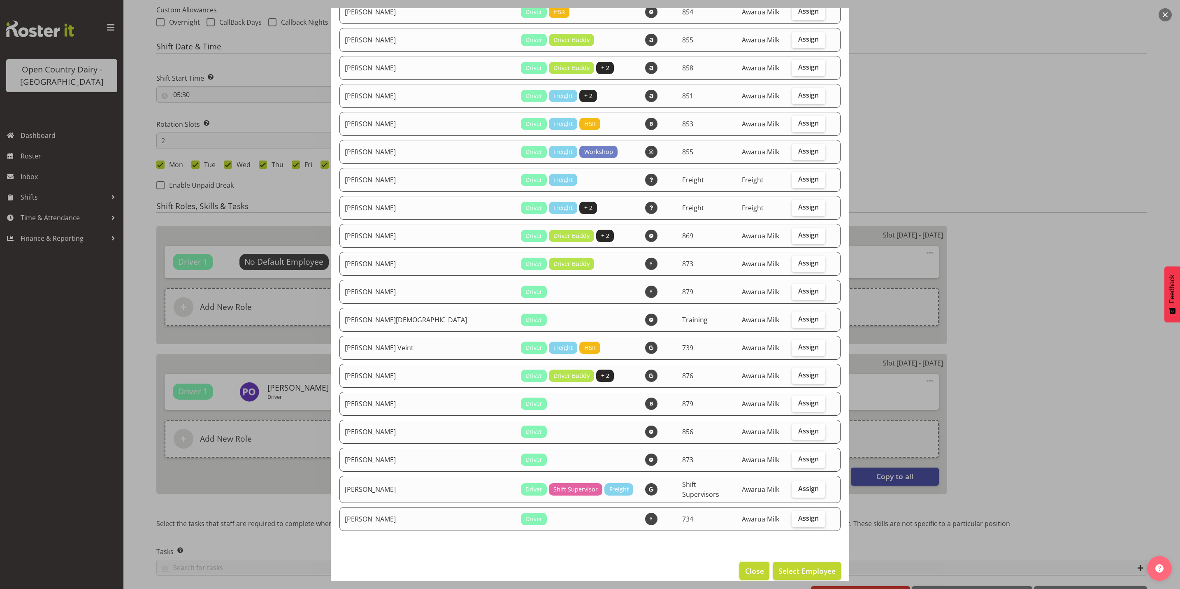
click at [739, 562] on button "Close" at bounding box center [754, 571] width 30 height 18
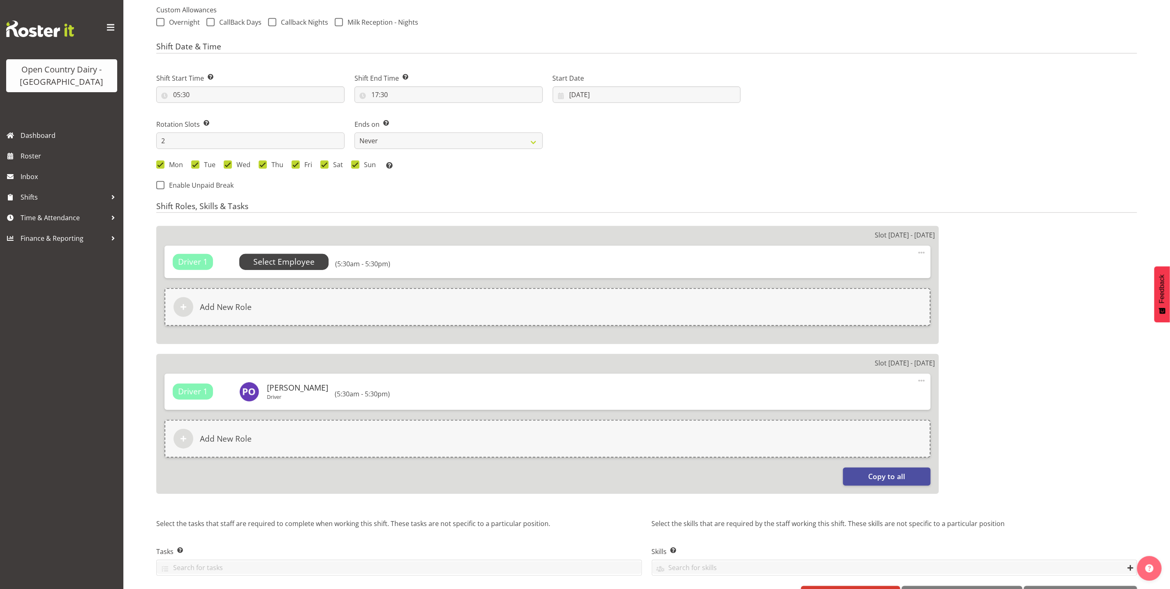
click at [309, 265] on span "Select Employee" at bounding box center [283, 262] width 61 height 12
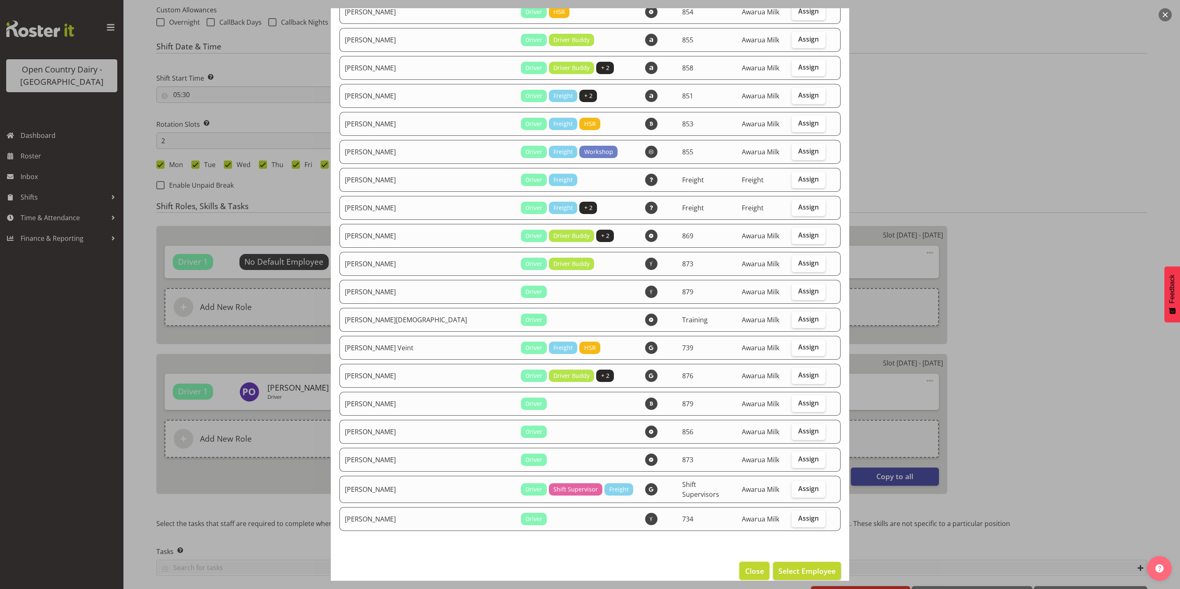
click at [748, 565] on span "Close" at bounding box center [754, 570] width 19 height 11
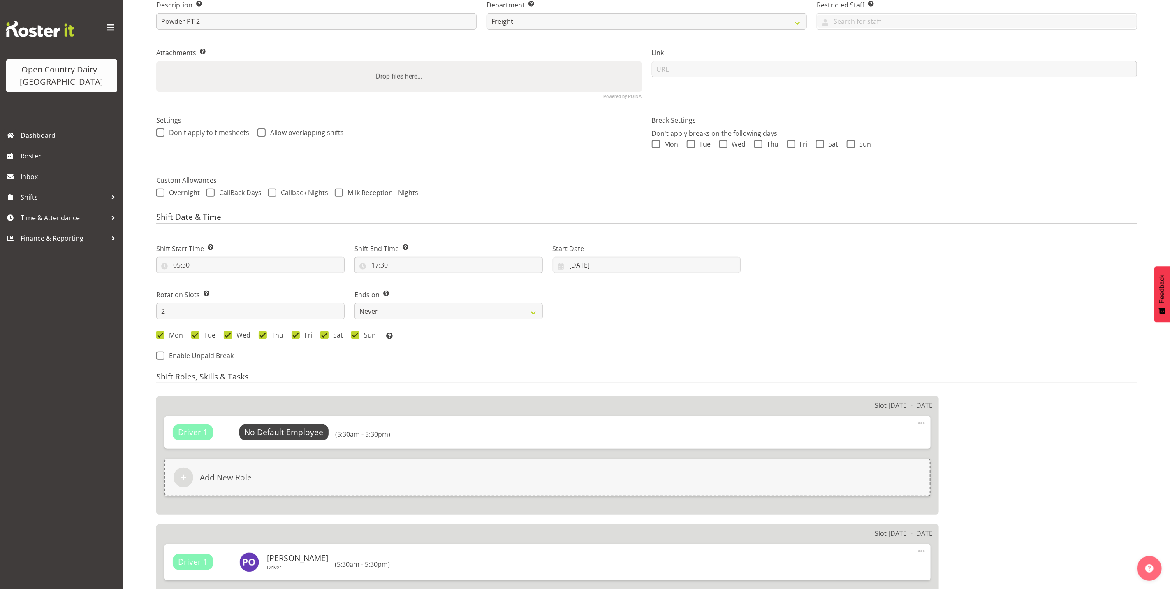
scroll to position [0, 0]
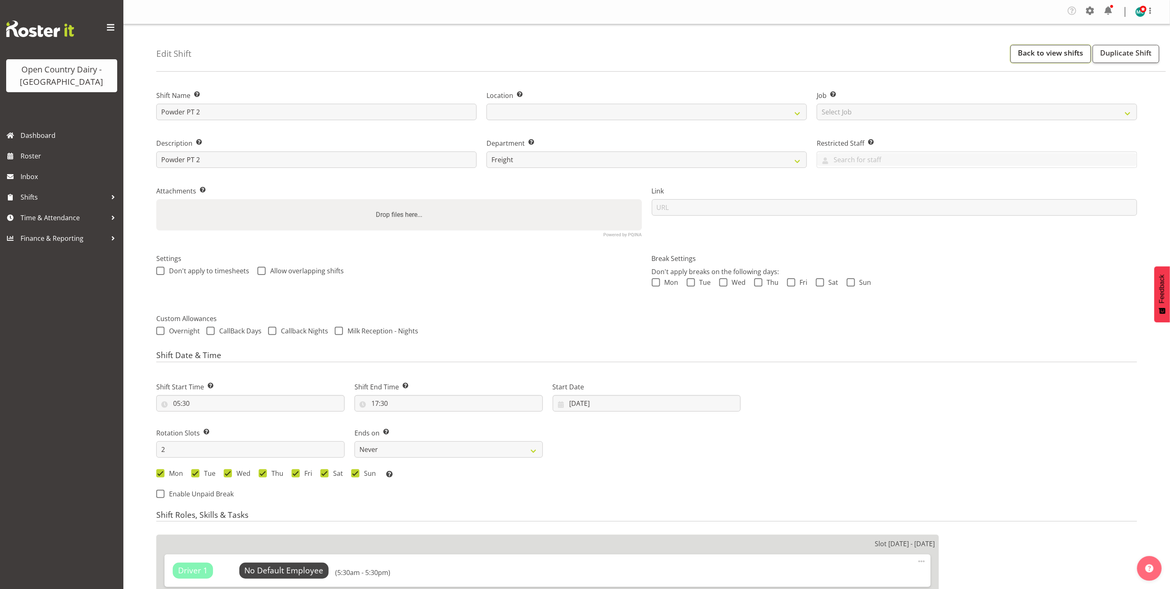
click at [1087, 50] on link "Back to view shifts" at bounding box center [1051, 54] width 81 height 18
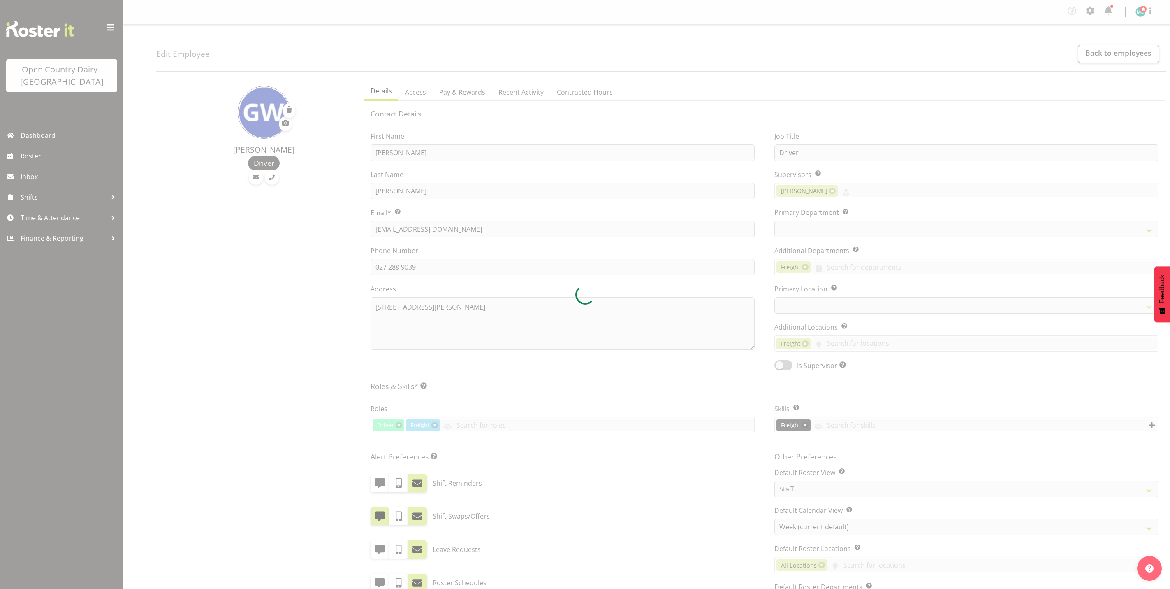
select select "TimelineWeek"
select select
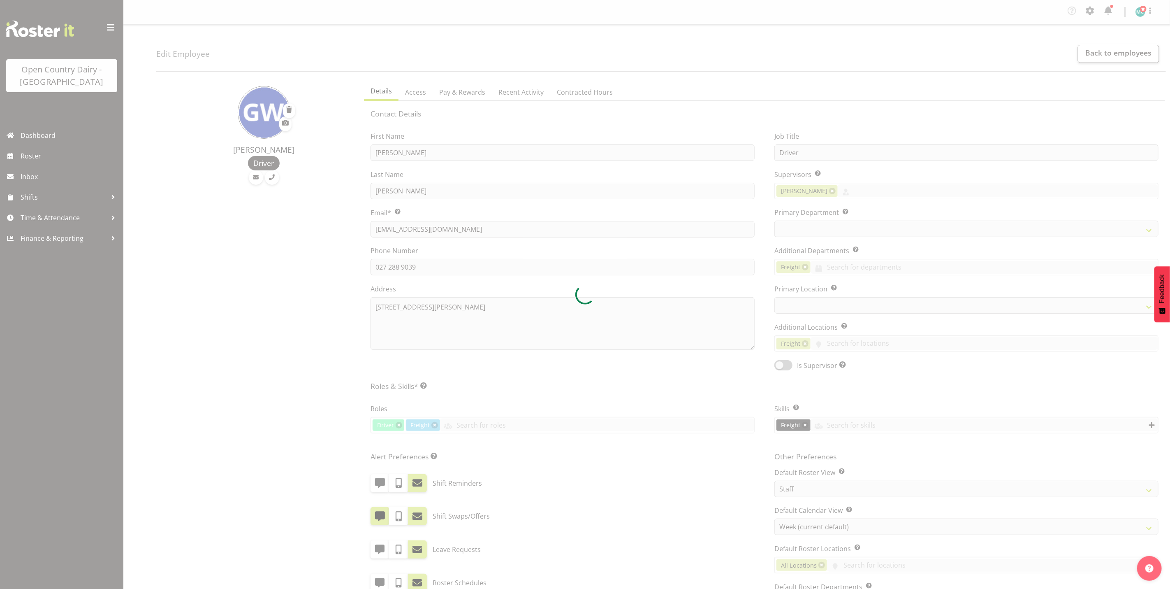
select select
select select "993"
click at [847, 308] on div at bounding box center [585, 294] width 1170 height 589
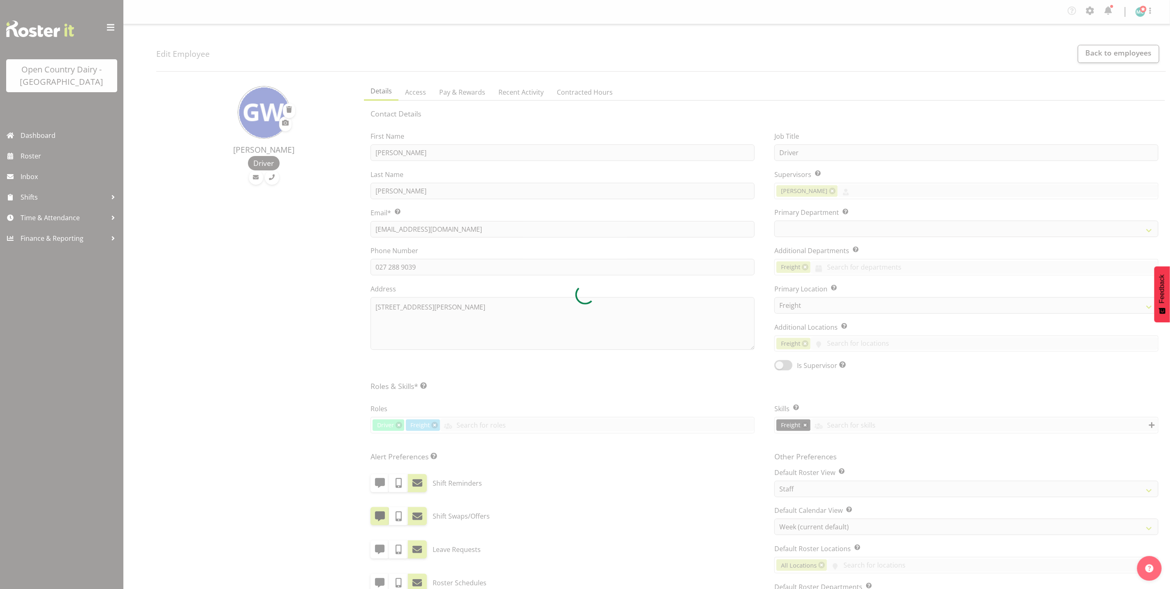
select select "702"
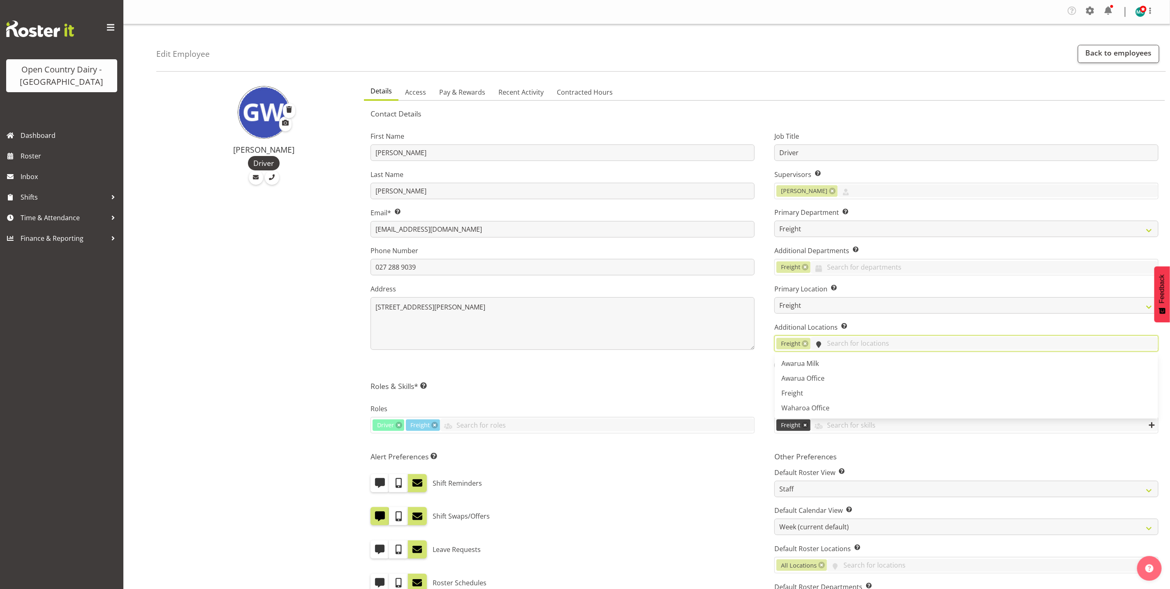
click at [861, 342] on input "text" at bounding box center [985, 343] width 348 height 13
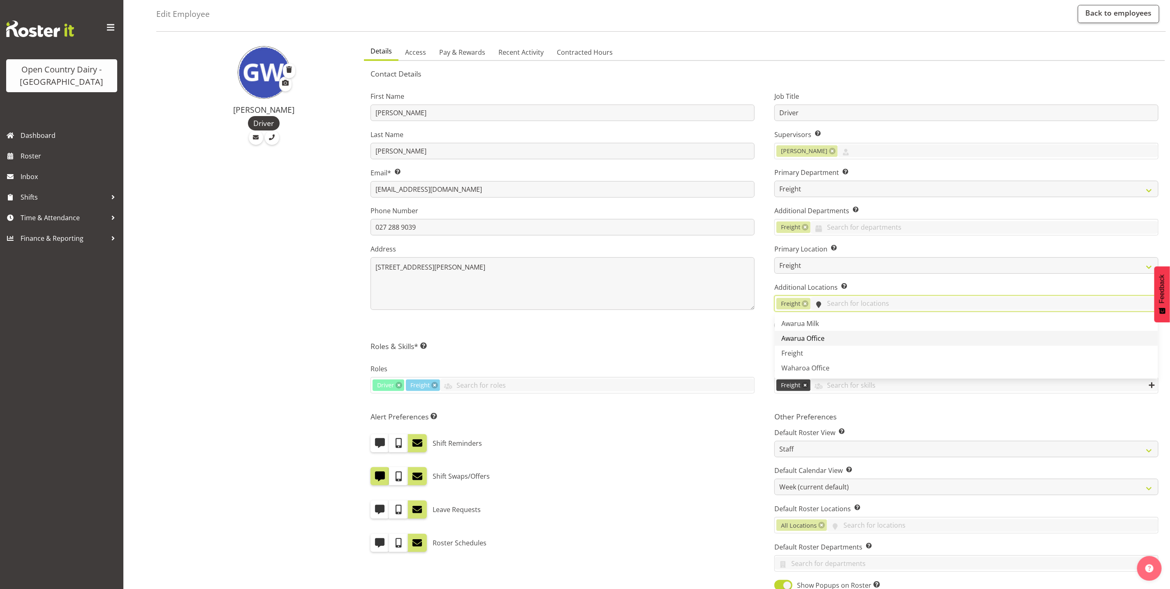
scroll to position [62, 0]
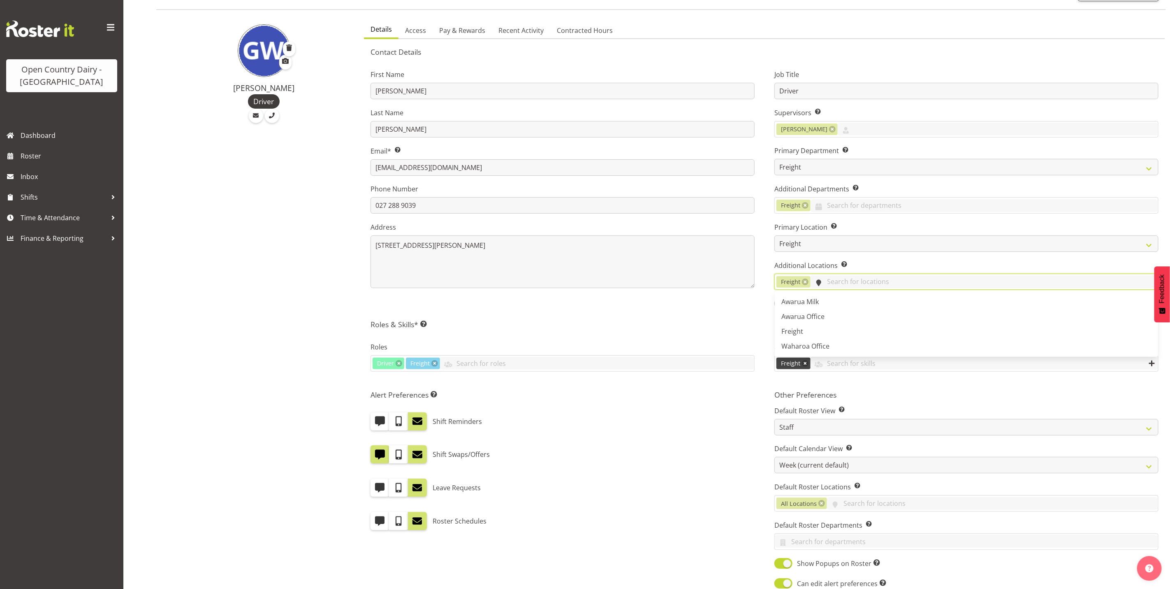
click at [853, 282] on input "text" at bounding box center [985, 281] width 348 height 13
click at [763, 313] on div "First Name [PERSON_NAME] Last Name [PERSON_NAME] Email* This is a required fiel…" at bounding box center [563, 186] width 404 height 257
click at [912, 288] on input "text" at bounding box center [985, 281] width 348 height 13
click at [888, 194] on div "Additional Departments Allow the use of cross-department resource sharing, enab…" at bounding box center [967, 199] width 384 height 30
click at [889, 199] on input "text" at bounding box center [985, 205] width 348 height 13
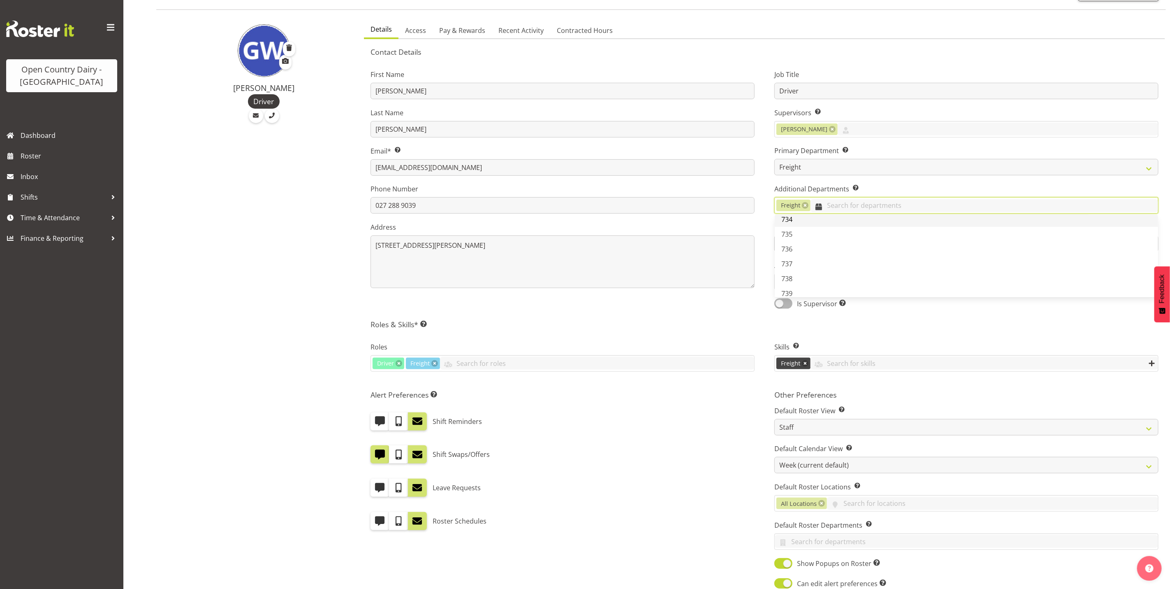
scroll to position [0, 0]
click at [903, 318] on div "Contact Details First Name [PERSON_NAME] Last Name [PERSON_NAME] Email* This is…" at bounding box center [765, 351] width 788 height 608
click at [929, 204] on input "text" at bounding box center [985, 205] width 348 height 13
click at [895, 240] on link "857" at bounding box center [966, 247] width 383 height 15
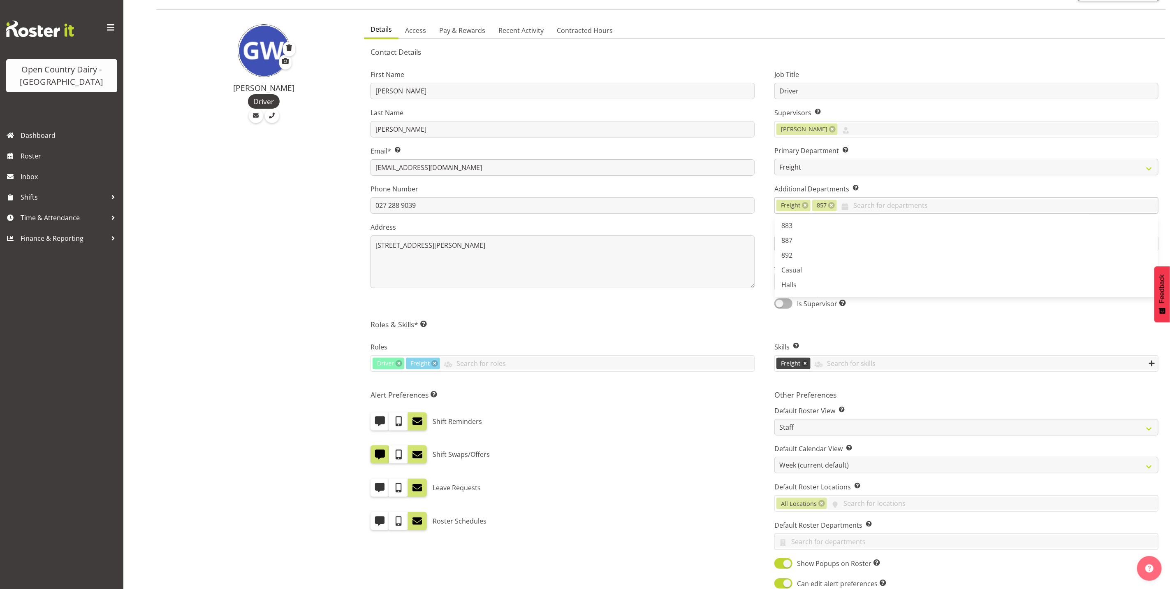
scroll to position [494, 0]
click at [869, 237] on link "892" at bounding box center [966, 235] width 383 height 15
click at [873, 224] on link "887" at bounding box center [966, 220] width 383 height 15
click at [869, 269] on link "878" at bounding box center [966, 269] width 383 height 15
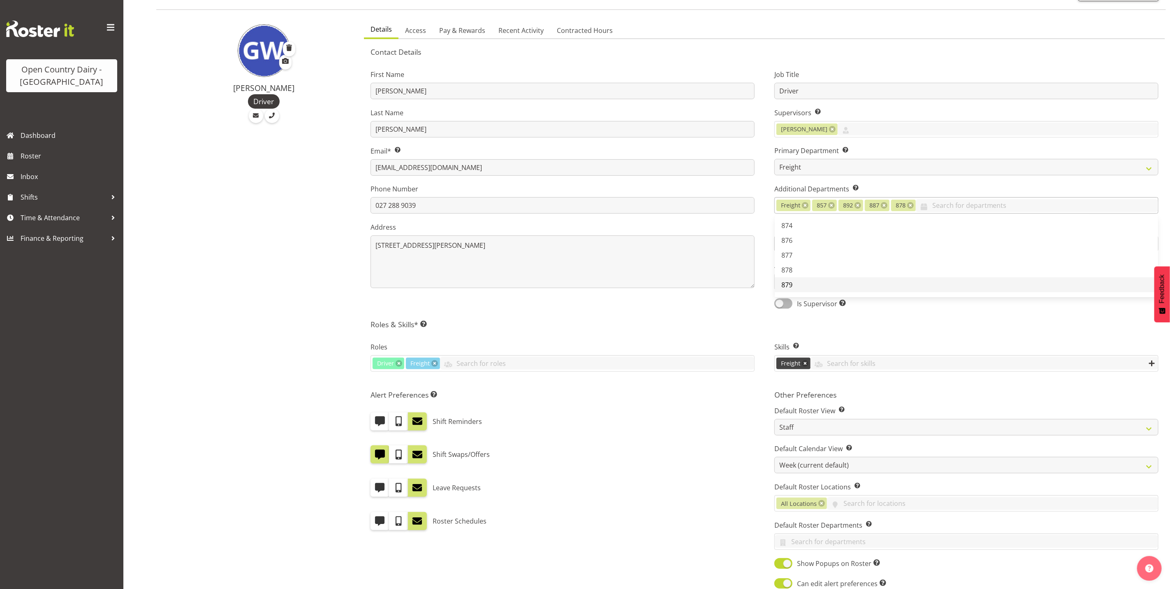
click at [878, 287] on link "879" at bounding box center [966, 284] width 383 height 15
click at [856, 271] on link "873" at bounding box center [966, 272] width 383 height 15
click at [856, 260] on link "872" at bounding box center [966, 257] width 383 height 15
click at [857, 242] on link "870" at bounding box center [966, 242] width 383 height 15
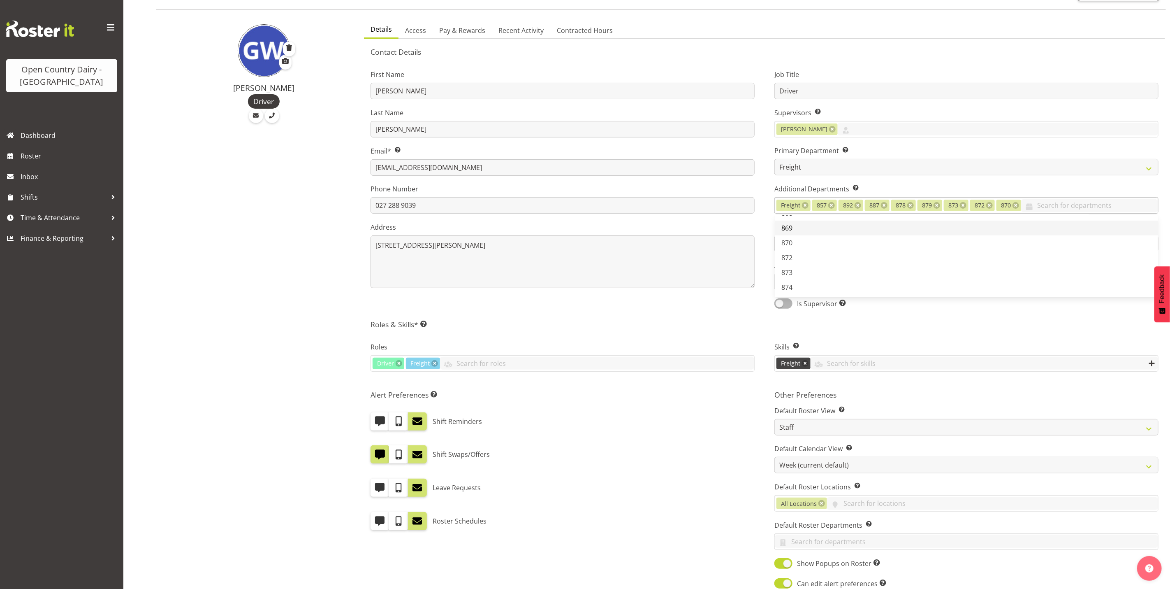
click at [859, 231] on link "869" at bounding box center [966, 228] width 383 height 15
click at [869, 258] on link "854" at bounding box center [966, 265] width 383 height 15
click at [864, 253] on link "853" at bounding box center [966, 250] width 383 height 15
click at [859, 239] on link "852" at bounding box center [966, 235] width 383 height 15
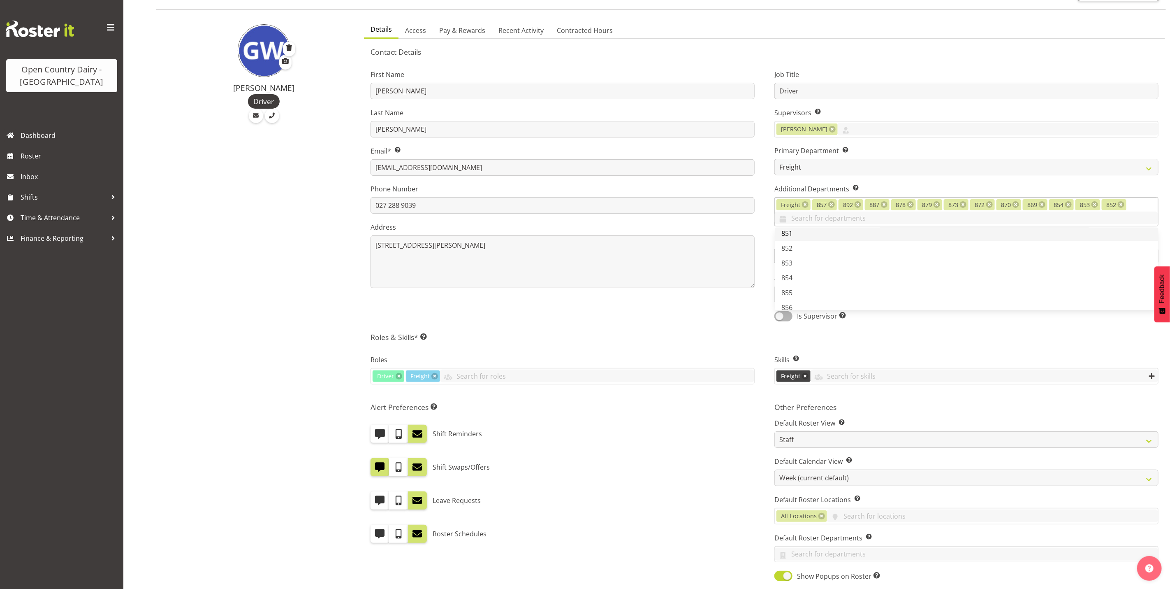
click at [857, 230] on link "851" at bounding box center [966, 233] width 383 height 15
drag, startPoint x: 762, startPoint y: 310, endPoint x: 760, endPoint y: 317, distance: 7.1
click at [762, 311] on div "First Name Glenn Last Name Wylie Email* This is a required field. glennwylie80@…" at bounding box center [563, 192] width 404 height 269
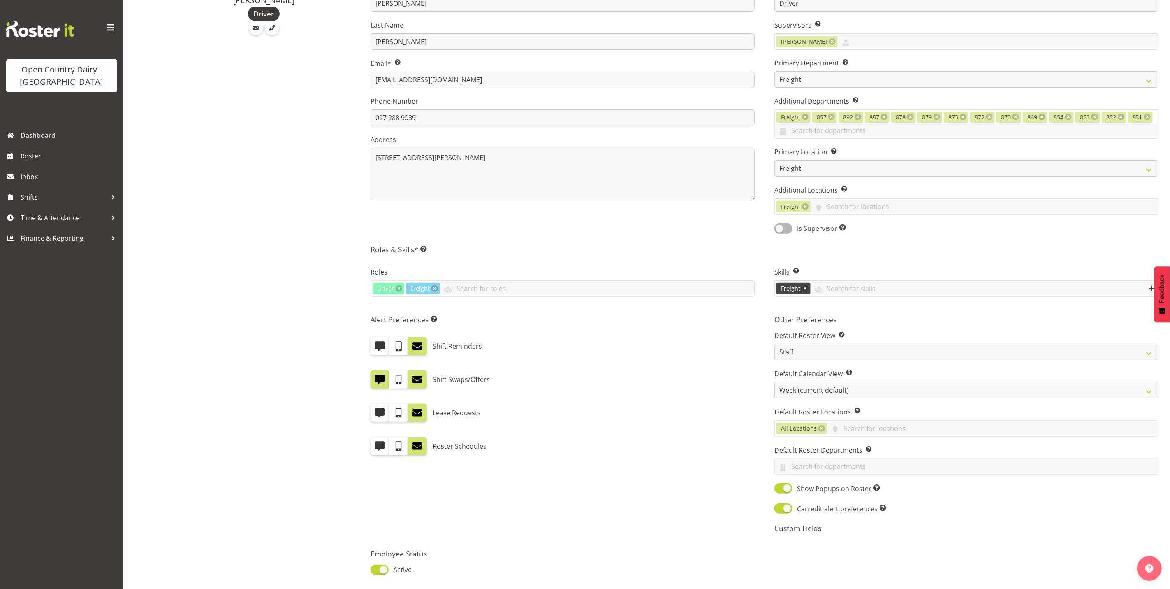
scroll to position [215, 0]
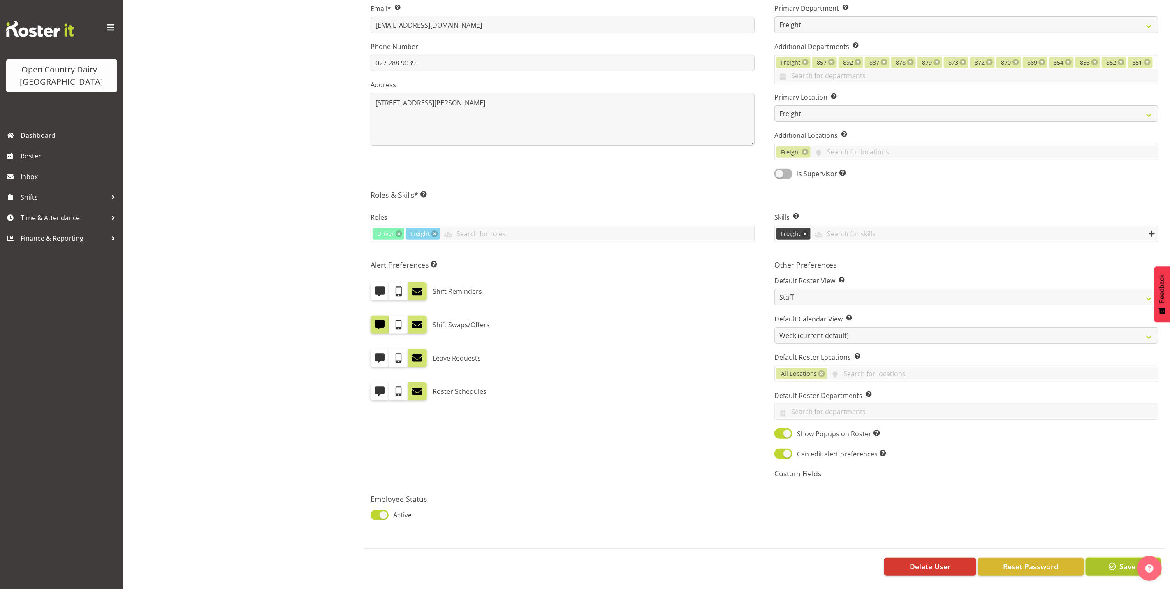
click at [1127, 566] on button "Save" at bounding box center [1123, 566] width 75 height 18
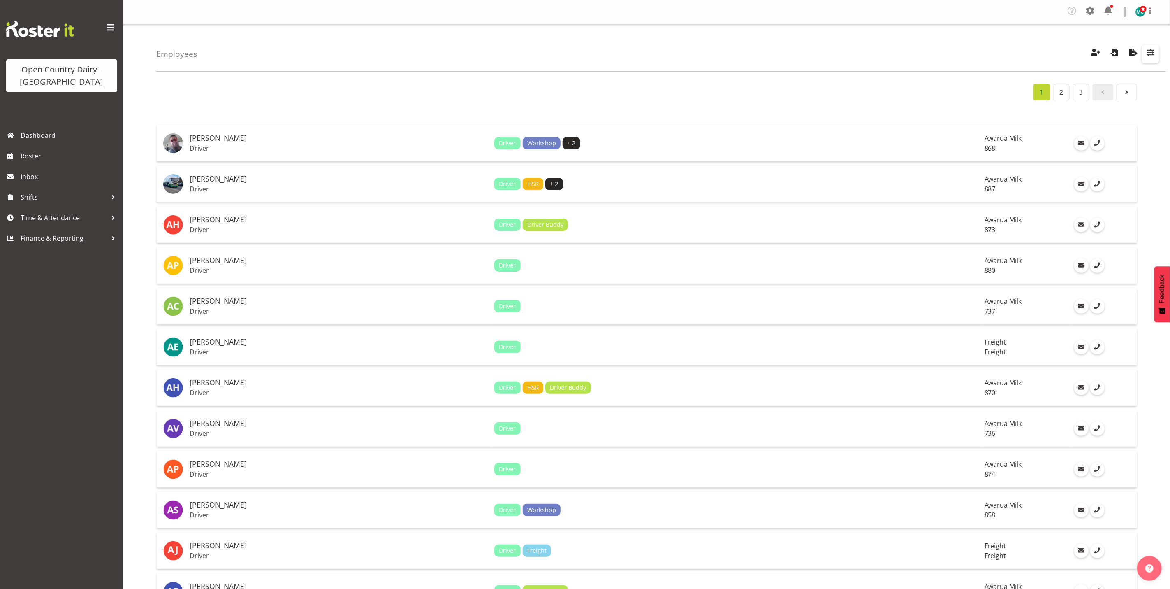
click at [1148, 58] on span "button" at bounding box center [1151, 52] width 11 height 11
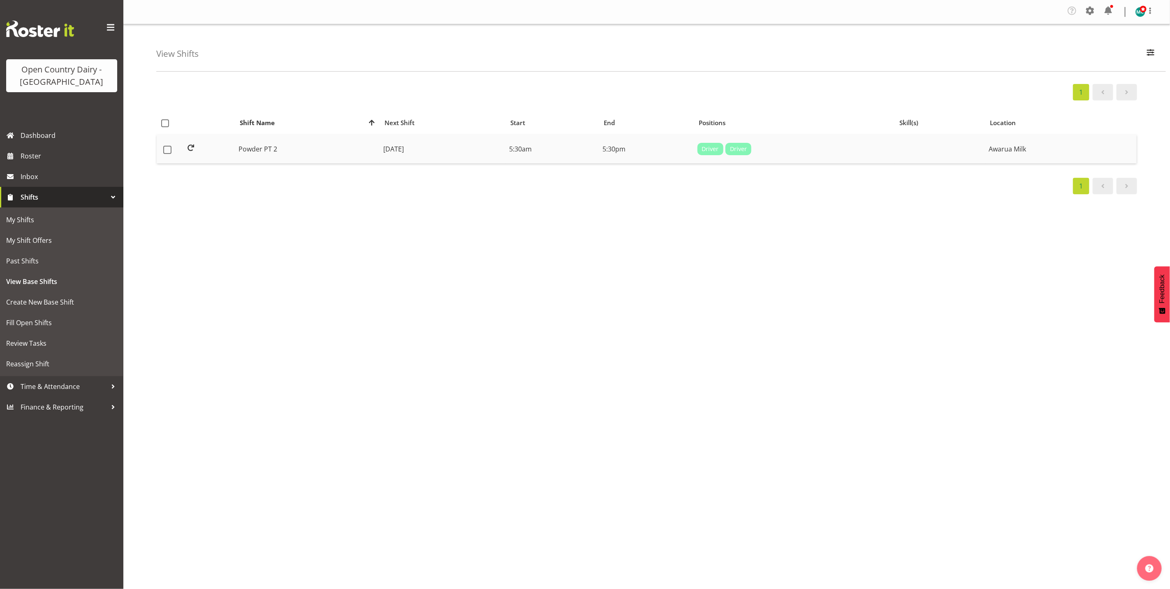
click at [302, 158] on td "Powder PT 2" at bounding box center [307, 149] width 145 height 29
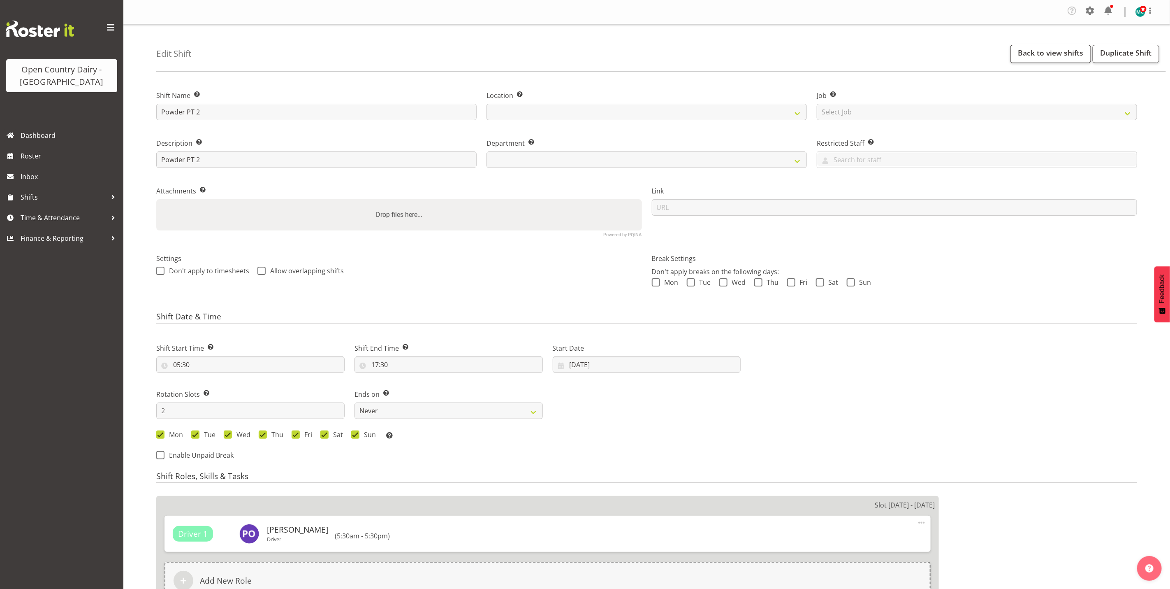
select select
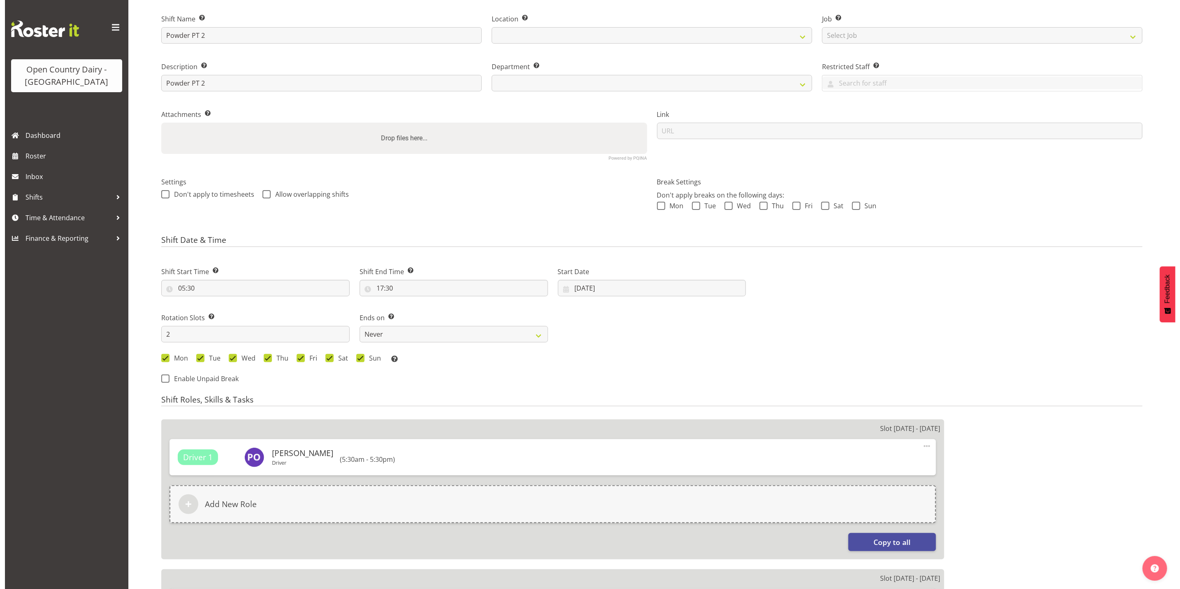
scroll to position [247, 0]
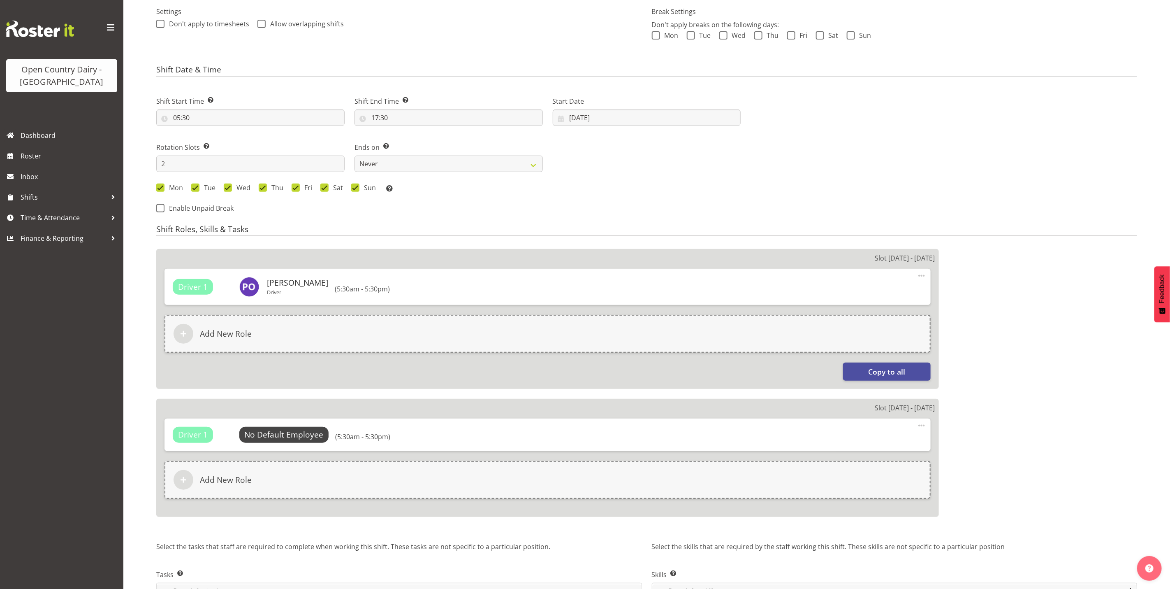
select select
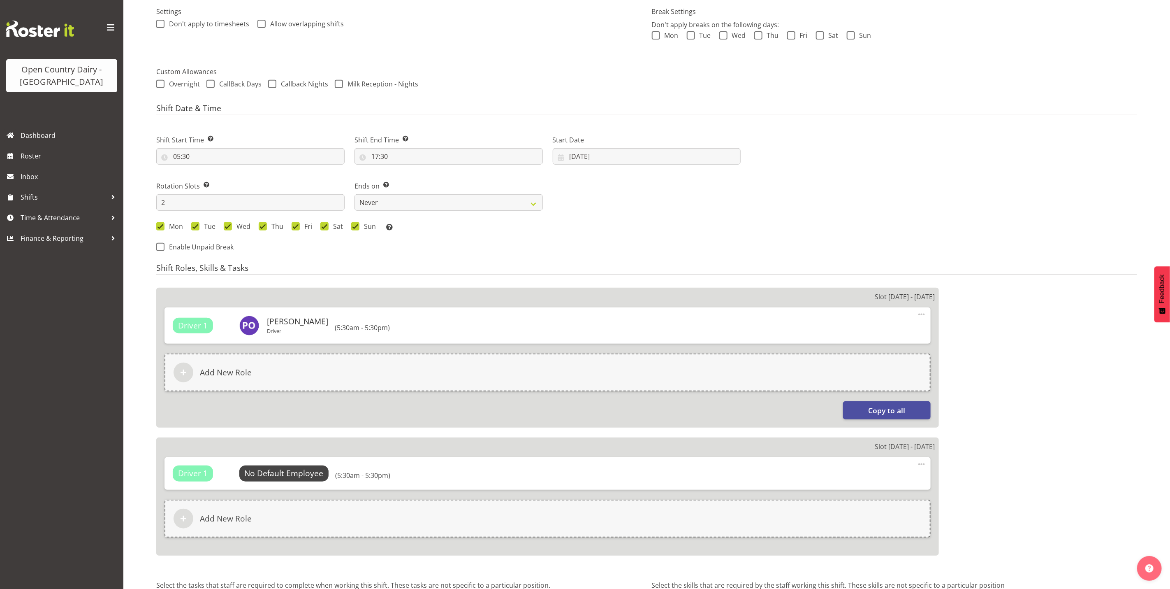
click at [308, 434] on div "Slot 1 - Mon 25th Aug Driver 1 Patrick O'Neill Driver Change Employee Clear (5:…" at bounding box center [547, 421] width 783 height 267
select select
click at [295, 479] on span "Select Employee" at bounding box center [284, 473] width 90 height 16
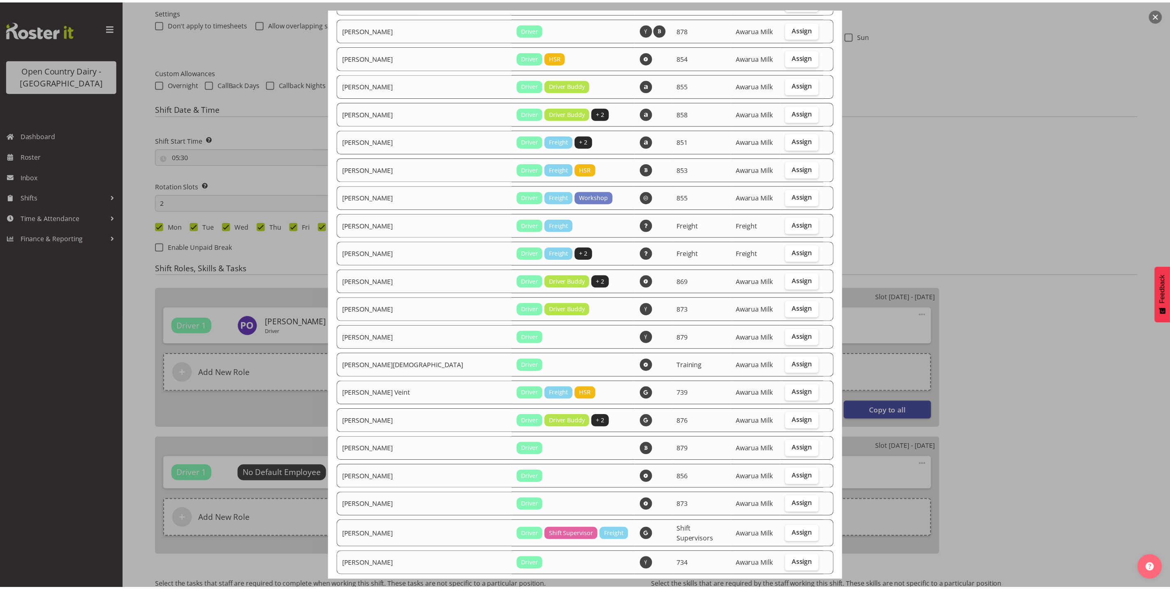
scroll to position [1022, 0]
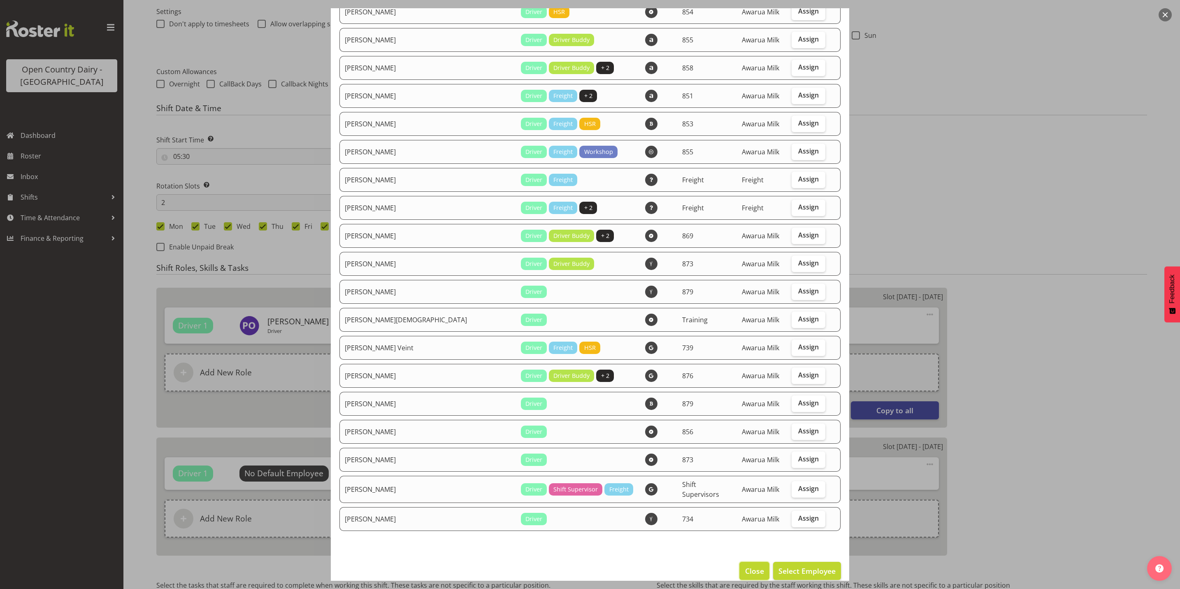
click at [741, 565] on button "Close" at bounding box center [754, 571] width 30 height 18
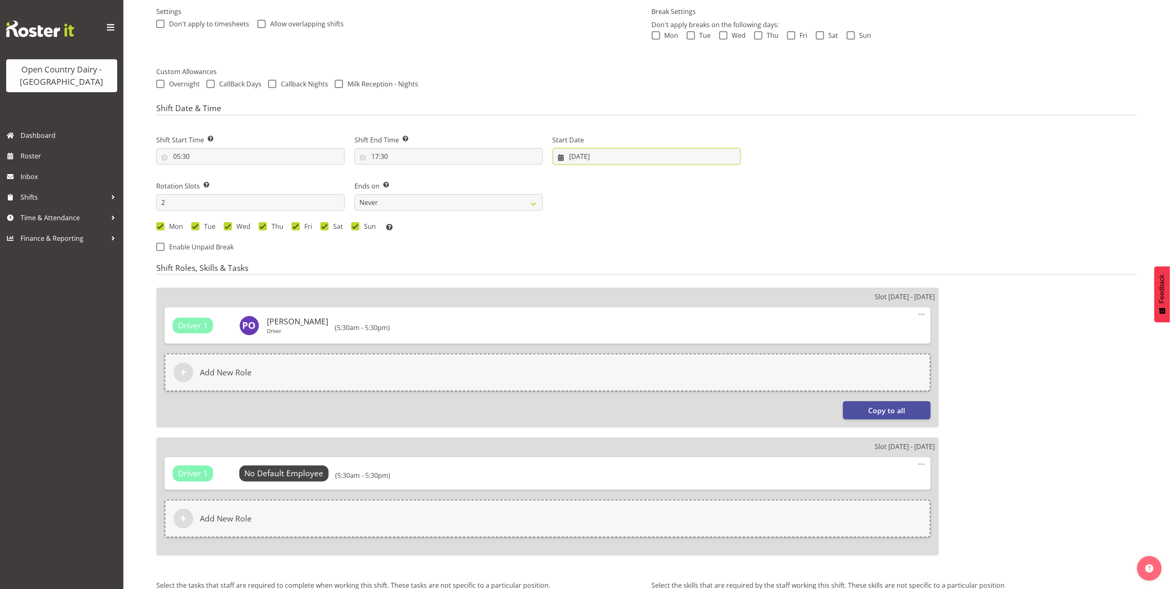
click at [599, 164] on input "25/08/2025" at bounding box center [647, 156] width 188 height 16
click at [660, 279] on link "29" at bounding box center [661, 284] width 16 height 16
select select
type input "29/08/2025"
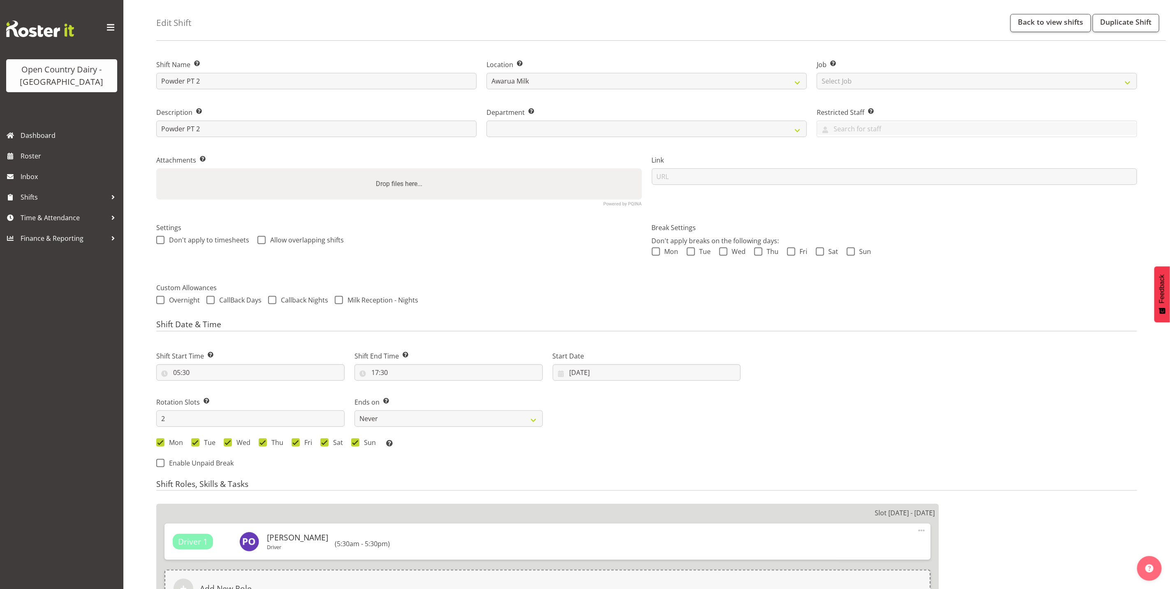
scroll to position [0, 0]
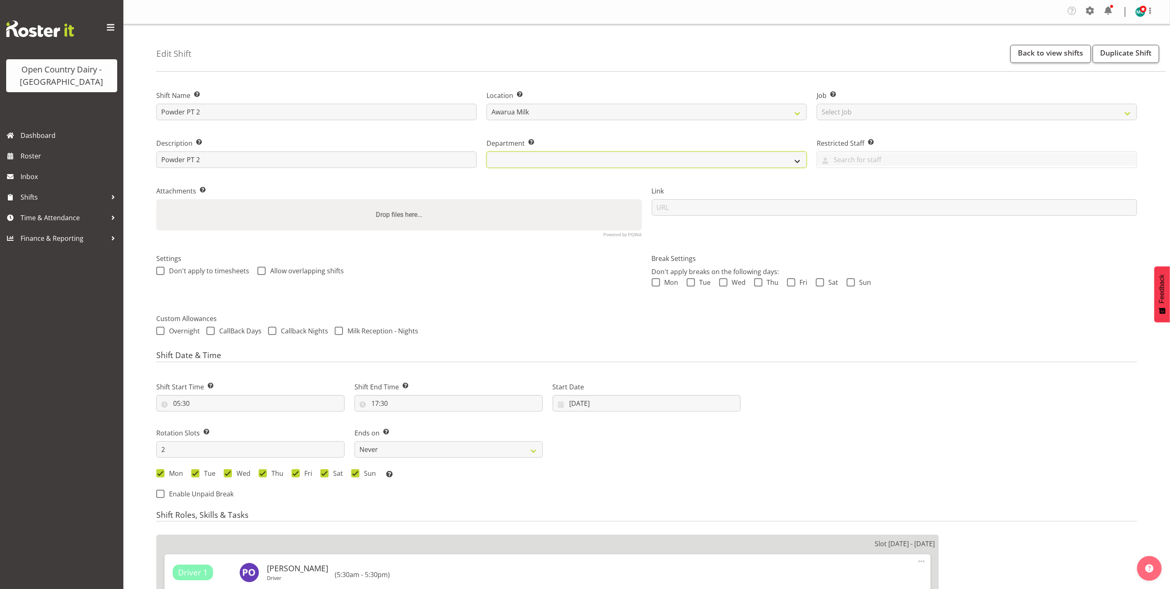
click at [550, 159] on select at bounding box center [647, 159] width 320 height 16
click at [791, 160] on select at bounding box center [647, 159] width 320 height 16
select select "816"
click at [487, 151] on select "731 734 735 736 737 738 739 850 851 852 853 854 855 856 857 858 861 862 864 865…" at bounding box center [647, 159] width 320 height 16
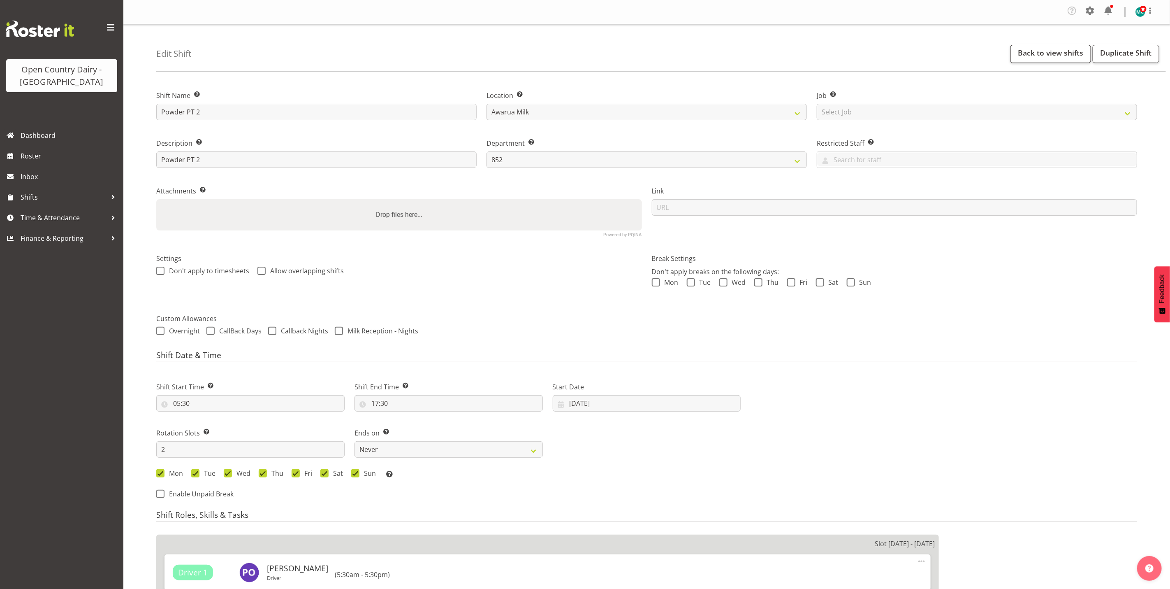
drag, startPoint x: 958, startPoint y: 335, endPoint x: 949, endPoint y: 339, distance: 10.1
click at [959, 336] on div "Overnight CallBack Days Callback Nights Milk Reception - Nights" at bounding box center [646, 332] width 981 height 11
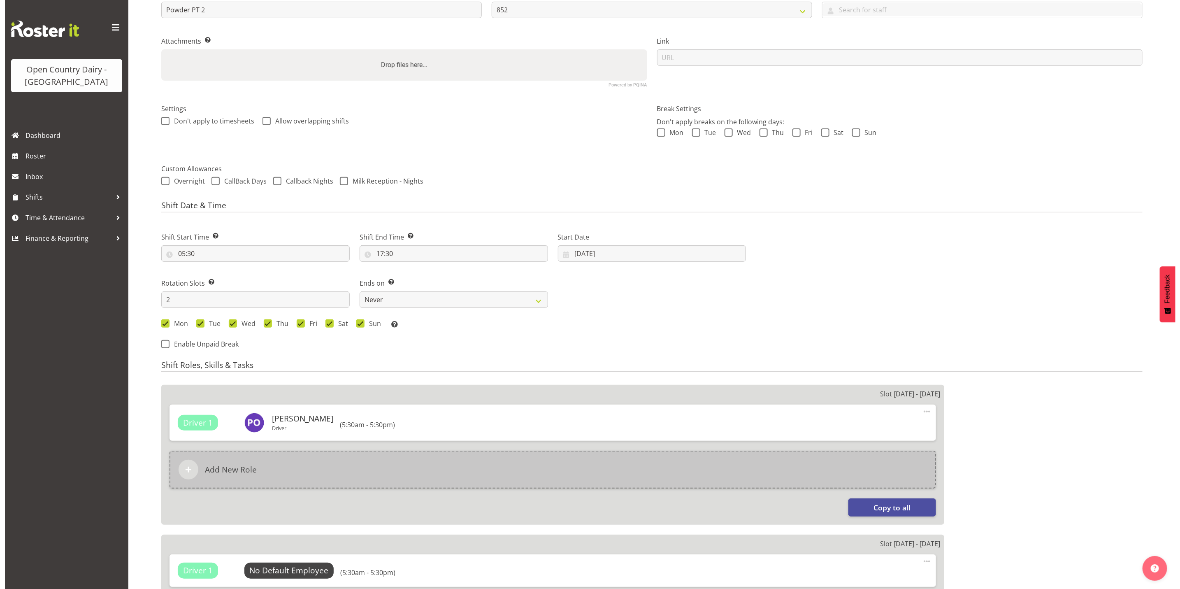
scroll to position [309, 0]
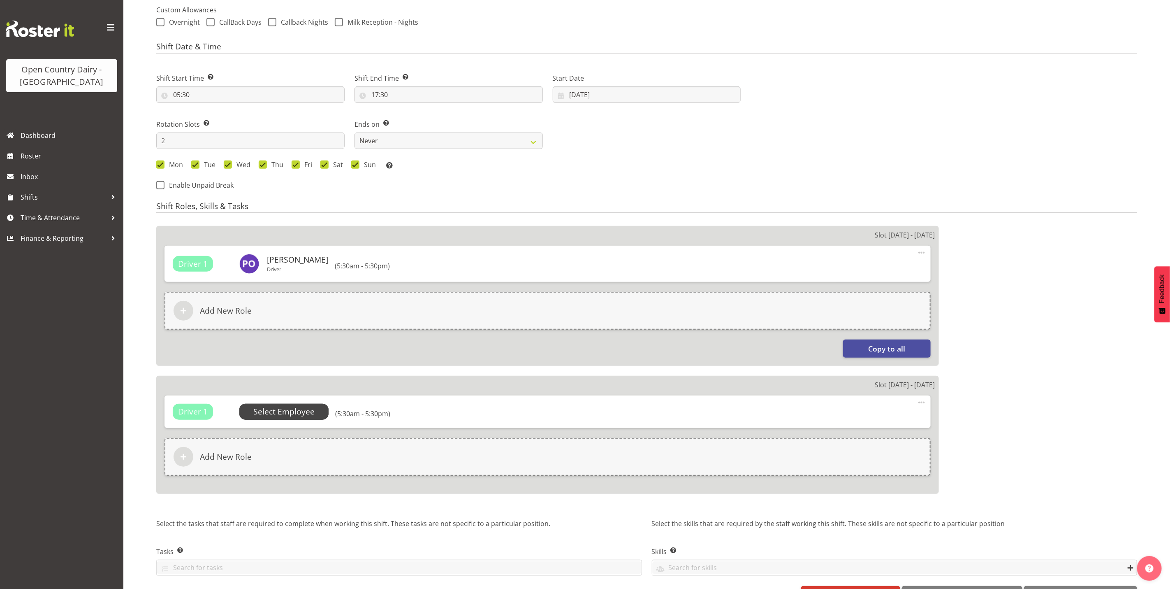
click at [325, 416] on span "Select Employee" at bounding box center [284, 412] width 90 height 16
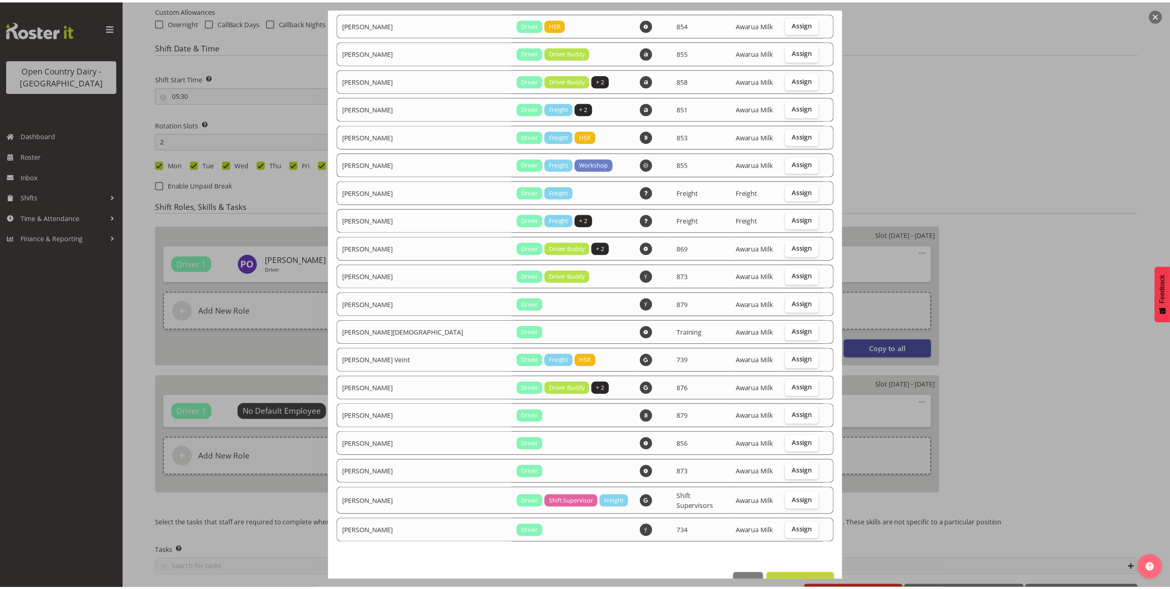
scroll to position [1022, 0]
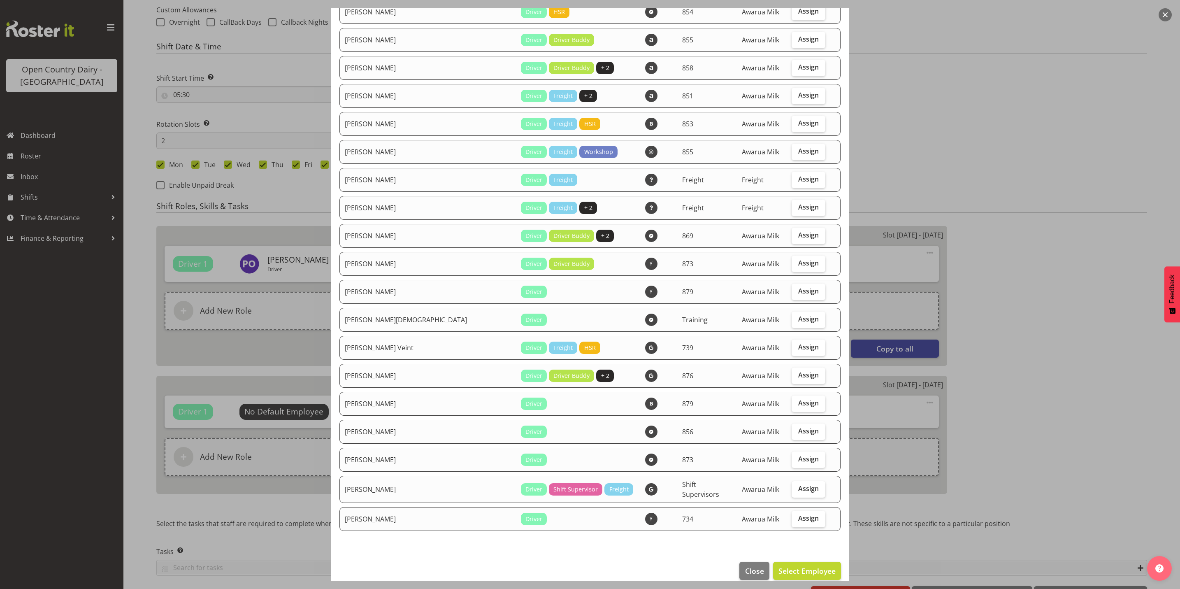
click at [727, 558] on footer "Close Select Employee" at bounding box center [590, 572] width 518 height 39
click at [739, 562] on button "Close" at bounding box center [754, 571] width 30 height 18
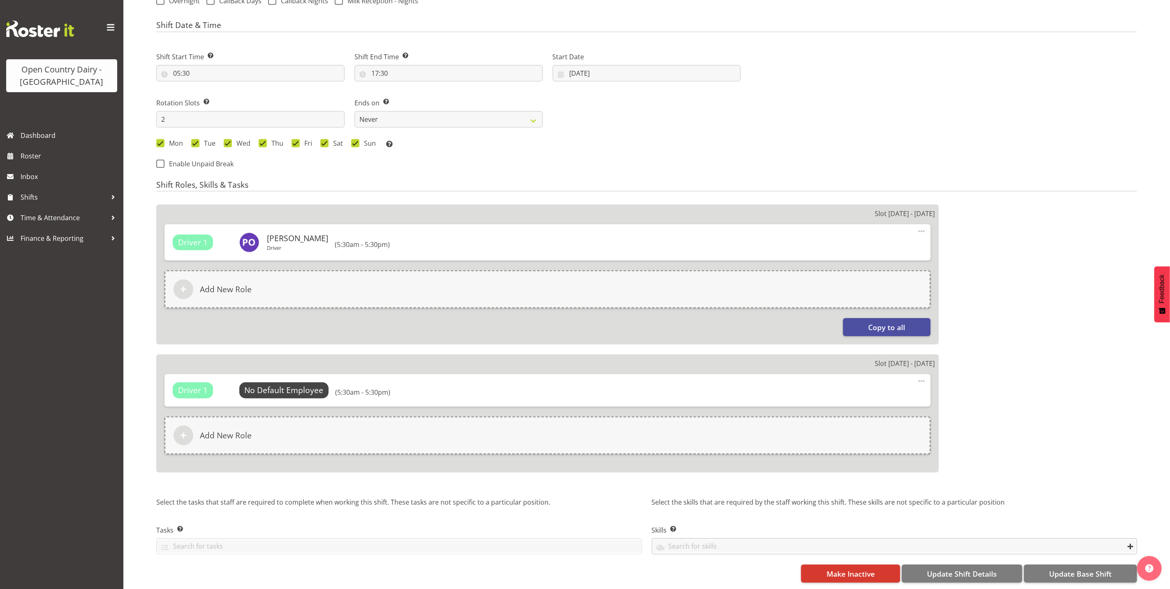
scroll to position [339, 0]
click at [861, 553] on div "Select the skills that are required by the staff working this shift. These skil…" at bounding box center [895, 530] width 496 height 76
click at [861, 564] on button "Make Inactive" at bounding box center [850, 573] width 99 height 18
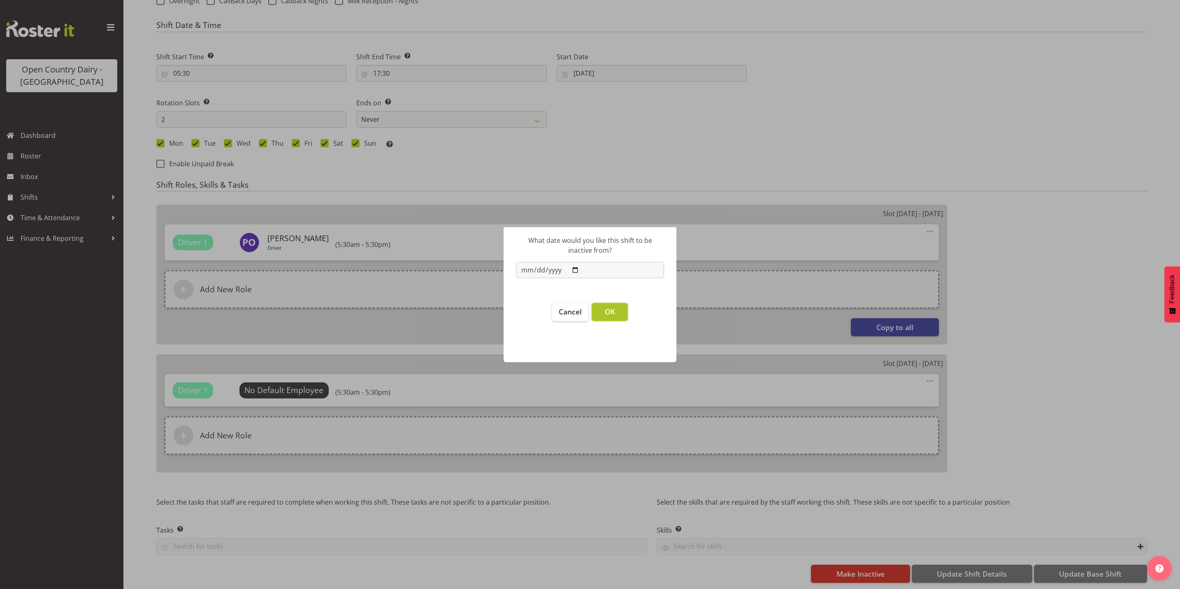
click at [602, 306] on button "OK" at bounding box center [610, 312] width 36 height 18
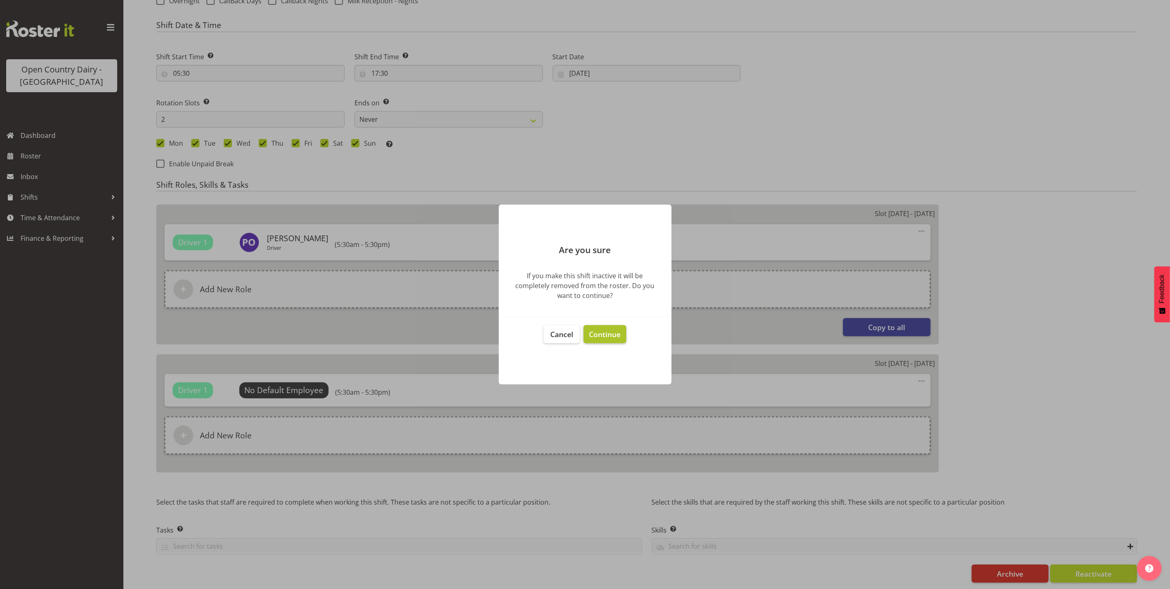
click at [615, 329] on span "Continue" at bounding box center [605, 334] width 32 height 10
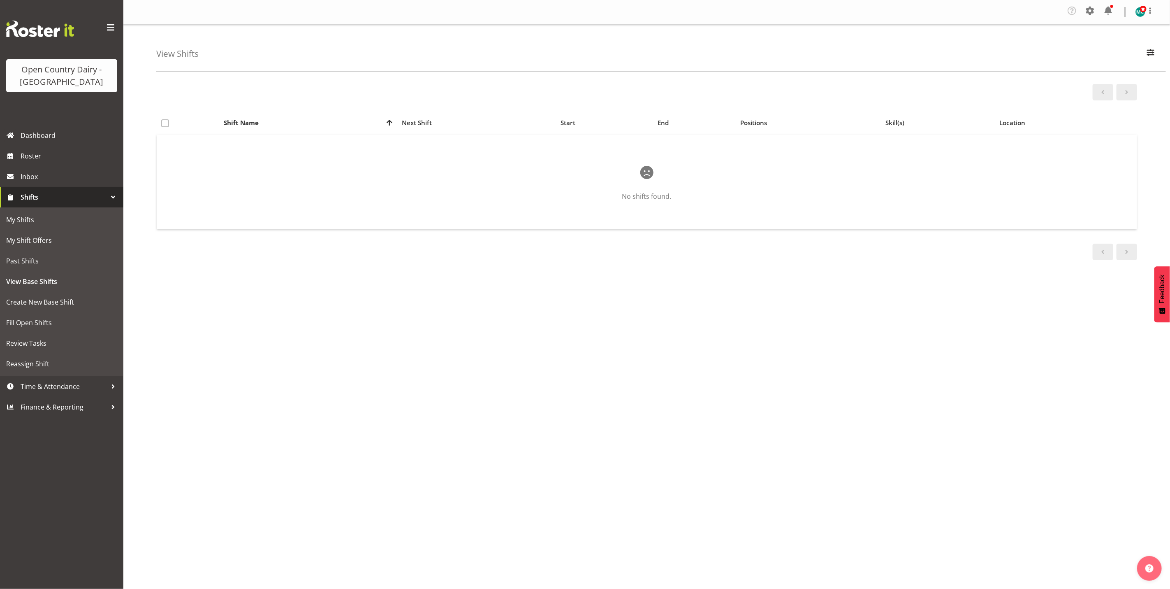
click at [1161, 65] on div "View Shifts Search pt 2 All Locations Awarua Milk Awarua Office Freight Horotiu…" at bounding box center [661, 47] width 1010 height 47
click at [1126, 52] on div "View Shifts Search pt 2 All Locations Awarua Milk Awarua Office Freight Horotiu…" at bounding box center [661, 47] width 1010 height 47
click at [1152, 63] on div "View Shifts Search pt 2 All Locations Awarua Milk Awarua Office Freight Horotiu…" at bounding box center [661, 47] width 1010 height 47
click at [1151, 58] on span "button" at bounding box center [1151, 55] width 3 height 10
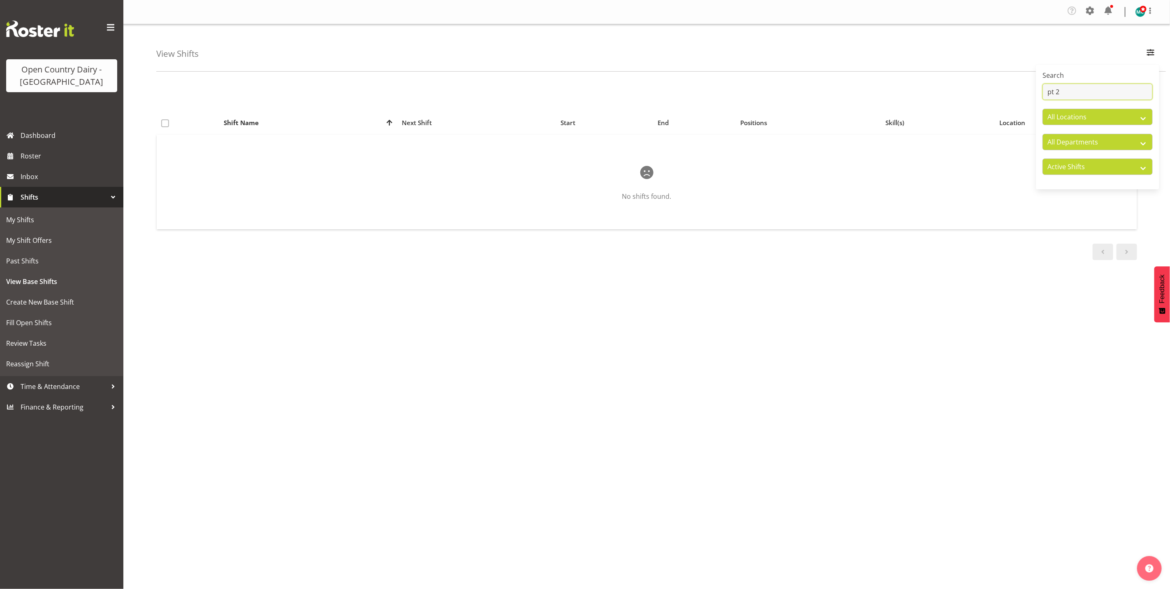
click at [1114, 94] on input "pt 2" at bounding box center [1098, 92] width 110 height 16
type input "powder"
click at [312, 146] on td "Powder PT 1" at bounding box center [320, 149] width 159 height 29
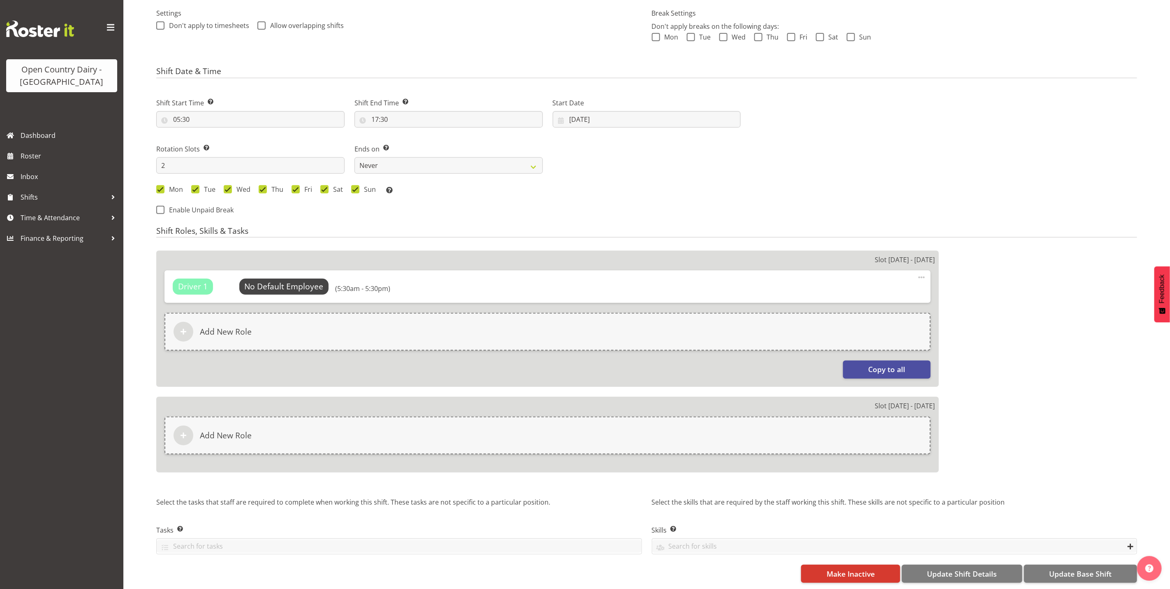
select select
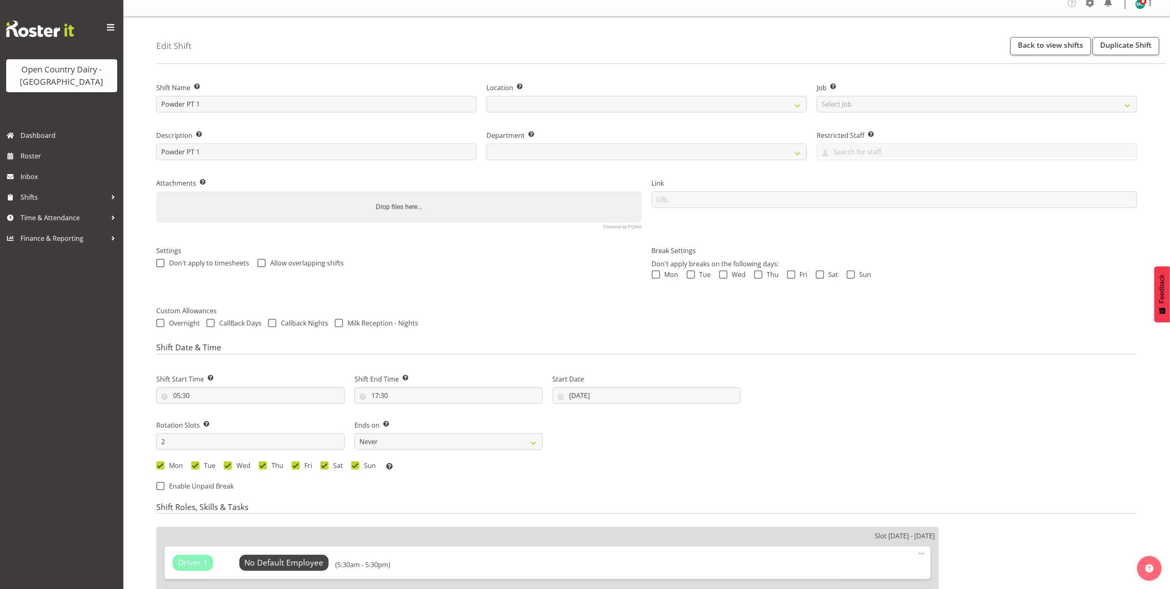
scroll to position [2, 0]
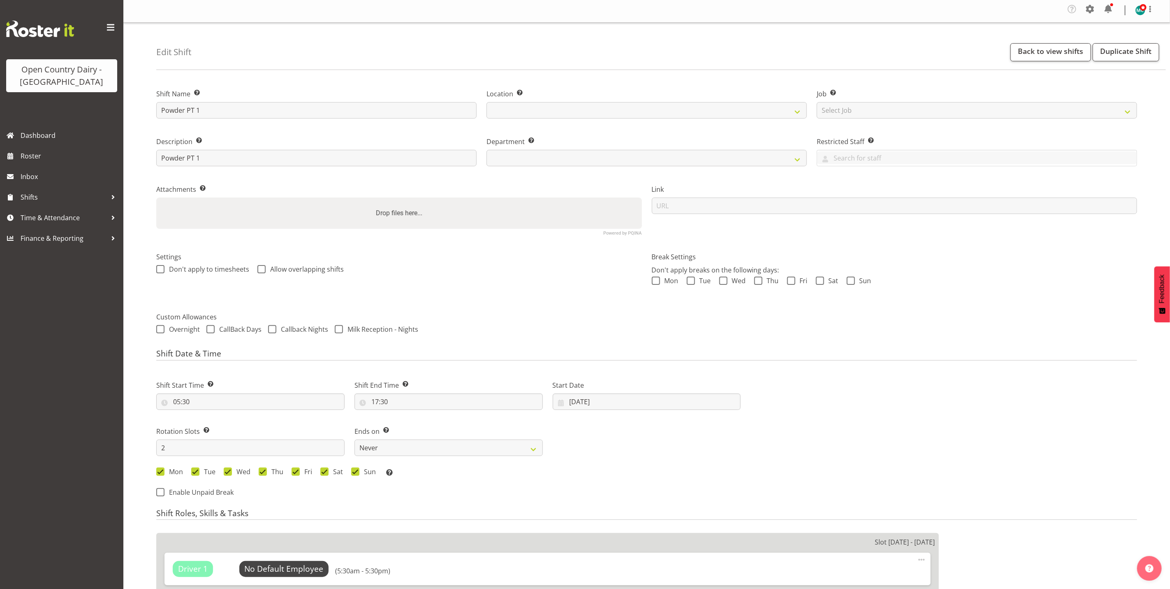
select select
click at [1052, 60] on link "Back to view shifts" at bounding box center [1051, 54] width 81 height 18
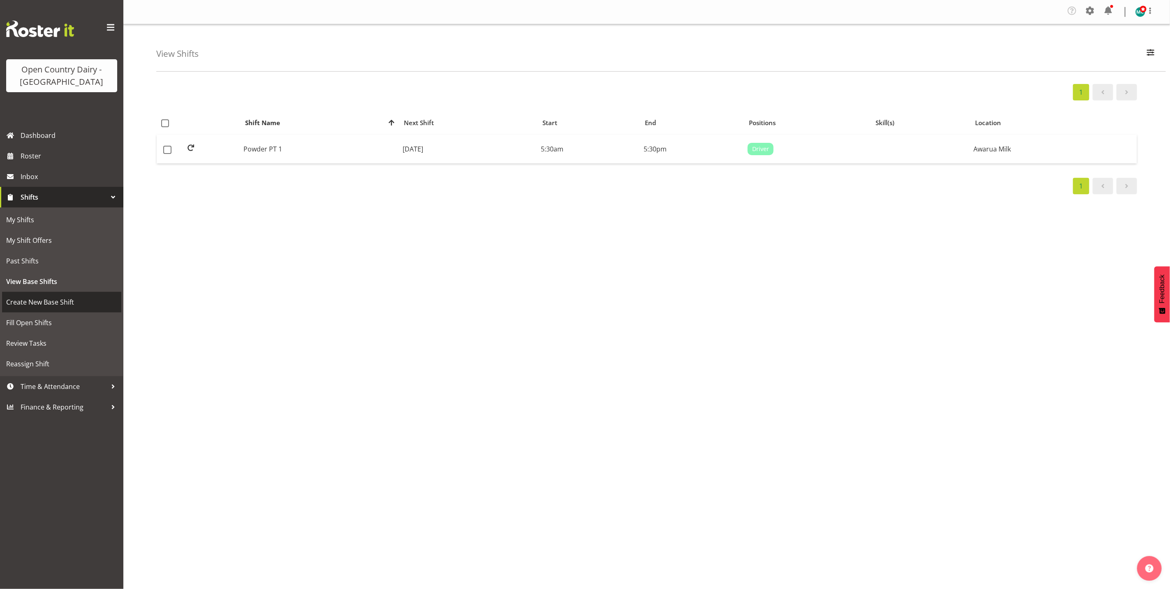
click at [72, 305] on span "Create New Base Shift" at bounding box center [61, 302] width 111 height 12
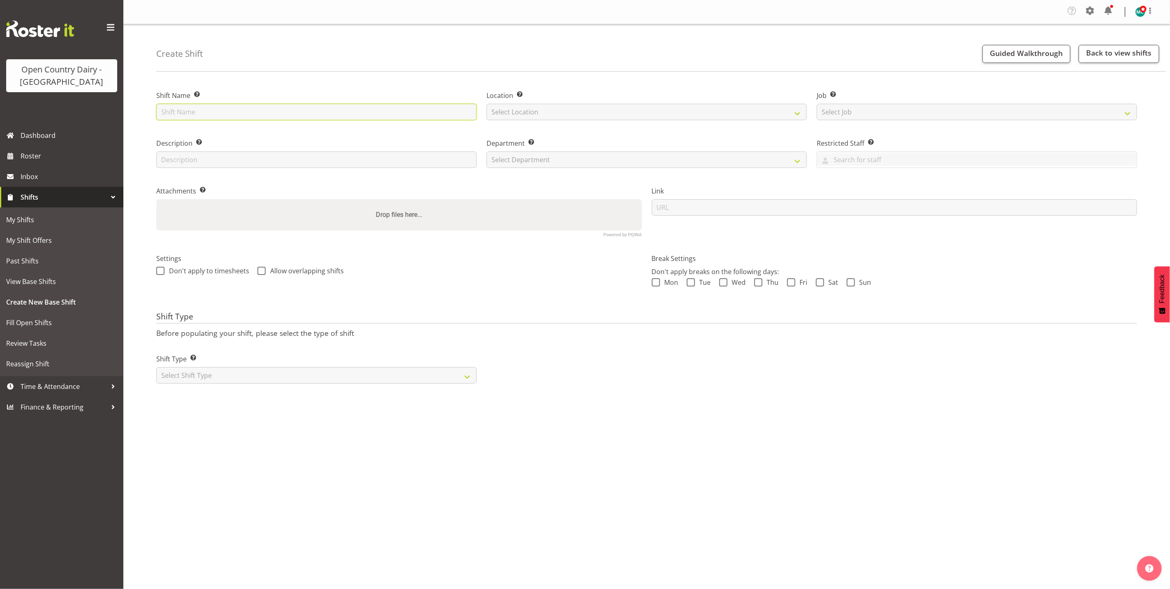
click at [211, 105] on input "text" at bounding box center [316, 112] width 320 height 16
type input "Powder Truck"
click at [664, 105] on select "Select Location Awarua Milk Awarua Office Freight Waharoa Office" at bounding box center [647, 112] width 320 height 16
select select "993"
click at [487, 104] on select "Select Location Awarua Milk Awarua Office Freight Waharoa Office" at bounding box center [647, 112] width 320 height 16
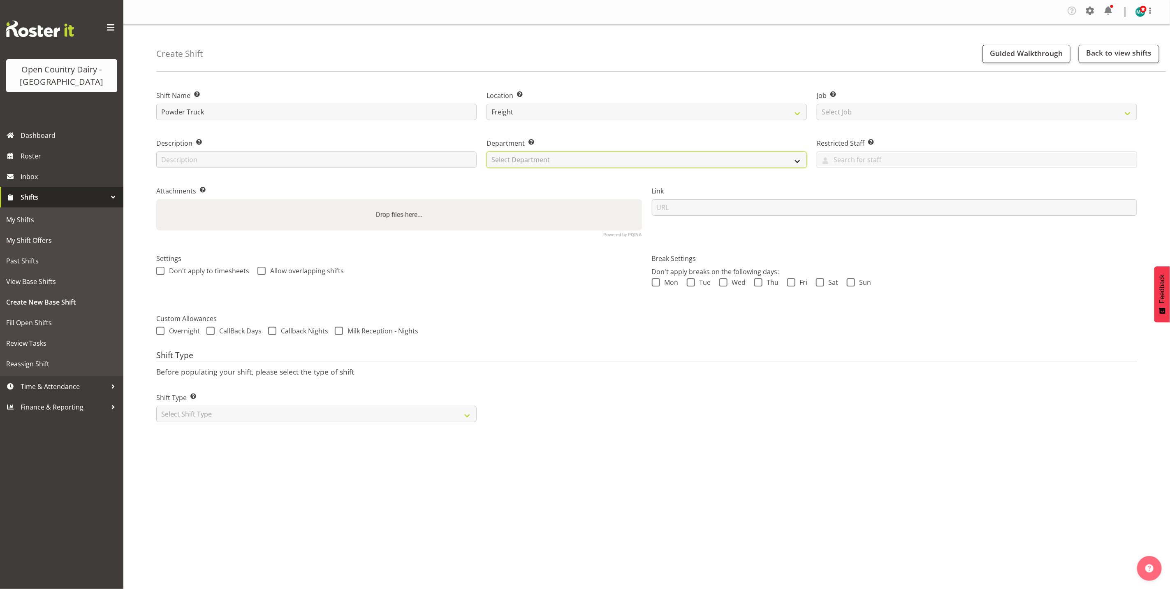
click at [635, 157] on select "Select Department" at bounding box center [647, 159] width 320 height 16
drag, startPoint x: 919, startPoint y: 125, endPoint x: 910, endPoint y: 111, distance: 16.0
click at [915, 121] on div "Job Set the job or project the shift relates to, if applicable. Select Job Crea…" at bounding box center [977, 103] width 330 height 48
click at [910, 111] on select "Select Job Create new job Connecting /unconnecting Trailers" at bounding box center [977, 112] width 320 height 16
click at [768, 142] on label "Department Set the department that the shift relates to." at bounding box center [647, 143] width 320 height 10
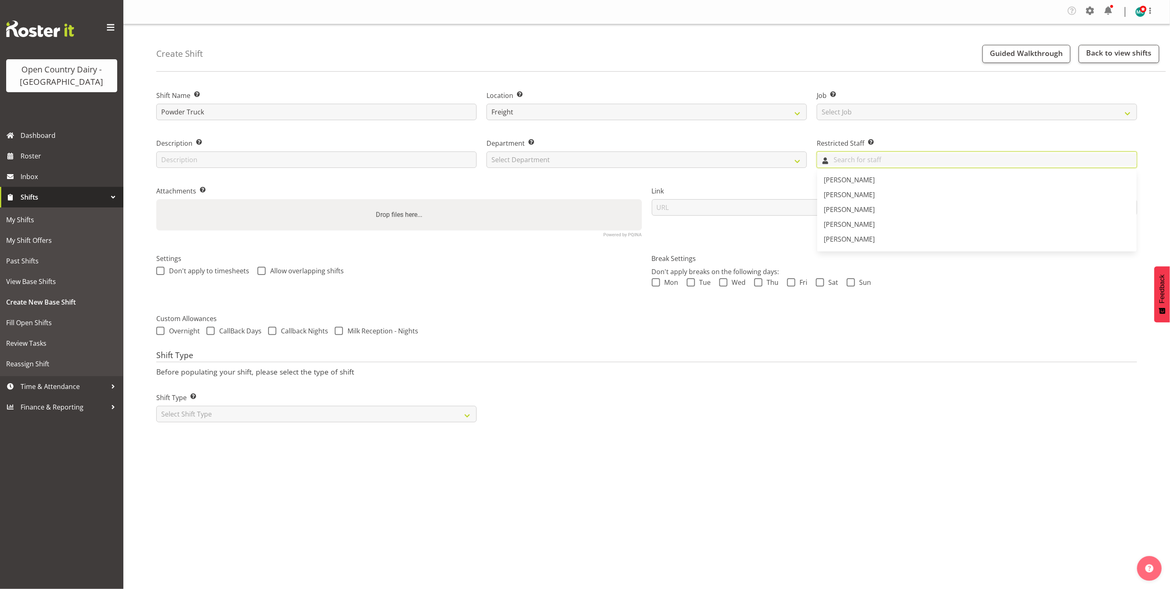
click at [845, 158] on input "text" at bounding box center [977, 159] width 320 height 13
click at [766, 152] on select "Select Department 731 734 735 736 737 738 739 850 851 852 853 854 855 856 857 8…" at bounding box center [647, 159] width 320 height 16
select select "816"
click at [487, 151] on select "Select Department 731 734 735 736 737 738 739 850 851 852 853 854 855 856 857 8…" at bounding box center [647, 159] width 320 height 16
click at [549, 255] on label "Settings" at bounding box center [399, 258] width 486 height 10
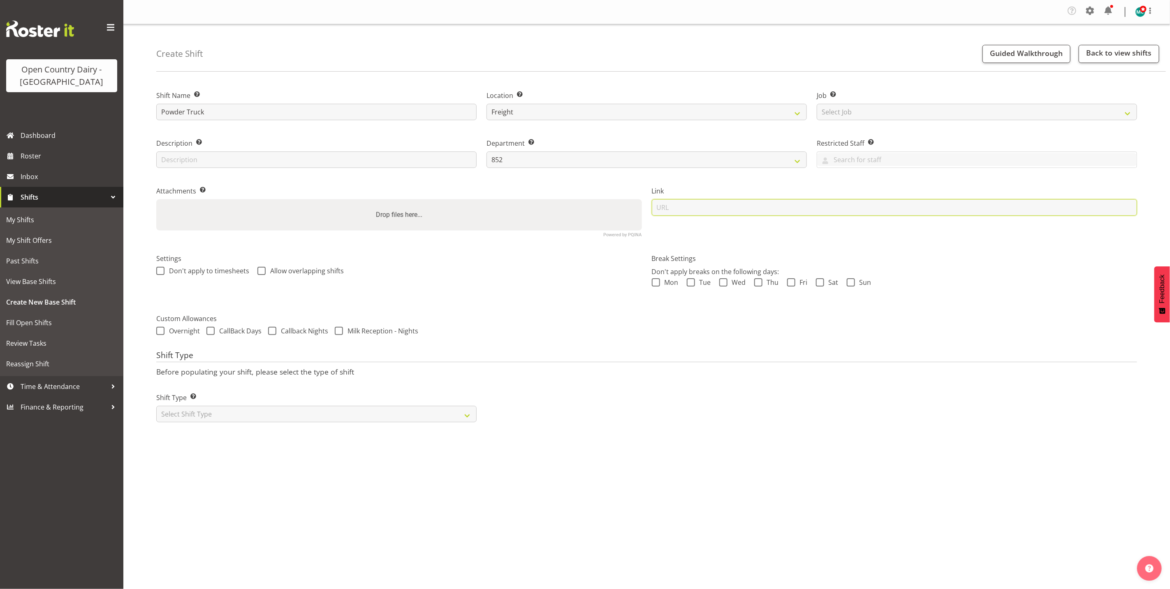
click at [802, 210] on input "url" at bounding box center [895, 207] width 486 height 16
click at [434, 179] on div "Attachments Add any relevant attachments to the shift (e.g. Health & Safety Pla…" at bounding box center [399, 207] width 496 height 67
click at [339, 156] on input "text" at bounding box center [316, 159] width 320 height 16
click at [286, 158] on input "text" at bounding box center [316, 159] width 320 height 16
click at [230, 158] on input "text" at bounding box center [316, 159] width 320 height 16
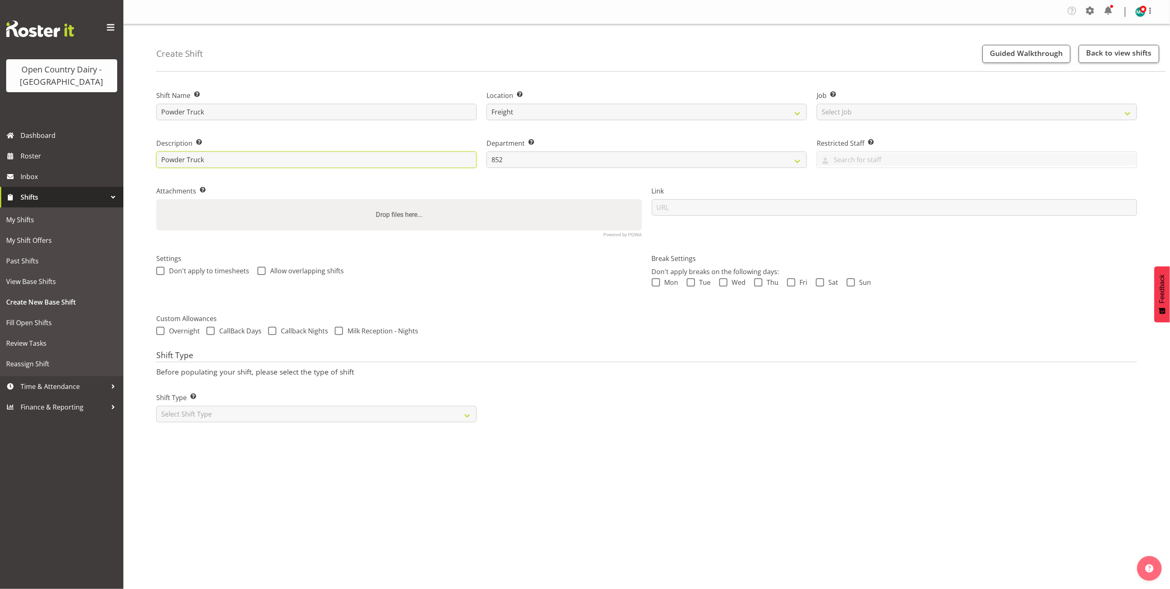
type input "Powder Truck"
click at [597, 373] on p "Before populating your shift, please select the type of shift" at bounding box center [646, 371] width 981 height 9
click at [344, 401] on label "Shift Type Shift Types: One Off – Select this if you would like a single shift …" at bounding box center [316, 397] width 320 height 10
click at [344, 406] on select "Select Shift Type One Off Shift Recurring Shift Rotating Shift" at bounding box center [316, 414] width 320 height 16
select select "rotating"
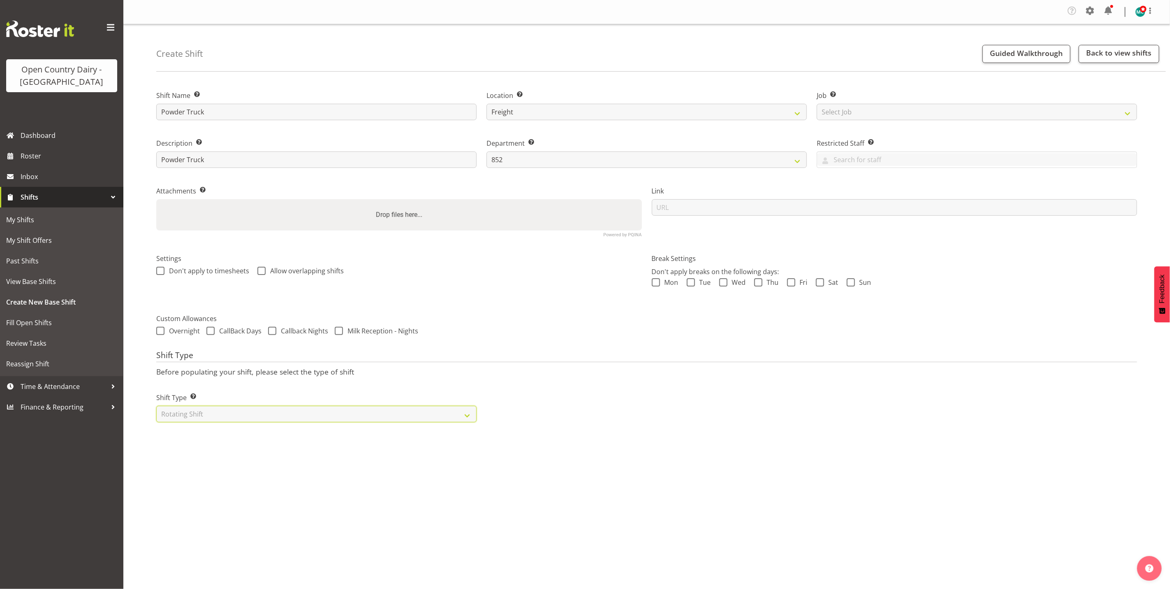
click at [156, 406] on select "Select Shift Type One Off Shift Recurring Shift Rotating Shift" at bounding box center [316, 414] width 320 height 16
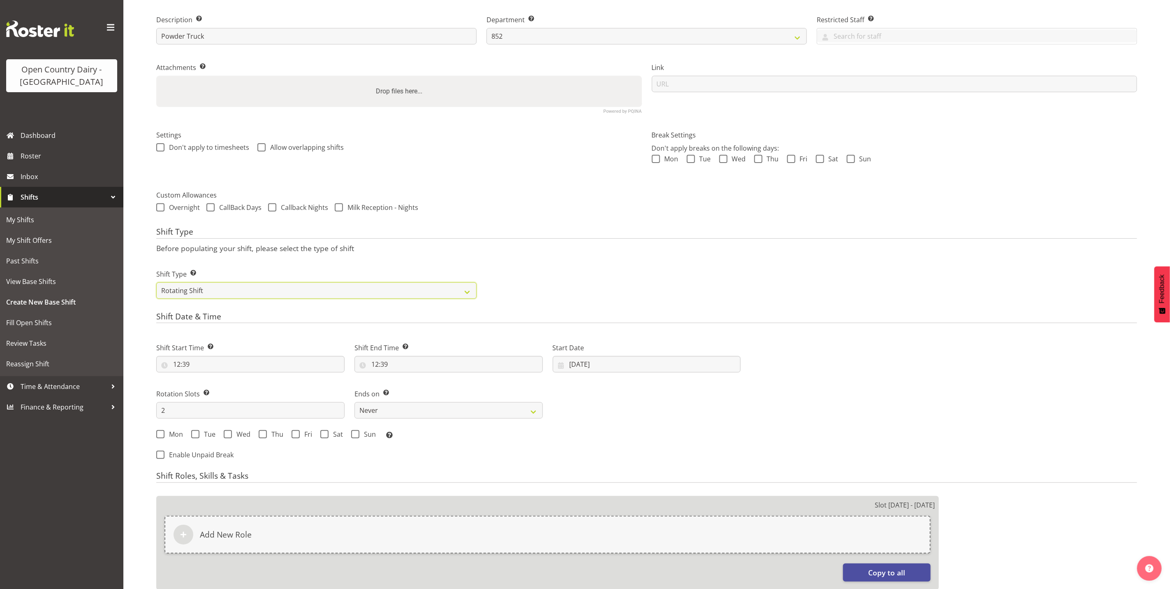
scroll to position [185, 0]
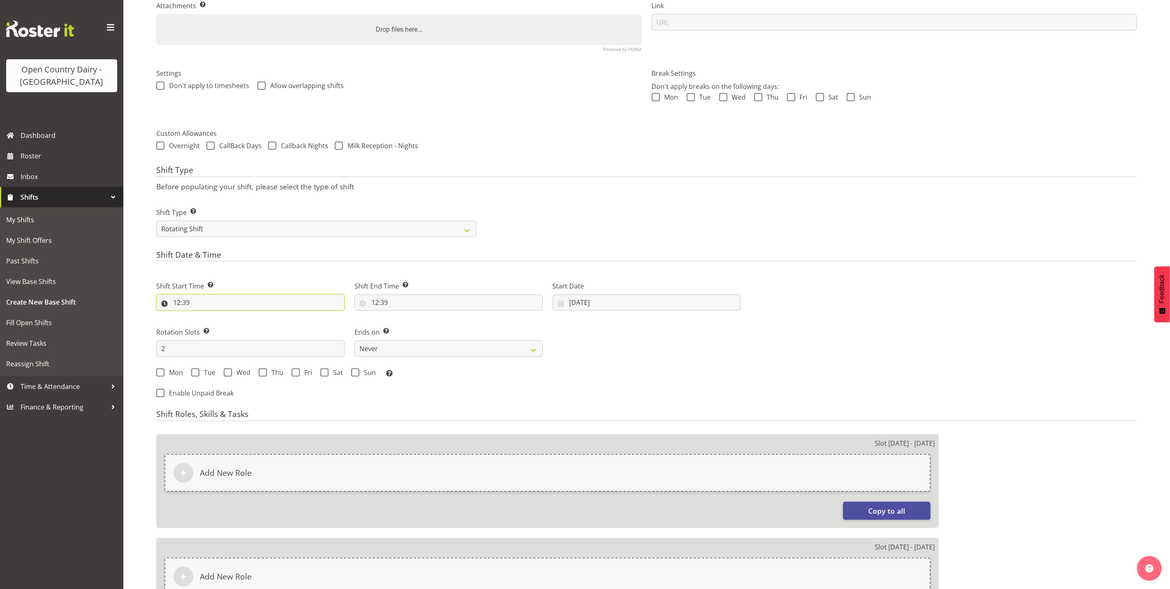
drag, startPoint x: 279, startPoint y: 299, endPoint x: 275, endPoint y: 305, distance: 6.8
click at [275, 305] on input "12:39" at bounding box center [250, 302] width 188 height 16
click at [213, 323] on select "00 01 02 03 04 05 06 07 08 09 10 11 12 13 14 15 16 17 18 19 20 21 22 23" at bounding box center [212, 324] width 19 height 16
select select "5"
click at [203, 316] on select "00 01 02 03 04 05 06 07 08 09 10 11 12 13 14 15 16 17 18 19 20 21 22 23" at bounding box center [212, 324] width 19 height 16
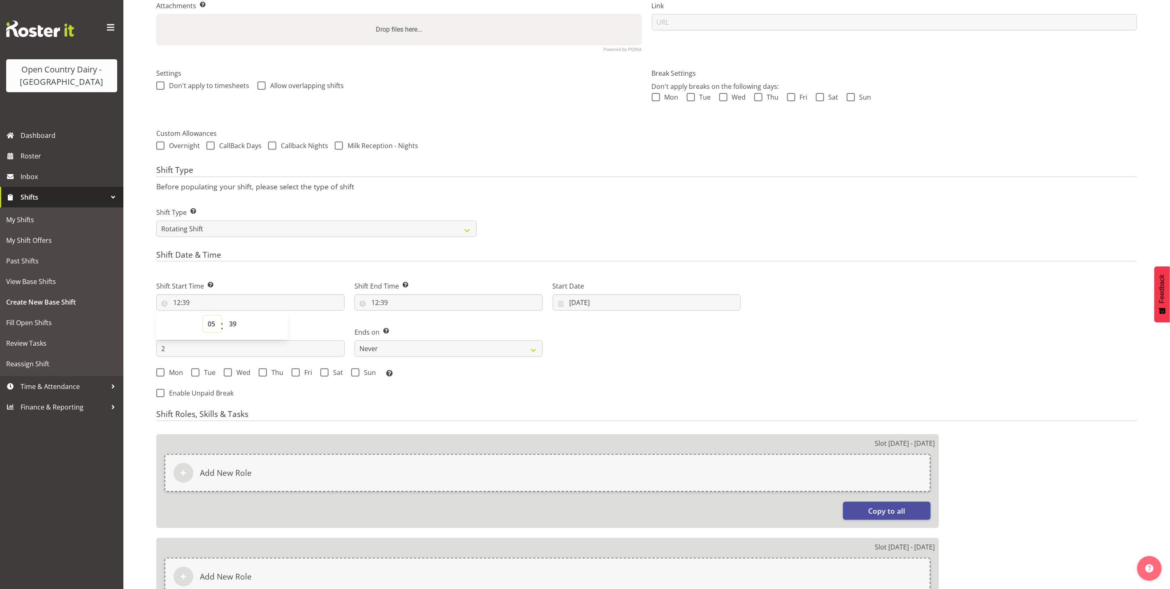
type input "05:39"
drag, startPoint x: 230, startPoint y: 331, endPoint x: 232, endPoint y: 326, distance: 5.0
click at [231, 328] on select "00 01 02 03 04 05 06 07 08 09 10 11 12 13 14 15 16 17 18 19 20 21 22 23 24 25 2…" at bounding box center [234, 324] width 19 height 16
select select "30"
click at [225, 316] on select "00 01 02 03 04 05 06 07 08 09 10 11 12 13 14 15 16 17 18 19 20 21 22 23 24 25 2…" at bounding box center [234, 324] width 19 height 16
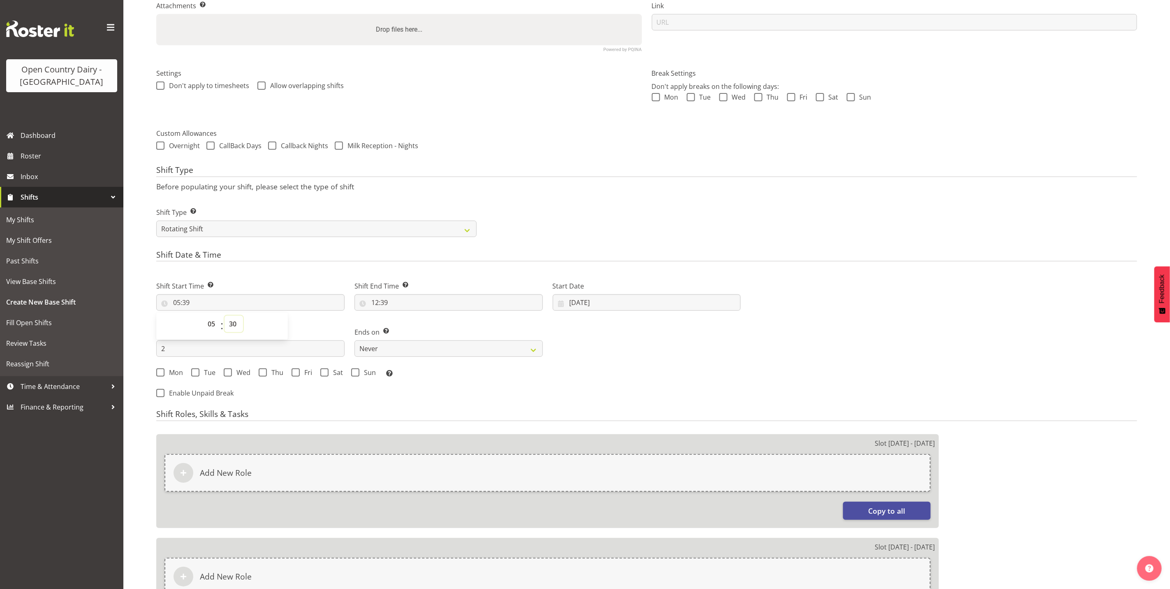
type input "05:30"
click at [309, 273] on div "Shift Start Time Set the time of the day you wish this shift to start 05:30 00 …" at bounding box center [250, 292] width 198 height 46
click at [434, 309] on input "12:39" at bounding box center [449, 302] width 188 height 16
click at [407, 321] on select "00 01 02 03 04 05 06 07 08 09 10 11 12 13 14 15 16 17 18 19 20 21 22 23" at bounding box center [411, 324] width 19 height 16
select select "17"
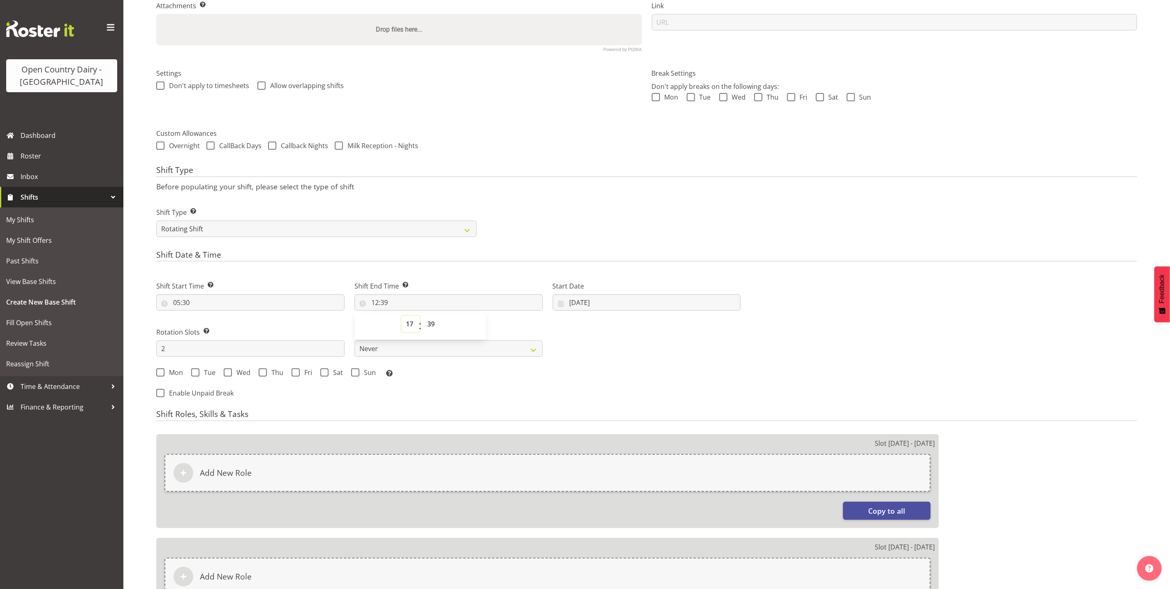
click at [402, 316] on select "00 01 02 03 04 05 06 07 08 09 10 11 12 13 14 15 16 17 18 19 20 21 22 23" at bounding box center [411, 324] width 19 height 16
type input "17:39"
click at [430, 323] on select "00 01 02 03 04 05 06 07 08 09 10 11 12 13 14 15 16 17 18 19 20 21 22 23 24 25 2…" at bounding box center [432, 324] width 19 height 16
select select "30"
click at [423, 316] on select "00 01 02 03 04 05 06 07 08 09 10 11 12 13 14 15 16 17 18 19 20 21 22 23 24 25 2…" at bounding box center [432, 324] width 19 height 16
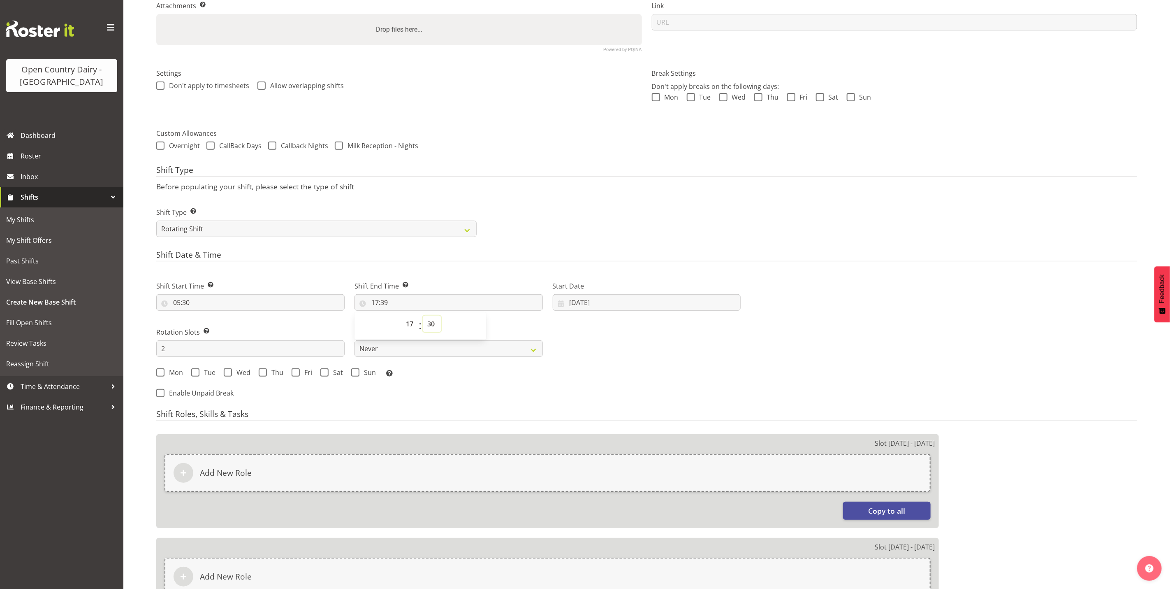
type input "17:30"
click at [518, 248] on form "Shift Name Enter a name for the shift (e.g. Day Shift). Powder Truck Location E…" at bounding box center [646, 309] width 981 height 830
click at [247, 305] on input "05:30" at bounding box center [250, 302] width 188 height 16
click at [272, 268] on div "Shift Date & Time Shift Start Time Set the time of the day you wish this shift …" at bounding box center [646, 327] width 981 height 155
click at [652, 311] on div "Start Date 27/08/2025 January February March April May June July August Septemb…" at bounding box center [647, 292] width 198 height 46
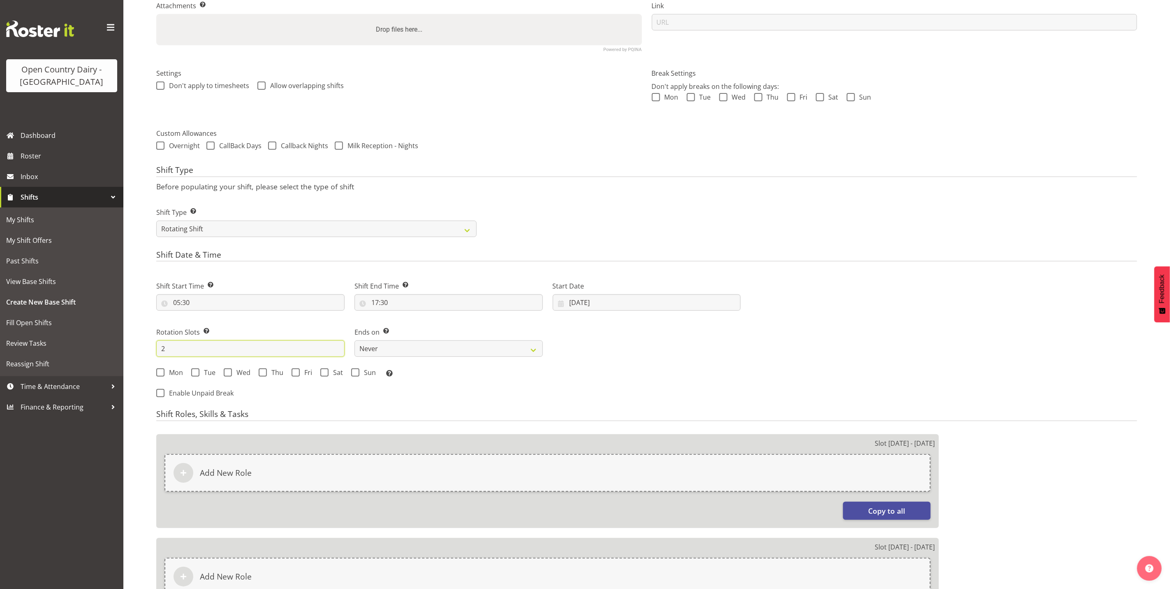
click at [315, 349] on input "2" at bounding box center [250, 348] width 188 height 16
type input "8"
click at [410, 344] on select "Never On Date" at bounding box center [449, 348] width 188 height 16
click at [355, 341] on select "Never On Date" at bounding box center [449, 348] width 188 height 16
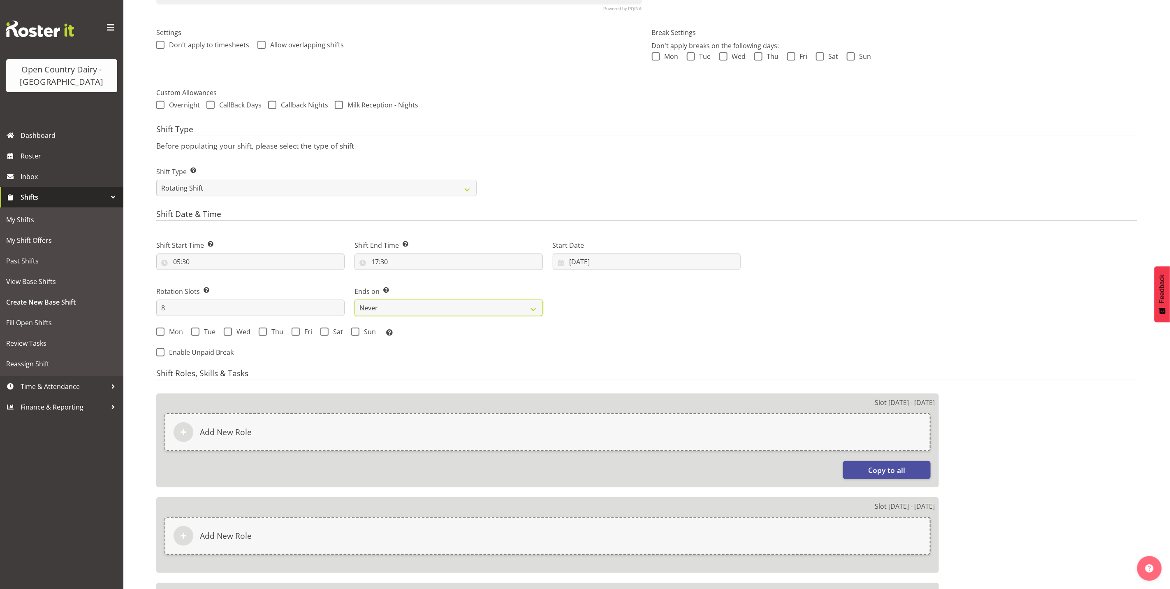
scroll to position [247, 0]
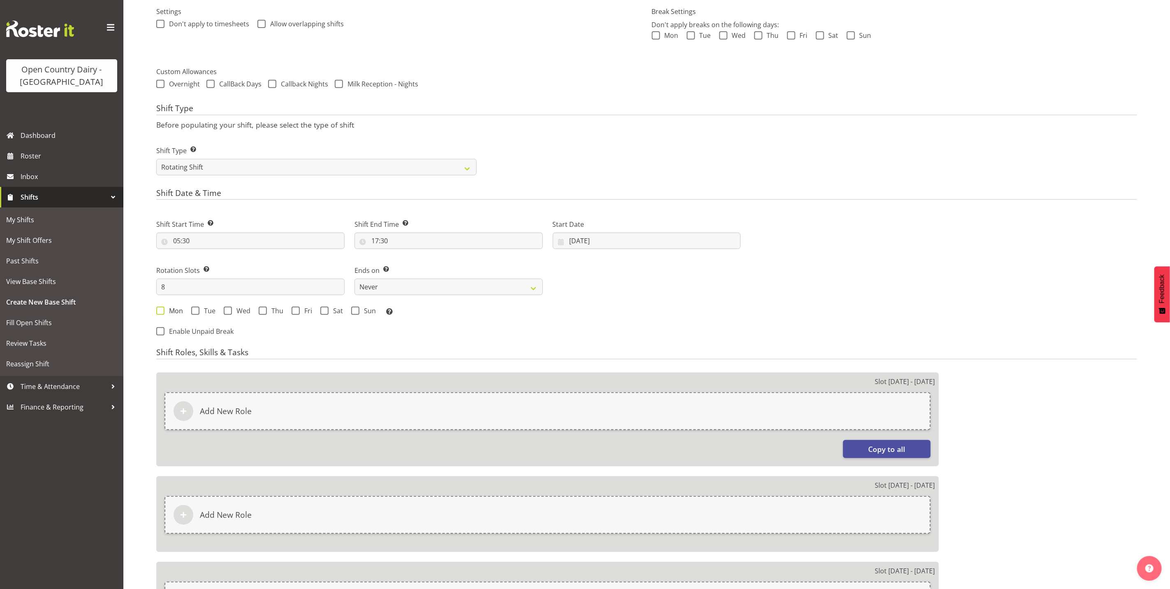
click at [169, 310] on span "Mon" at bounding box center [174, 310] width 19 height 8
click at [162, 310] on input "Mon" at bounding box center [158, 310] width 5 height 5
checkbox input "true"
click at [208, 312] on span "Tue" at bounding box center [208, 310] width 16 height 8
click at [197, 312] on input "Tue" at bounding box center [193, 310] width 5 height 5
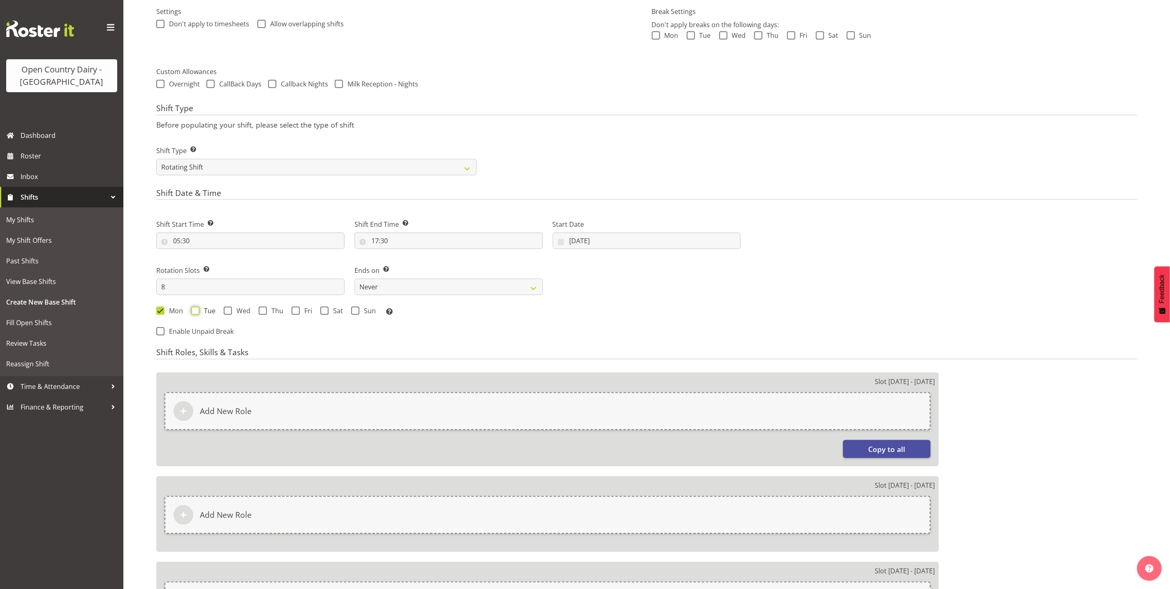
checkbox input "true"
click at [260, 311] on span at bounding box center [263, 310] width 8 height 8
click at [260, 311] on input "Thu" at bounding box center [261, 310] width 5 height 5
checkbox input "true"
click at [244, 307] on span "Wed" at bounding box center [241, 310] width 19 height 8
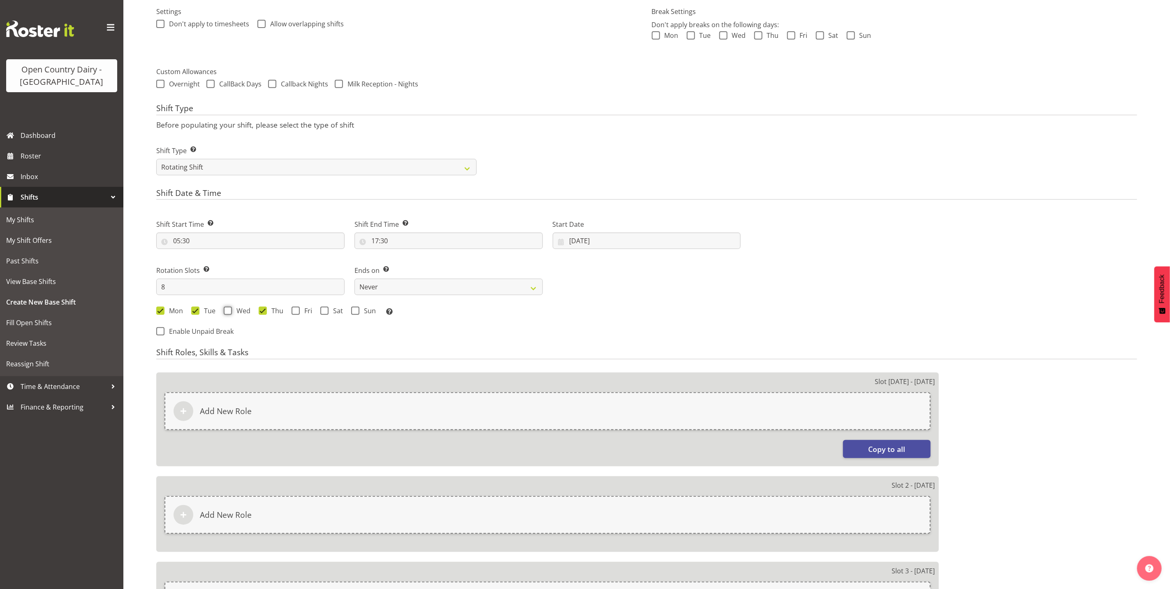
click at [229, 308] on input "Wed" at bounding box center [226, 310] width 5 height 5
checkbox input "true"
click at [310, 309] on span "Fri" at bounding box center [306, 310] width 12 height 8
click at [297, 309] on input "Fri" at bounding box center [294, 310] width 5 height 5
checkbox input "true"
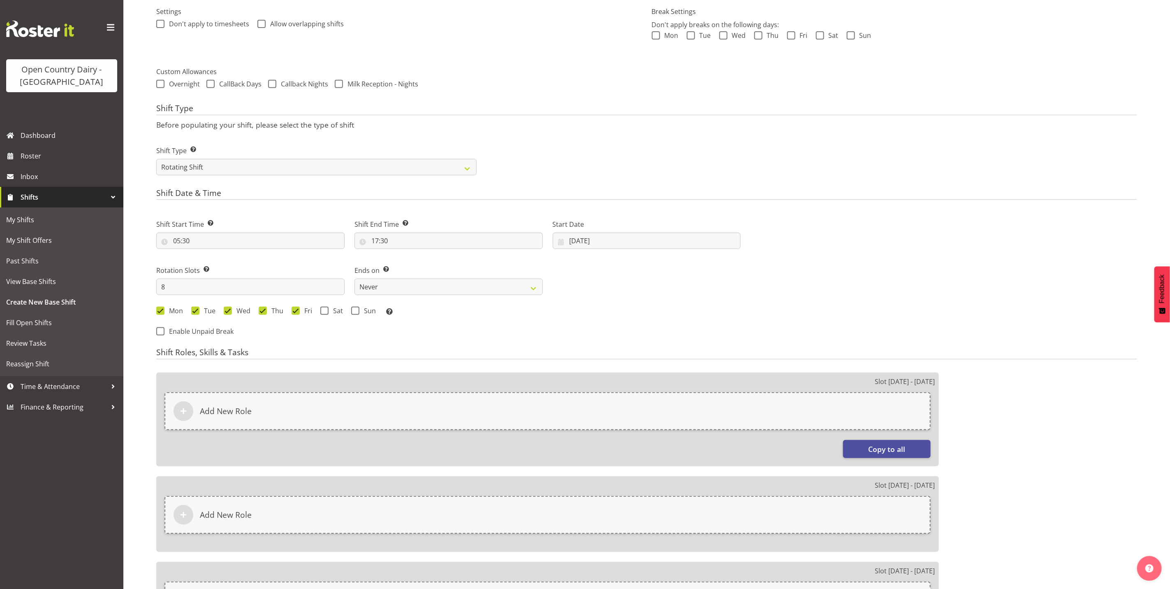
click at [368, 318] on div "Mon Tue Wed Thu Fri Sat Sun Select the days of the week you wish to create this…" at bounding box center [448, 311] width 594 height 22
click at [344, 309] on div "Mon Tue Wed Thu Fri Sat Sun Select the days of the week you wish to create this…" at bounding box center [448, 311] width 585 height 11
drag, startPoint x: 332, startPoint y: 310, endPoint x: 384, endPoint y: 309, distance: 51.8
click at [337, 310] on span "Sat" at bounding box center [336, 310] width 14 height 8
click at [326, 310] on input "Sat" at bounding box center [322, 310] width 5 height 5
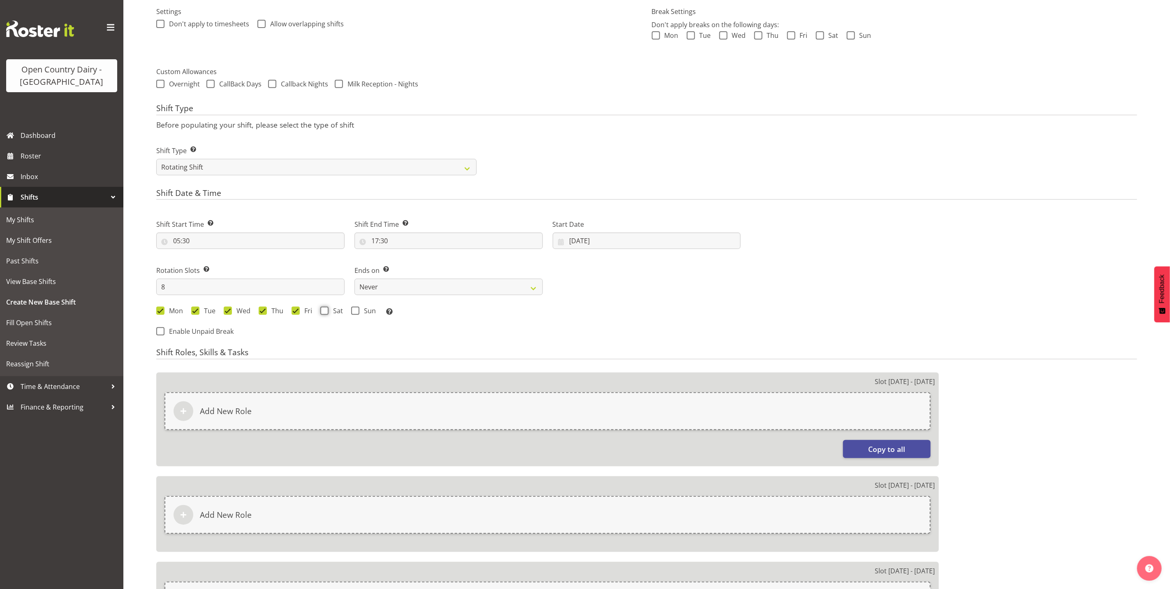
checkbox input "true"
click at [384, 309] on div "Mon Tue Wed Thu Fri Sat Sun Select the days of the week you wish to create this…" at bounding box center [448, 311] width 585 height 11
drag, startPoint x: 368, startPoint y: 311, endPoint x: 450, endPoint y: 314, distance: 81.9
click at [369, 311] on span "Sun" at bounding box center [368, 310] width 16 height 8
click at [357, 311] on input "Sun" at bounding box center [353, 310] width 5 height 5
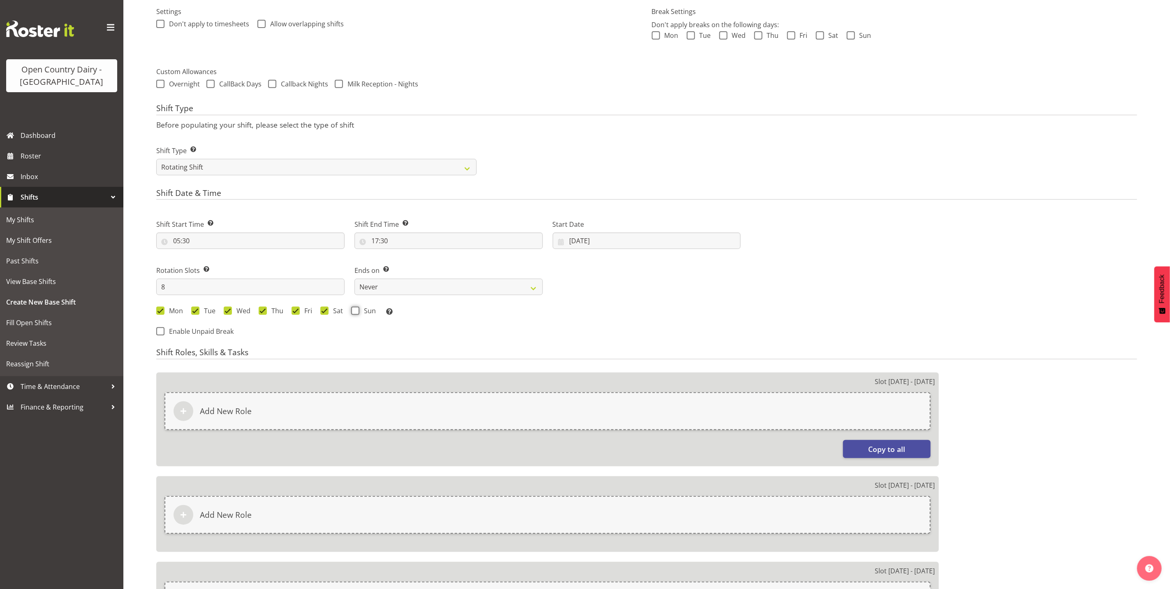
checkbox input "true"
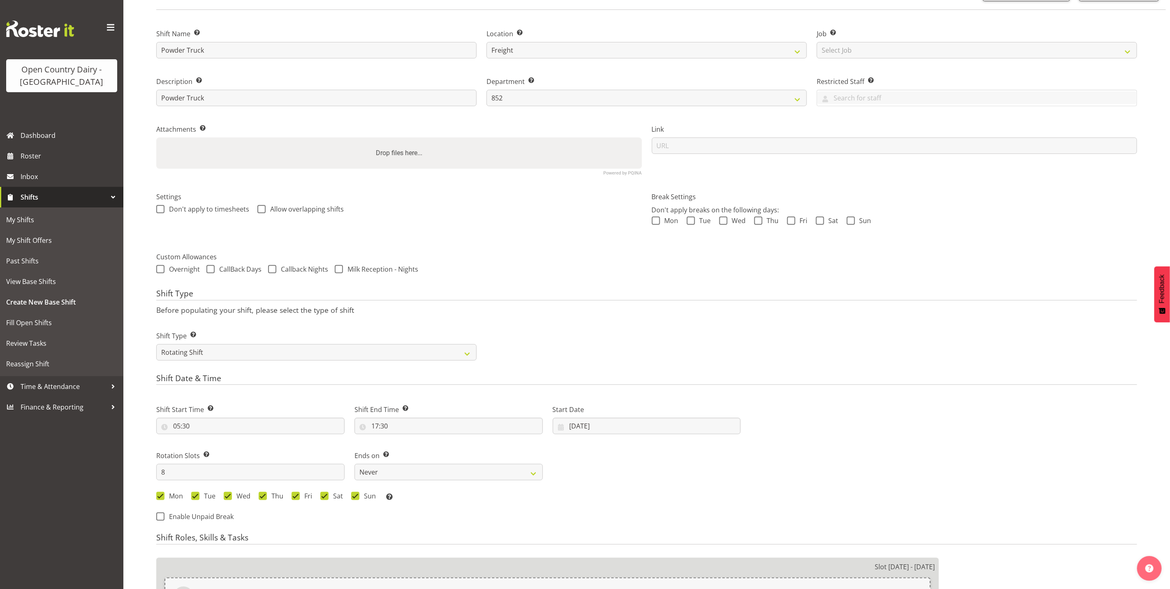
click at [578, 265] on div "Overnight CallBack Days Callback Nights Milk Reception - Nights" at bounding box center [646, 270] width 981 height 11
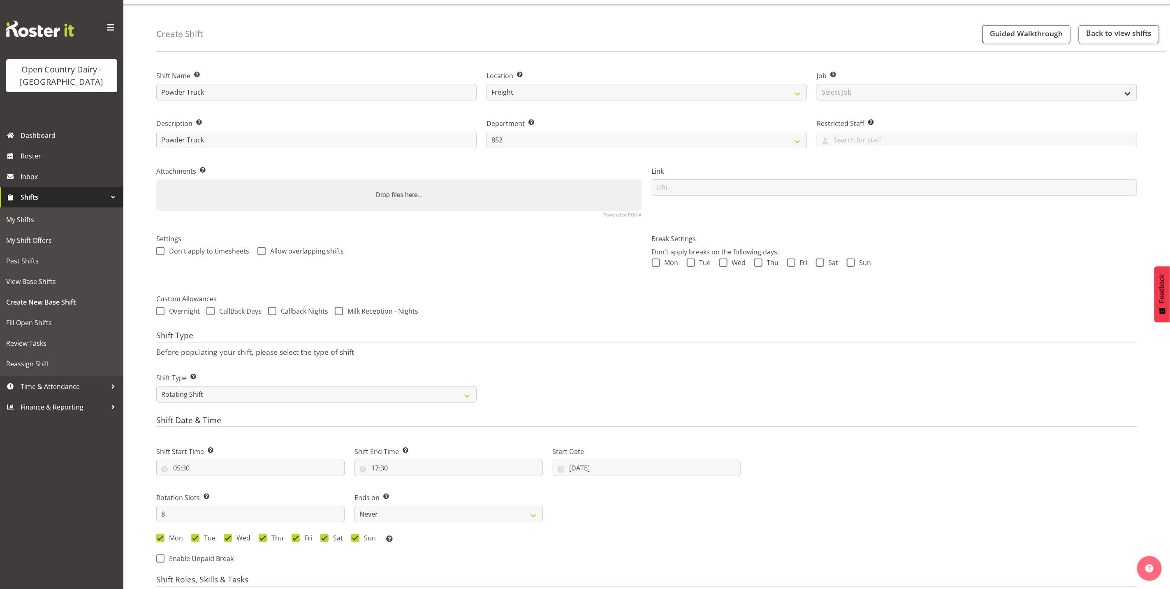
scroll to position [0, 0]
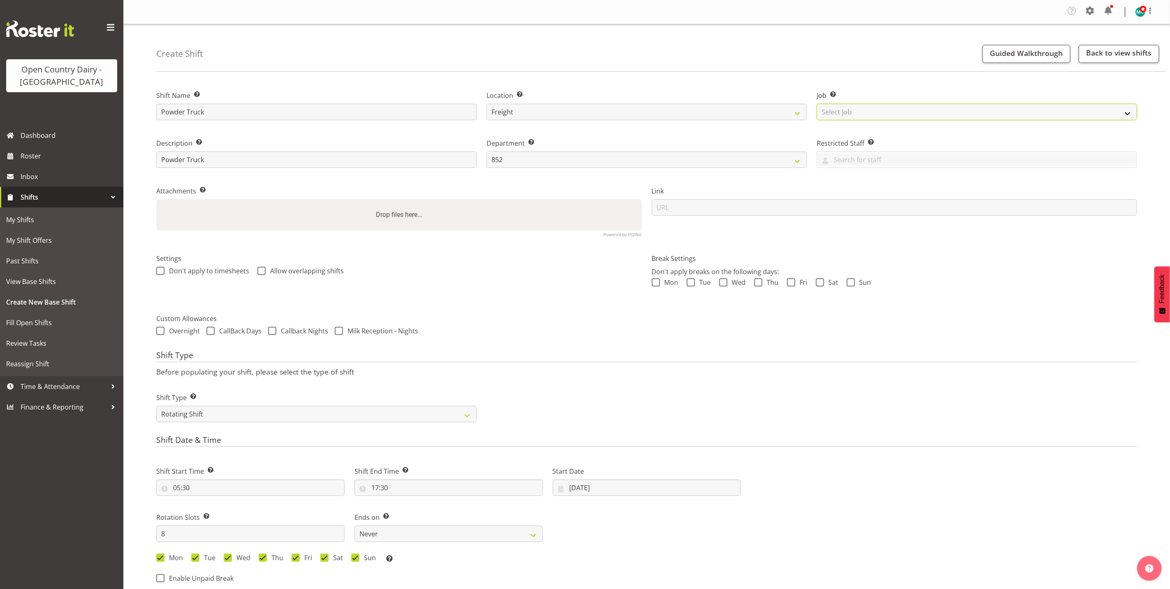
click at [829, 110] on select "Select Job Create new job Connecting /unconnecting Trailers" at bounding box center [977, 112] width 320 height 16
click at [787, 104] on select "Awarua Milk Awarua Office Freight Waharoa Office" at bounding box center [647, 112] width 320 height 16
click at [758, 105] on select "Awarua Milk Awarua Office Freight Waharoa Office" at bounding box center [647, 112] width 320 height 16
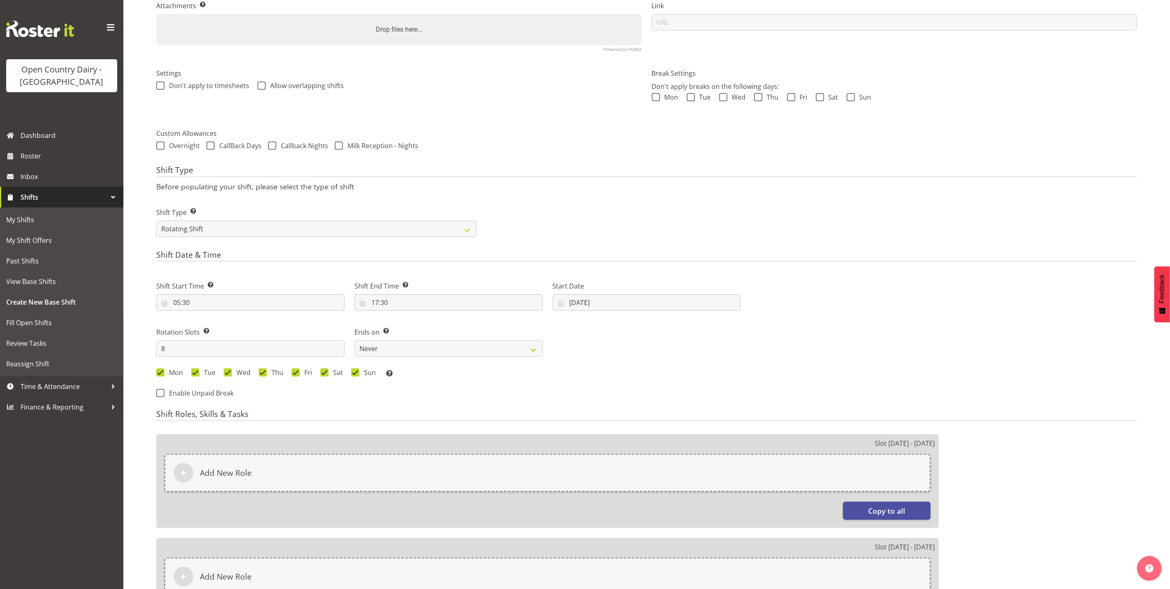
click at [823, 242] on div "Shift Type Shift Types: One Off – Select this if you would like a single shift …" at bounding box center [646, 219] width 991 height 46
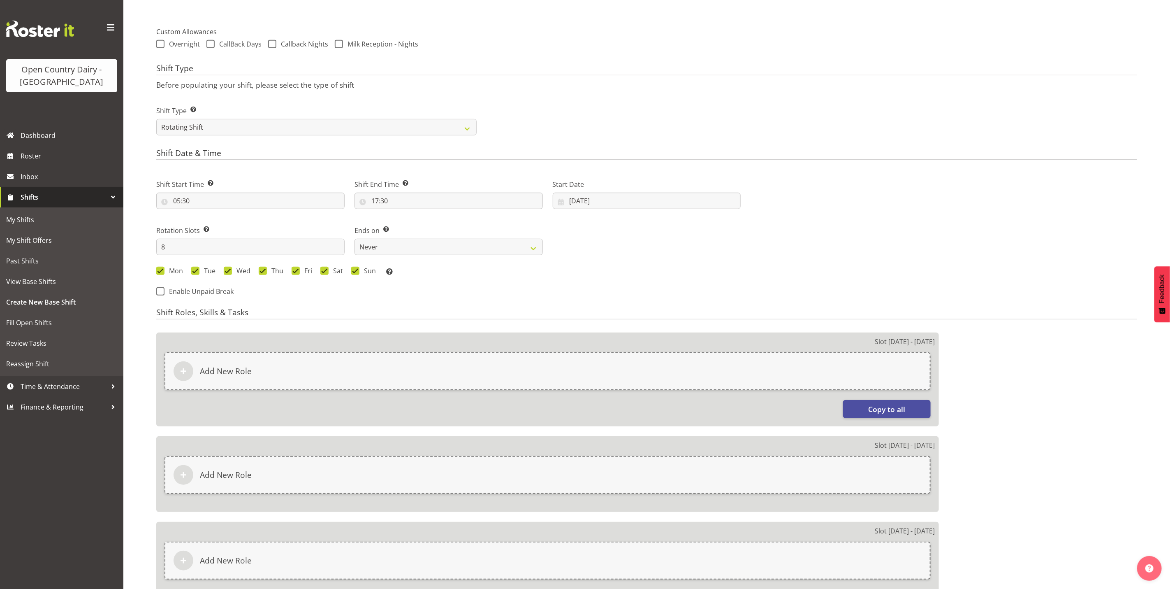
scroll to position [309, 0]
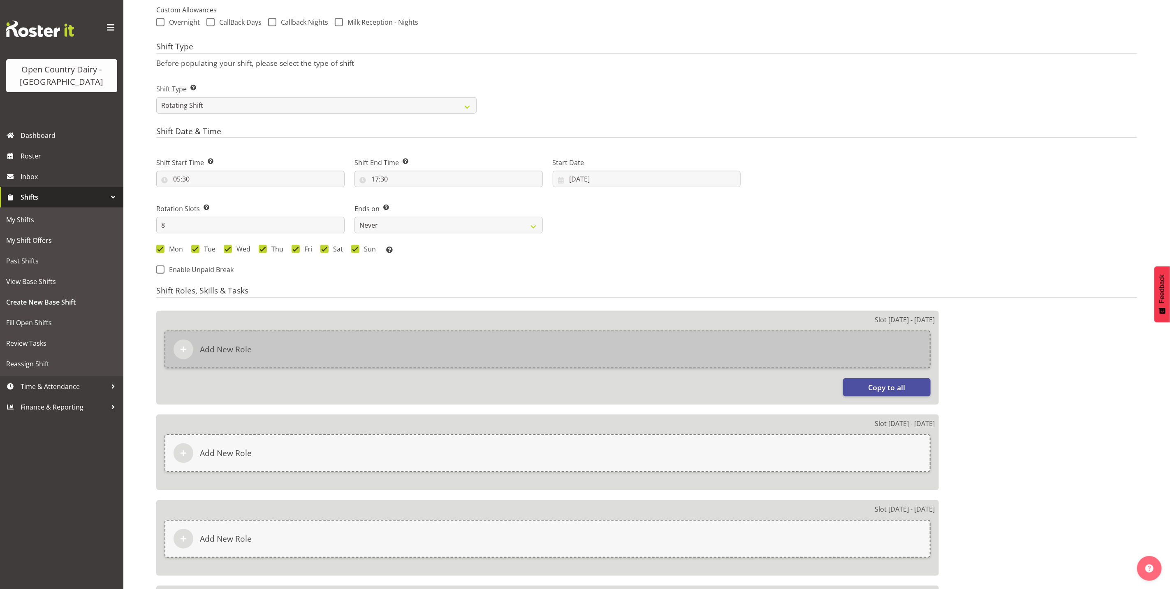
click at [269, 346] on div "Add New Role" at bounding box center [548, 349] width 766 height 38
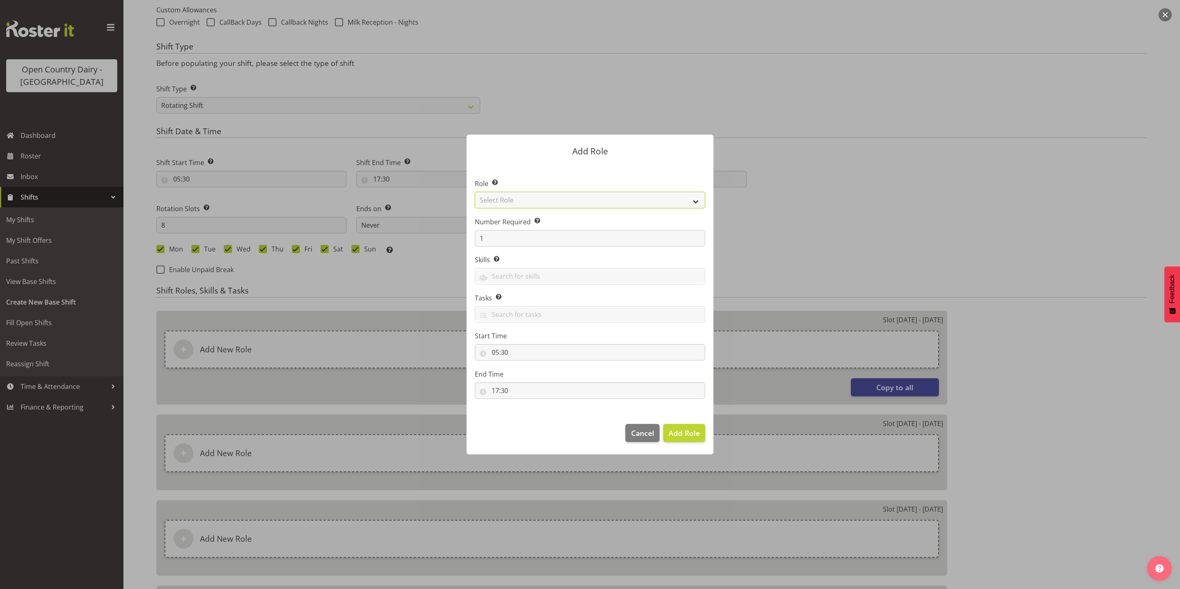
drag, startPoint x: 573, startPoint y: 204, endPoint x: 573, endPoint y: 209, distance: 4.9
click at [573, 204] on select "Select Role Crew Leader Driver Driver Assessor Dayshift Driver Assessor Nightsh…" at bounding box center [590, 200] width 230 height 16
select select "1154"
click at [475, 192] on select "Select Role Crew Leader Driver Driver Assessor Dayshift Driver Assessor Nightsh…" at bounding box center [590, 200] width 230 height 16
click at [698, 428] on span "Add Role" at bounding box center [684, 433] width 31 height 10
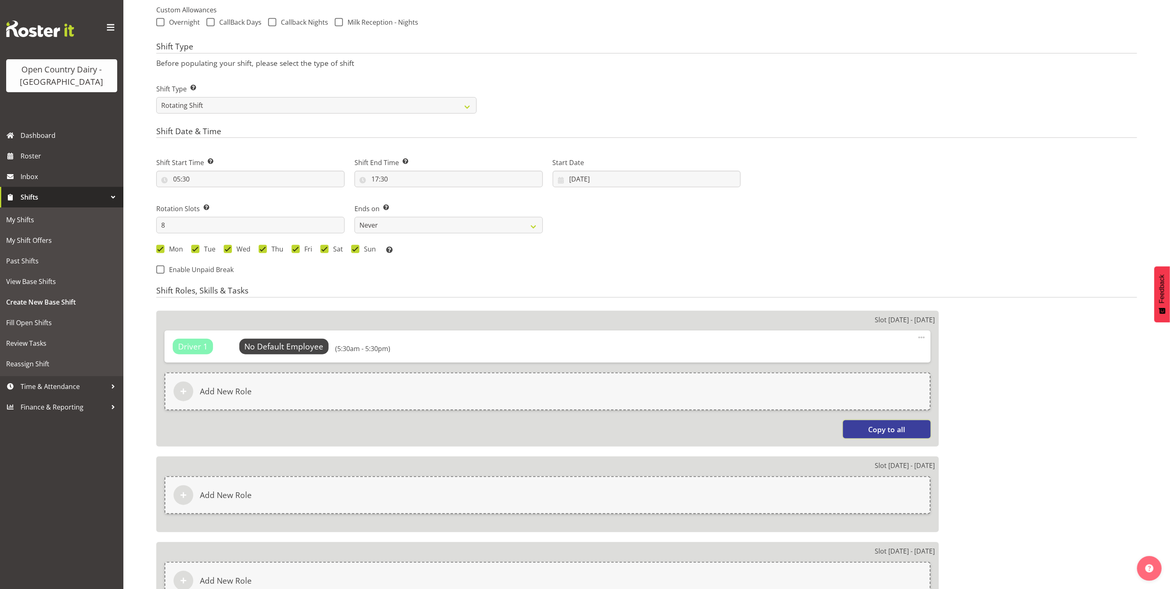
click at [910, 434] on button "Copy to all" at bounding box center [887, 429] width 88 height 18
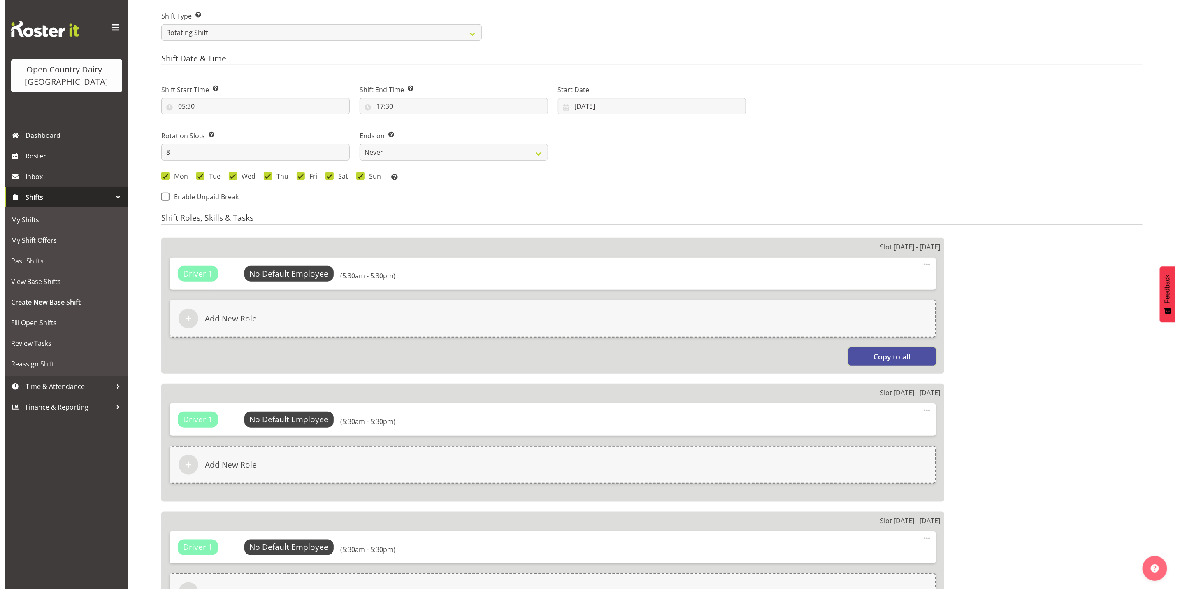
scroll to position [494, 0]
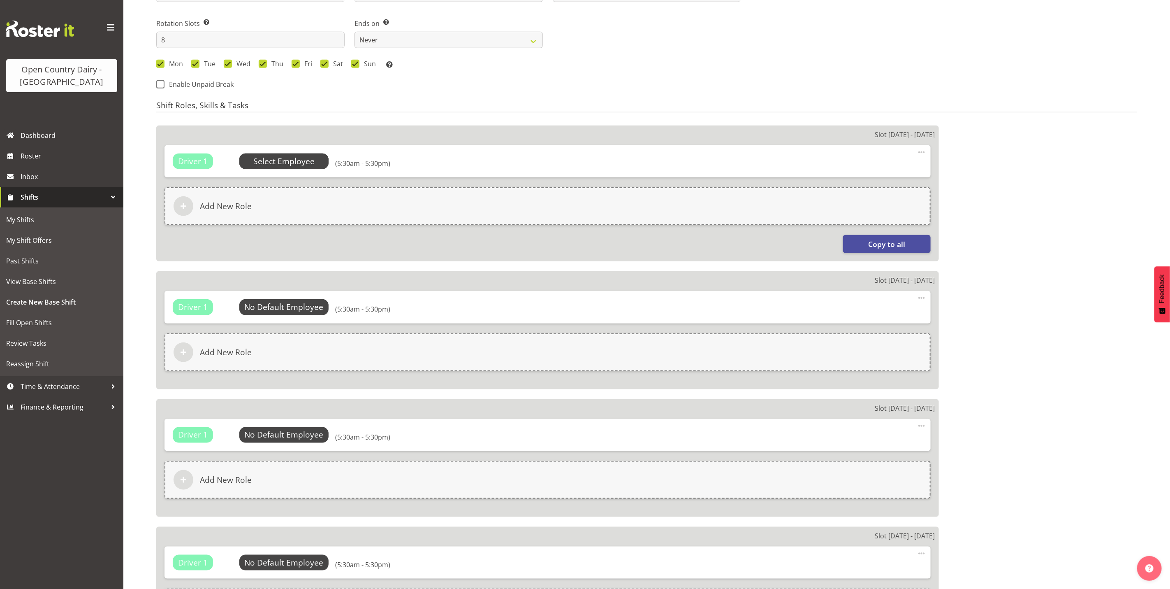
click at [286, 161] on span "Select Employee" at bounding box center [283, 162] width 61 height 12
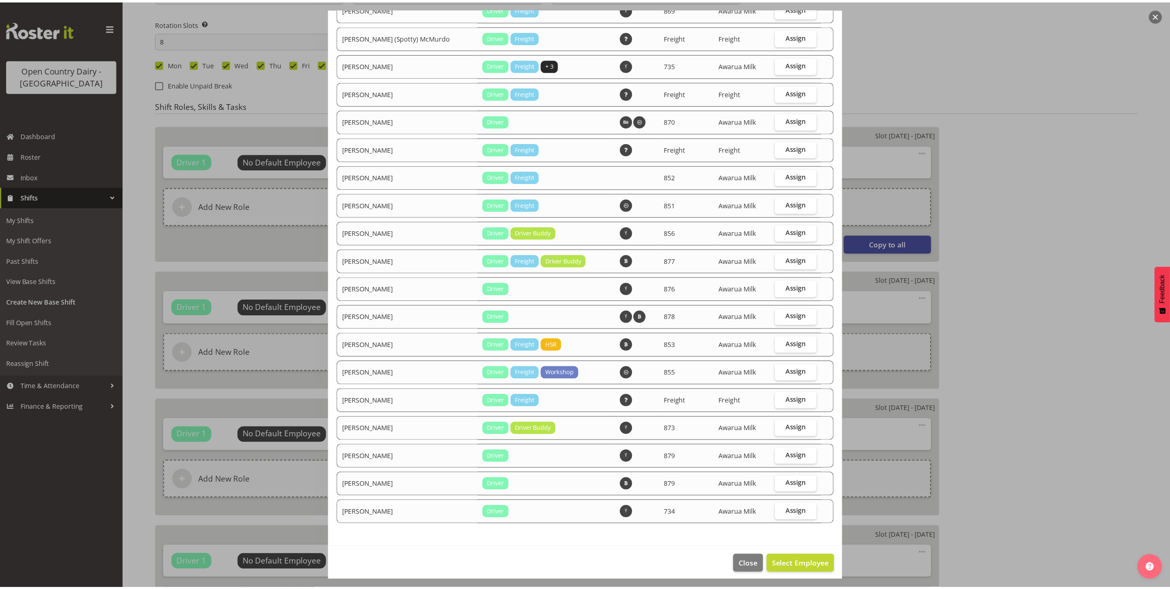
scroll to position [183, 0]
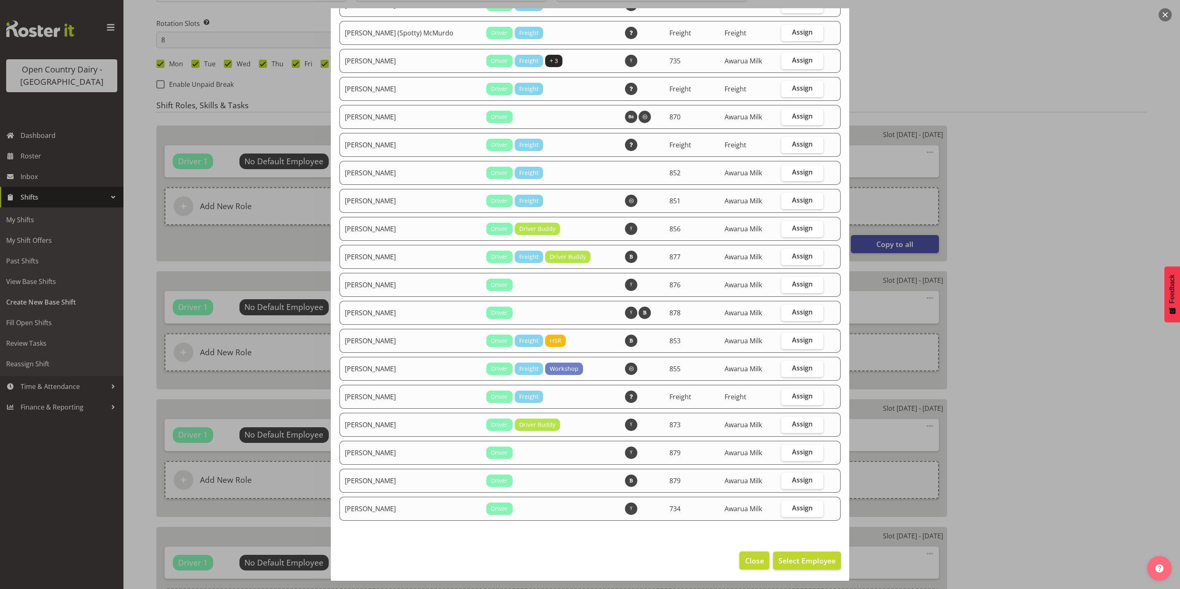
click at [745, 557] on span "Close" at bounding box center [754, 560] width 19 height 11
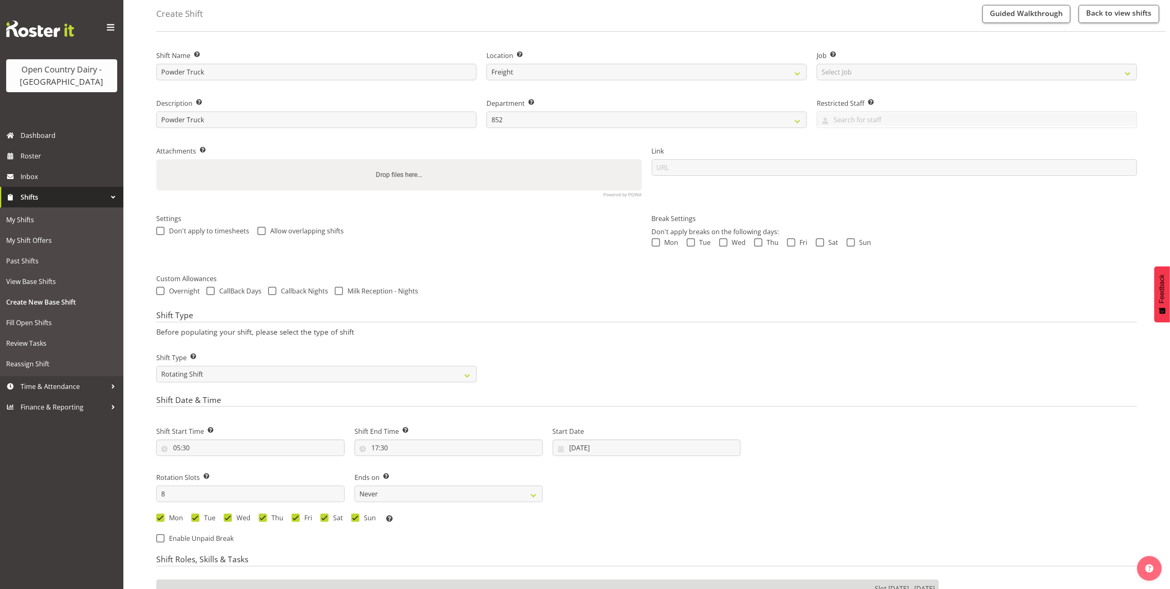
scroll to position [62, 0]
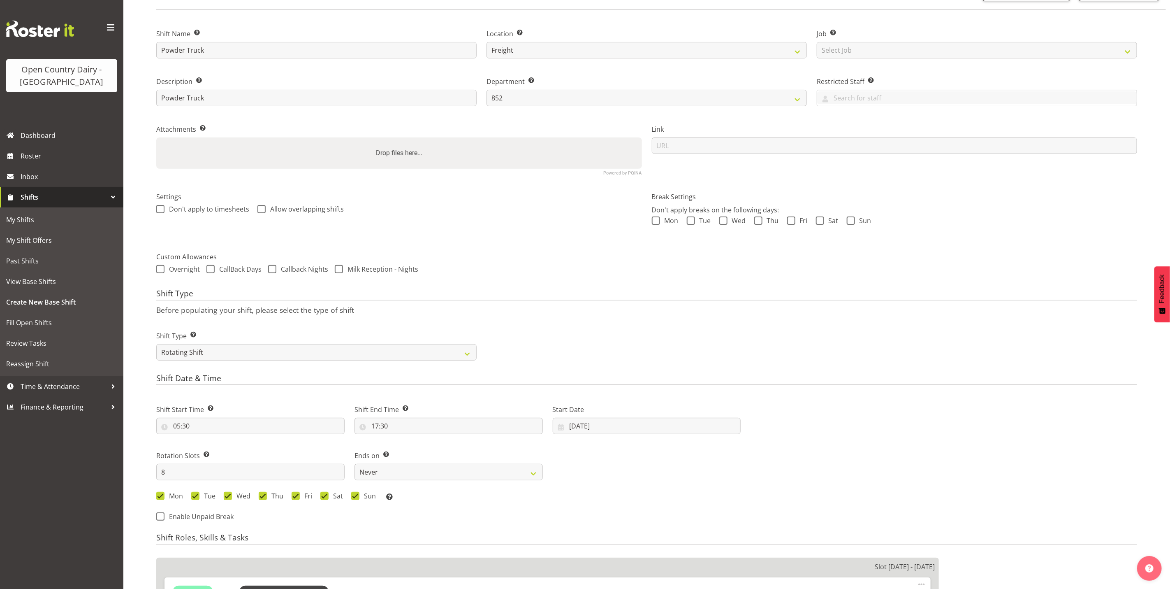
click at [844, 172] on div "Link" at bounding box center [895, 146] width 496 height 67
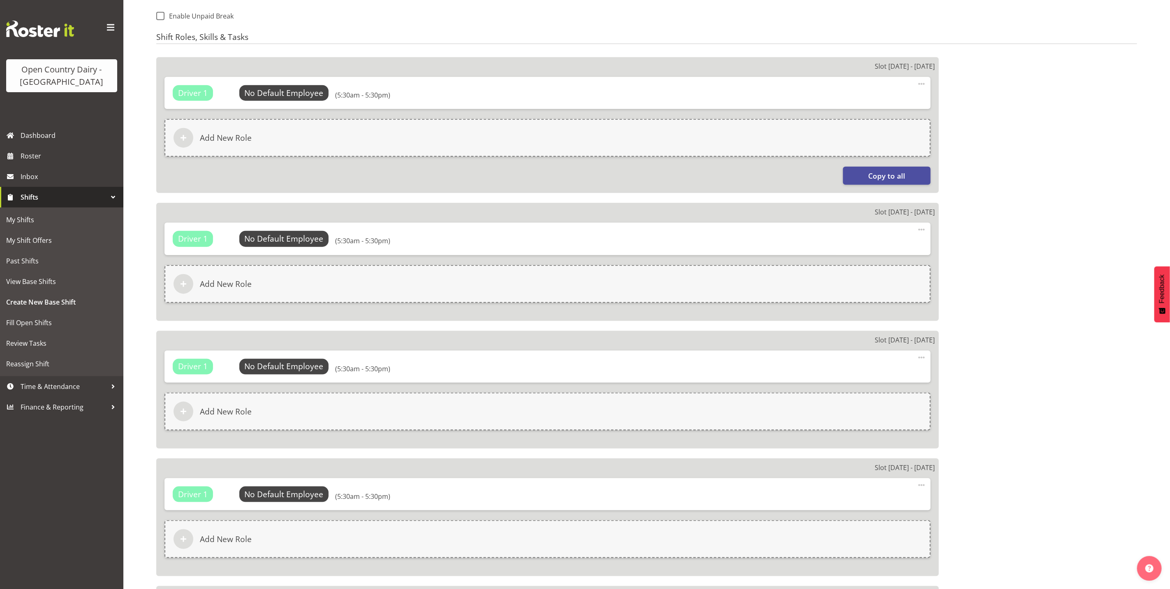
scroll to position [381, 0]
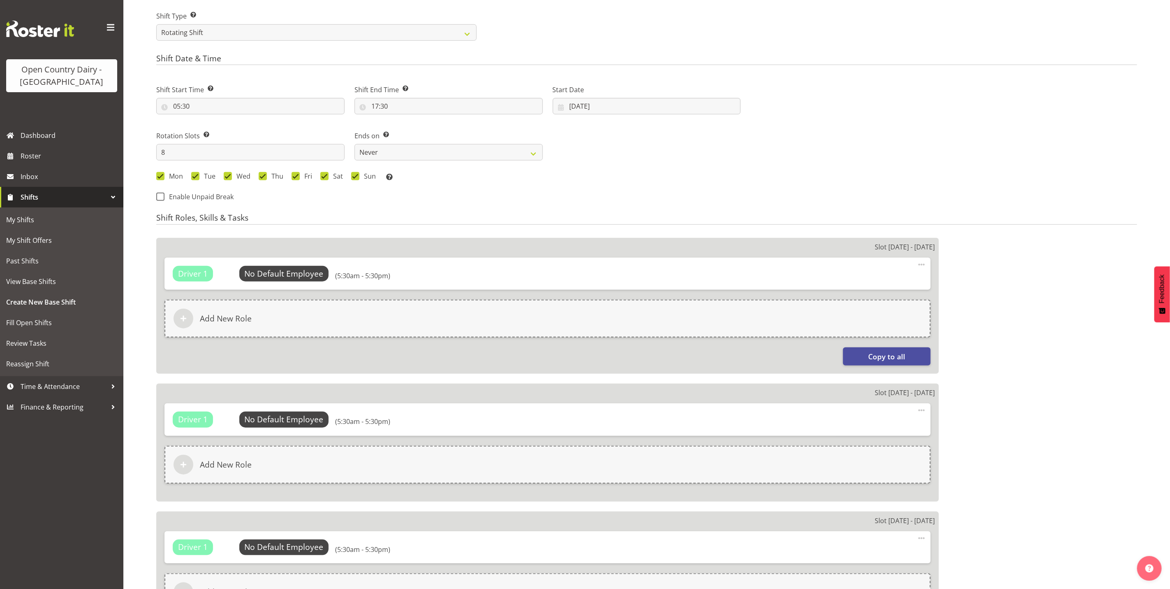
click at [669, 195] on div "Shift Start Time Set the time of the day you wish this shift to start 05:30 00 …" at bounding box center [448, 140] width 594 height 135
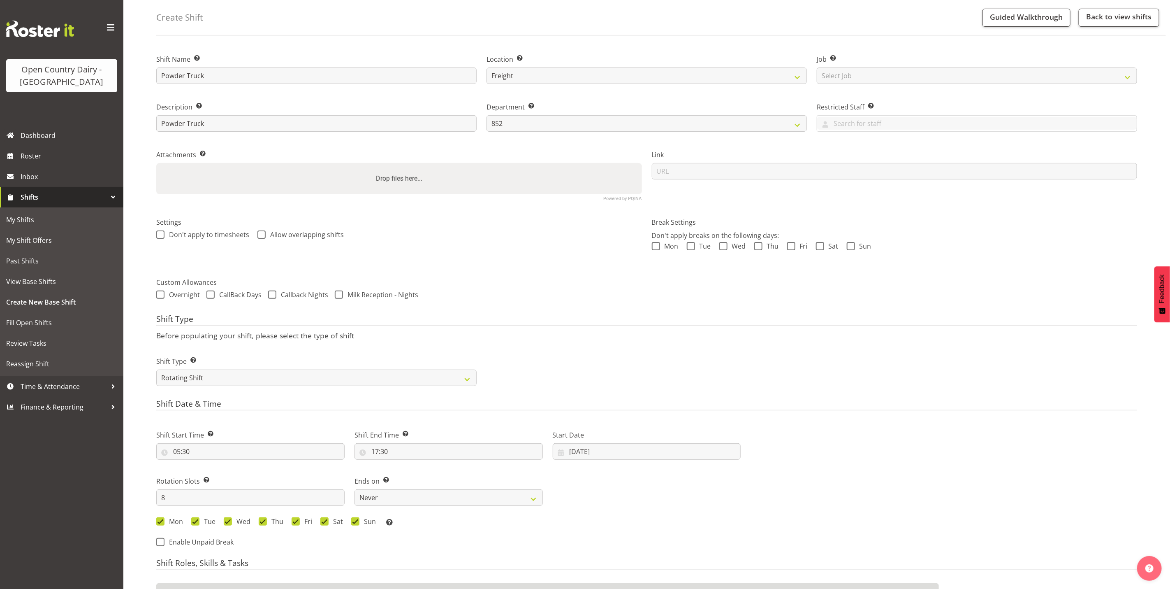
scroll to position [0, 0]
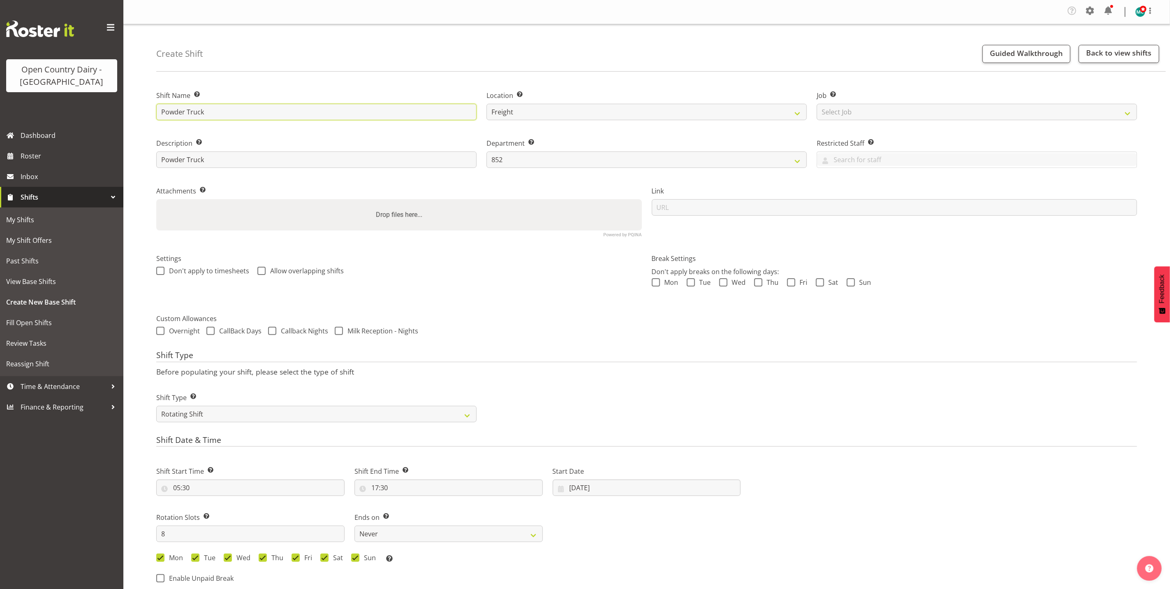
click at [291, 113] on input "Powder Truck" at bounding box center [316, 112] width 320 height 16
type input "Powder Truck #1"
drag, startPoint x: 580, startPoint y: 367, endPoint x: 587, endPoint y: 365, distance: 6.3
click at [585, 366] on div "Shift Type Before populating your shift, please select the type of shift Shift …" at bounding box center [646, 389] width 981 height 77
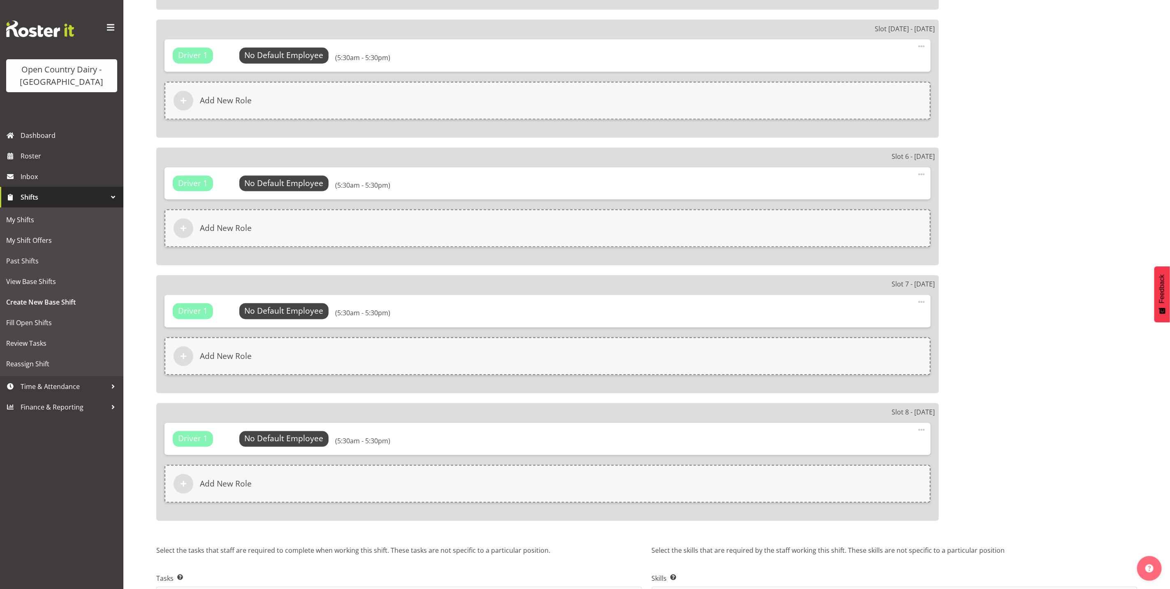
scroll to position [1184, 0]
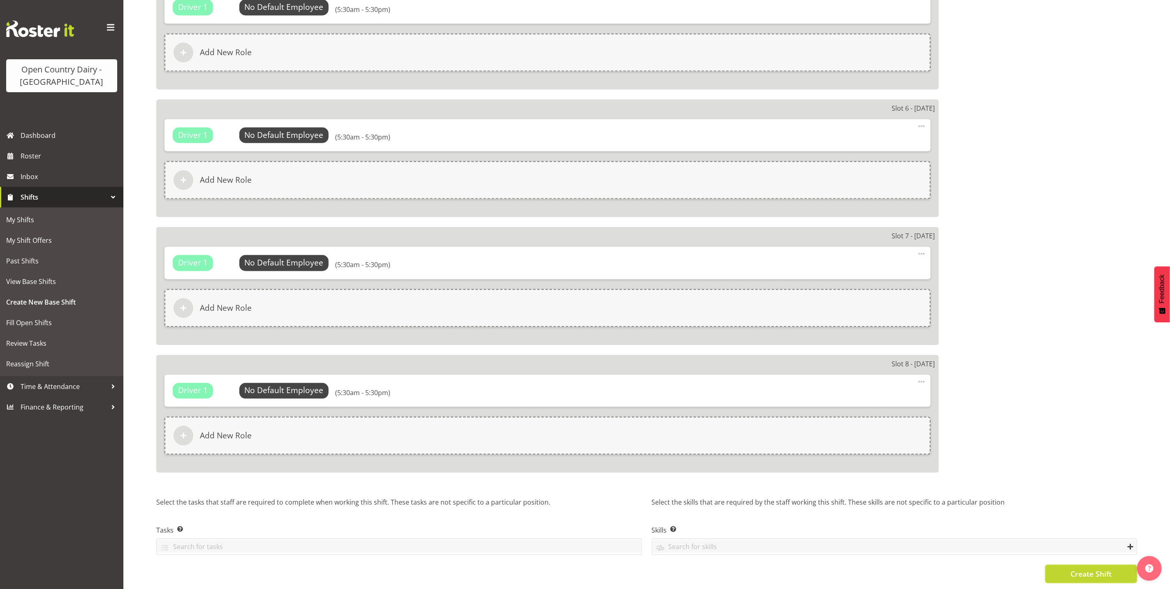
click at [1061, 564] on button "Create Shift" at bounding box center [1092, 573] width 92 height 18
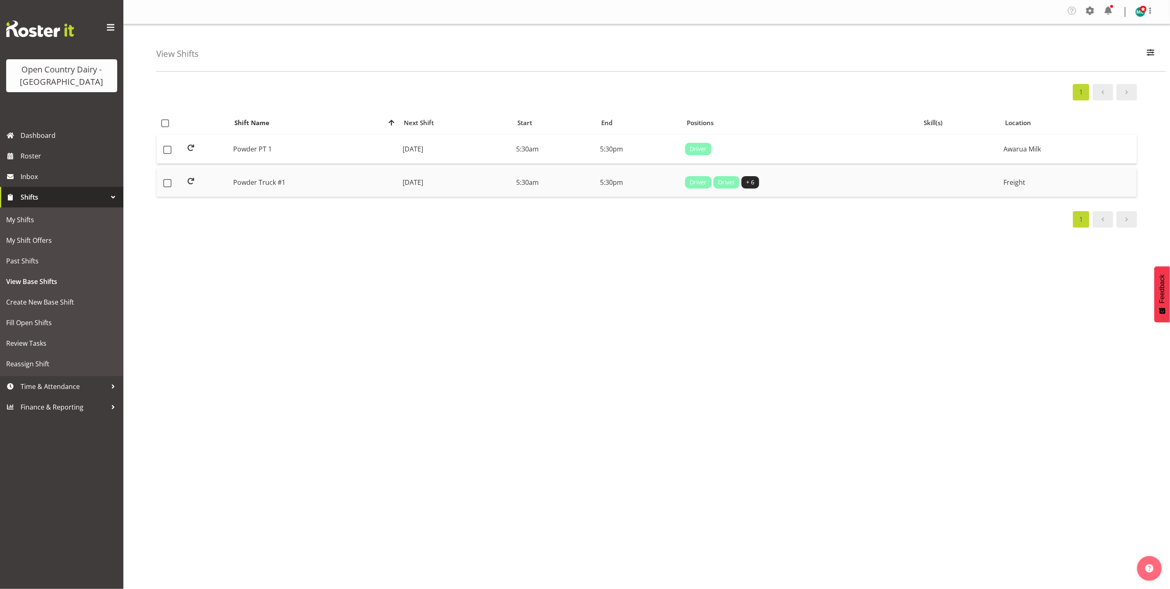
click at [278, 184] on td "Powder Truck #1" at bounding box center [314, 182] width 169 height 29
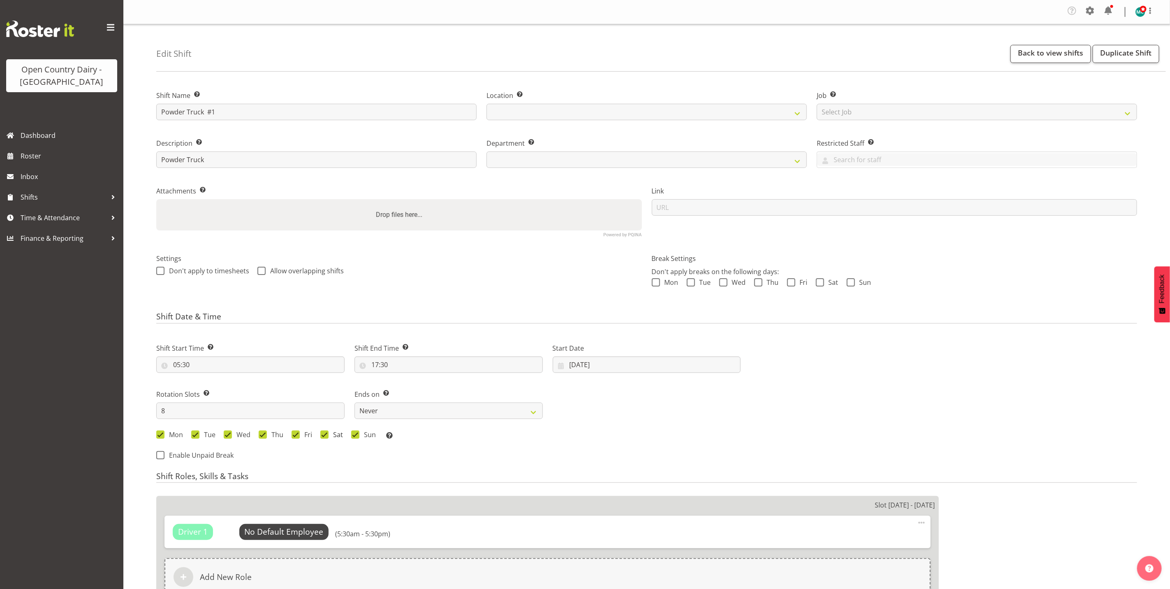
select select
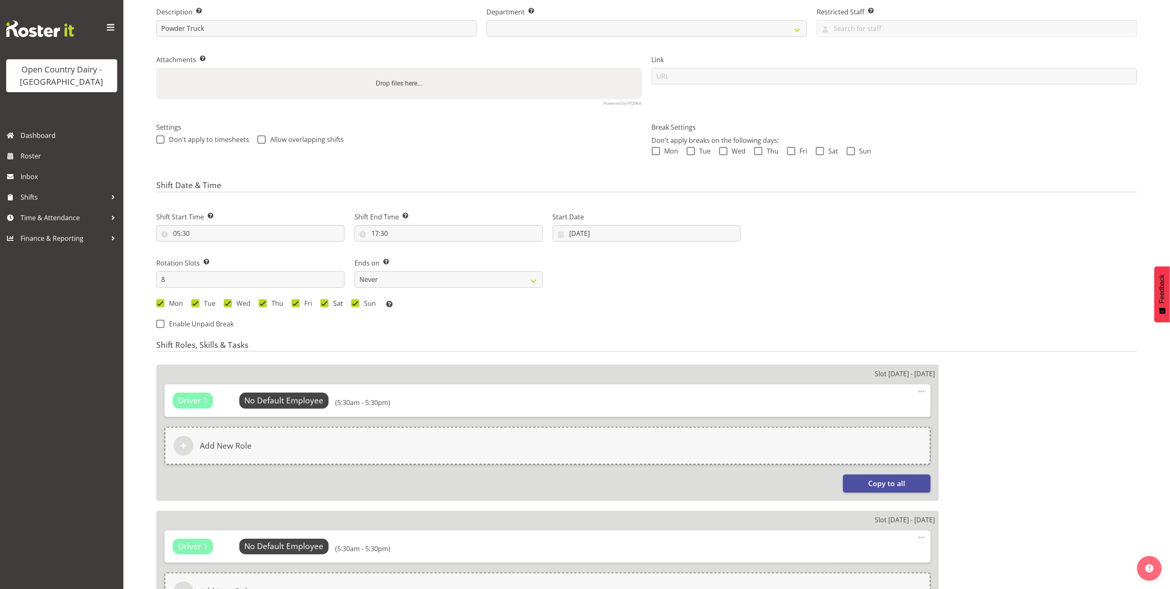
select select
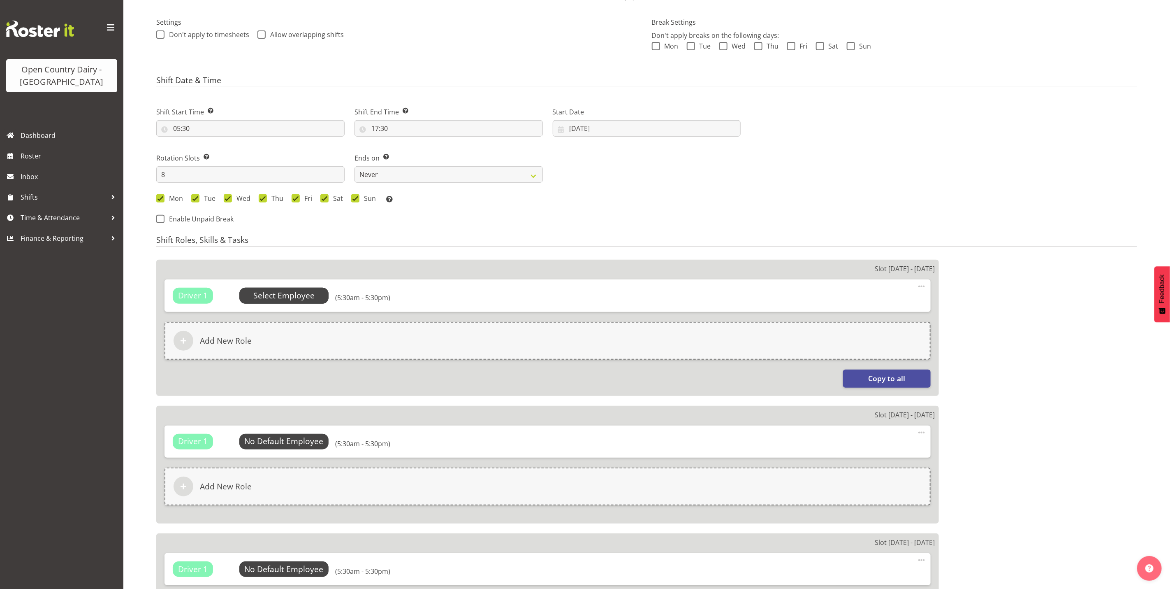
select select
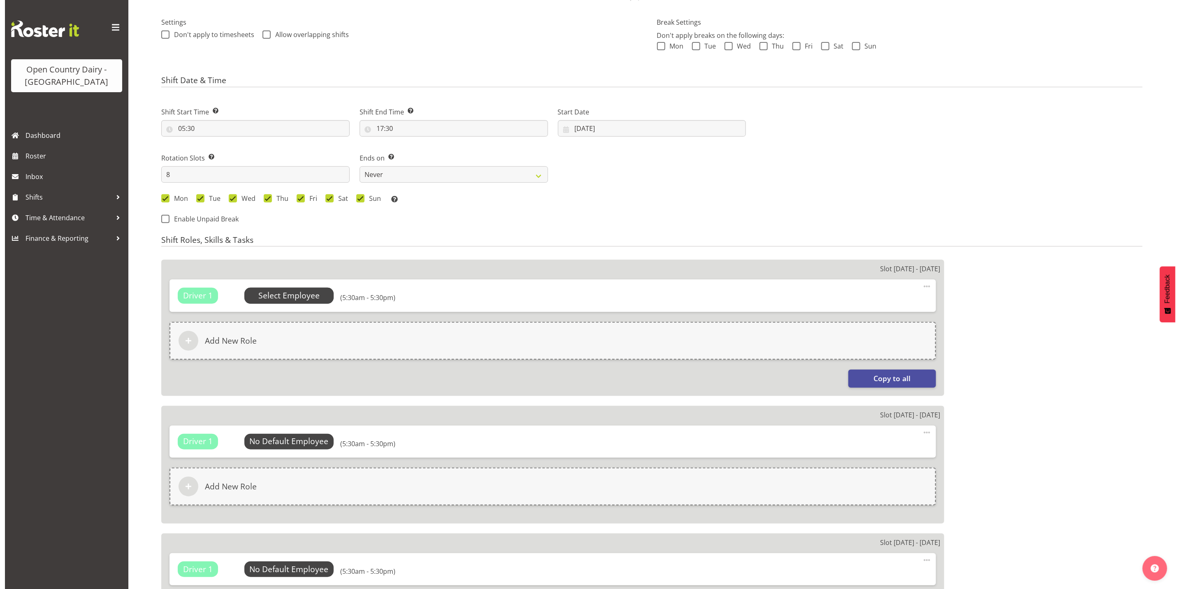
scroll to position [247, 0]
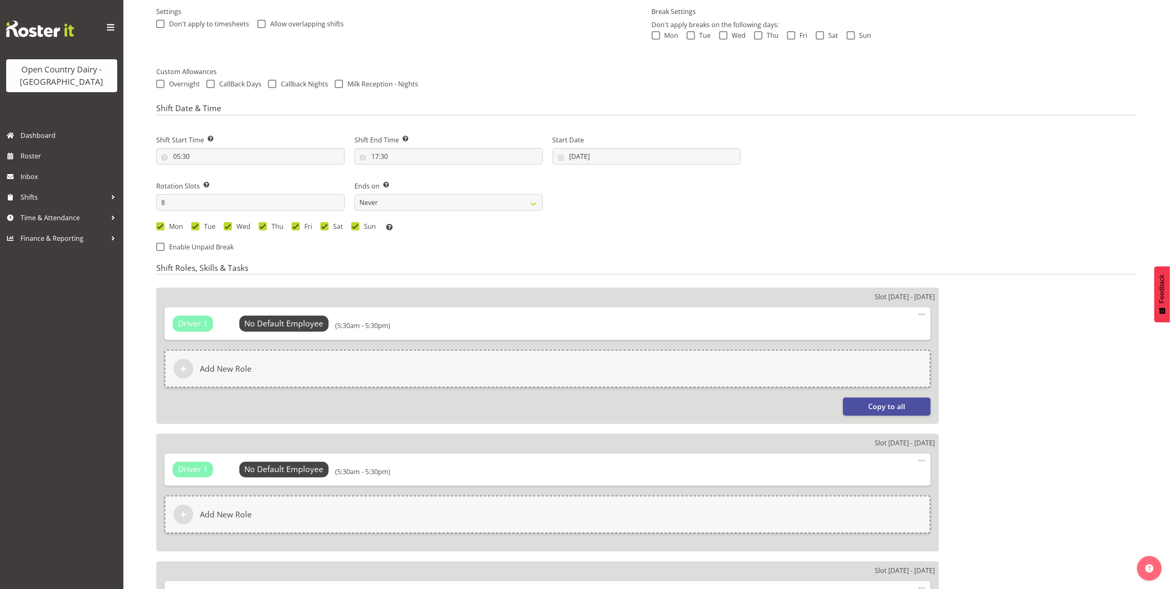
select select
select select "993"
click at [269, 323] on span "Select Employee" at bounding box center [283, 324] width 61 height 12
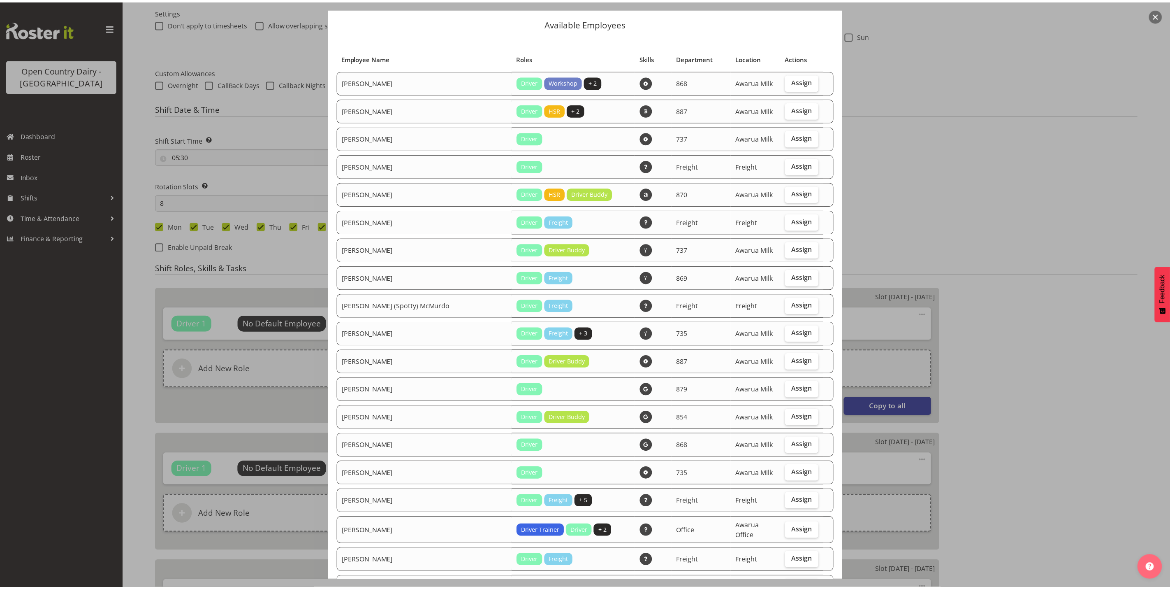
scroll to position [0, 0]
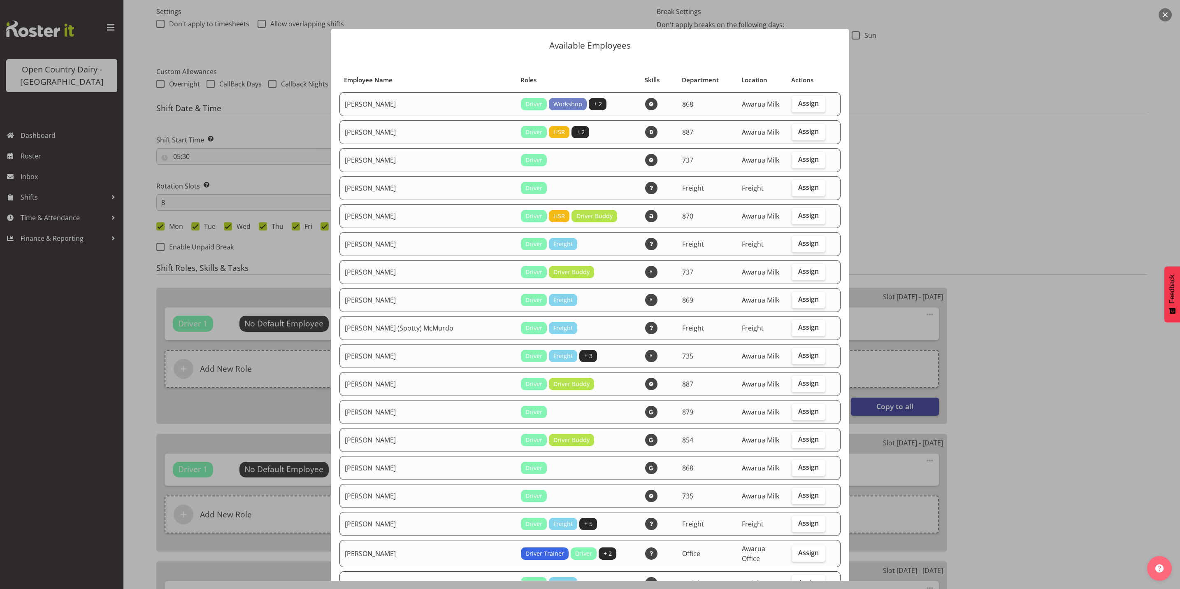
click at [970, 132] on div at bounding box center [590, 294] width 1180 height 589
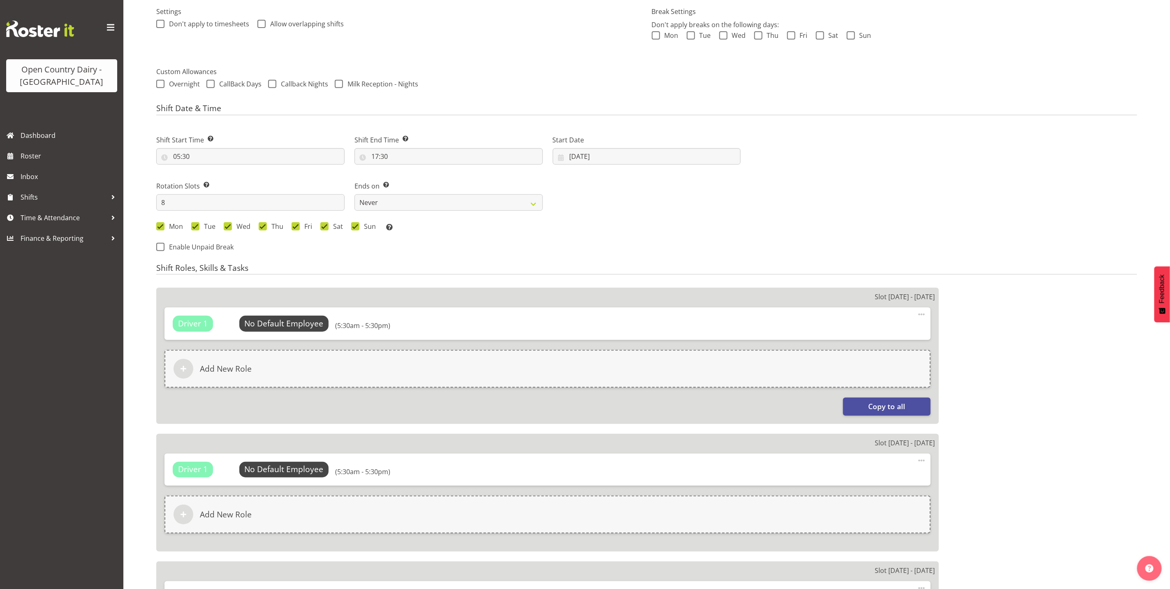
select select "816"
